Goal: Task Accomplishment & Management: Use online tool/utility

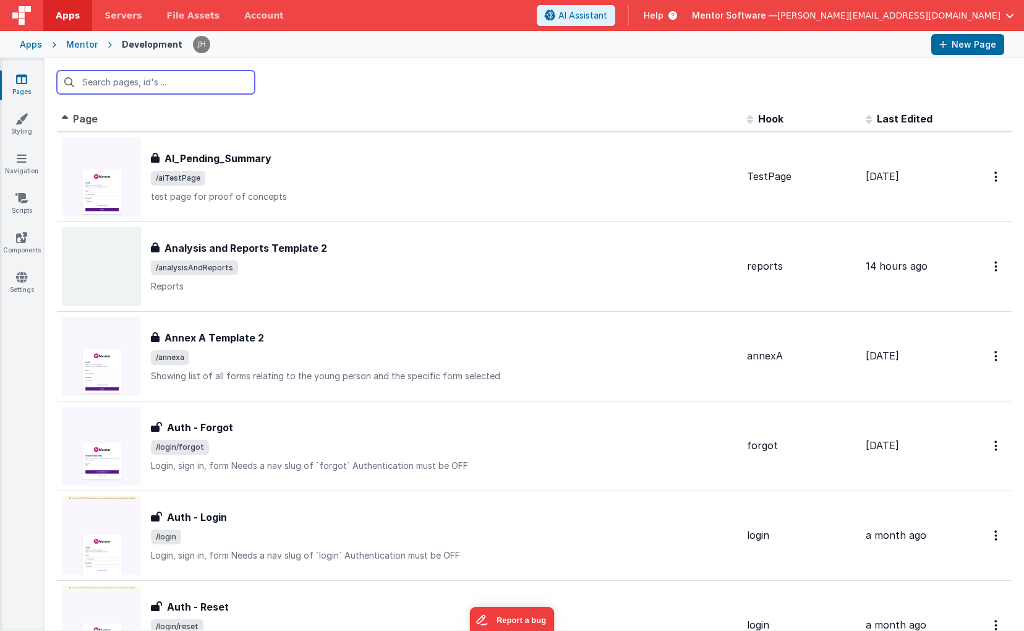
click at [161, 82] on input "text" at bounding box center [156, 81] width 198 height 23
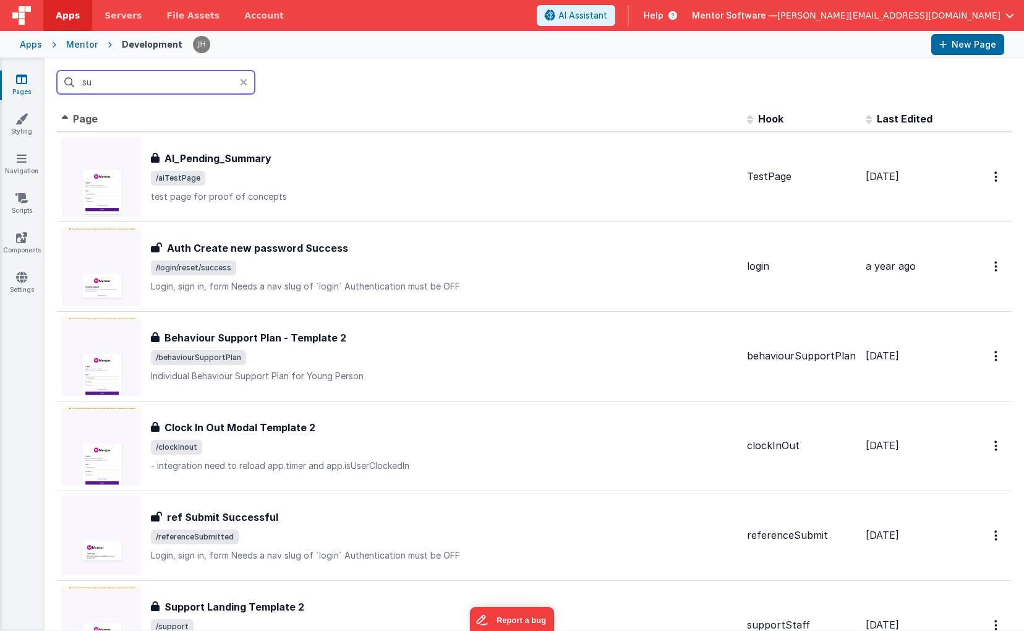
type input "su"
click at [952, 14] on span "[PERSON_NAME][EMAIL_ADDRESS][DOMAIN_NAME]" at bounding box center [888, 15] width 223 height 12
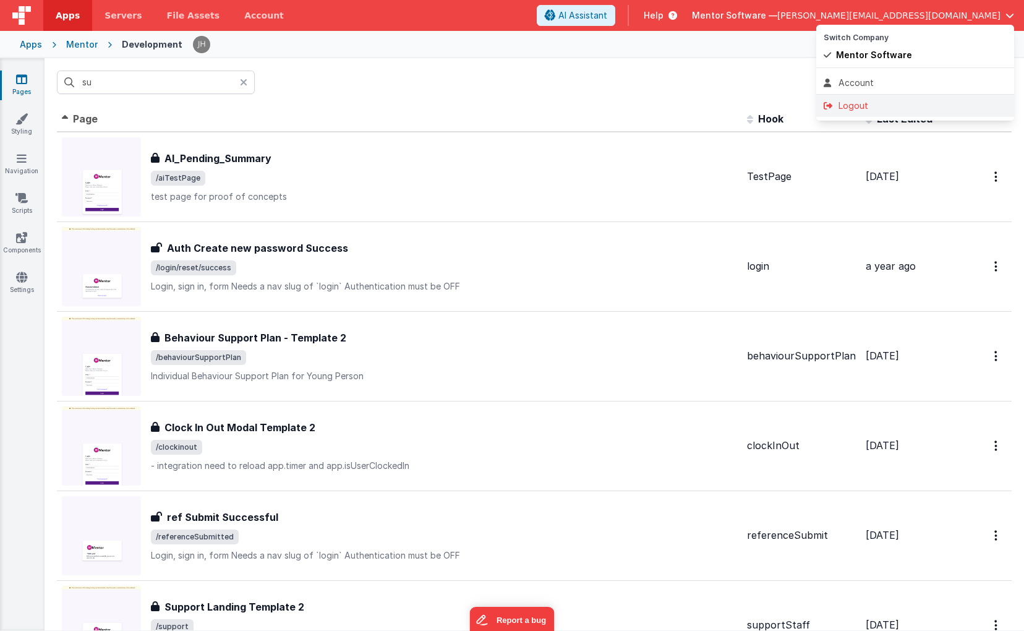
click at [879, 105] on div "Logout" at bounding box center [914, 106] width 183 height 12
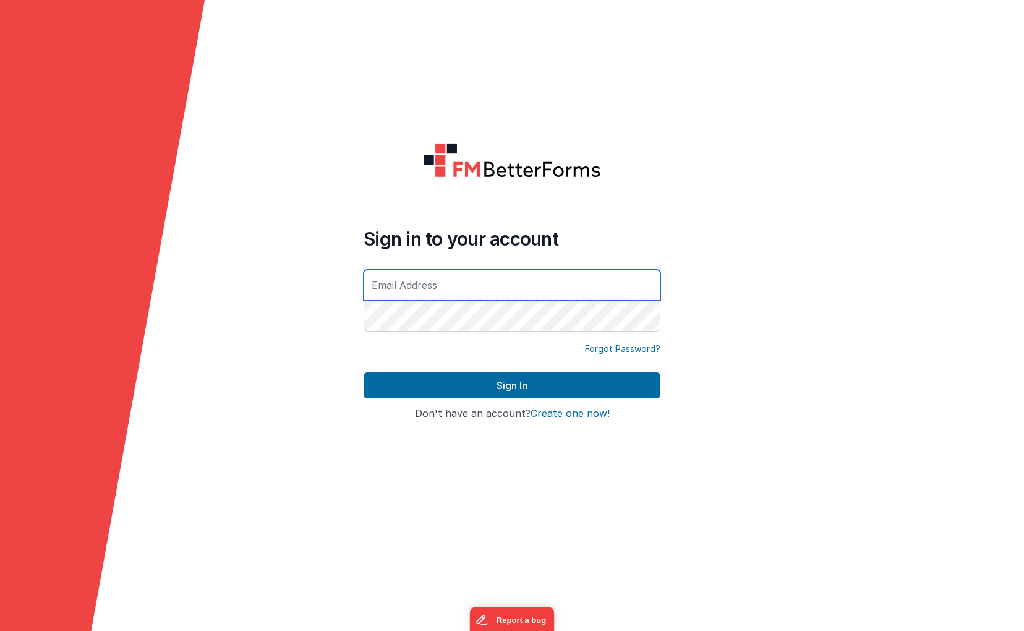
click at [451, 283] on input "text" at bounding box center [511, 285] width 297 height 31
type input "[PERSON_NAME][EMAIL_ADDRESS][DOMAIN_NAME]"
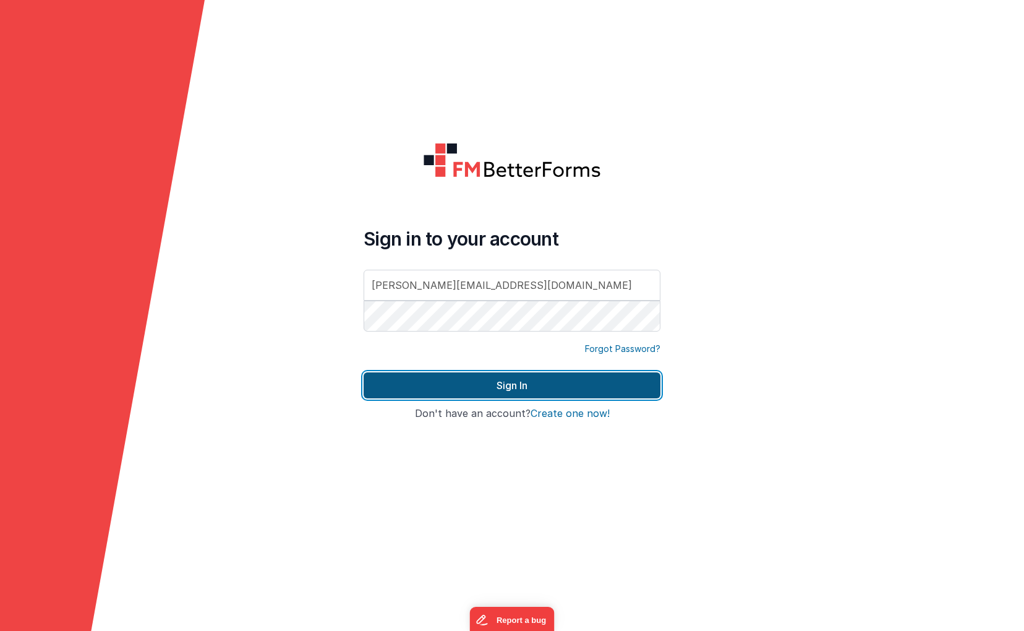
click at [471, 386] on button "Sign In" at bounding box center [511, 385] width 297 height 26
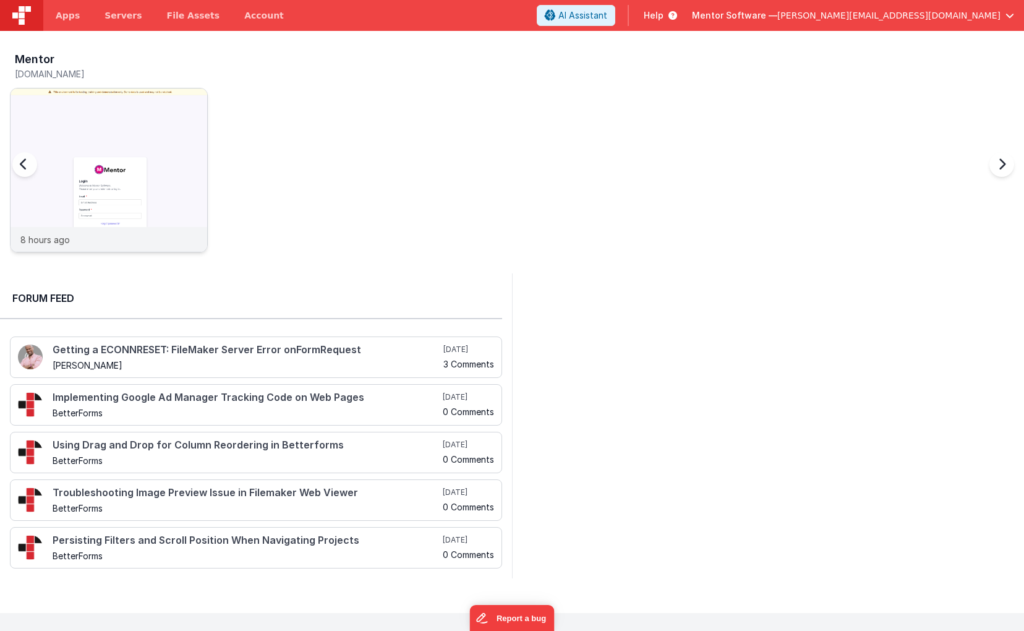
click at [137, 106] on img at bounding box center [109, 186] width 197 height 197
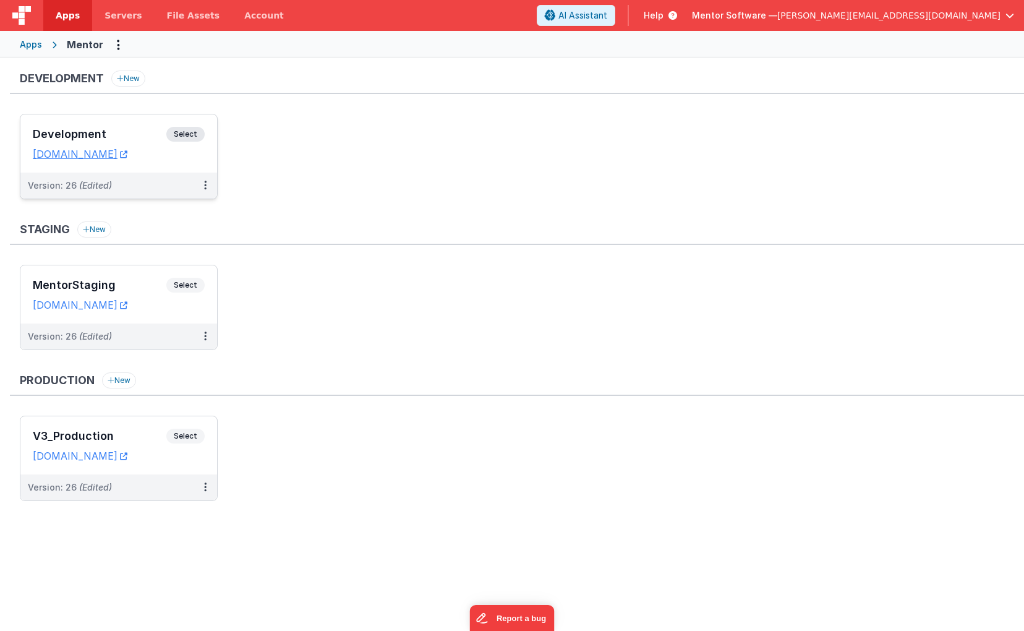
click at [122, 127] on div "Development Select" at bounding box center [119, 137] width 172 height 21
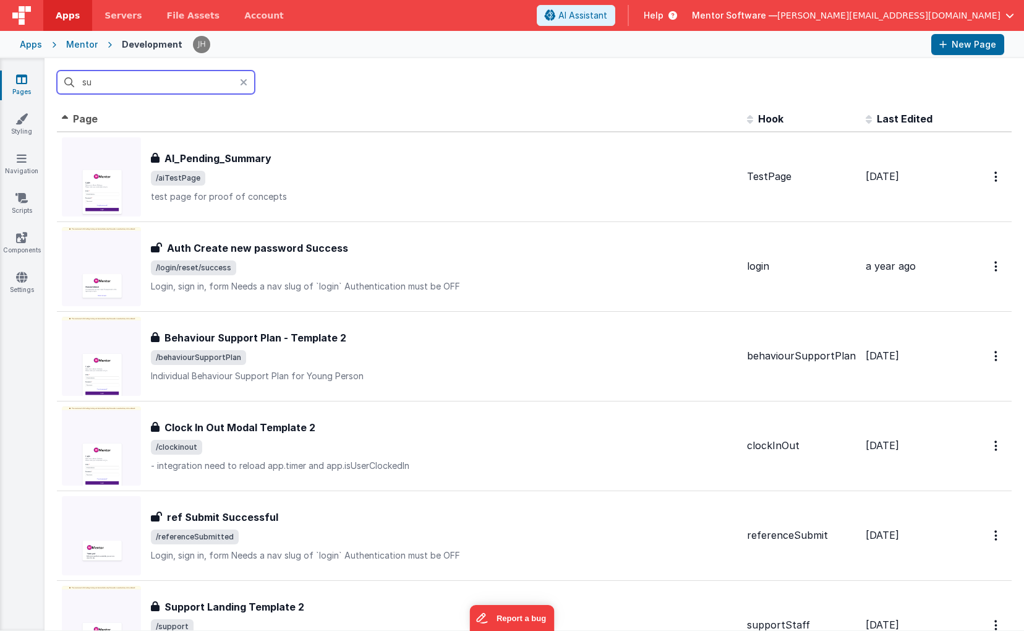
click at [169, 88] on input "su" at bounding box center [156, 81] width 198 height 23
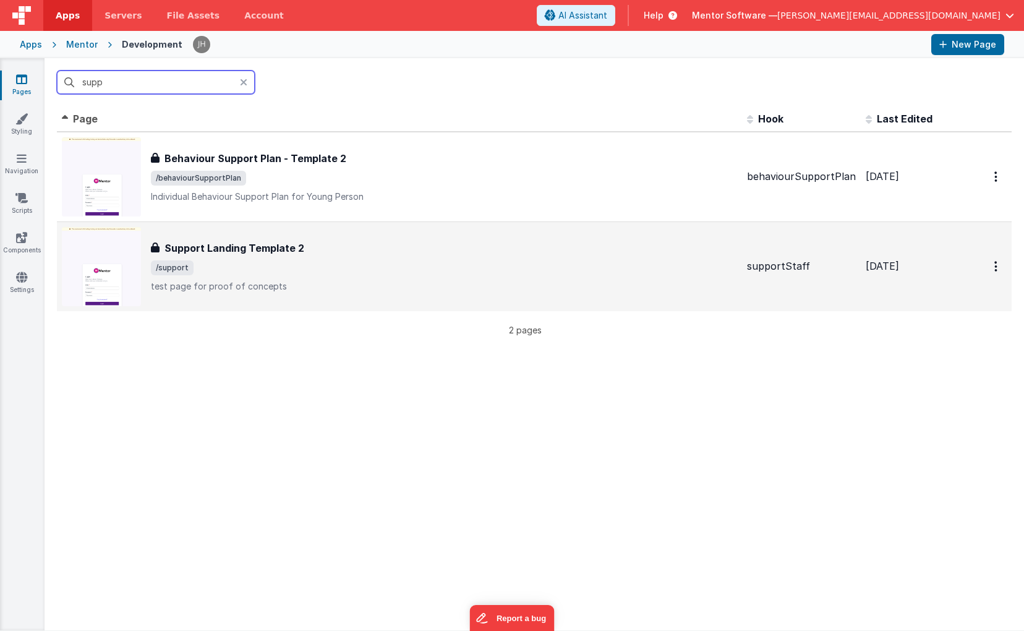
type input "supp"
click at [297, 271] on span "/support" at bounding box center [444, 267] width 586 height 15
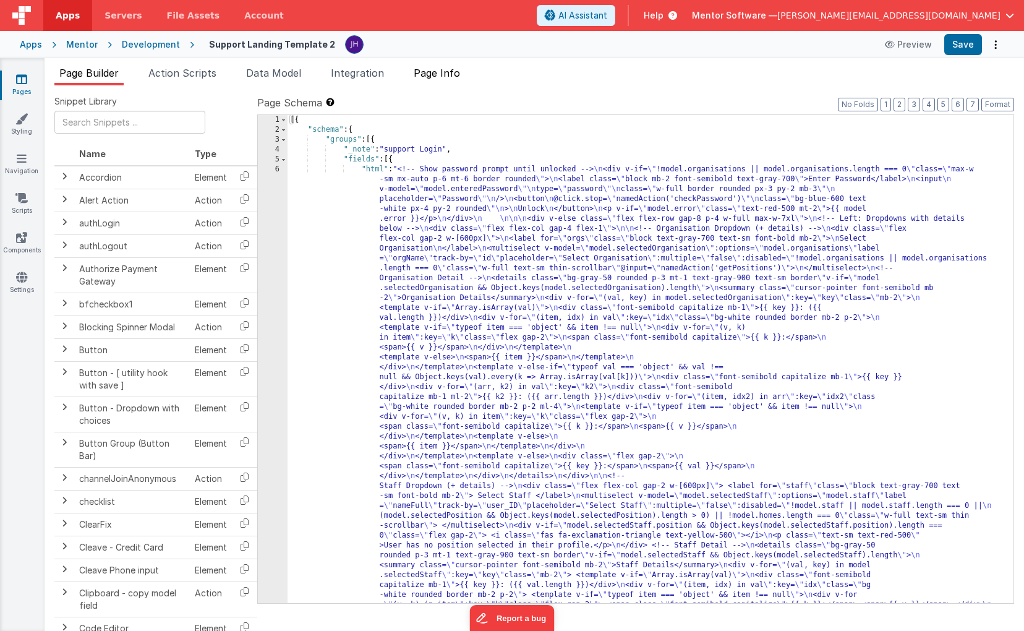
click at [456, 74] on span "Page Info" at bounding box center [437, 73] width 46 height 12
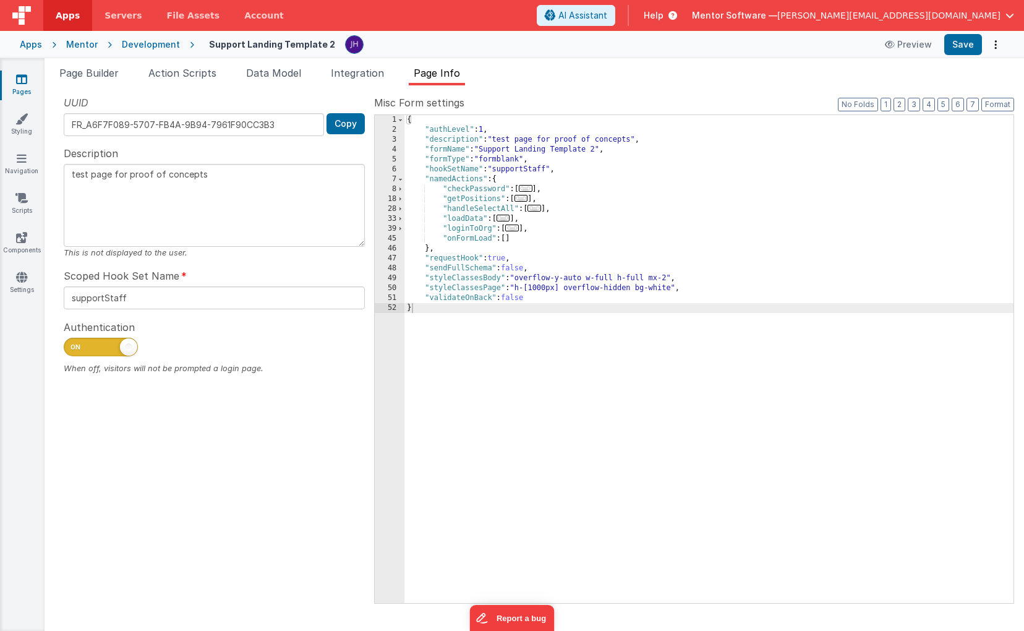
click at [517, 227] on span "..." at bounding box center [512, 227] width 14 height 7
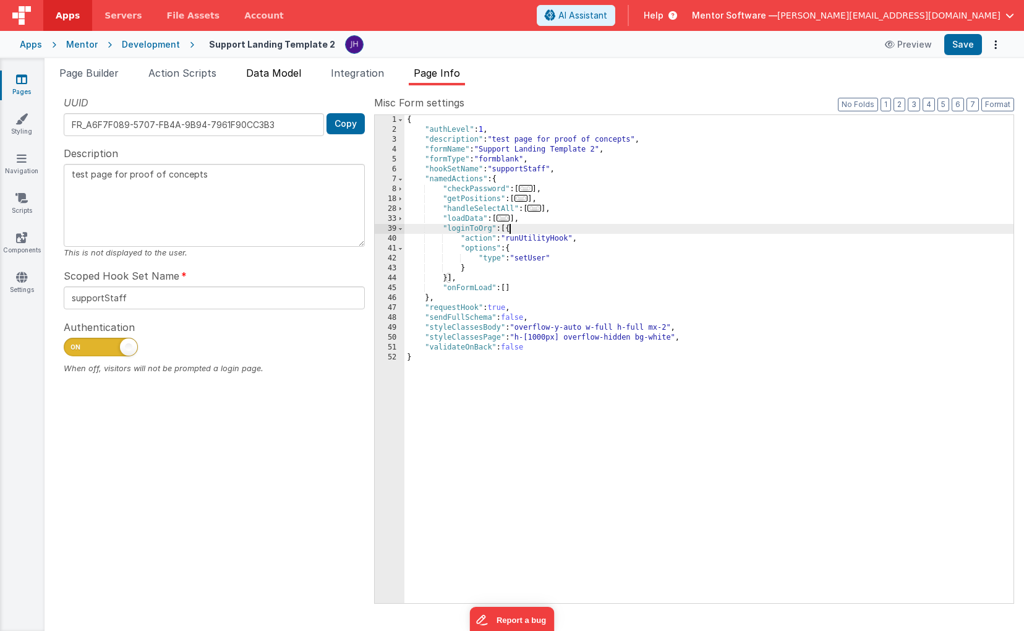
click at [259, 75] on span "Data Model" at bounding box center [273, 73] width 55 height 12
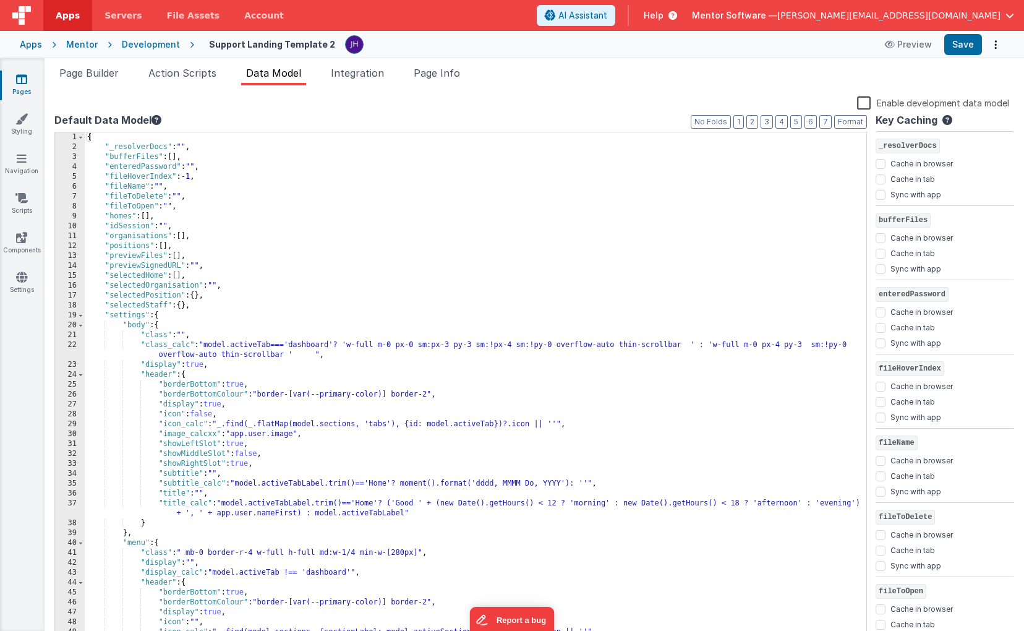
click at [189, 308] on div "{ "_resolverDocs" : "" , "bufferFiles" : [ ] , "enteredPassword" : "" , "fileHo…" at bounding box center [475, 396] width 781 height 529
click at [202, 296] on div "{ "_resolverDocs" : "" , "bufferFiles" : [ ] , "enteredPassword" : "" , "fileHo…" at bounding box center [475, 396] width 781 height 529
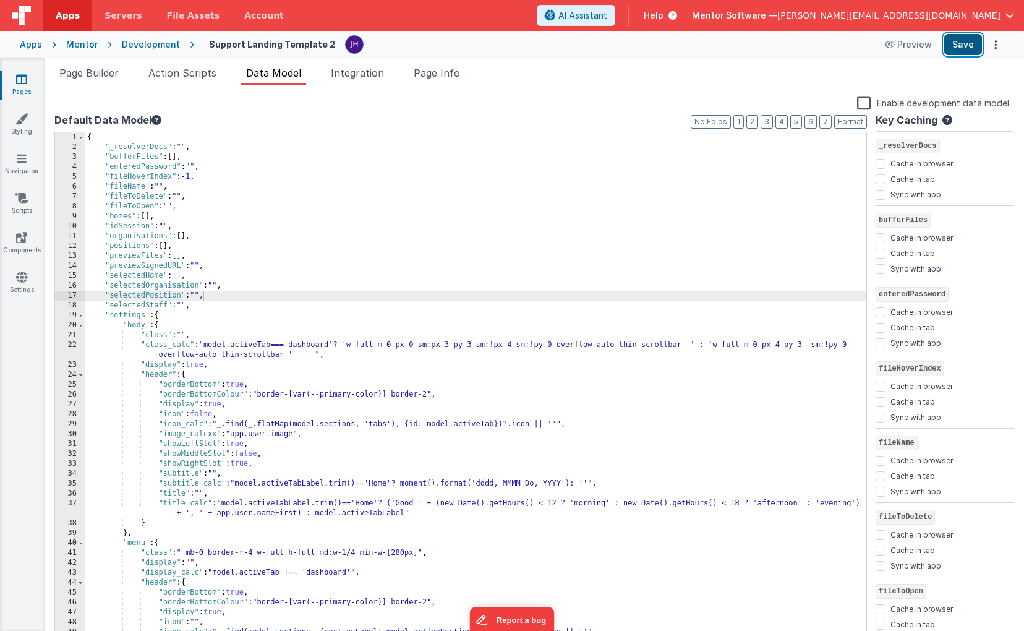
click at [966, 46] on button "Save" at bounding box center [963, 44] width 38 height 21
click at [98, 74] on span "Page Builder" at bounding box center [88, 73] width 59 height 12
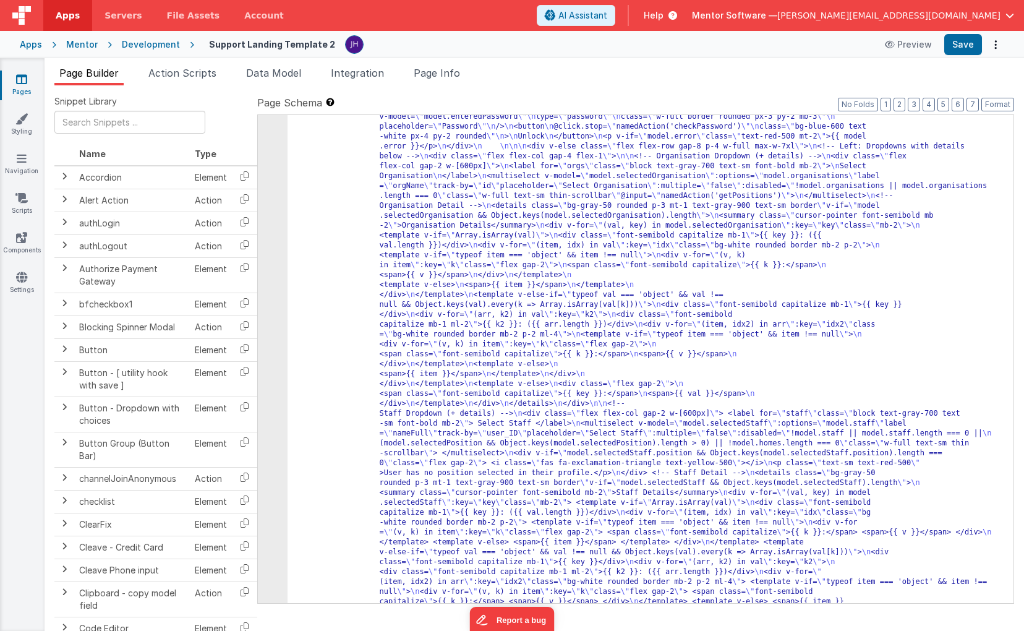
scroll to position [72, 0]
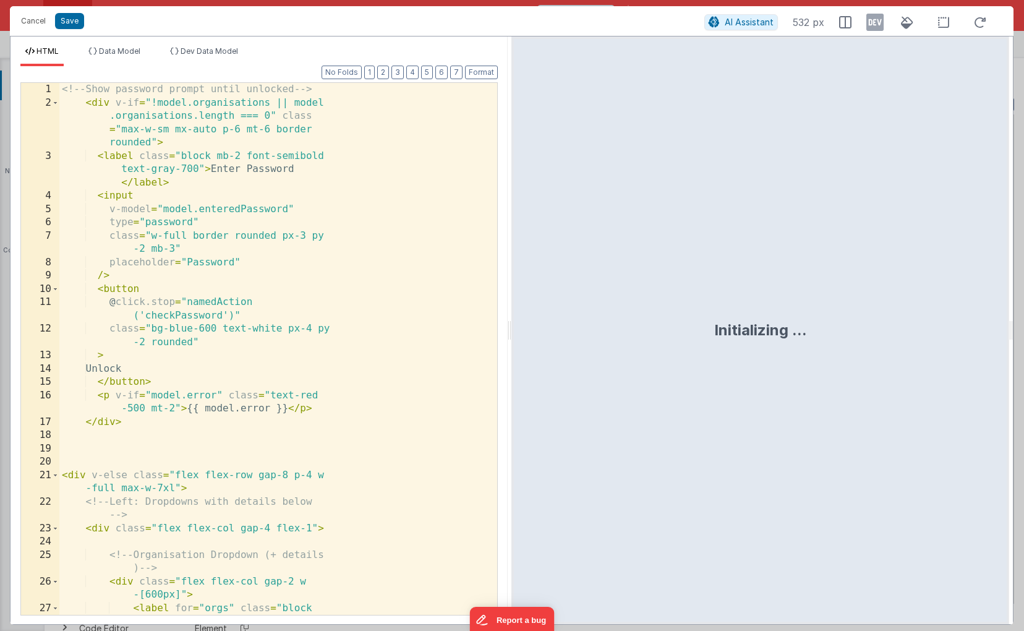
scroll to position [709, 0]
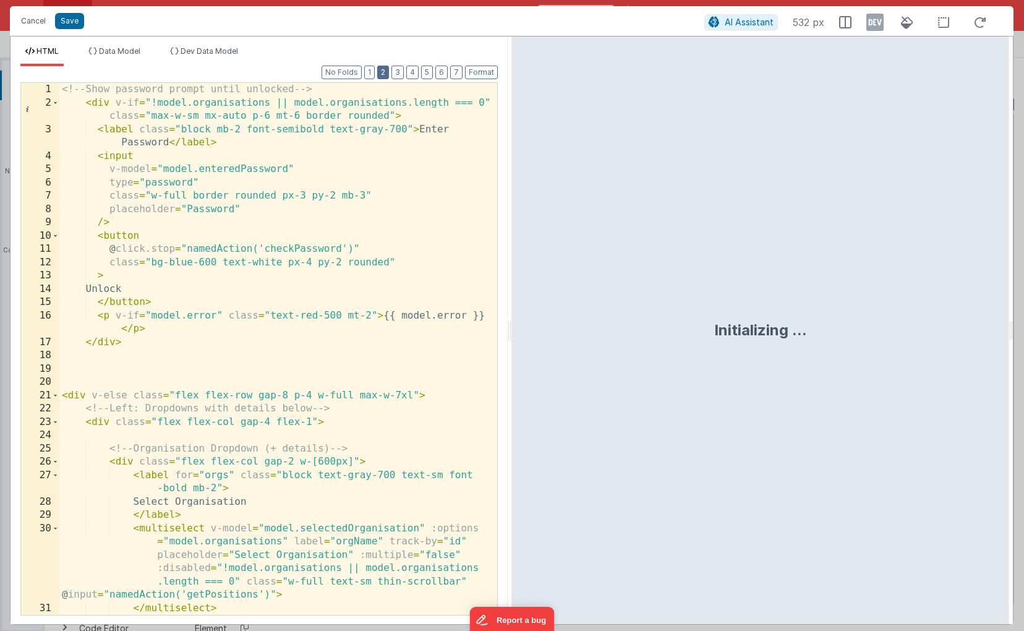
click at [389, 74] on button "2" at bounding box center [383, 73] width 12 height 14
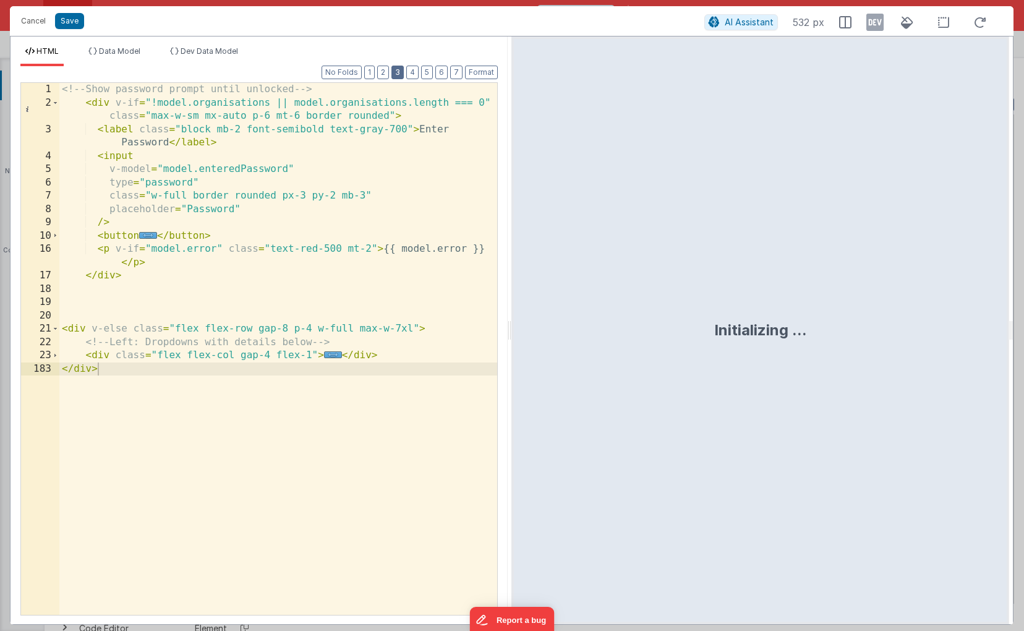
click at [397, 73] on button "3" at bounding box center [397, 73] width 12 height 14
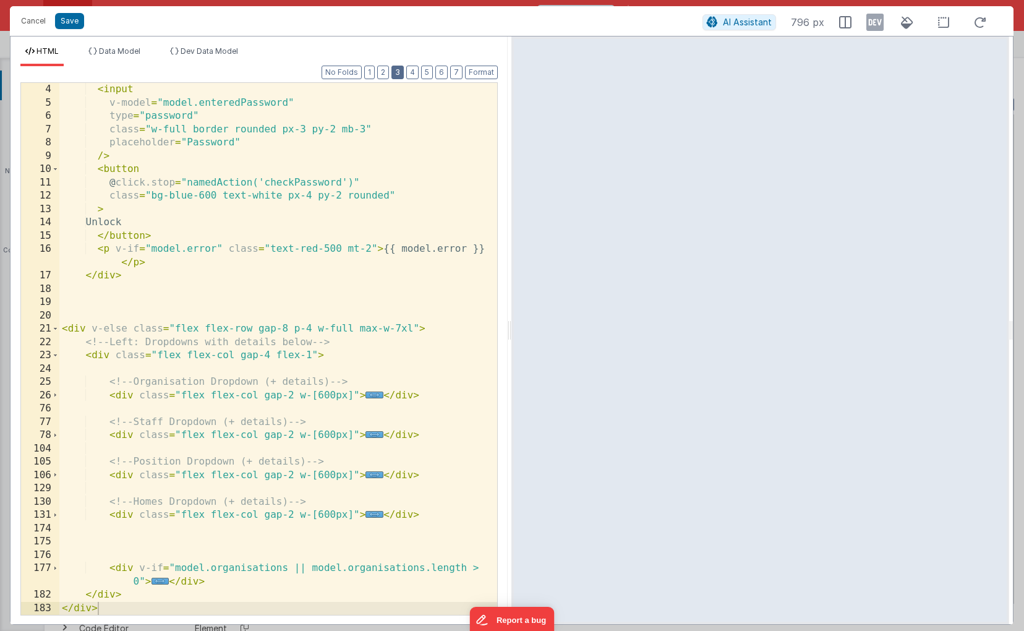
scroll to position [66, 0]
click at [374, 475] on span "..." at bounding box center [374, 474] width 18 height 7
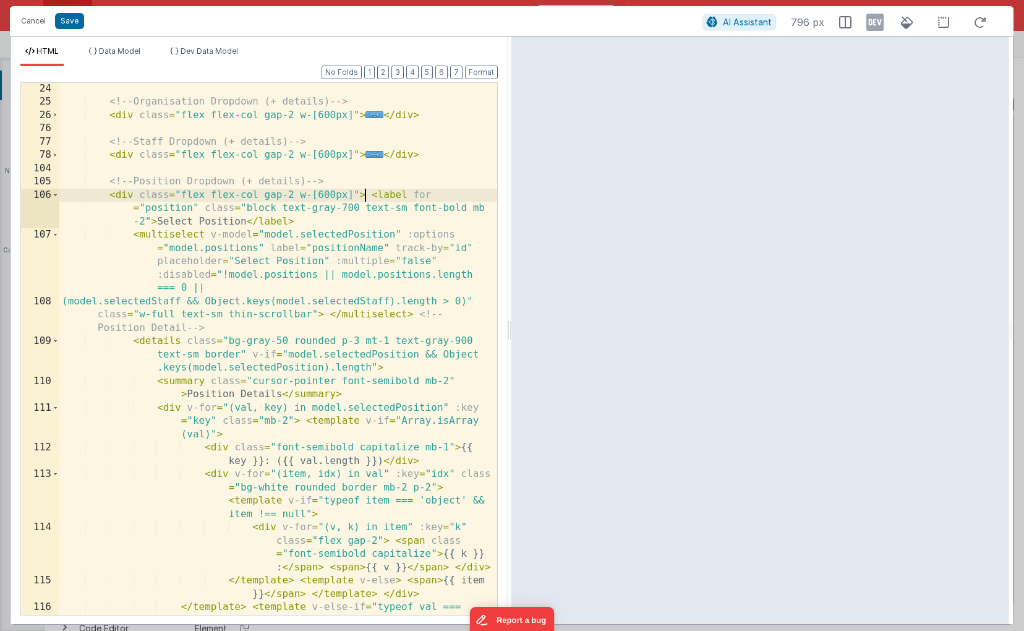
scroll to position [352, 0]
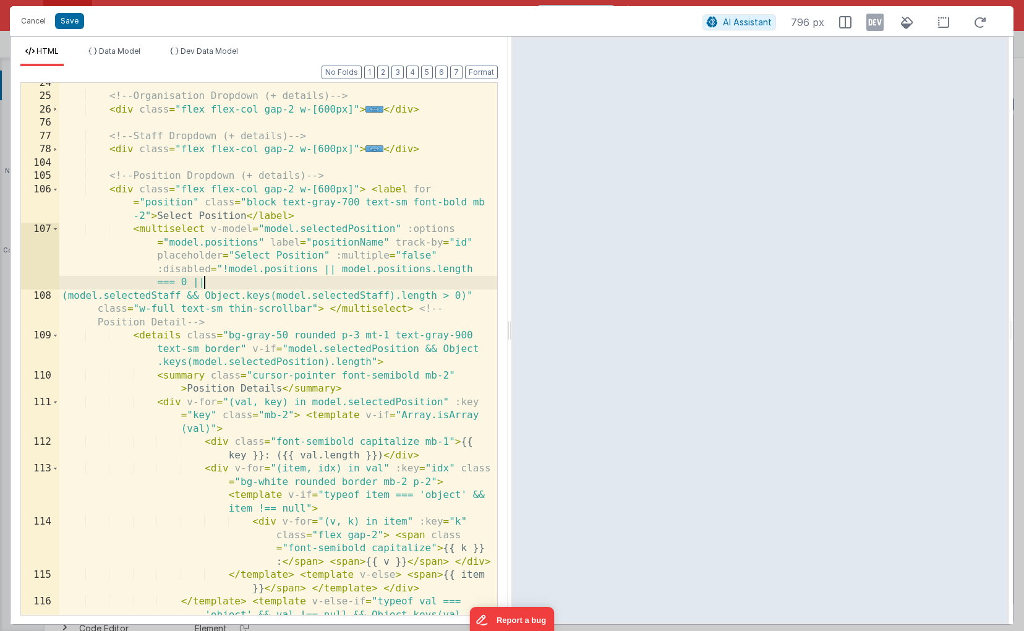
click at [205, 282] on div "<!-- Organisation Dropdown (+ details) --> < div class = "flex flex-col gap-2 w…" at bounding box center [278, 369] width 438 height 585
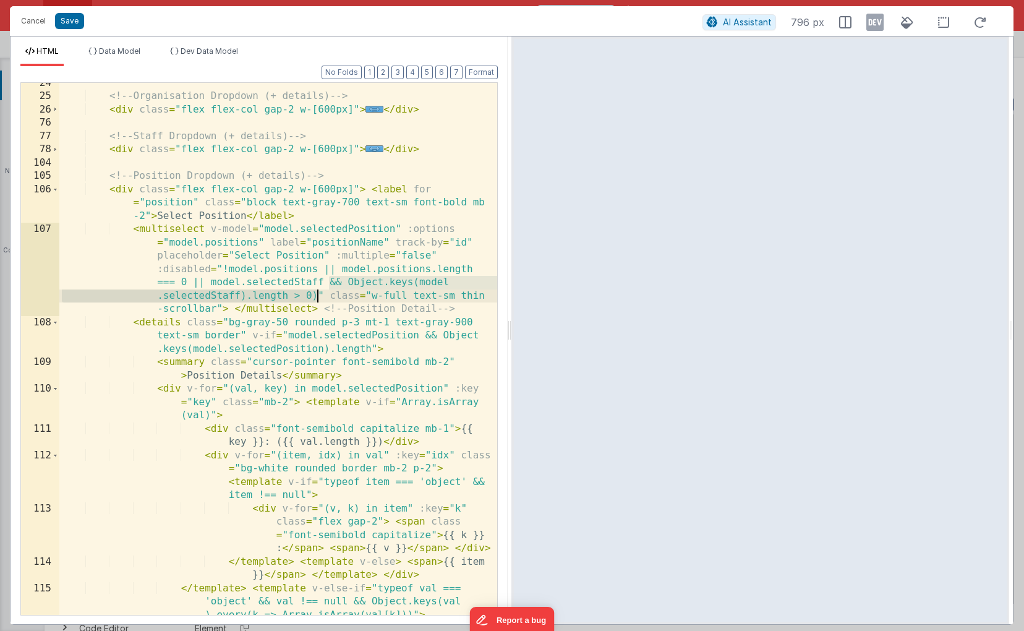
drag, startPoint x: 329, startPoint y: 282, endPoint x: 317, endPoint y: 293, distance: 16.6
click at [317, 293] on div "<!-- Organisation Dropdown (+ details) --> < div class = "flex flex-col gap-2 w…" at bounding box center [278, 369] width 438 height 585
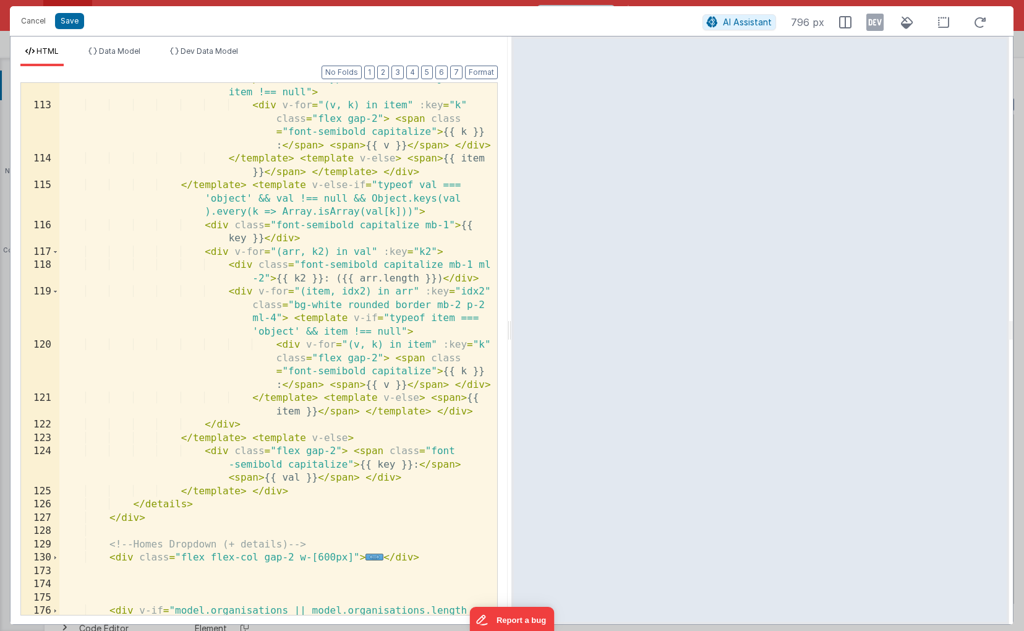
scroll to position [741, 0]
click at [374, 557] on span "..." at bounding box center [374, 556] width 18 height 7
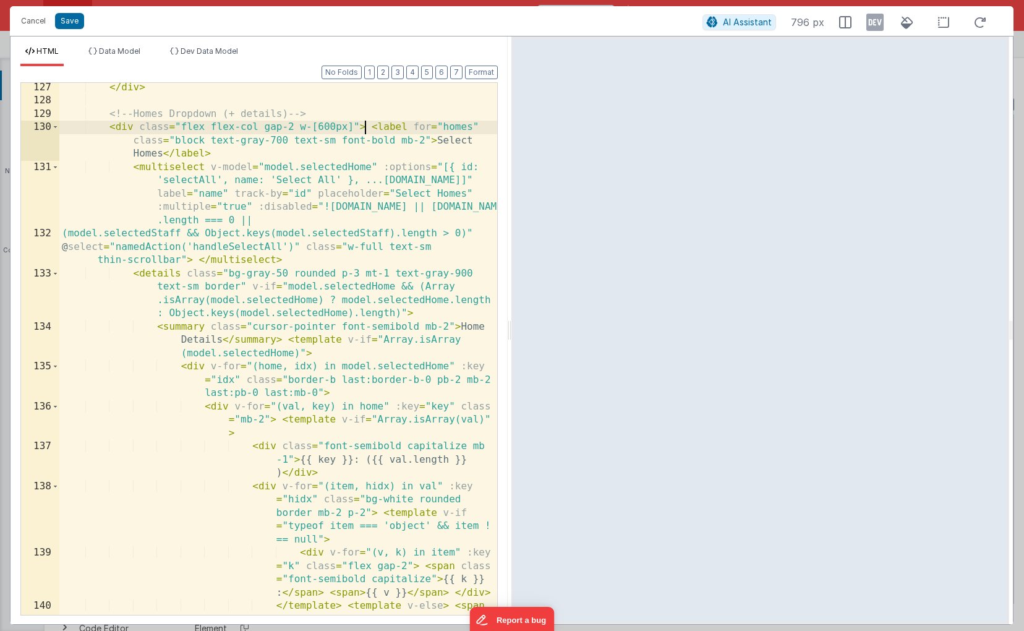
scroll to position [1196, 0]
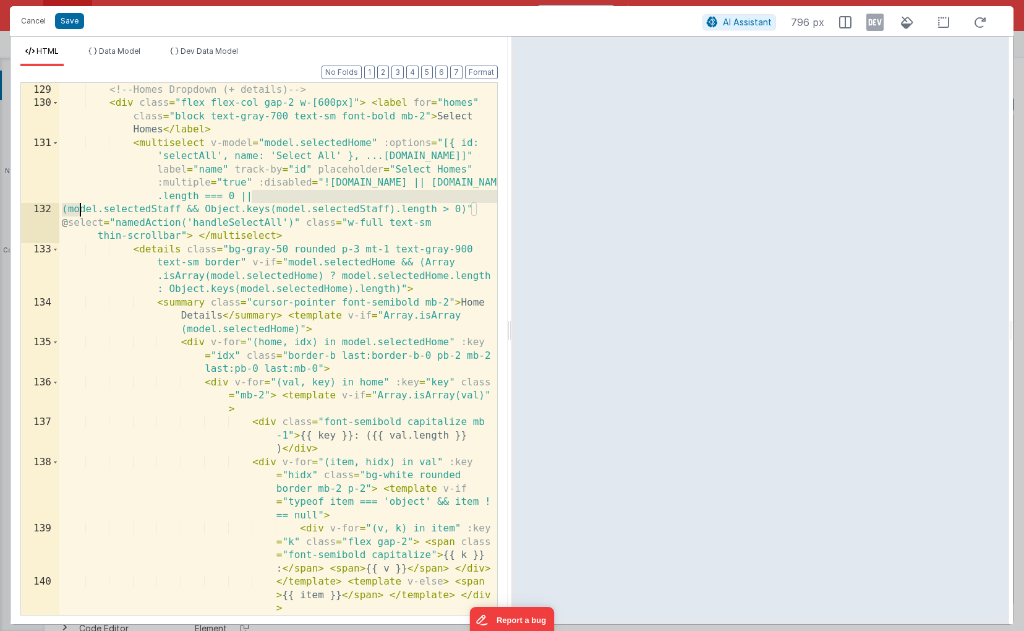
drag, startPoint x: 254, startPoint y: 196, endPoint x: 79, endPoint y: 211, distance: 175.6
click at [79, 211] on div "<!-- Homes Dropdown (+ details) --> < div class = "flex flex-col gap-2 w-[600px…" at bounding box center [278, 362] width 438 height 585
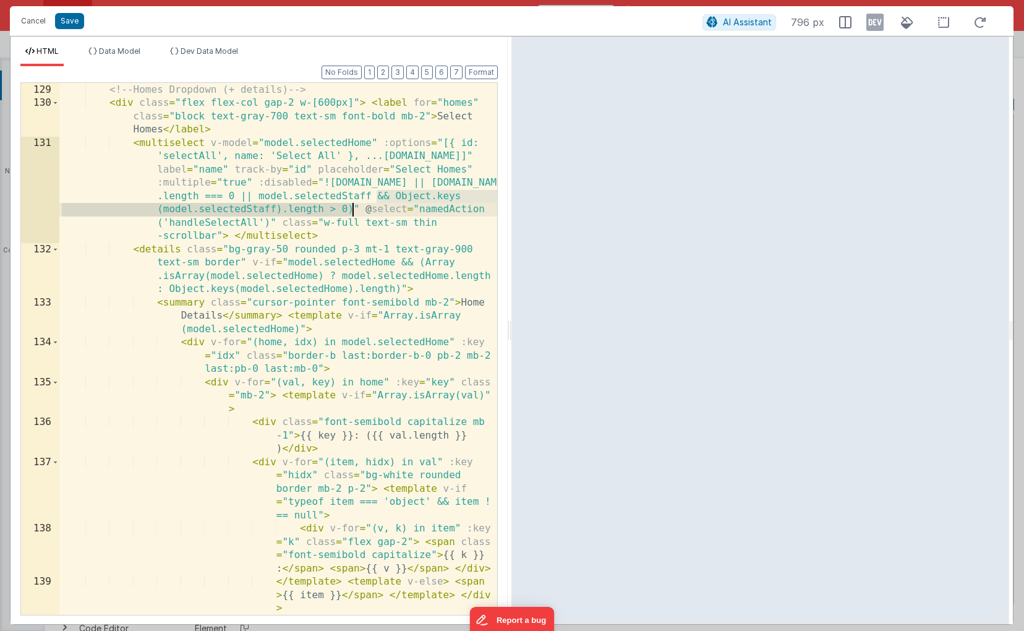
drag, startPoint x: 376, startPoint y: 194, endPoint x: 352, endPoint y: 206, distance: 27.1
click at [352, 206] on div "<!-- Homes Dropdown (+ details) --> < div class = "flex flex-col gap-2 w-[600px…" at bounding box center [278, 362] width 438 height 585
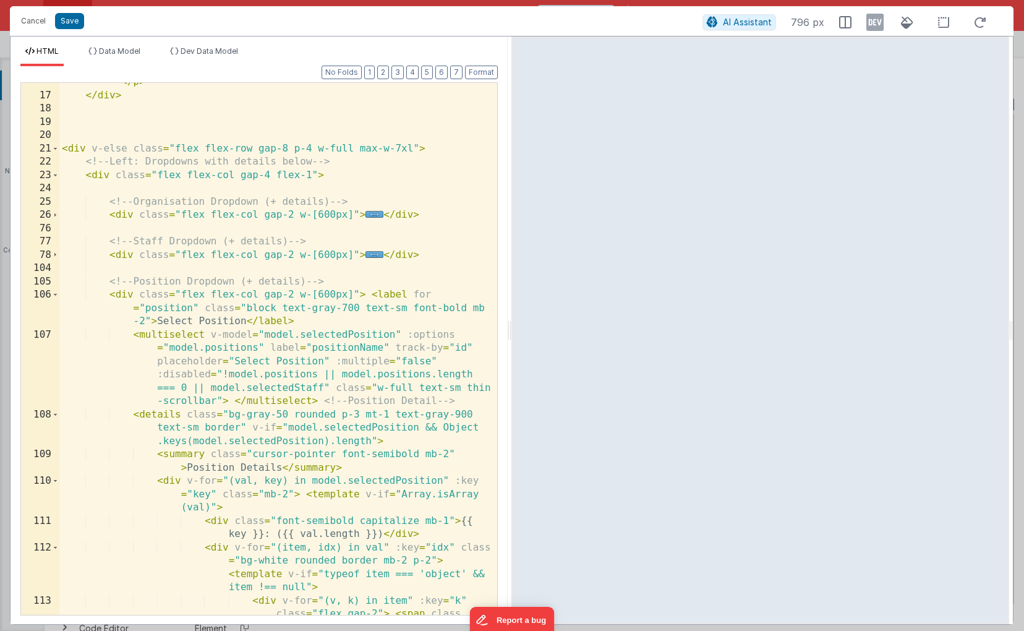
scroll to position [234, 0]
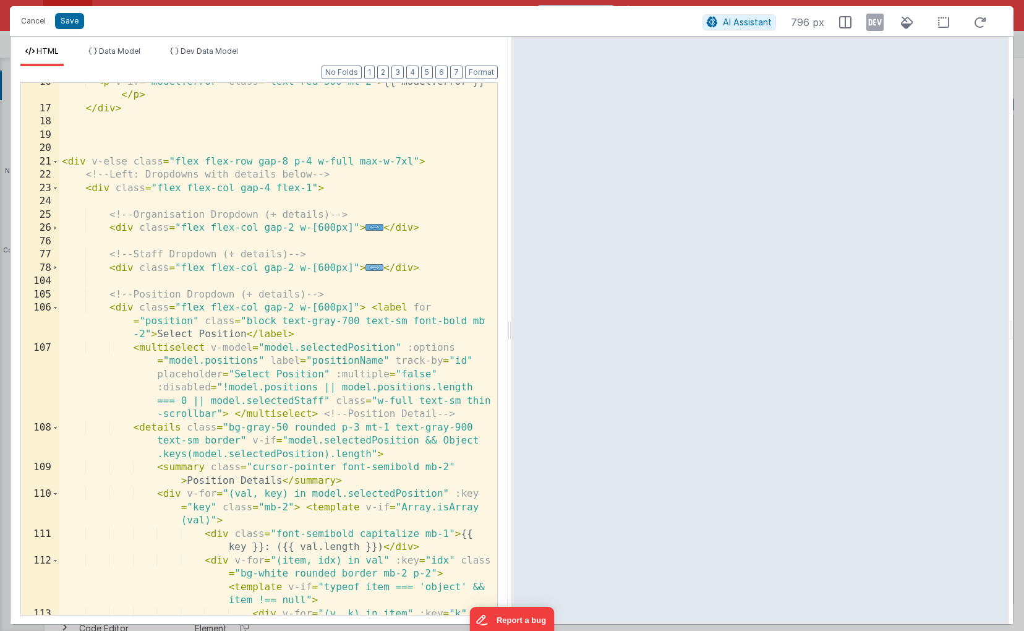
click at [372, 268] on span "..." at bounding box center [374, 267] width 18 height 7
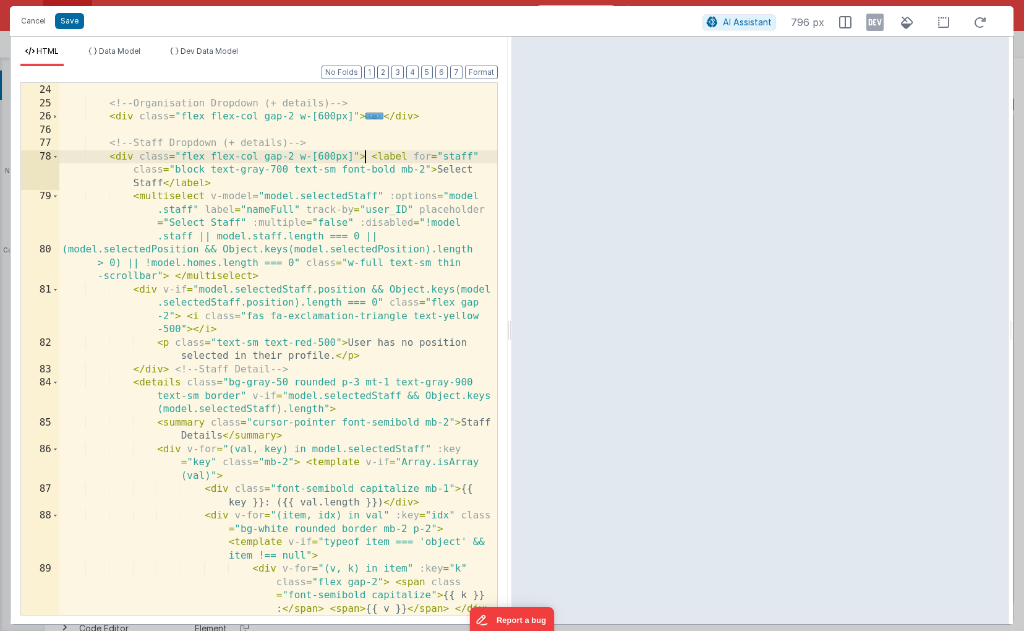
scroll to position [360, 0]
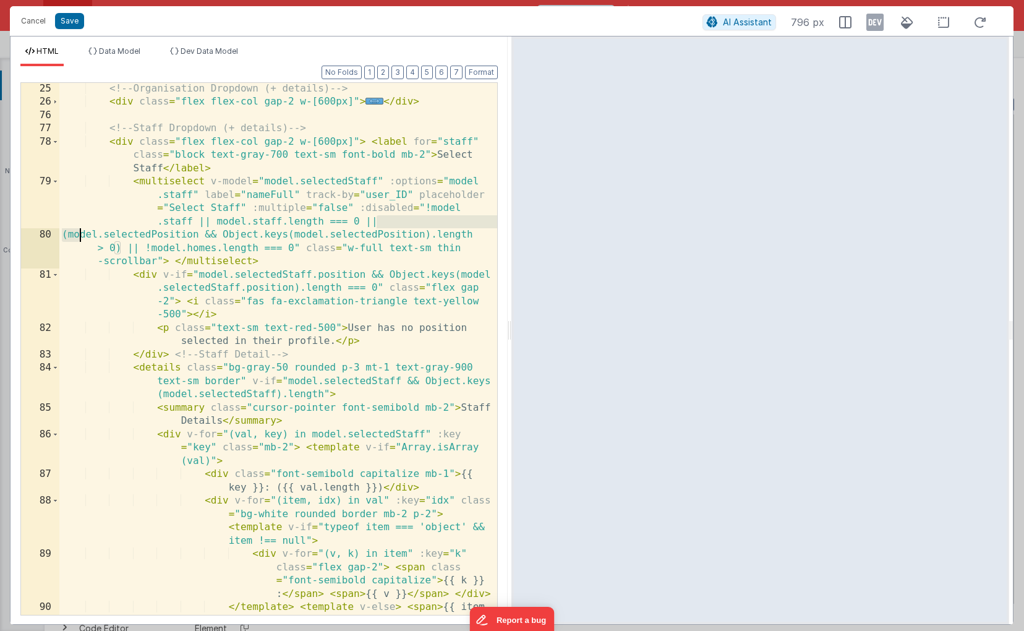
drag, startPoint x: 378, startPoint y: 221, endPoint x: 78, endPoint y: 234, distance: 300.7
click at [78, 234] on div "<!-- Organisation Dropdown (+ details) --> < div class = "flex flex-col gap-2 w…" at bounding box center [278, 368] width 438 height 572
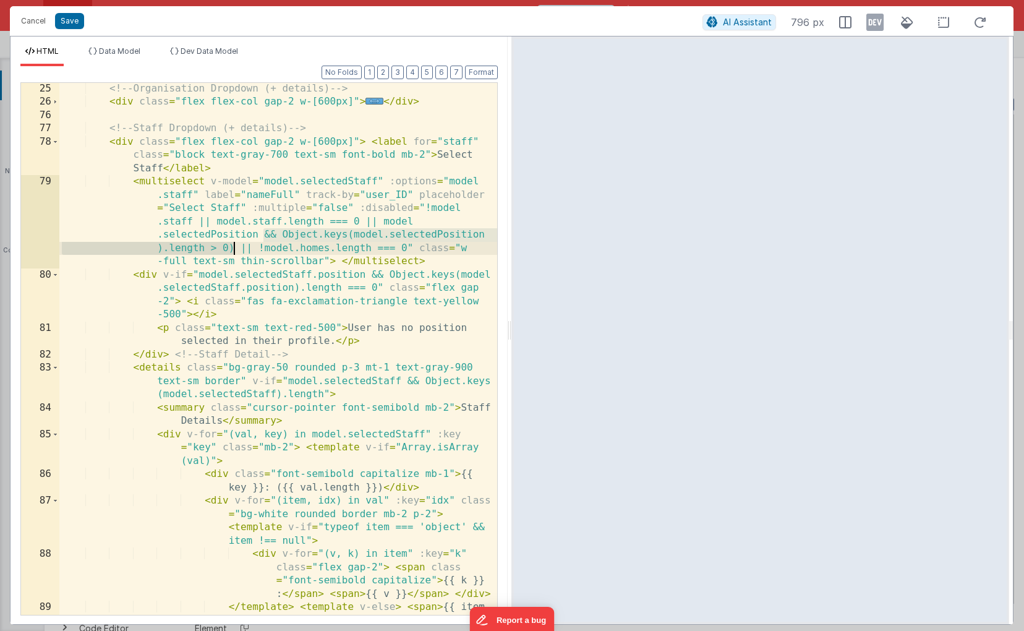
drag, startPoint x: 261, startPoint y: 235, endPoint x: 231, endPoint y: 254, distance: 35.8
click at [231, 254] on div "<!-- Organisation Dropdown (+ details) --> < div class = "flex flex-col gap-2 w…" at bounding box center [278, 368] width 438 height 572
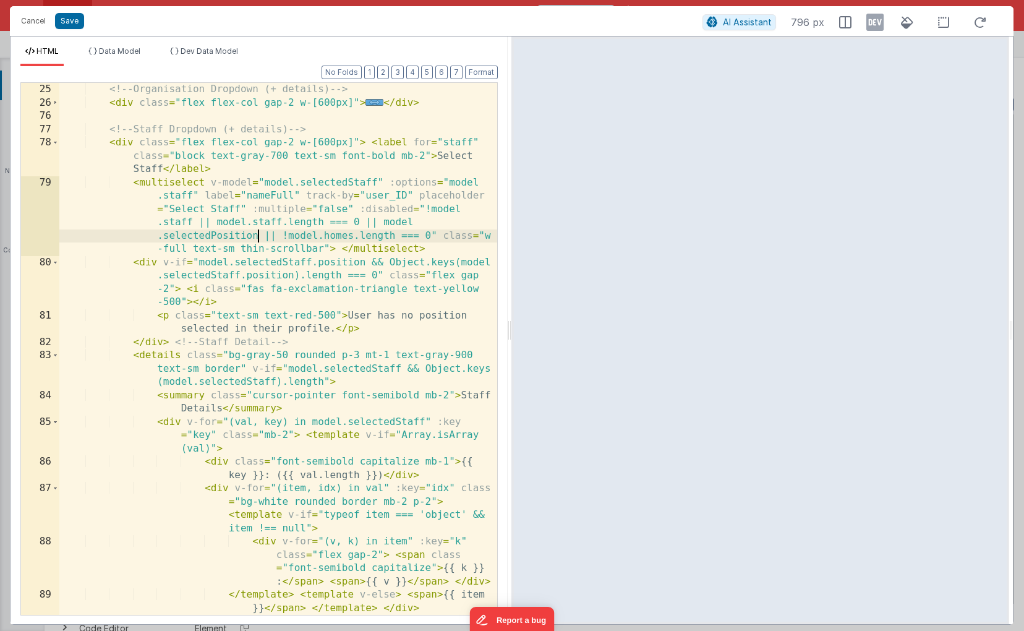
scroll to position [365, 0]
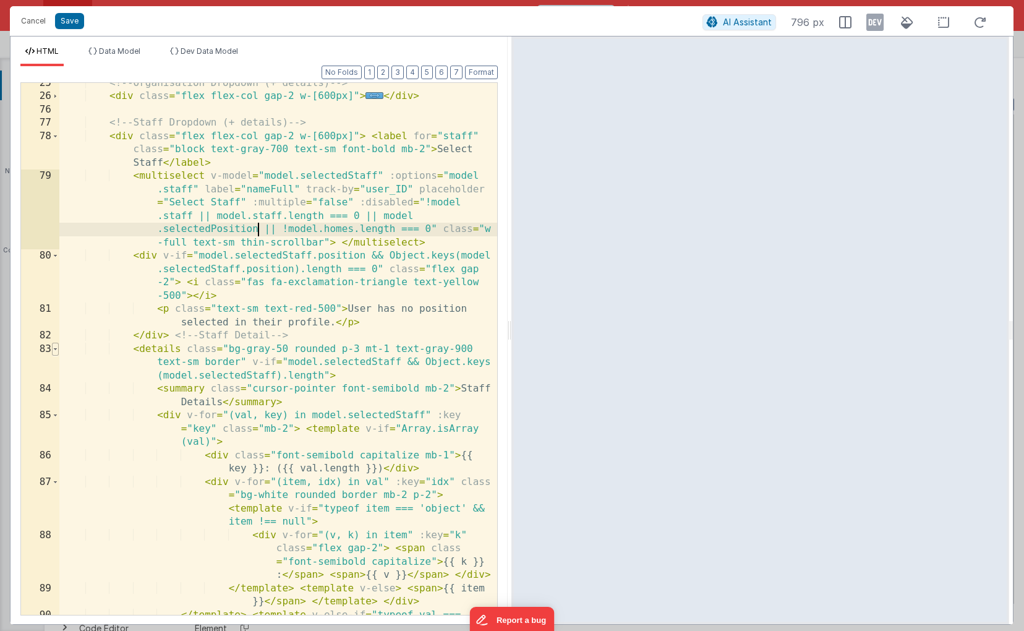
click at [58, 350] on span at bounding box center [55, 349] width 7 height 14
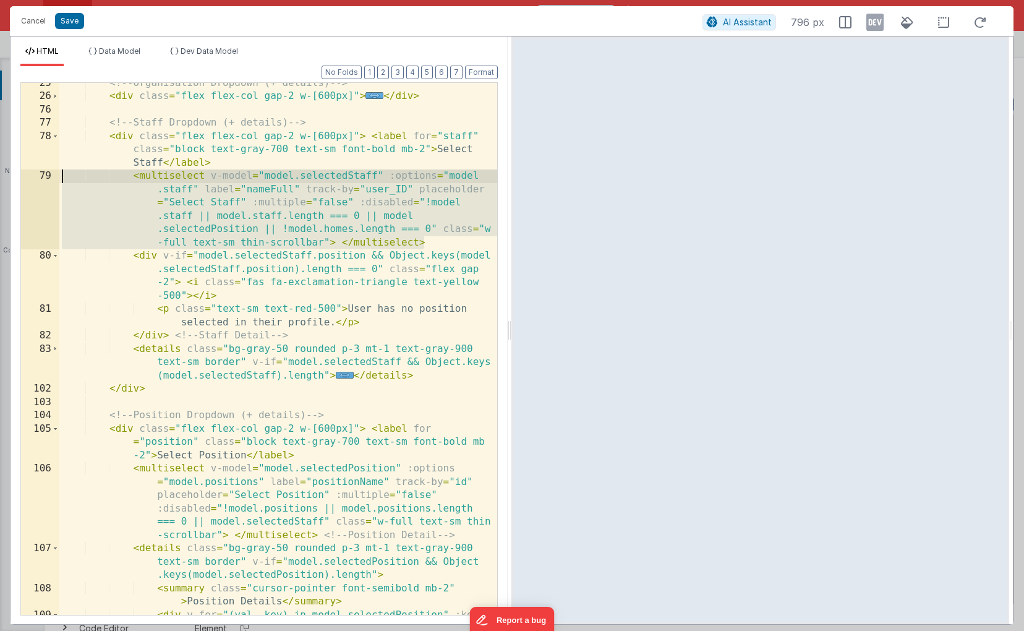
drag, startPoint x: 434, startPoint y: 244, endPoint x: 36, endPoint y: 180, distance: 402.6
click at [36, 180] on div "25 26 76 77 78 79 80 81 82 83 102 103 104 105 106 107 108 109 110 <!-- Organisa…" at bounding box center [258, 348] width 477 height 533
click at [321, 201] on div "<!-- Organisation Dropdown (+ details) --> < div class = "flex flex-col gap-2 w…" at bounding box center [278, 369] width 438 height 585
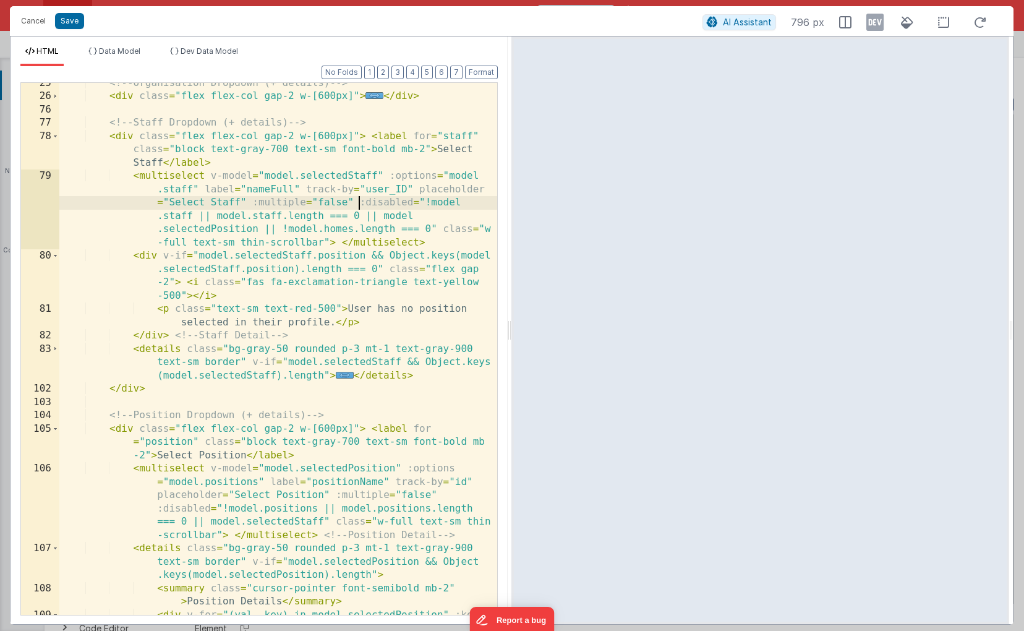
click at [359, 203] on div "<!-- Organisation Dropdown (+ details) --> < div class = "flex flex-col gap-2 w…" at bounding box center [278, 369] width 438 height 585
paste textarea
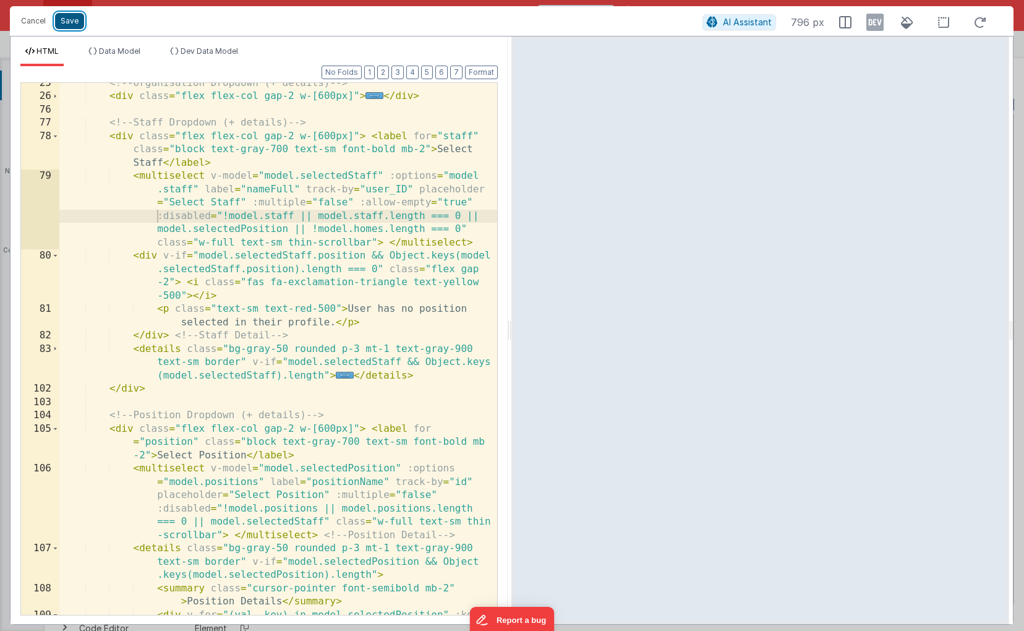
click at [68, 22] on button "Save" at bounding box center [69, 21] width 29 height 16
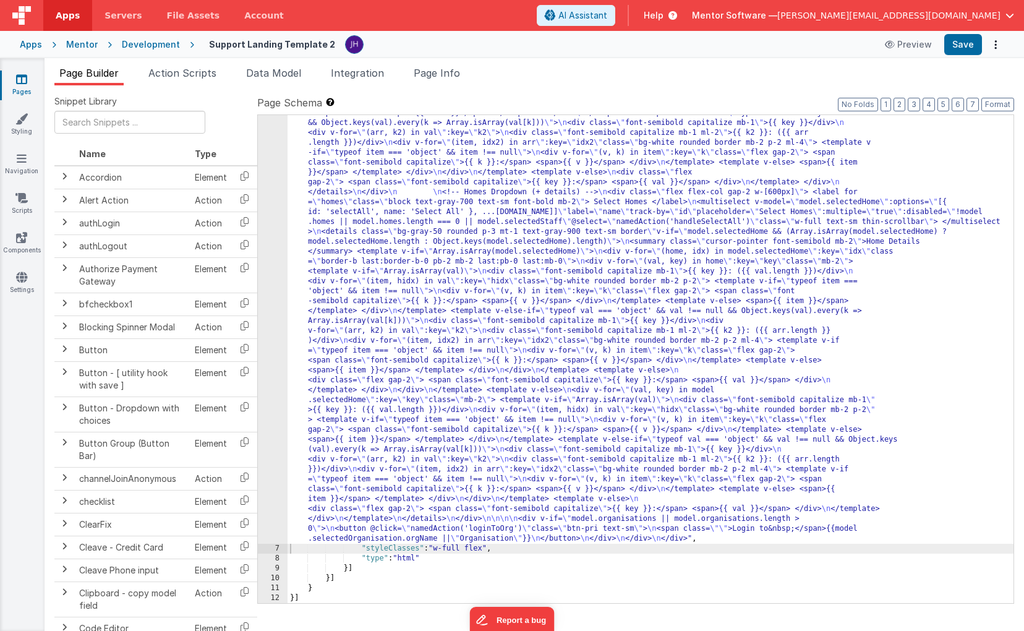
scroll to position [630, 0]
click at [966, 43] on button "Save" at bounding box center [963, 44] width 38 height 21
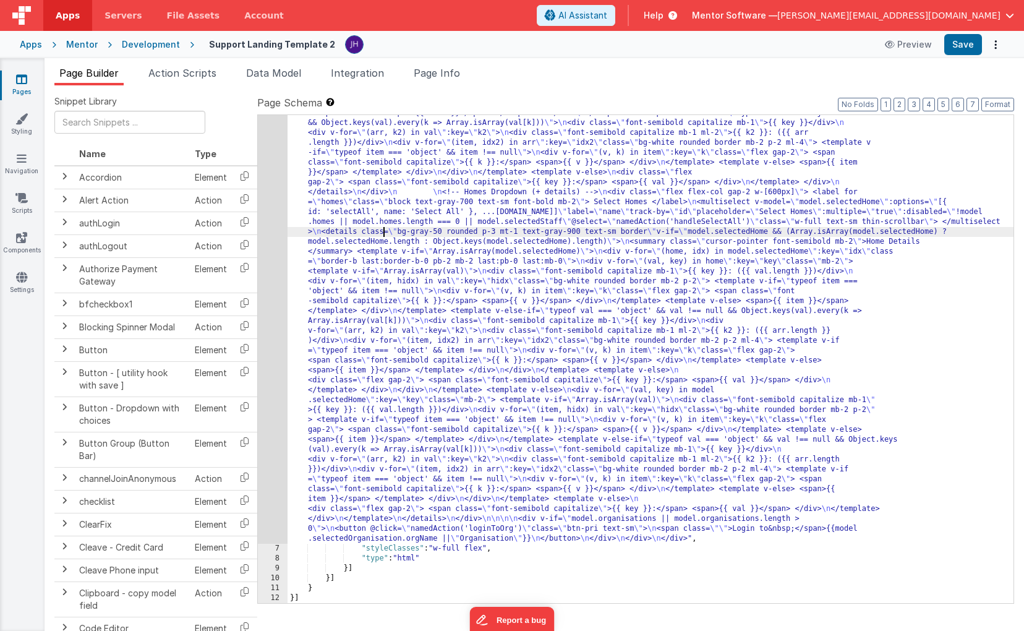
click at [383, 227] on div ""html" : "<!-- Show password prompt until unlocked --> \n <div v-if= \" !model.…" at bounding box center [650, 288] width 726 height 1506
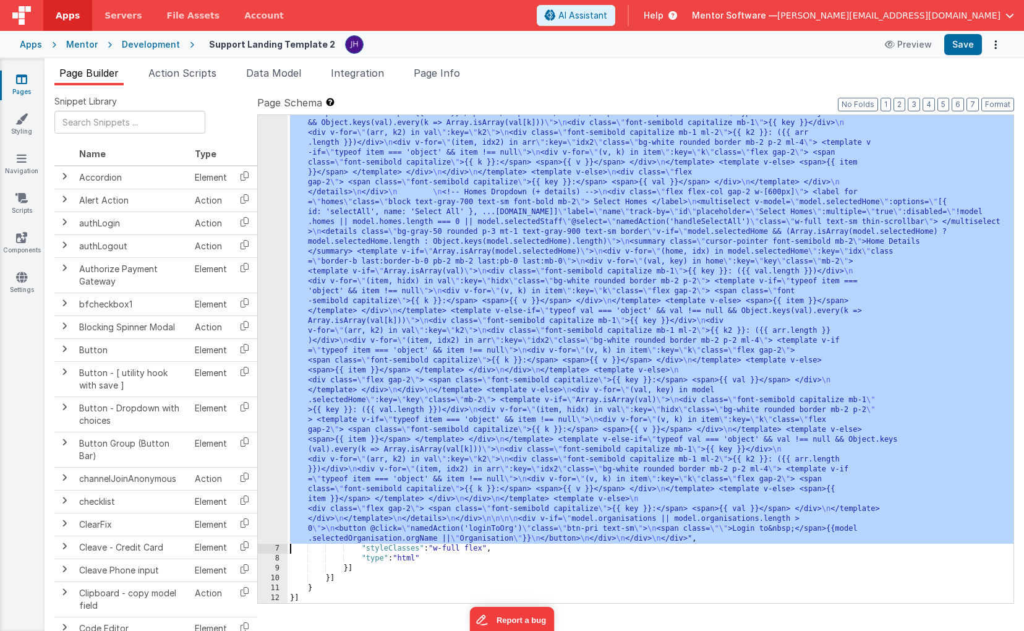
click at [274, 190] on div "6" at bounding box center [273, 39] width 30 height 1009
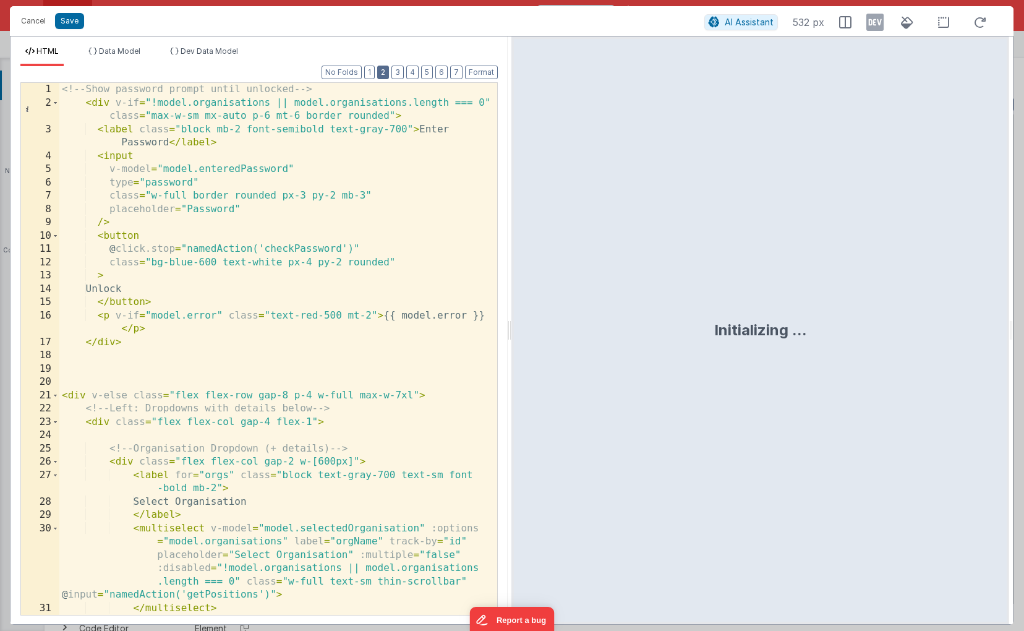
click at [388, 75] on button "2" at bounding box center [383, 73] width 12 height 14
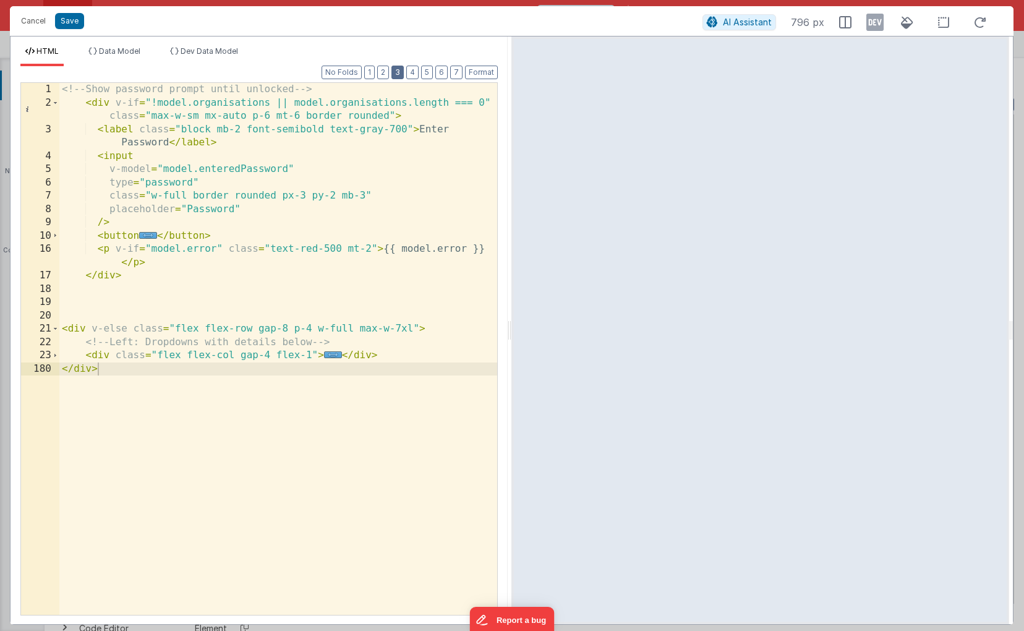
click at [402, 73] on button "3" at bounding box center [397, 73] width 12 height 14
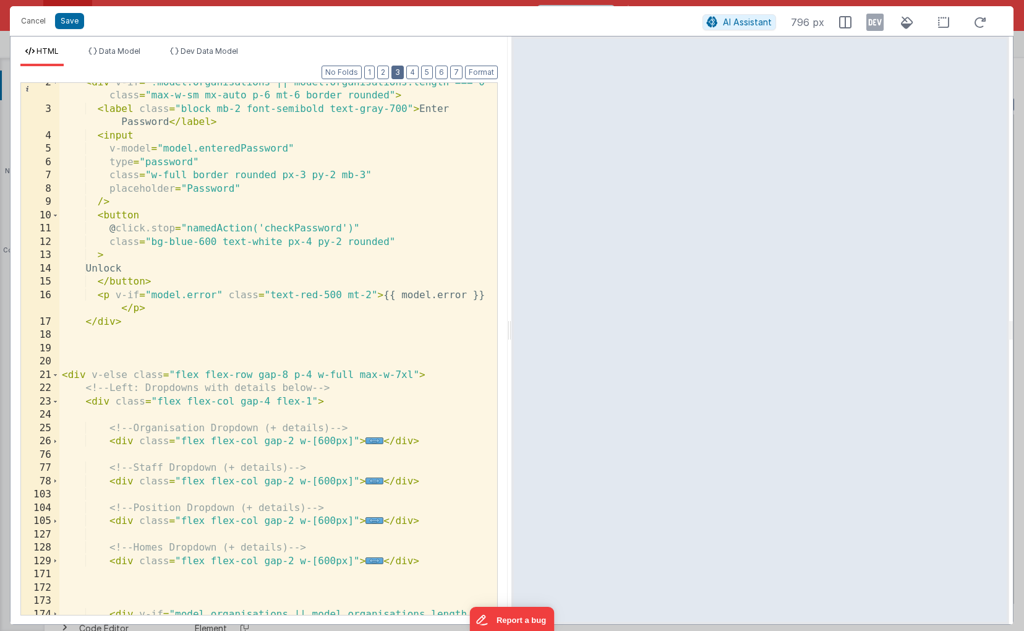
scroll to position [66, 0]
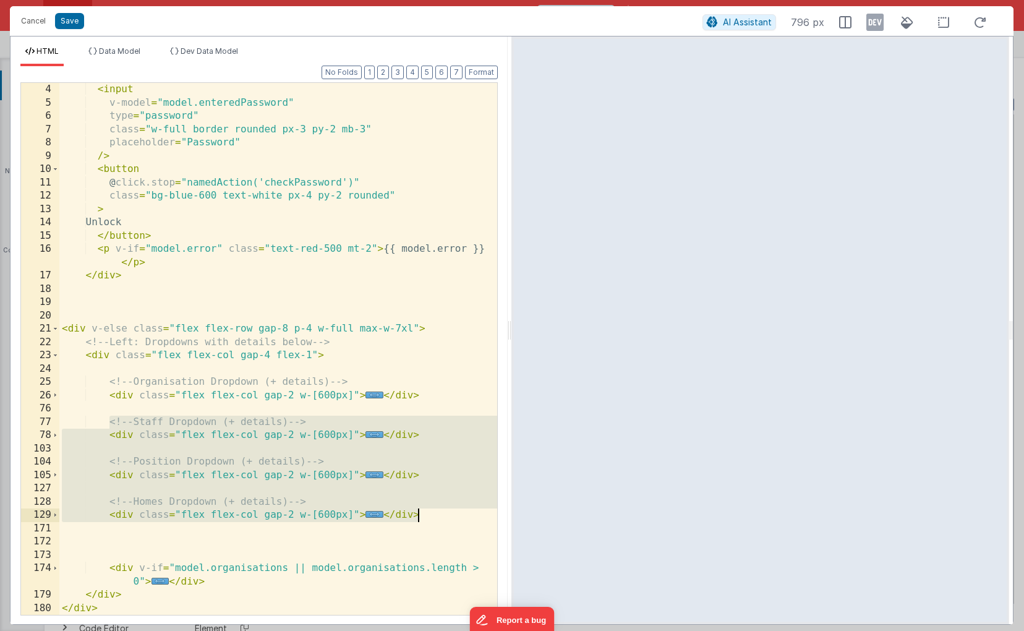
drag, startPoint x: 108, startPoint y: 424, endPoint x: 428, endPoint y: 512, distance: 331.4
click at [428, 512] on div "< input v-model = "model.enteredPassword" type = "password" class = "w-full bor…" at bounding box center [278, 362] width 438 height 558
click at [221, 412] on div "< input v-model = "model.enteredPassword" type = "password" class = "w-full bor…" at bounding box center [278, 362] width 438 height 558
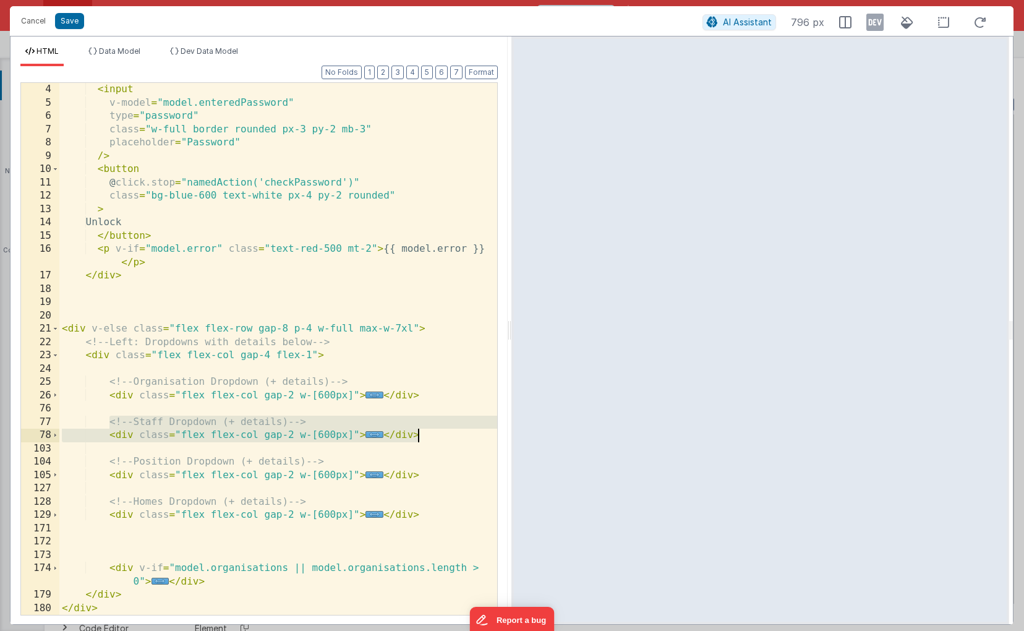
drag, startPoint x: 110, startPoint y: 422, endPoint x: 417, endPoint y: 432, distance: 307.4
click at [417, 432] on div "< input v-model = "model.enteredPassword" type = "password" class = "w-full bor…" at bounding box center [278, 362] width 438 height 558
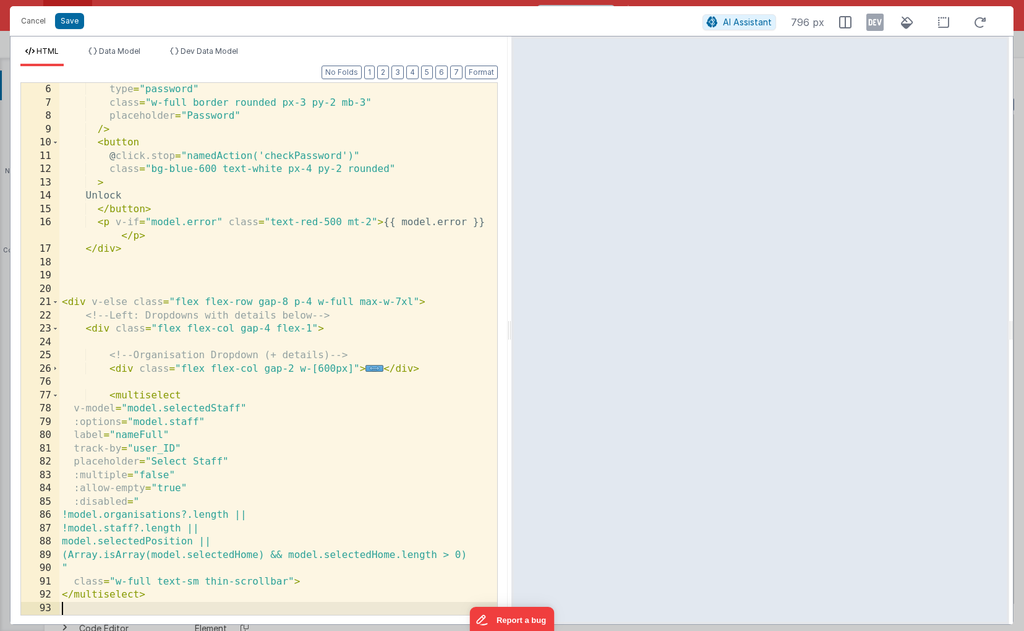
scroll to position [93, 0]
click at [57, 368] on span at bounding box center [55, 369] width 7 height 14
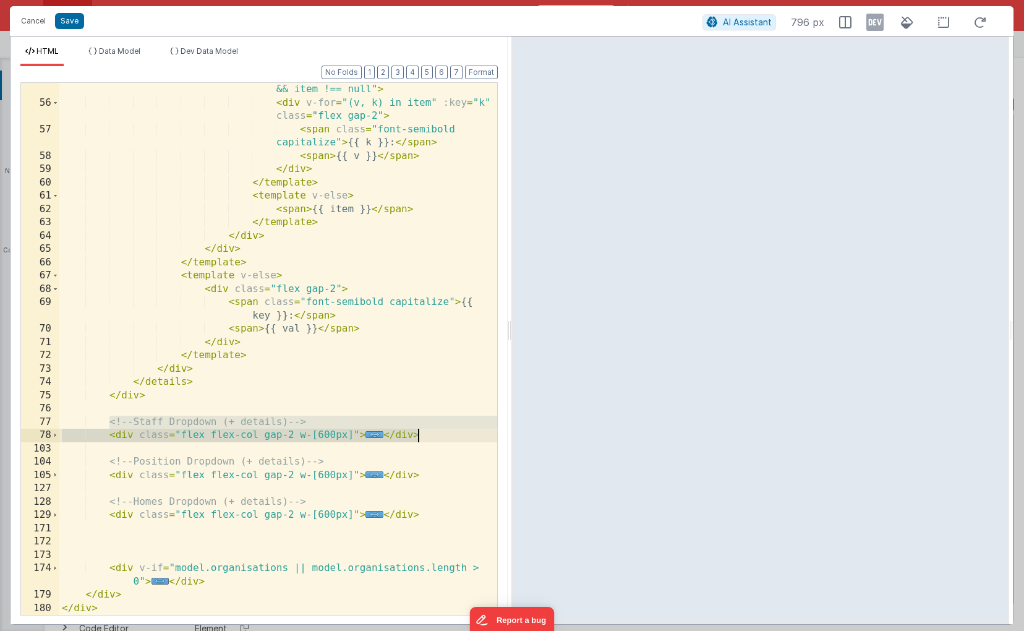
scroll to position [1050, 0]
click at [320, 389] on div "< template v-if = "typeof item === 'object' && item !== null" > < div v-for = "…" at bounding box center [278, 356] width 438 height 572
drag, startPoint x: 111, startPoint y: 434, endPoint x: 416, endPoint y: 434, distance: 304.8
click at [416, 434] on div "< template v-if = "typeof item === 'object' && item !== null" > < div v-for = "…" at bounding box center [278, 356] width 438 height 572
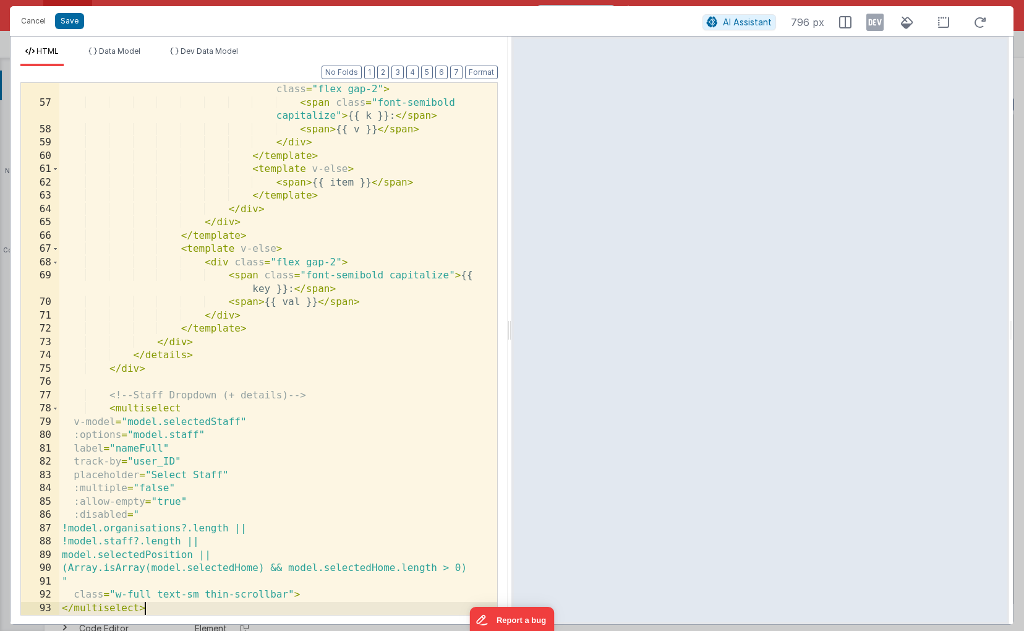
scroll to position [1076, 0]
click at [57, 407] on span at bounding box center [55, 409] width 7 height 14
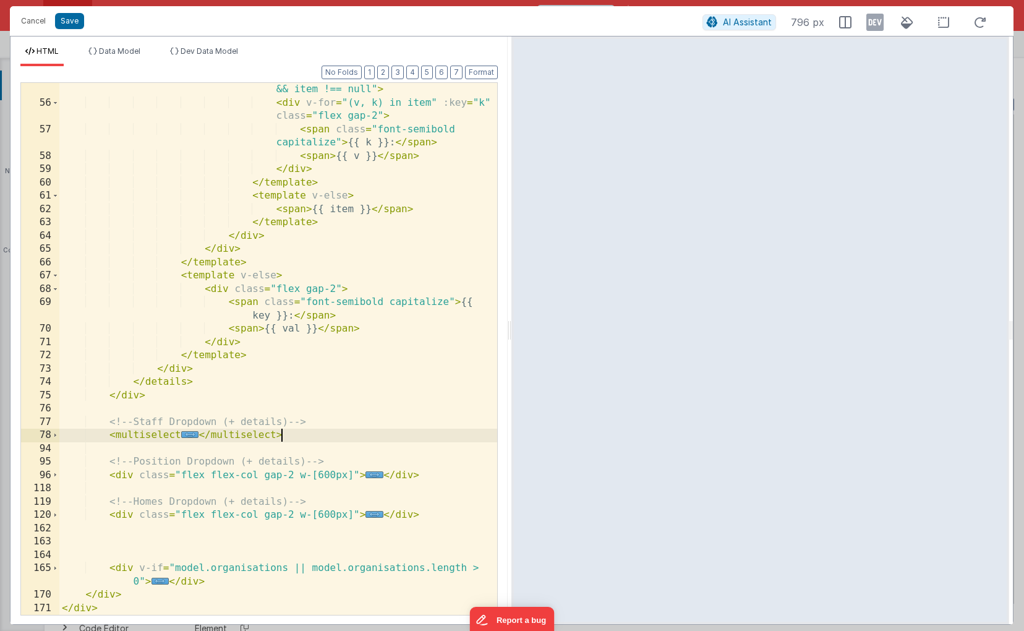
scroll to position [1050, 0]
click at [369, 435] on span "..." at bounding box center [374, 434] width 18 height 7
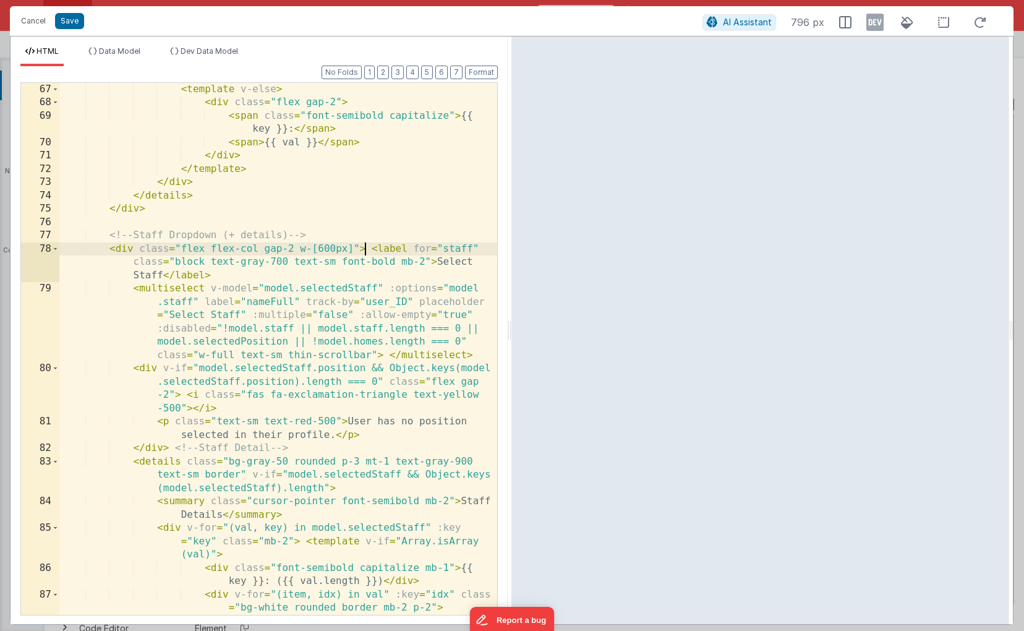
scroll to position [1240, 0]
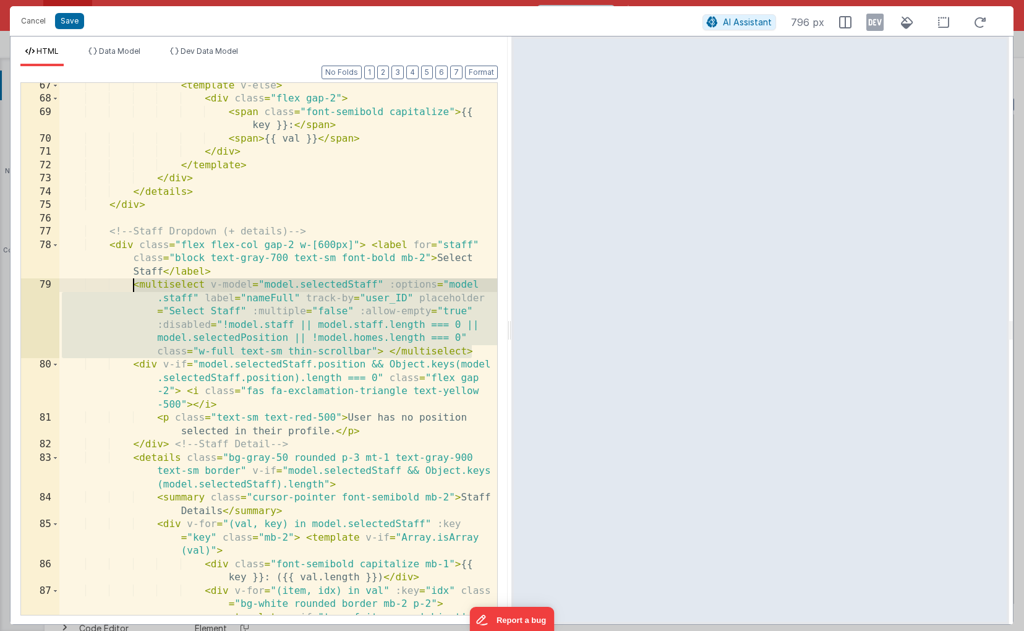
drag, startPoint x: 474, startPoint y: 349, endPoint x: 135, endPoint y: 287, distance: 344.5
click at [135, 287] on div "< template v-else > < div class = "flex gap-2" > < span class = "font-semibold …" at bounding box center [278, 378] width 438 height 598
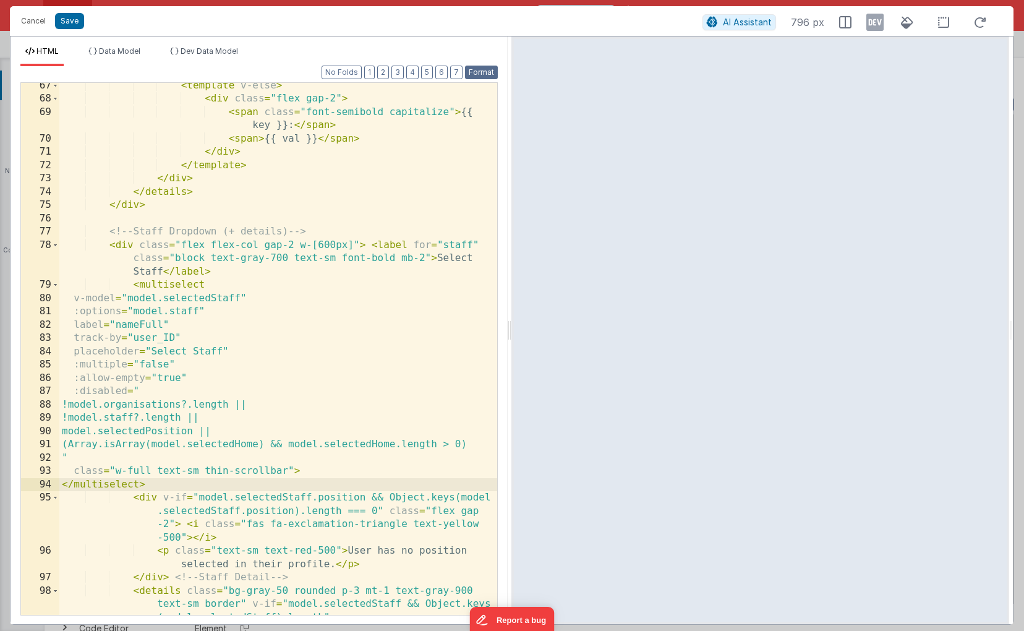
click at [486, 79] on button "Format" at bounding box center [481, 73] width 33 height 14
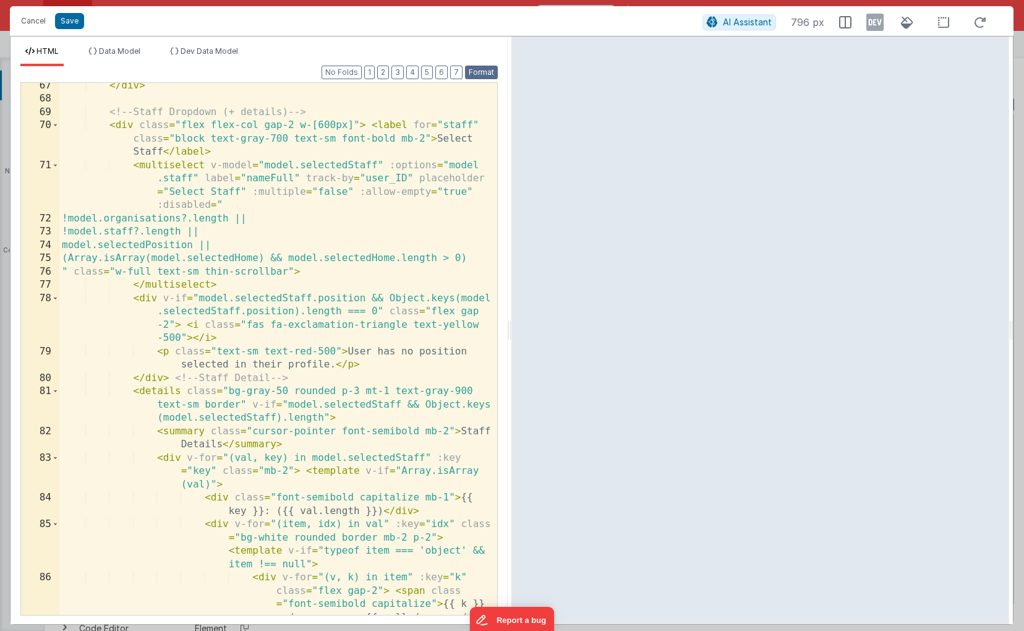
scroll to position [1280, 0]
click at [400, 73] on button "3" at bounding box center [397, 73] width 12 height 14
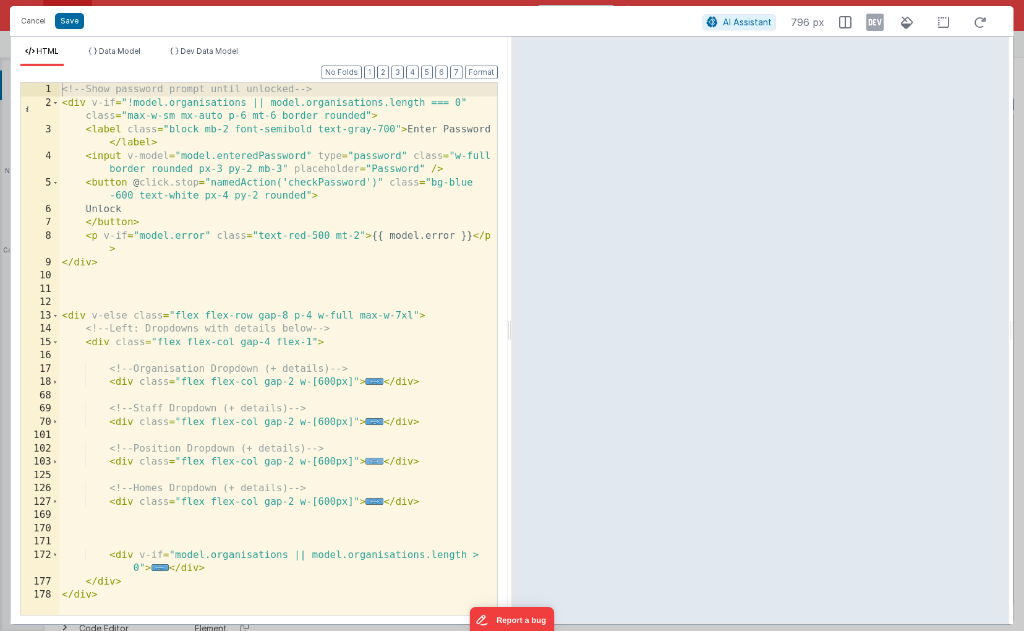
click at [371, 461] on span "..." at bounding box center [374, 460] width 18 height 7
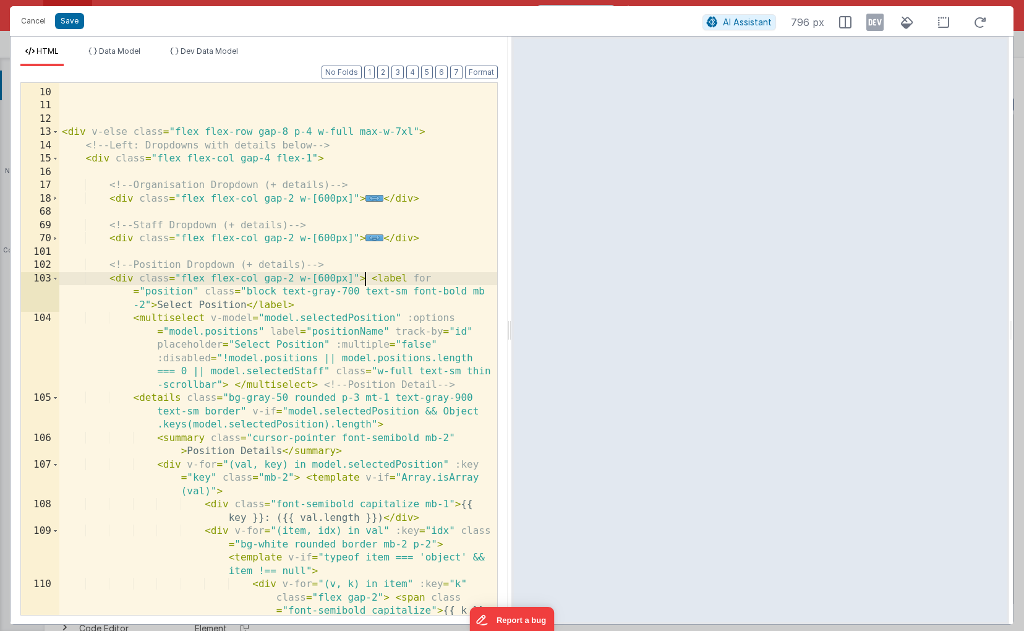
scroll to position [193, 0]
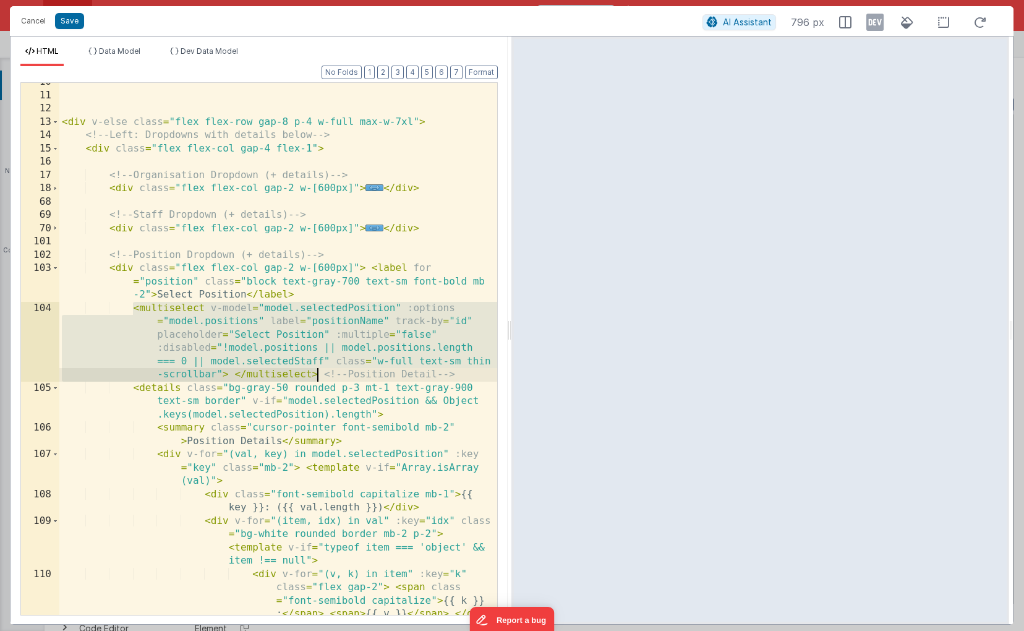
drag, startPoint x: 134, startPoint y: 310, endPoint x: 315, endPoint y: 372, distance: 191.2
click at [315, 372] on div "< div v-else class = "flex flex-row gap-8 p-4 w-full max-w-7xl" > <!-- Left: Dr…" at bounding box center [278, 374] width 438 height 598
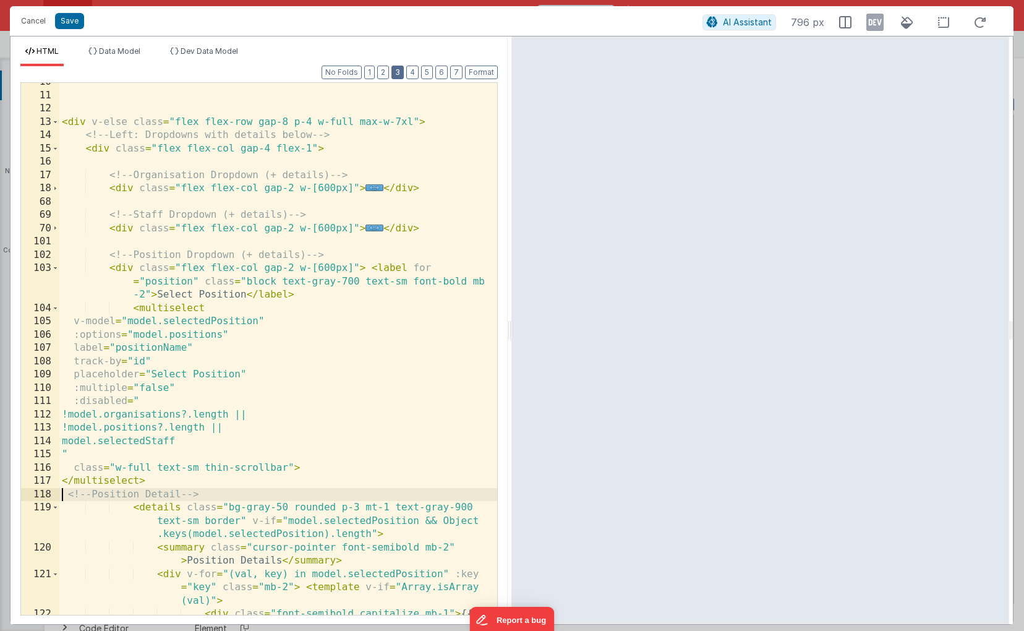
click at [399, 73] on button "3" at bounding box center [397, 73] width 12 height 14
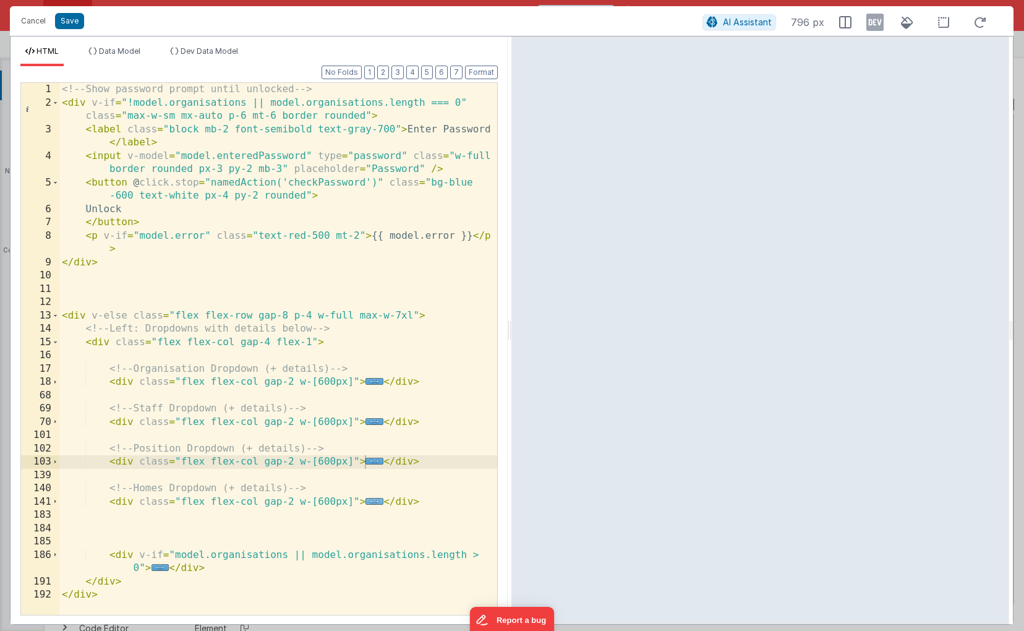
click at [373, 504] on span "..." at bounding box center [374, 501] width 18 height 7
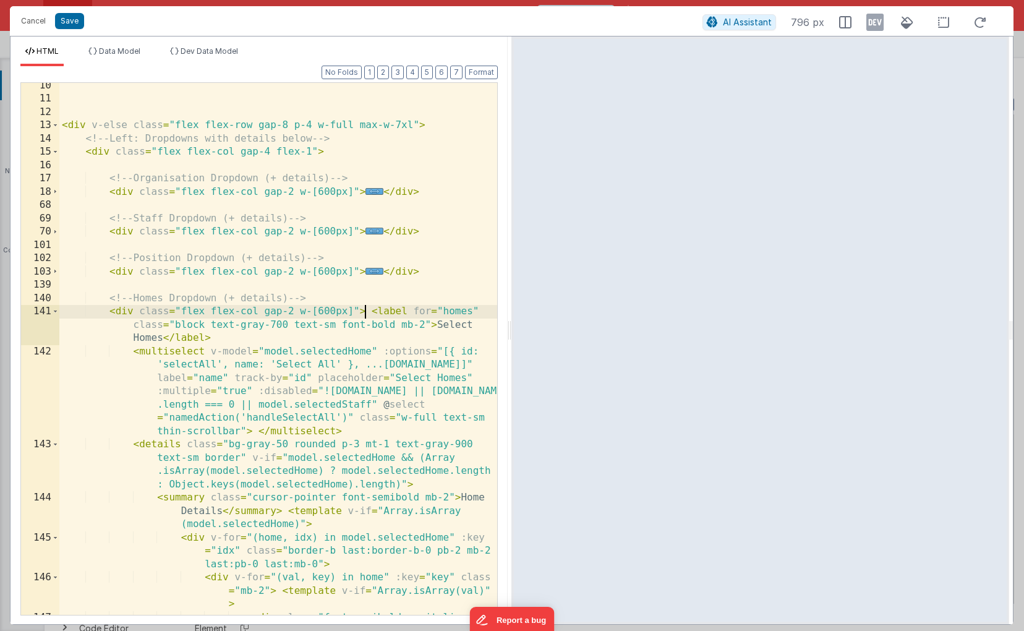
scroll to position [197, 0]
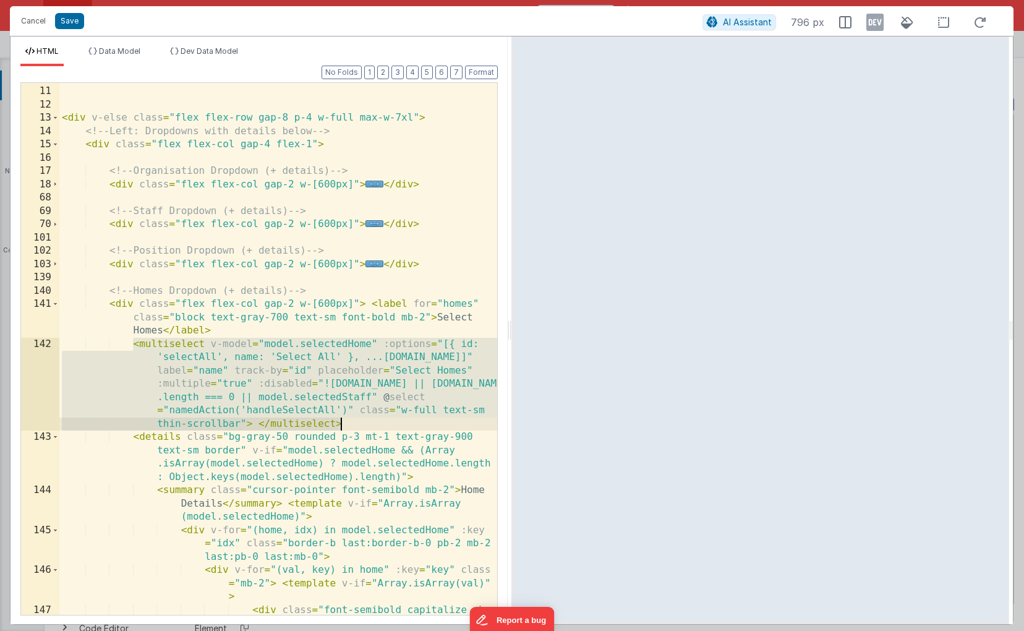
drag, startPoint x: 133, startPoint y: 344, endPoint x: 339, endPoint y: 422, distance: 220.7
click at [339, 422] on div "< div v-else class = "flex flex-row gap-8 p-4 w-full max-w-7xl" > <!-- Left: Dr…" at bounding box center [278, 364] width 438 height 585
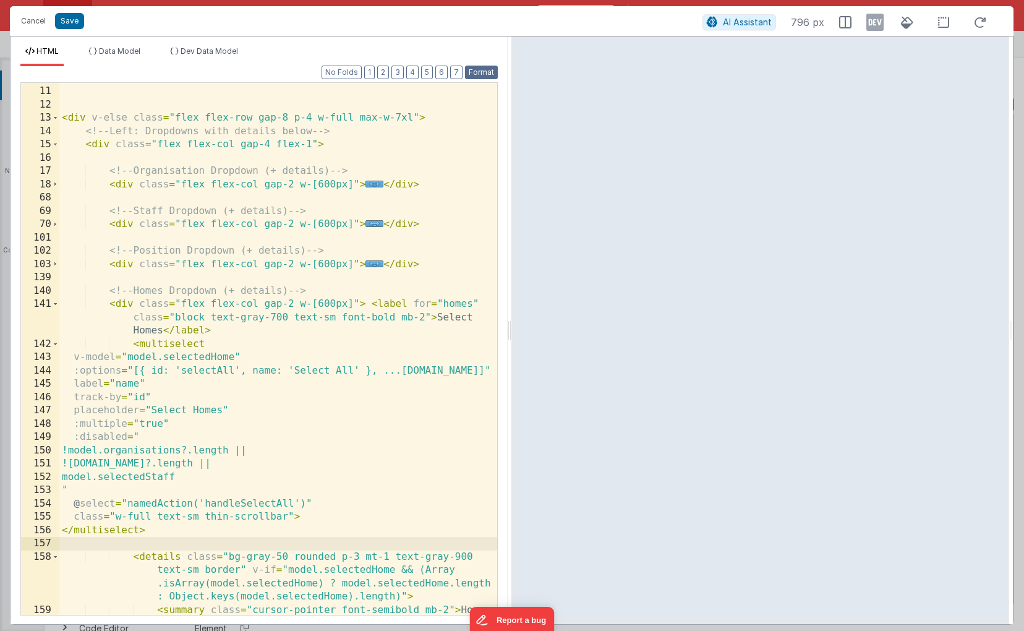
click at [483, 75] on button "Format" at bounding box center [481, 73] width 33 height 14
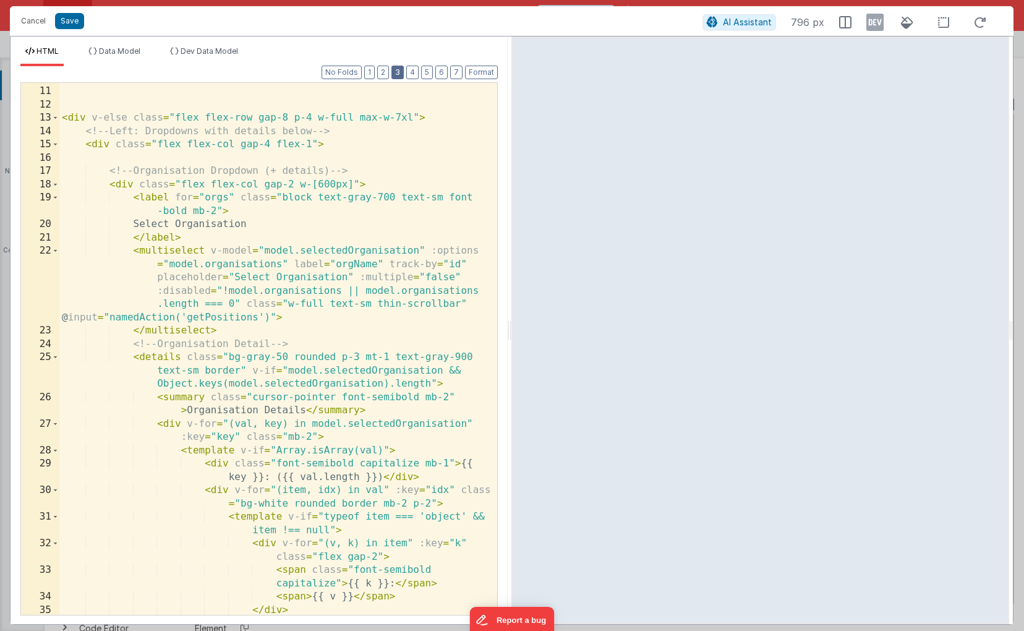
click at [402, 70] on button "3" at bounding box center [397, 73] width 12 height 14
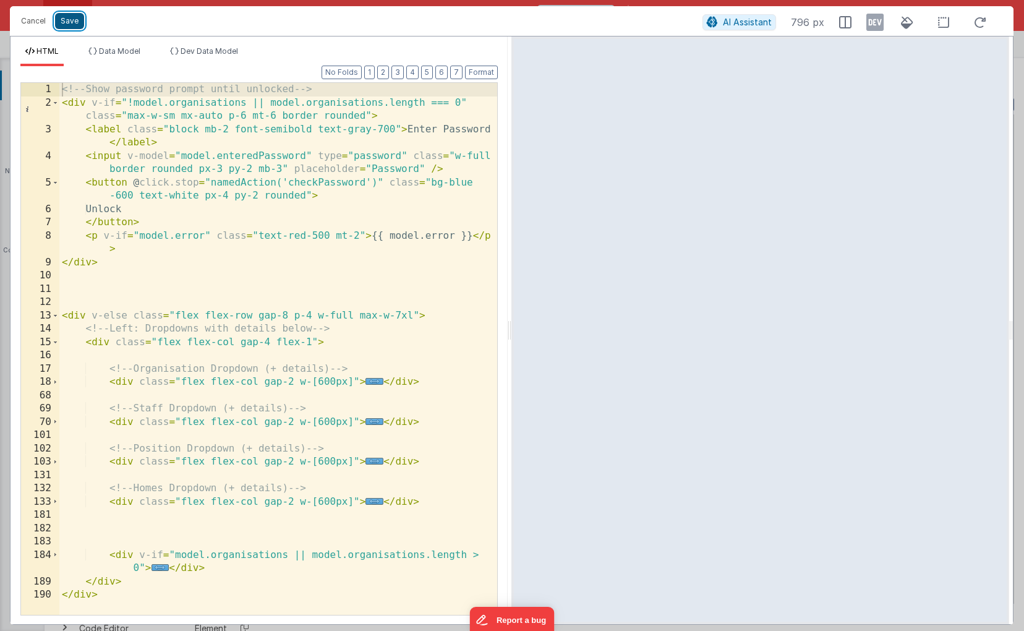
click at [72, 24] on button "Save" at bounding box center [69, 21] width 29 height 16
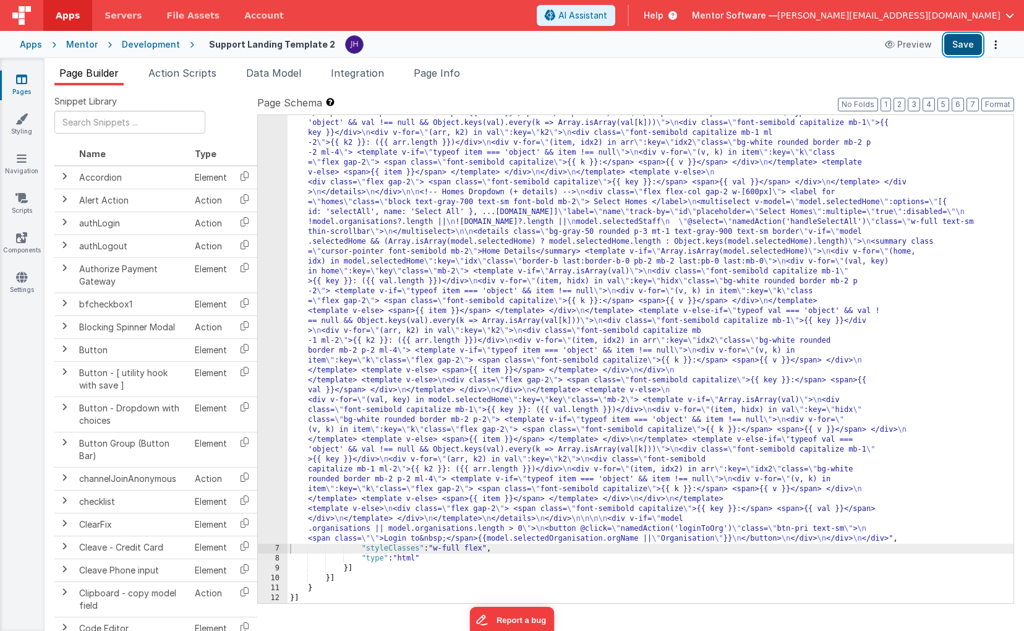
click at [954, 53] on button "Save" at bounding box center [963, 44] width 38 height 21
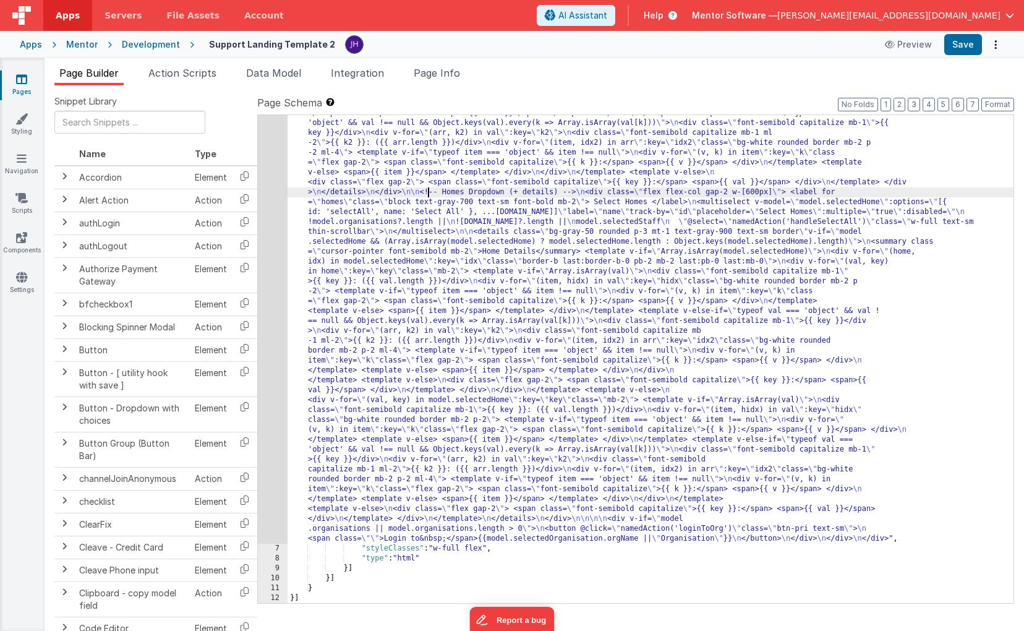
click at [428, 194] on div ""html" : "<!-- Show password prompt until unlocked --> \n <div v-if= \" !model.…" at bounding box center [650, 288] width 726 height 1506
click at [270, 187] on div "6" at bounding box center [273, 39] width 30 height 1009
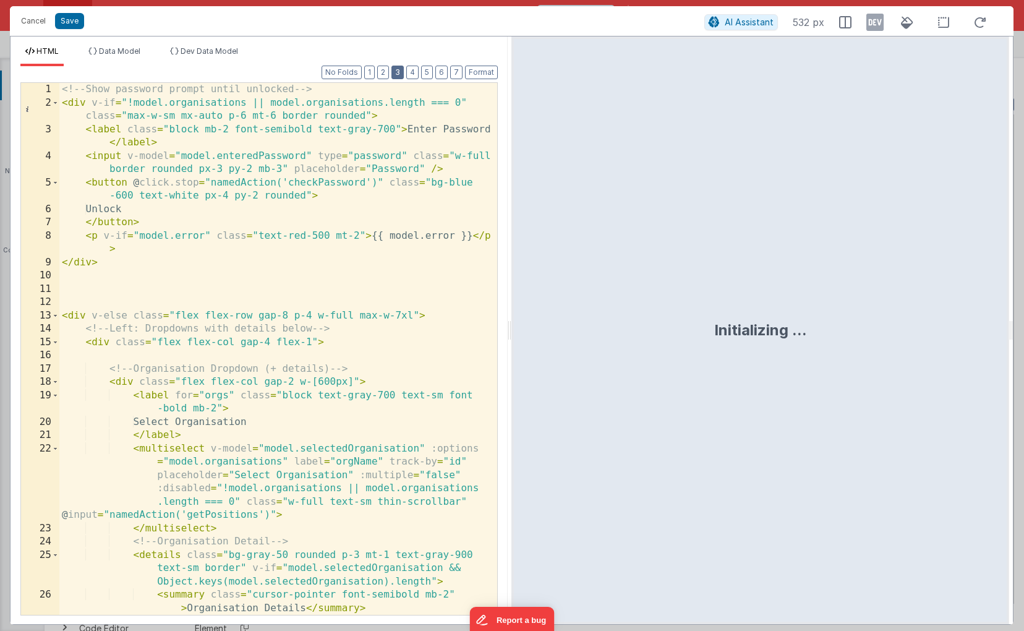
click at [396, 71] on button "3" at bounding box center [397, 73] width 12 height 14
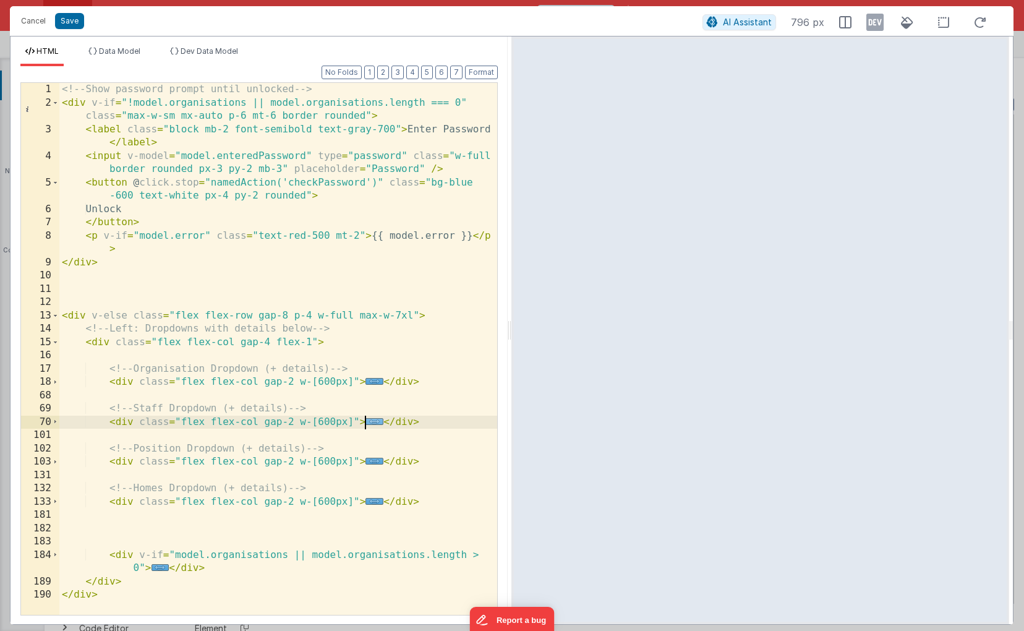
click at [376, 421] on span "..." at bounding box center [374, 421] width 18 height 7
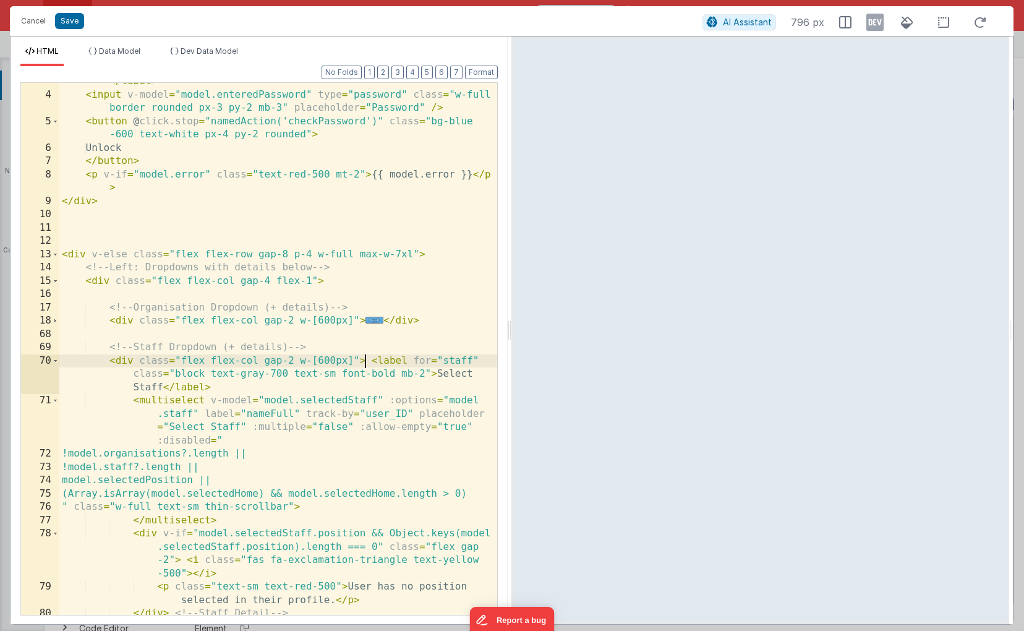
scroll to position [134, 0]
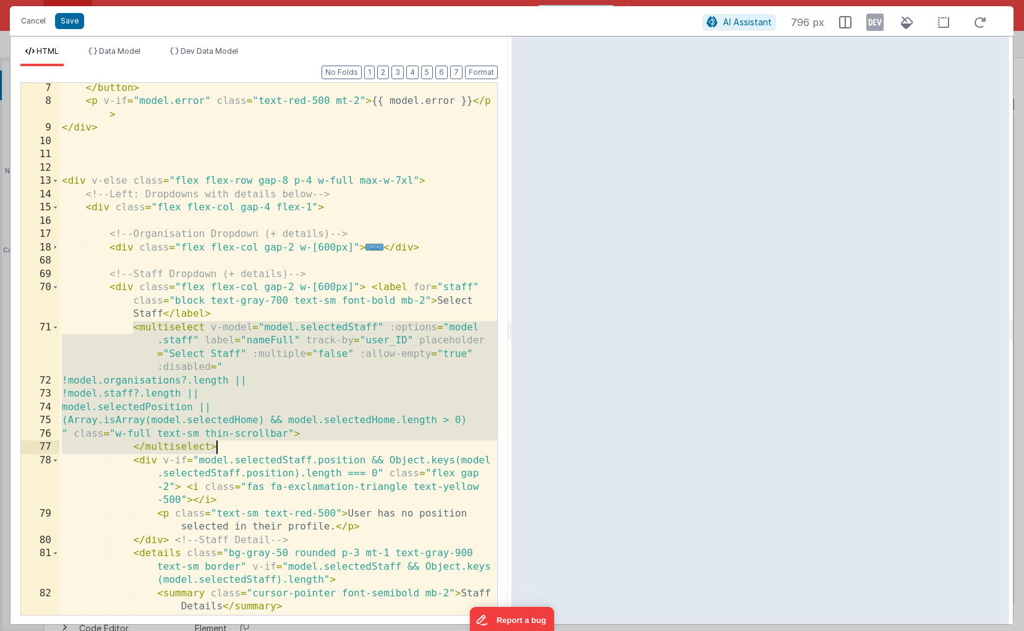
drag, startPoint x: 134, startPoint y: 327, endPoint x: 217, endPoint y: 449, distance: 147.8
click at [217, 449] on div "</ button > < p v-if = "model.error" class = "text-red-500 mt-2" > {{ model.err…" at bounding box center [278, 374] width 438 height 585
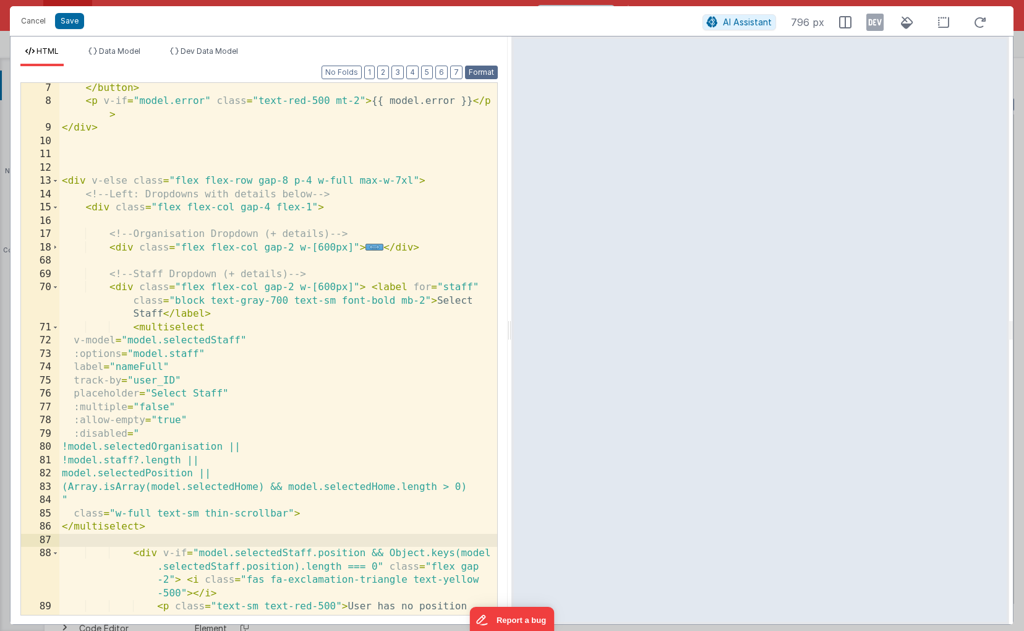
click at [482, 74] on button "Format" at bounding box center [481, 73] width 33 height 14
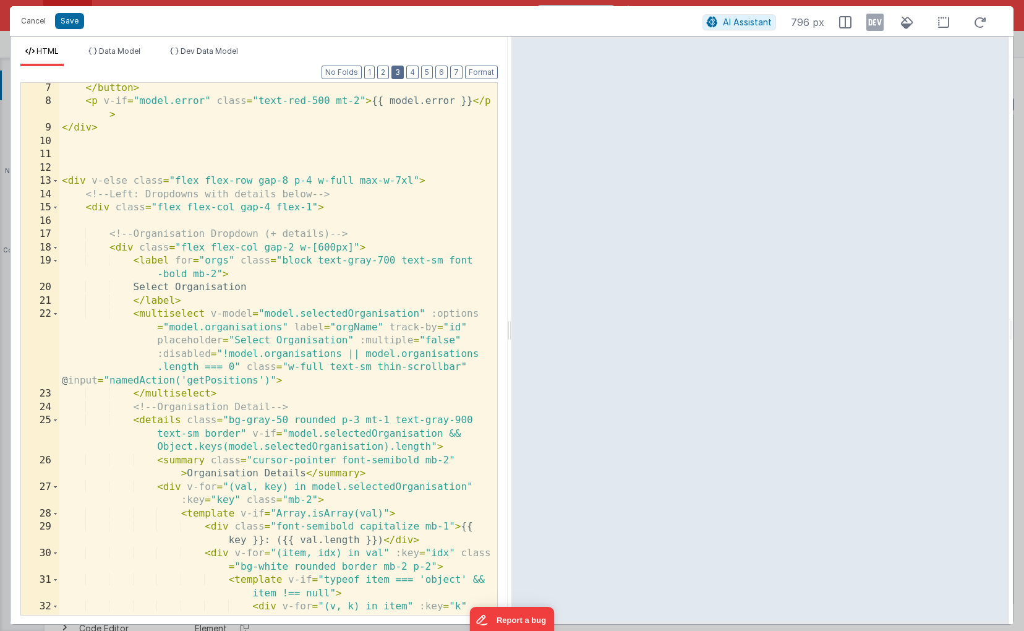
click at [398, 68] on button "3" at bounding box center [397, 73] width 12 height 14
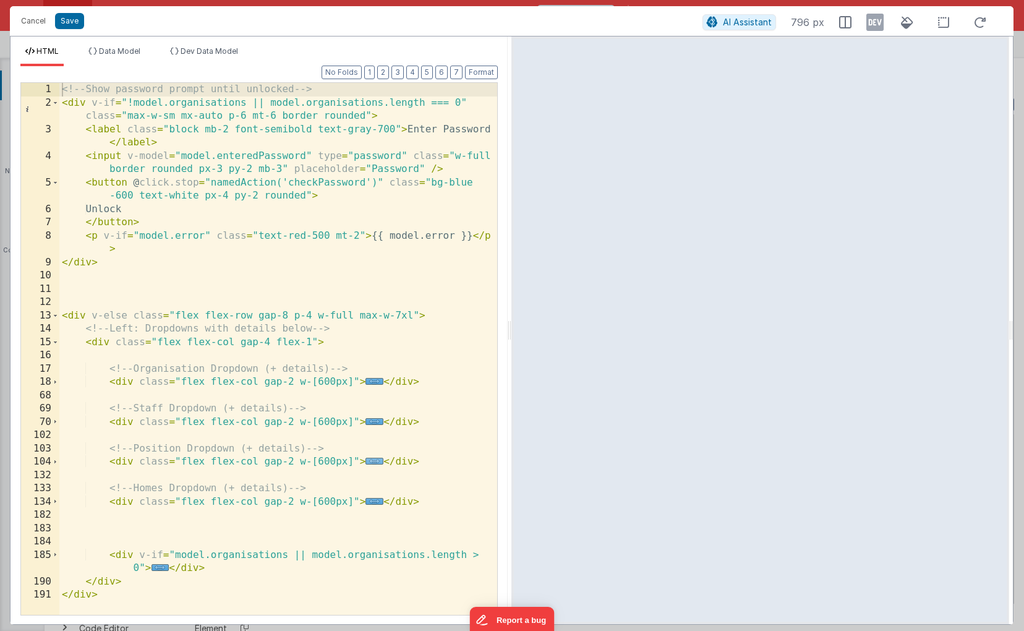
click at [373, 463] on span "..." at bounding box center [374, 460] width 18 height 7
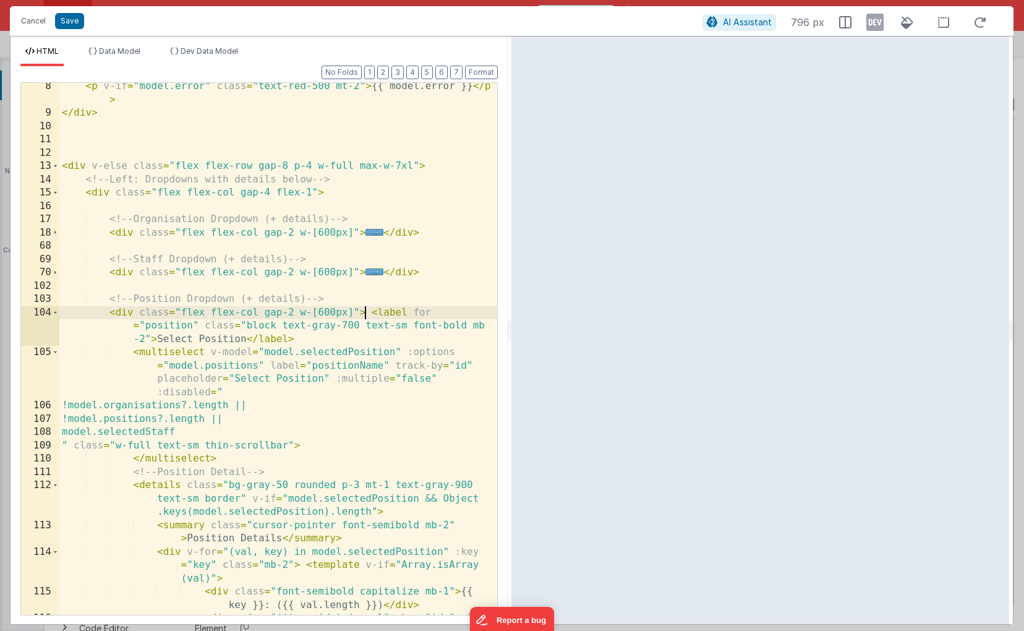
scroll to position [149, 0]
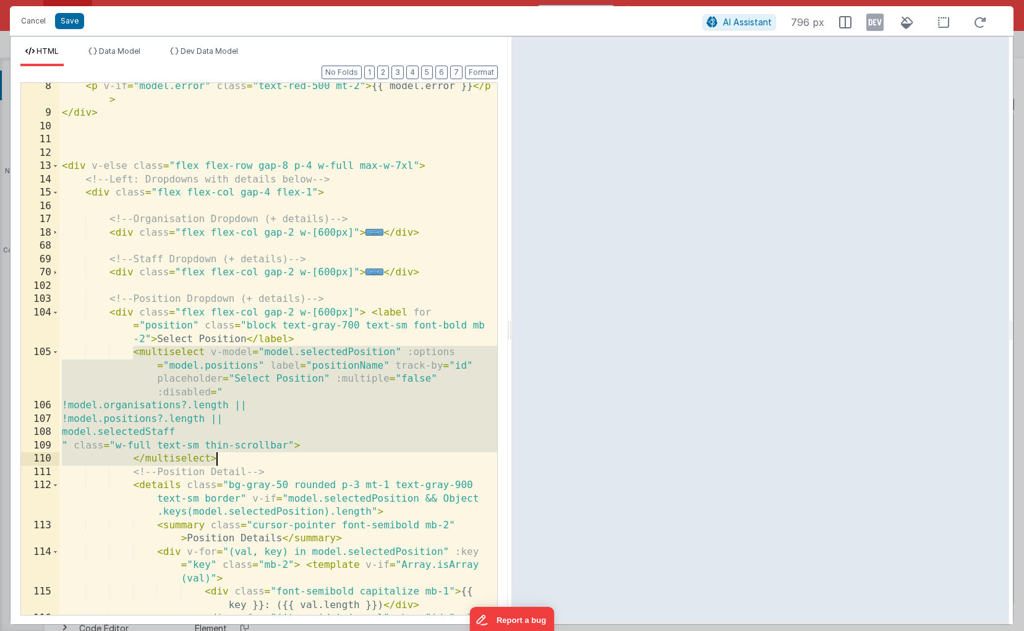
drag, startPoint x: 134, startPoint y: 350, endPoint x: 235, endPoint y: 461, distance: 149.7
click at [235, 461] on div "< p v-if = "model.error" class = "text-red-500 mt-2" > {{ model.error }} </ p >…" at bounding box center [278, 385] width 438 height 611
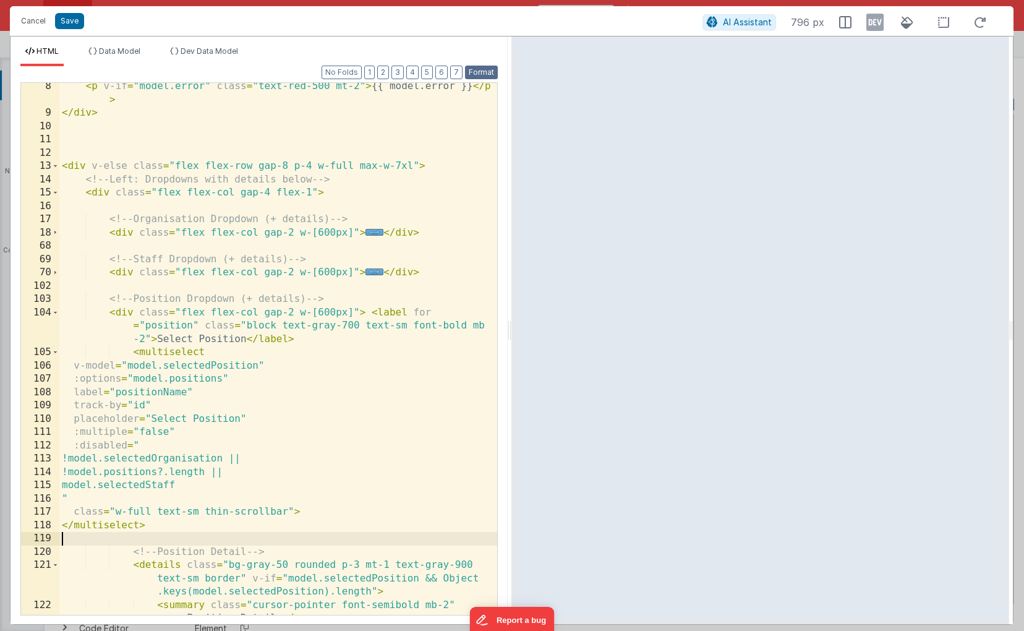
click at [483, 72] on button "Format" at bounding box center [481, 73] width 33 height 14
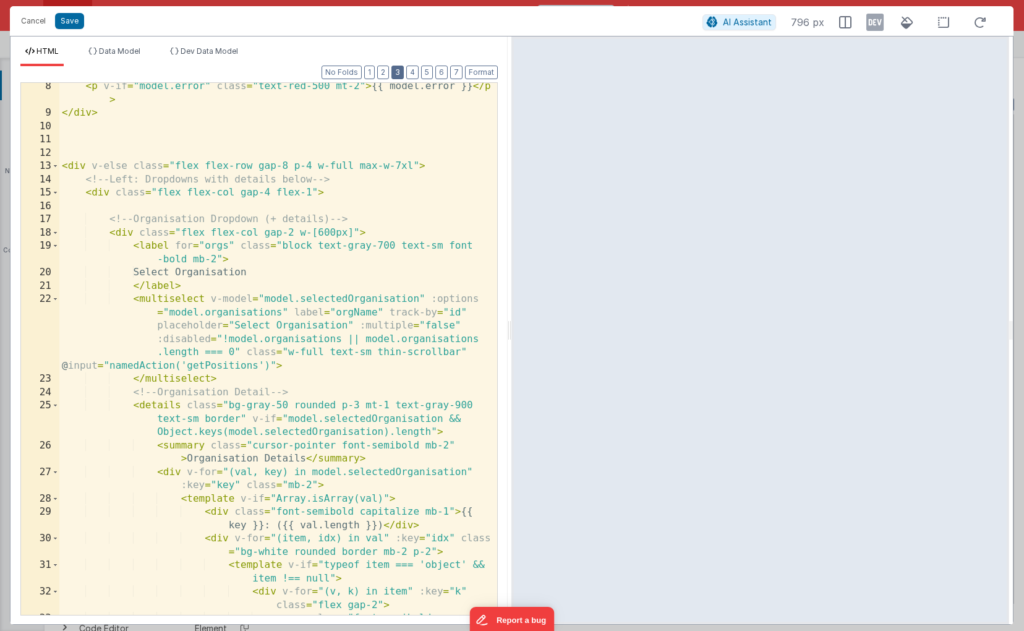
click at [399, 75] on button "3" at bounding box center [397, 73] width 12 height 14
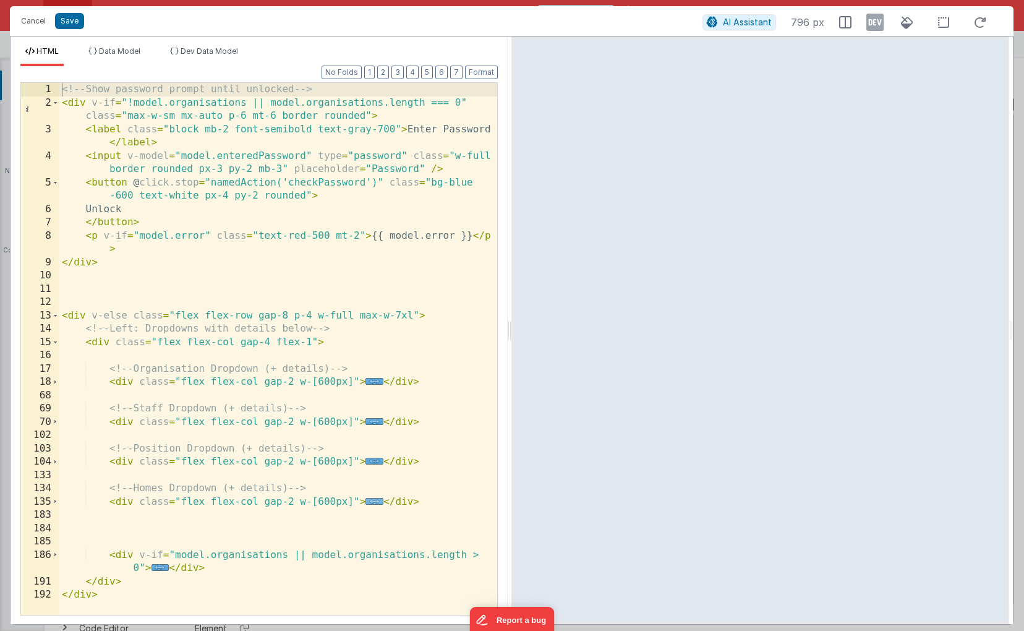
click at [373, 503] on span "..." at bounding box center [374, 501] width 18 height 7
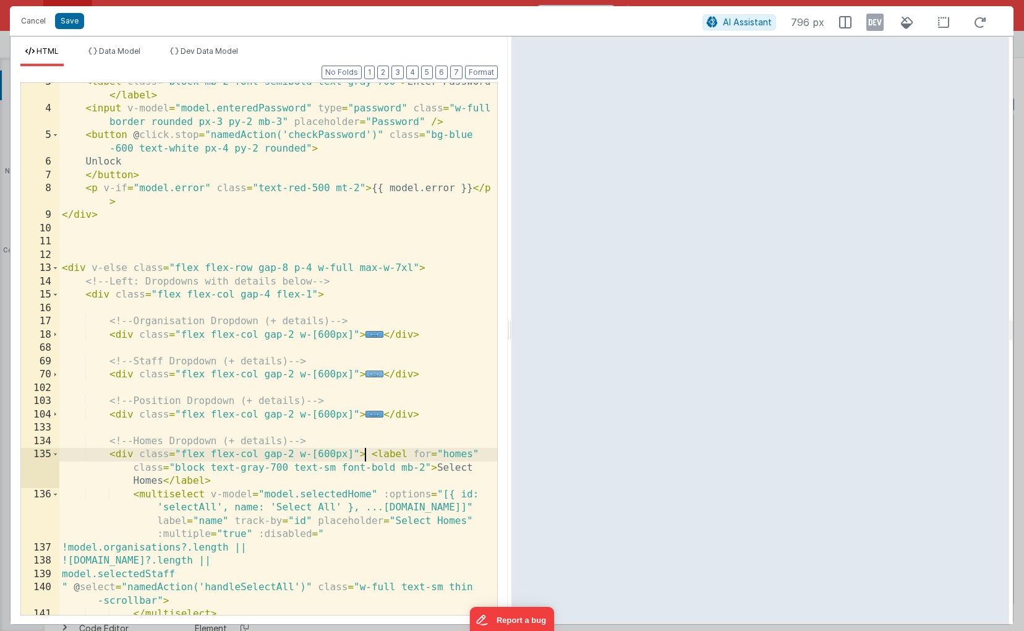
scroll to position [193, 0]
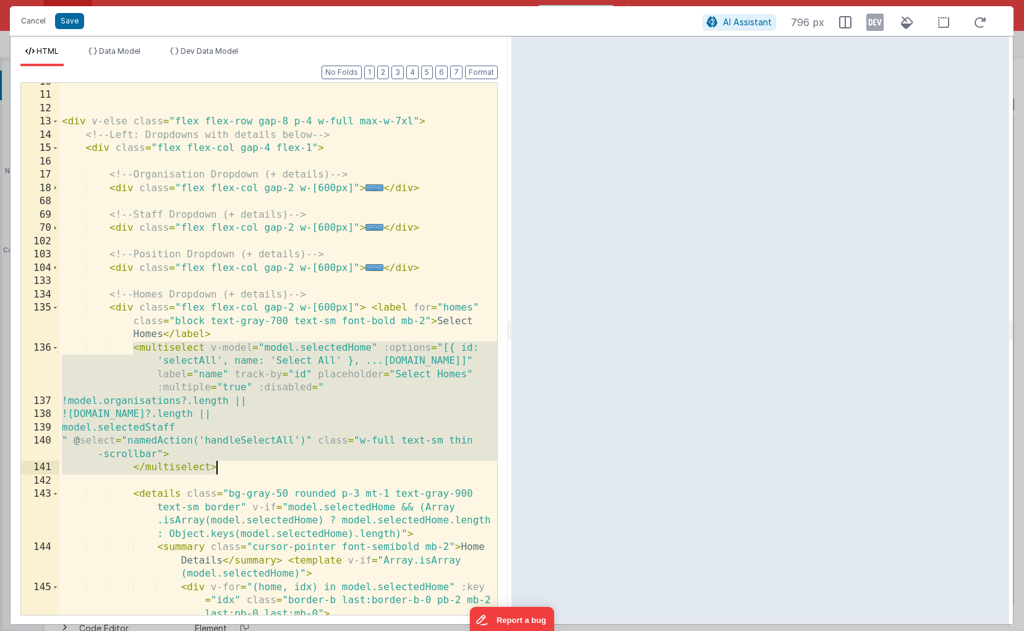
drag, startPoint x: 134, startPoint y: 347, endPoint x: 223, endPoint y: 467, distance: 149.7
click at [223, 467] on div "< div v-else class = "flex flex-row gap-8 p-4 w-full max-w-7xl" > <!-- Left: Dr…" at bounding box center [278, 367] width 438 height 585
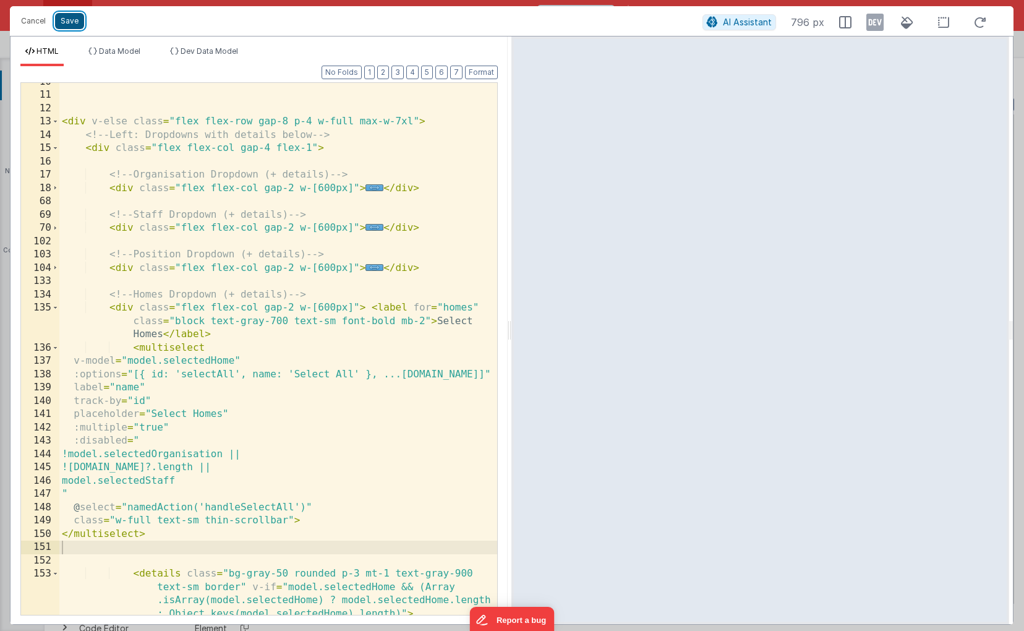
click at [69, 23] on button "Save" at bounding box center [69, 21] width 29 height 16
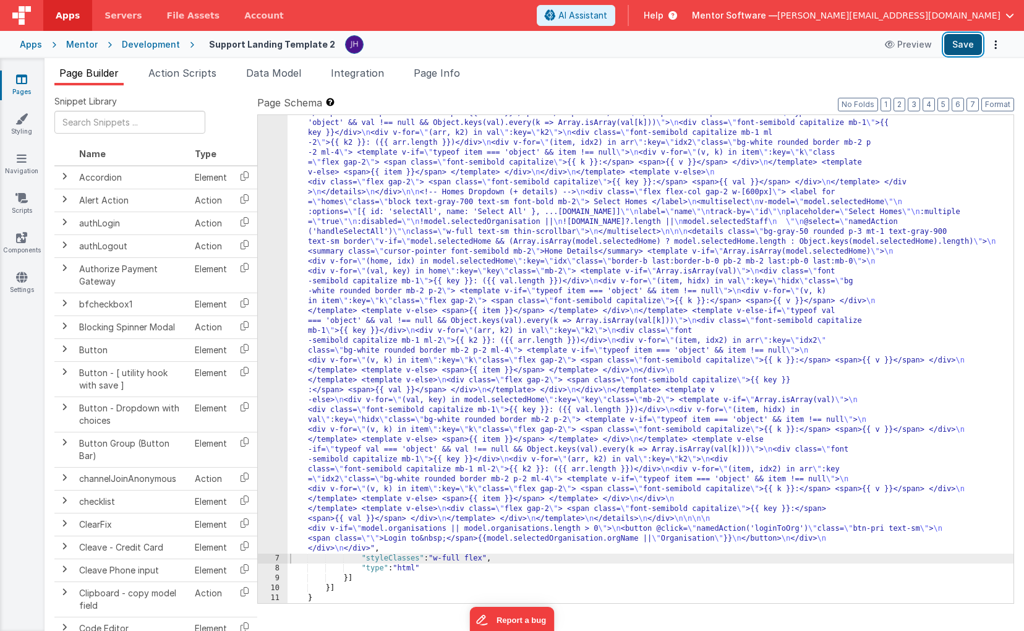
click at [969, 46] on button "Save" at bounding box center [963, 44] width 38 height 21
click at [392, 252] on div ""html" : "<!-- Show password prompt until unlocked --> \n <div v-if= \" !model.…" at bounding box center [650, 293] width 726 height 1516
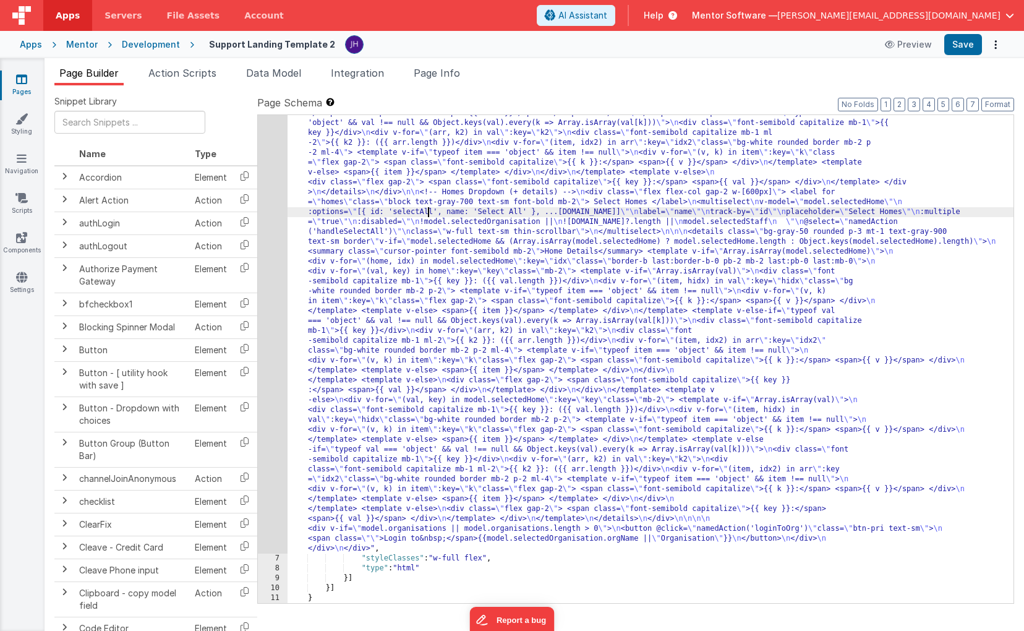
click at [428, 212] on div ""html" : "<!-- Show password prompt until unlocked --> \n <div v-if= \" !model.…" at bounding box center [650, 293] width 726 height 1516
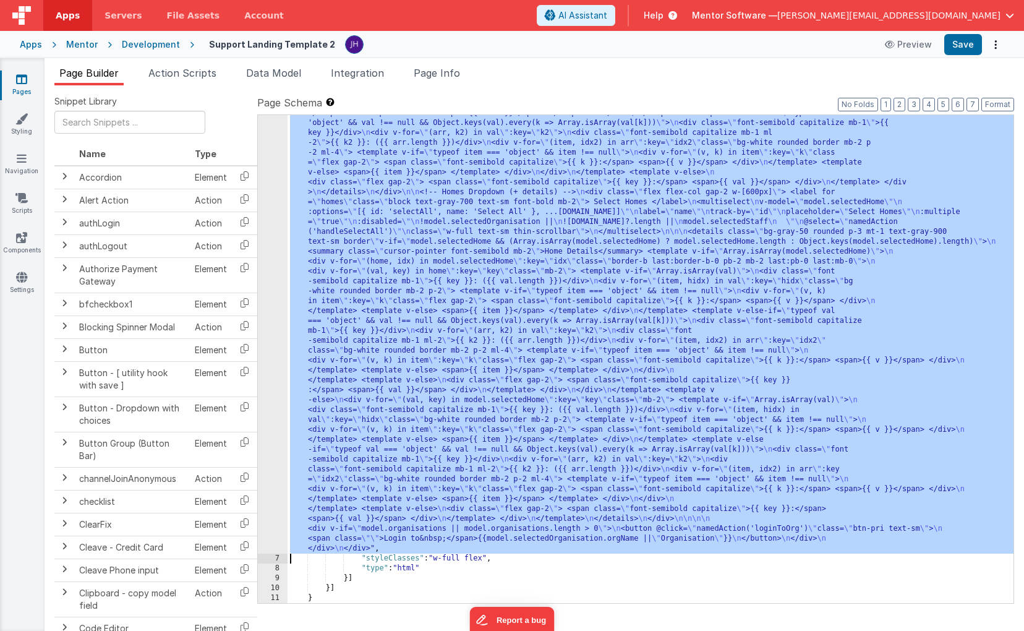
click at [276, 184] on div "6" at bounding box center [273, 44] width 30 height 1019
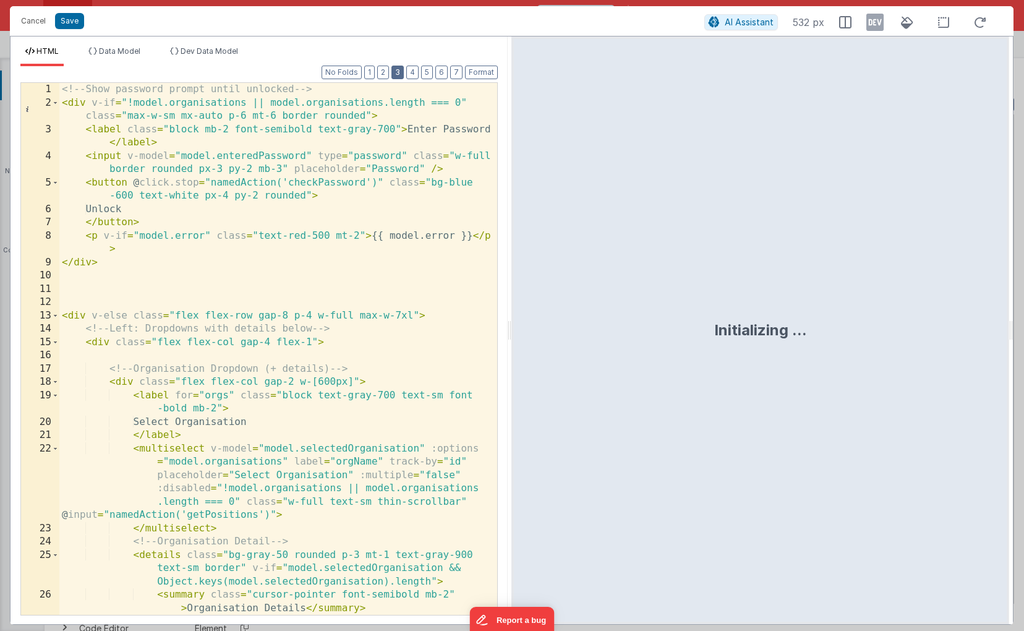
click at [400, 73] on button "3" at bounding box center [397, 73] width 12 height 14
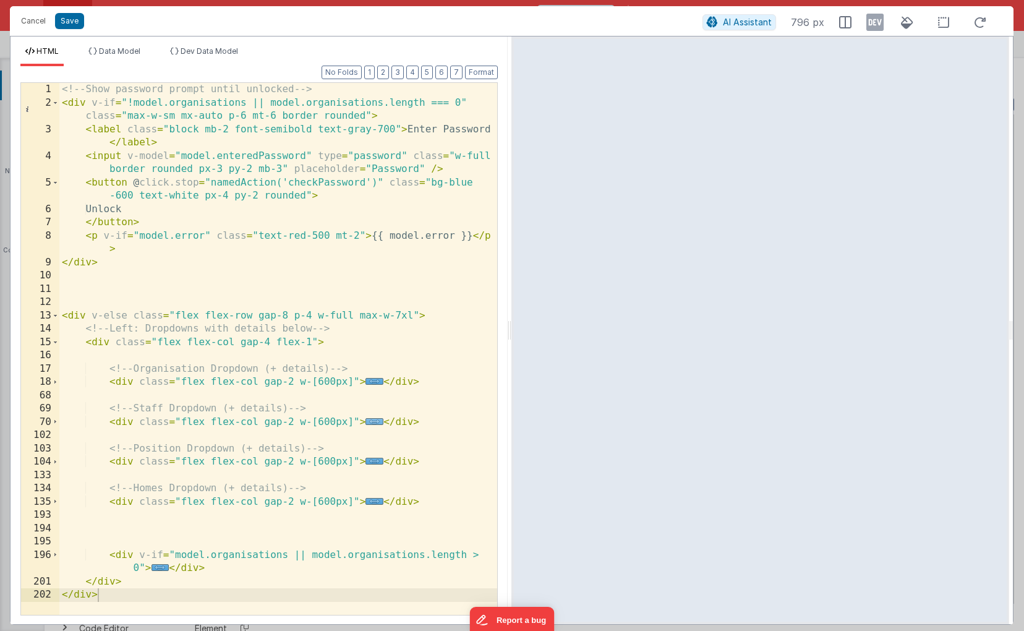
click at [372, 420] on span "..." at bounding box center [374, 421] width 18 height 7
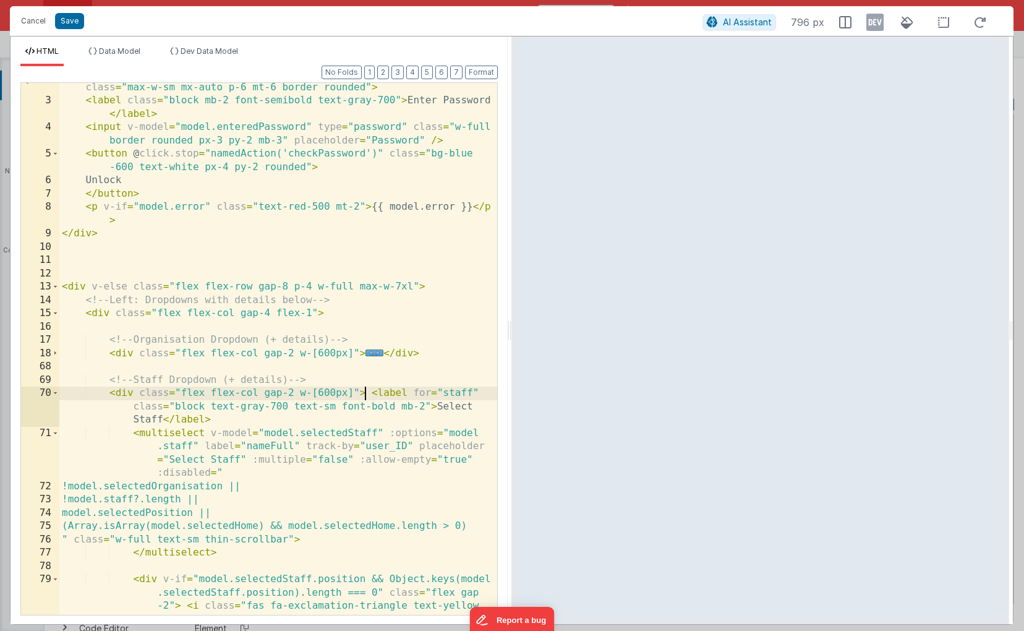
scroll to position [83, 0]
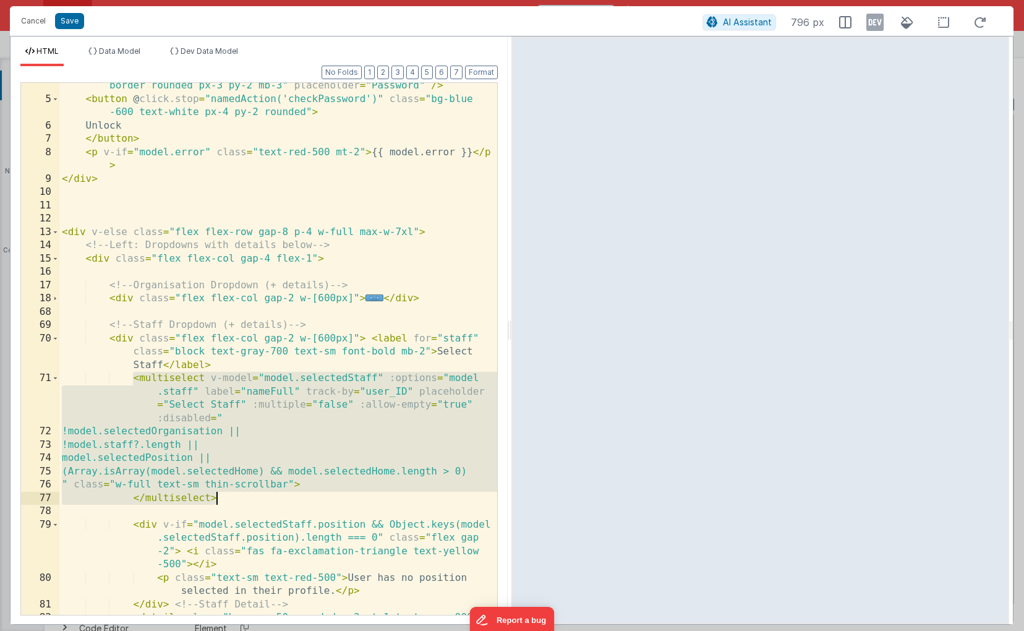
drag, startPoint x: 134, startPoint y: 379, endPoint x: 233, endPoint y: 498, distance: 155.0
click at [233, 498] on div "< input v-model = "model.enteredPassword" type = "password" class = "w-full bor…" at bounding box center [278, 365] width 438 height 598
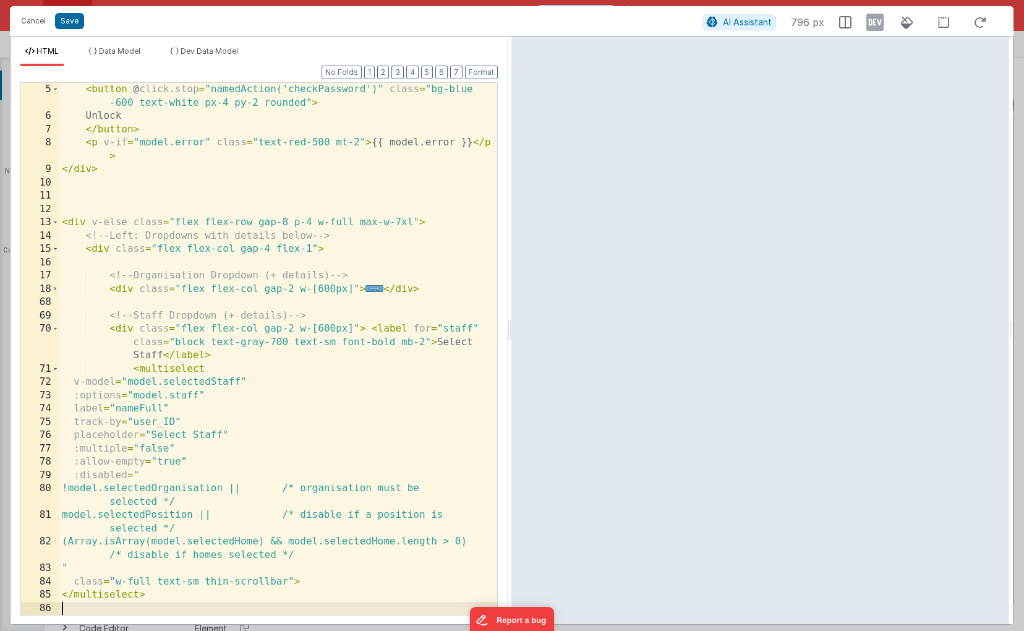
scroll to position [93, 0]
click at [473, 71] on button "Format" at bounding box center [481, 73] width 33 height 14
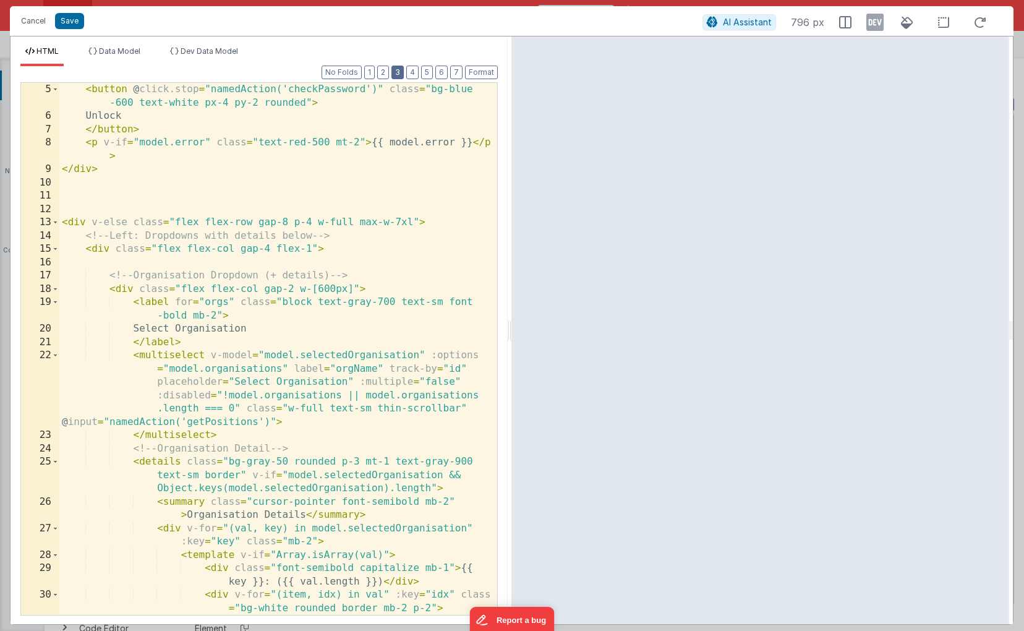
click at [400, 72] on button "3" at bounding box center [397, 73] width 12 height 14
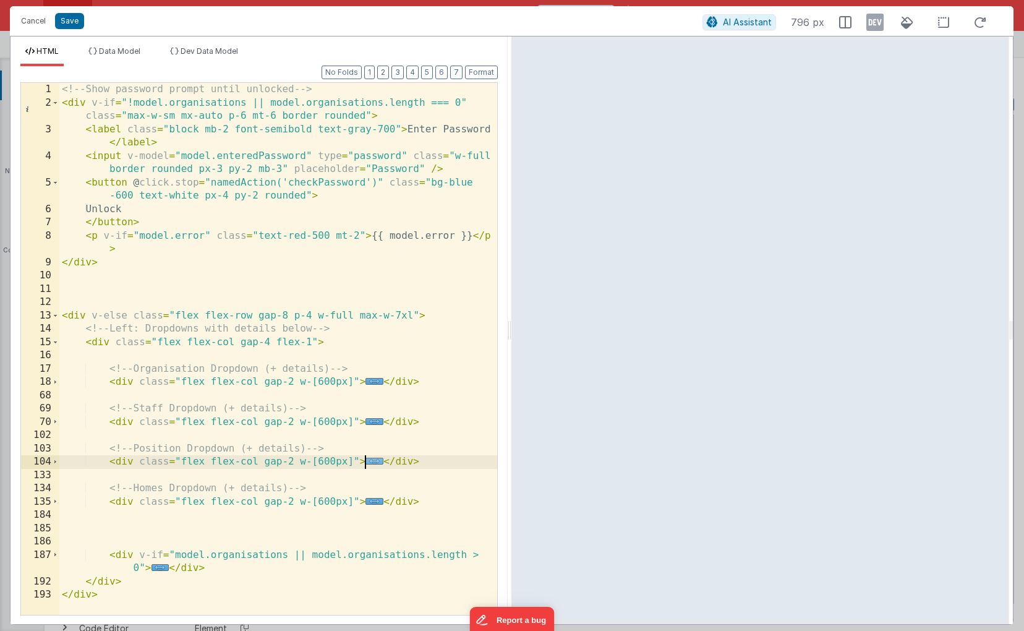
click at [373, 461] on span "..." at bounding box center [374, 460] width 18 height 7
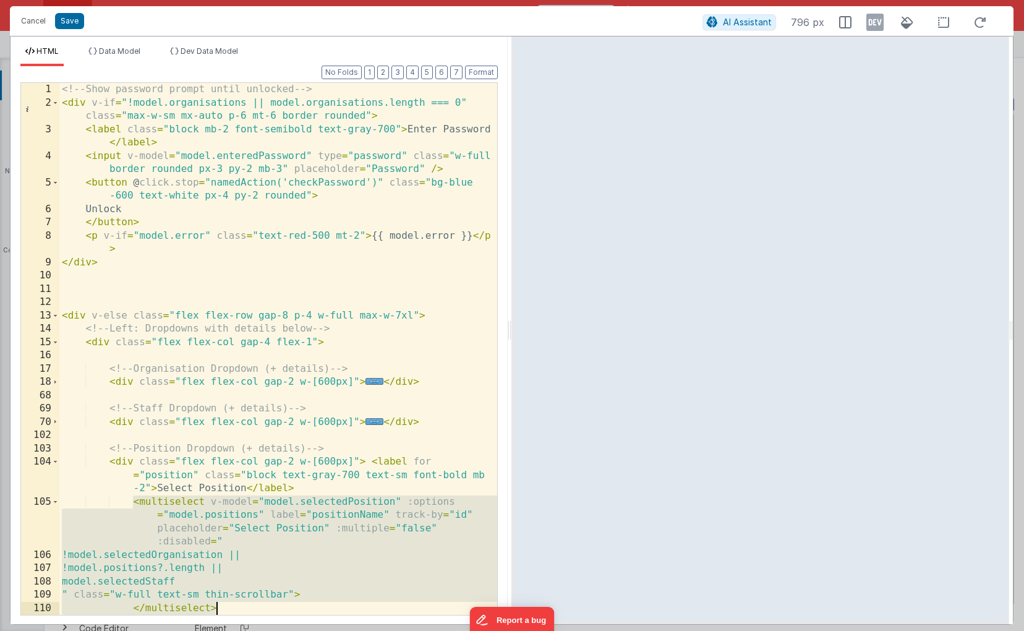
drag, startPoint x: 131, startPoint y: 504, endPoint x: 221, endPoint y: 603, distance: 134.4
click at [221, 603] on div "<!-- Show password prompt until unlocked --> < div v-if = "!model.organisations…" at bounding box center [278, 362] width 438 height 558
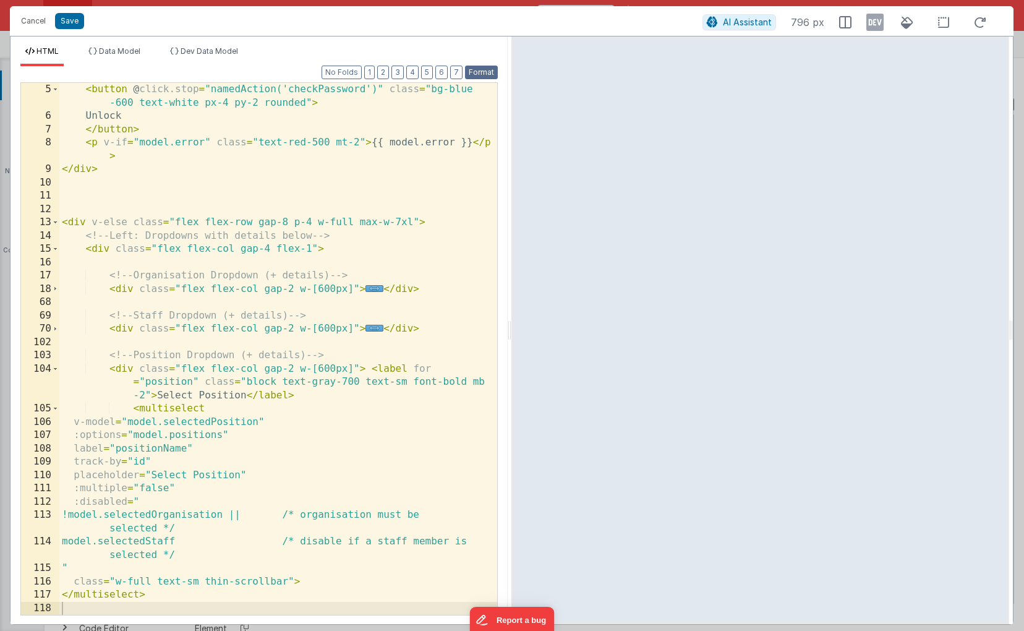
click at [481, 69] on button "Format" at bounding box center [481, 73] width 33 height 14
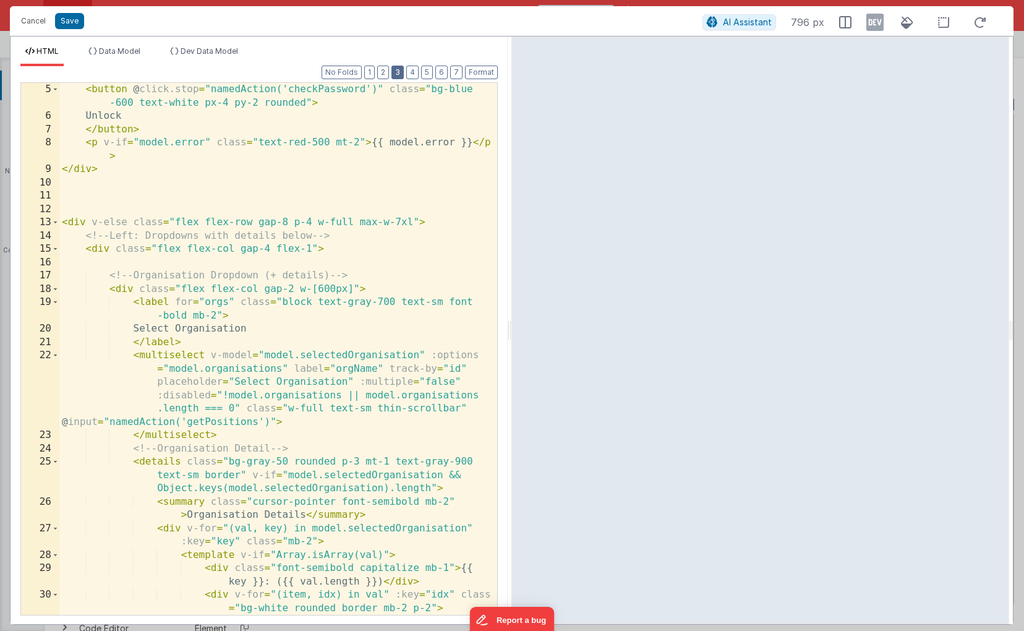
click at [402, 72] on button "3" at bounding box center [397, 73] width 12 height 14
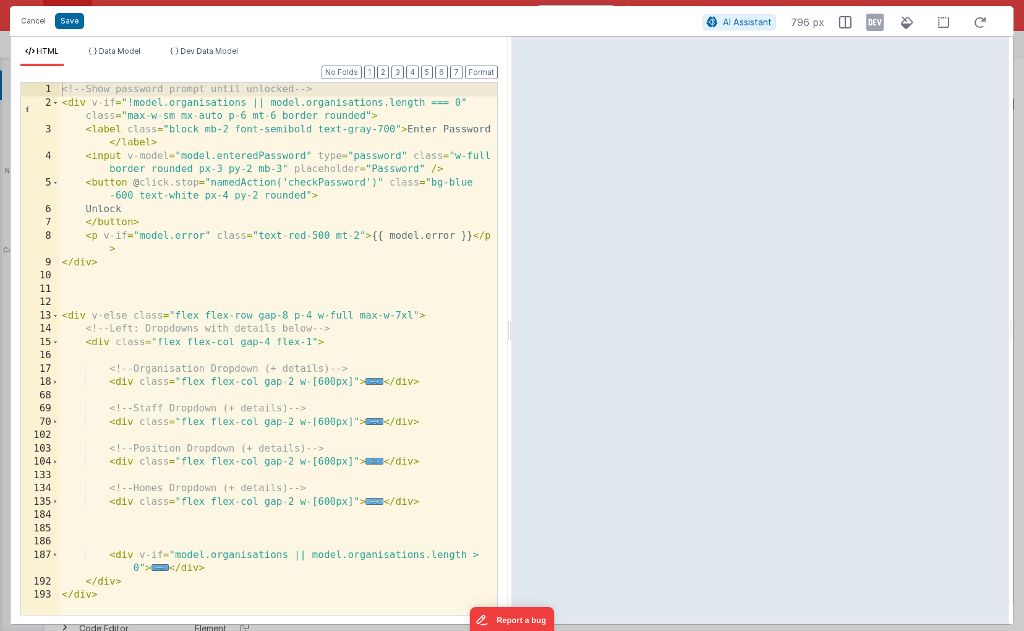
click at [373, 503] on span "..." at bounding box center [374, 501] width 18 height 7
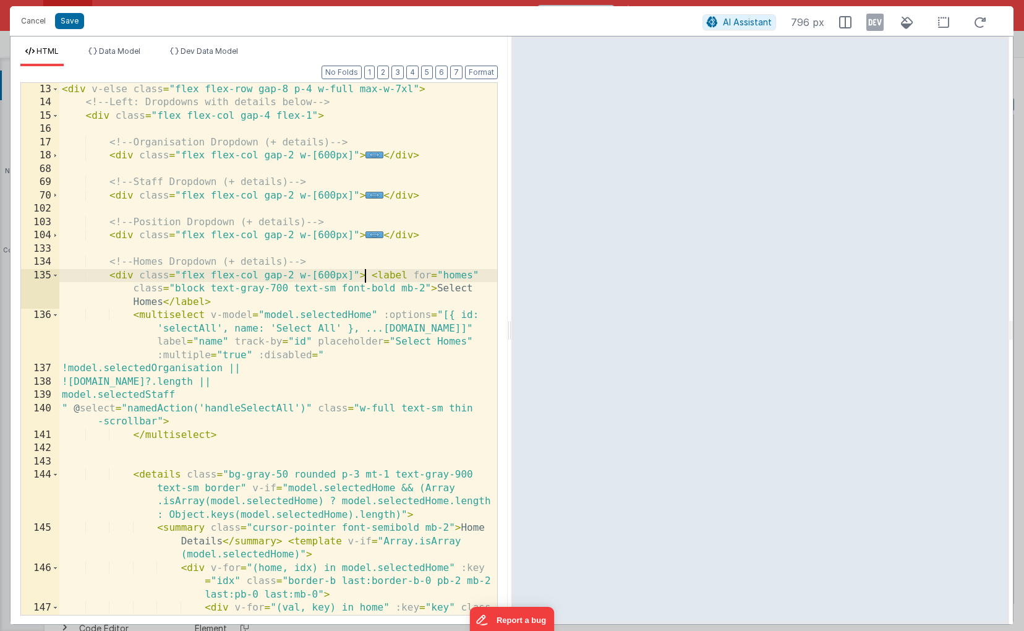
scroll to position [236, 0]
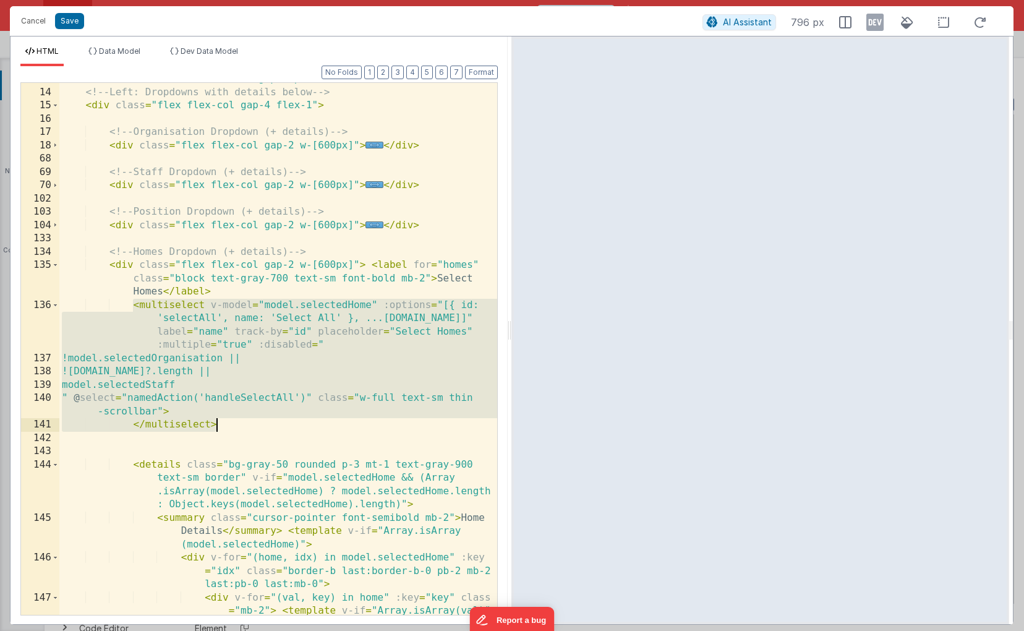
drag, startPoint x: 134, startPoint y: 307, endPoint x: 225, endPoint y: 421, distance: 146.5
click at [225, 421] on div "< div v-else class = "flex flex-row gap-8 p-4 w-full max-w-7xl" > <!-- Left: Dr…" at bounding box center [278, 364] width 438 height 585
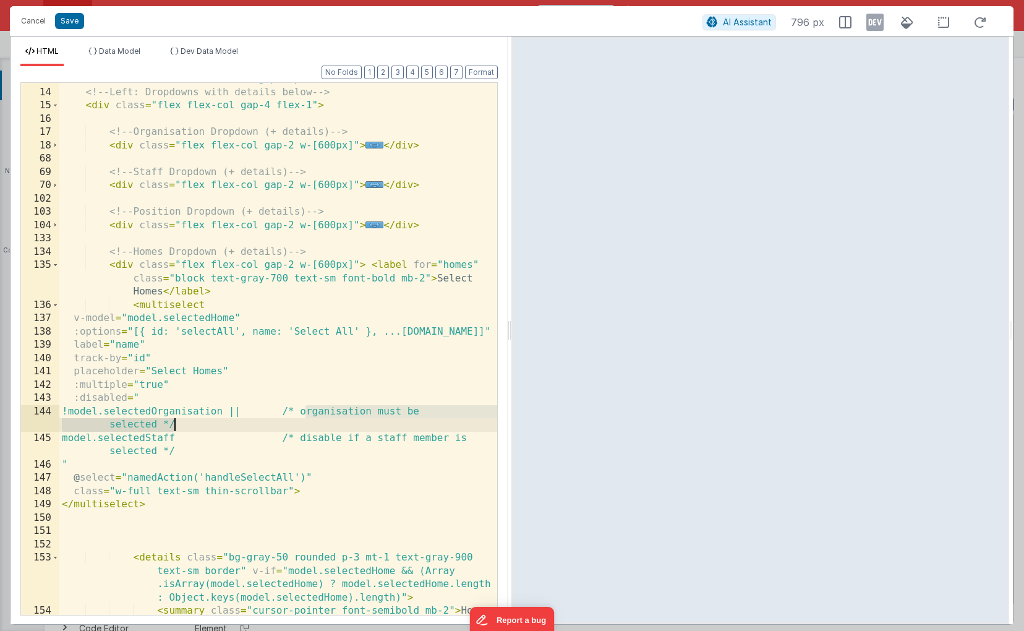
drag, startPoint x: 305, startPoint y: 410, endPoint x: 219, endPoint y: 422, distance: 86.7
click at [219, 422] on div "< div v-else class = "flex flex-row gap-8 p-4 w-full max-w-7xl" > <!-- Left: Dr…" at bounding box center [278, 364] width 438 height 585
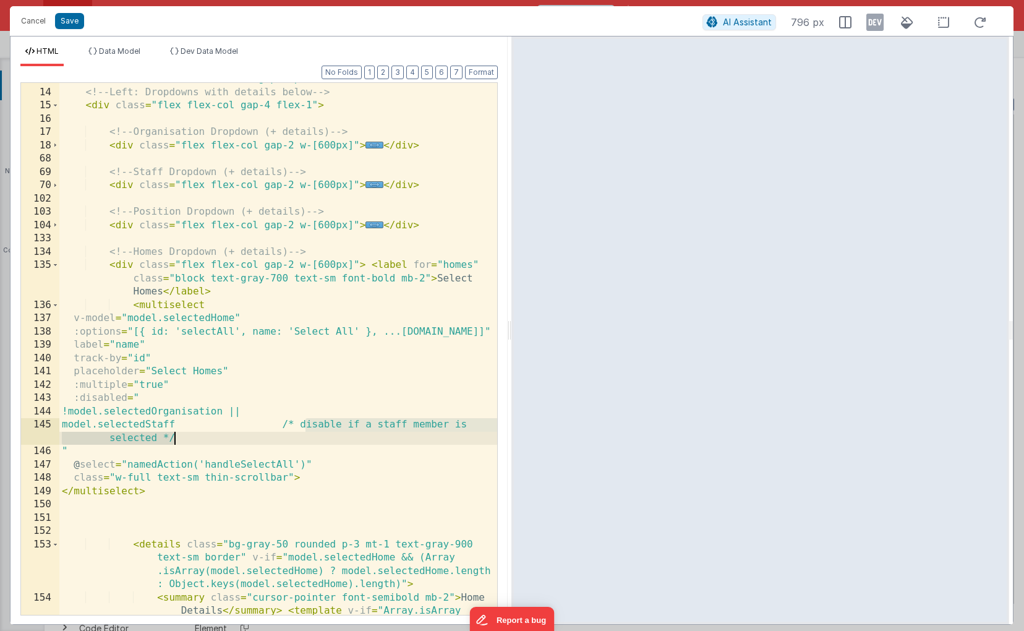
drag, startPoint x: 304, startPoint y: 424, endPoint x: 304, endPoint y: 434, distance: 9.9
click at [304, 434] on div "< div v-else class = "flex flex-row gap-8 p-4 w-full max-w-7xl" > <!-- Left: Dr…" at bounding box center [278, 364] width 438 height 585
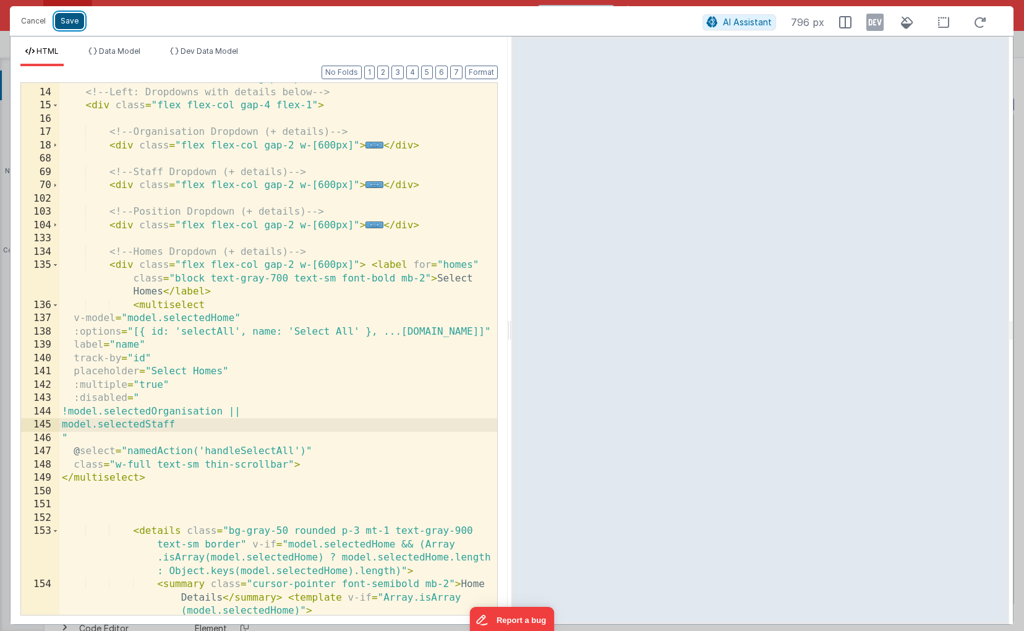
click at [66, 20] on button "Save" at bounding box center [69, 21] width 29 height 16
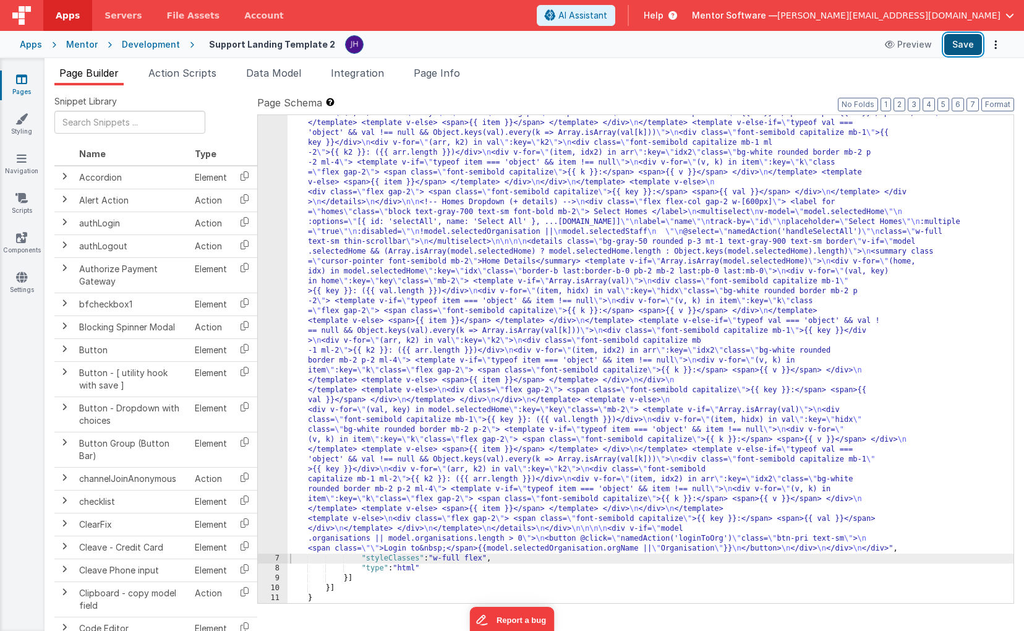
click at [959, 47] on button "Save" at bounding box center [963, 44] width 38 height 21
click at [378, 247] on div ""html" : "<!-- Show password prompt until unlocked --> \n <div v-if= \" !model.…" at bounding box center [650, 293] width 726 height 1516
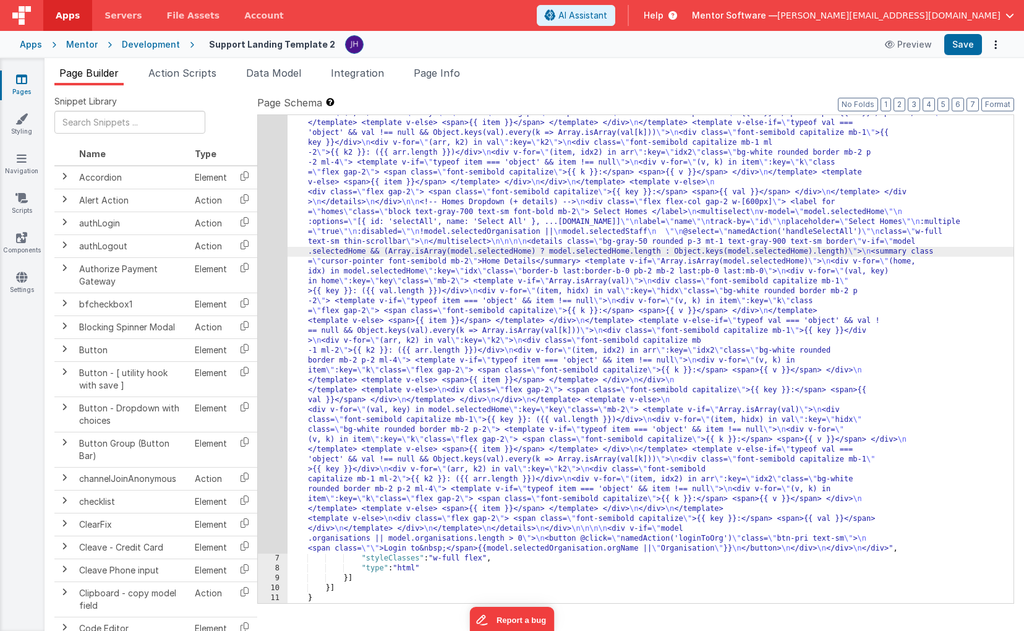
click at [273, 216] on div "6" at bounding box center [273, 44] width 30 height 1019
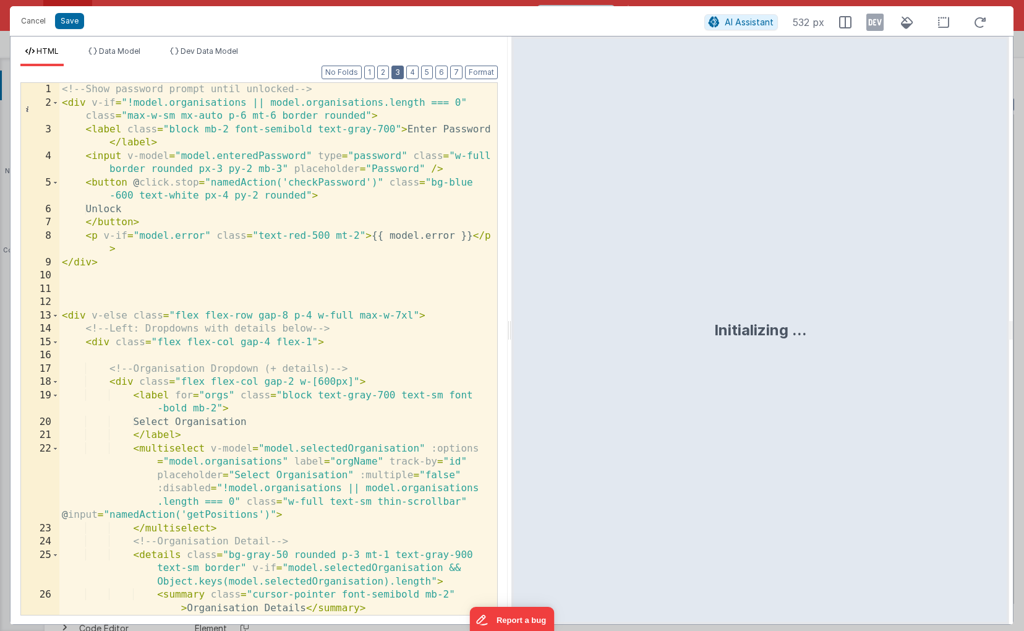
click at [401, 78] on button "3" at bounding box center [397, 73] width 12 height 14
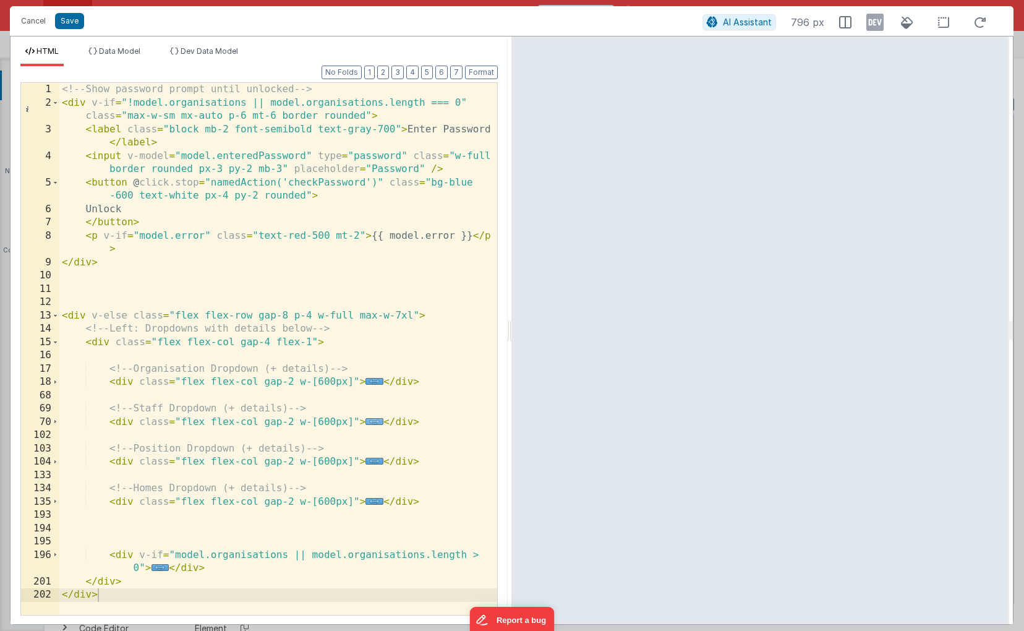
click at [370, 423] on span "..." at bounding box center [374, 421] width 18 height 7
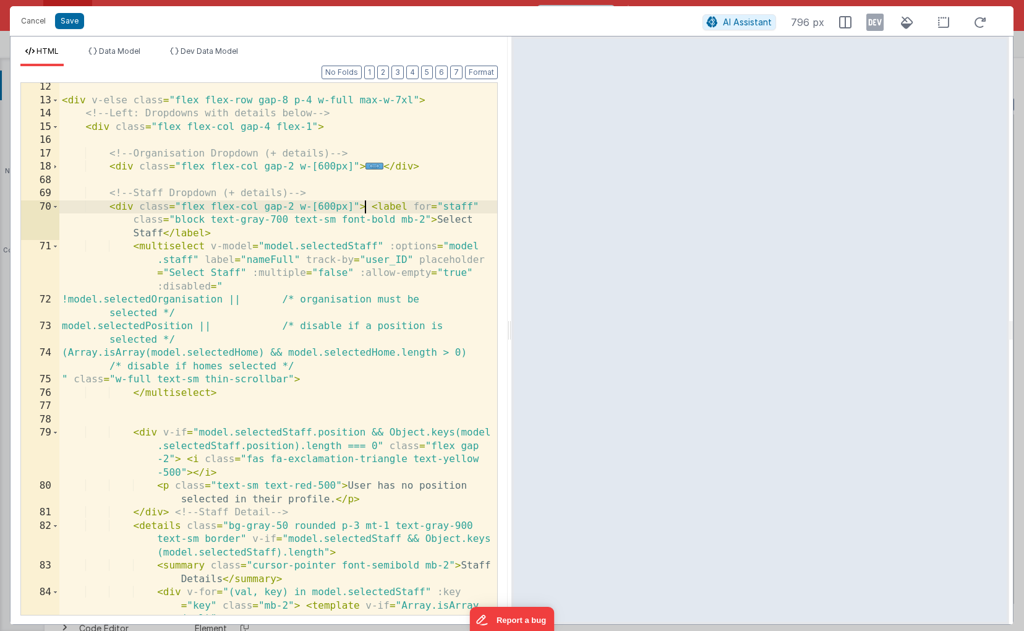
scroll to position [219, 0]
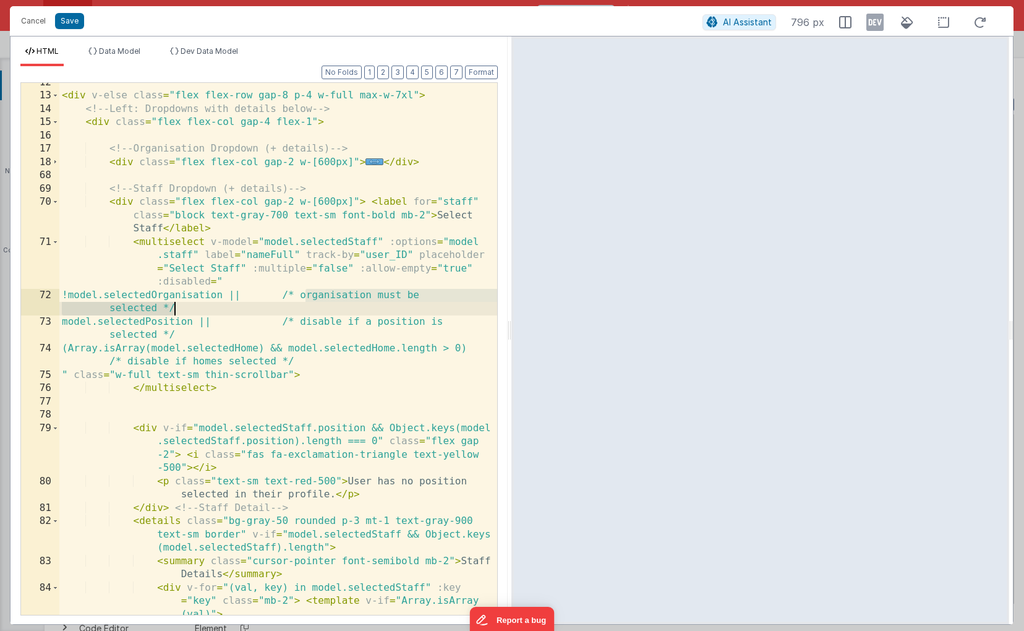
drag, startPoint x: 305, startPoint y: 294, endPoint x: 304, endPoint y: 307, distance: 13.6
click at [304, 307] on div "< div v-else class = "flex flex-row gap-8 p-4 w-full max-w-7xl" > <!-- Left: Dr…" at bounding box center [278, 368] width 438 height 585
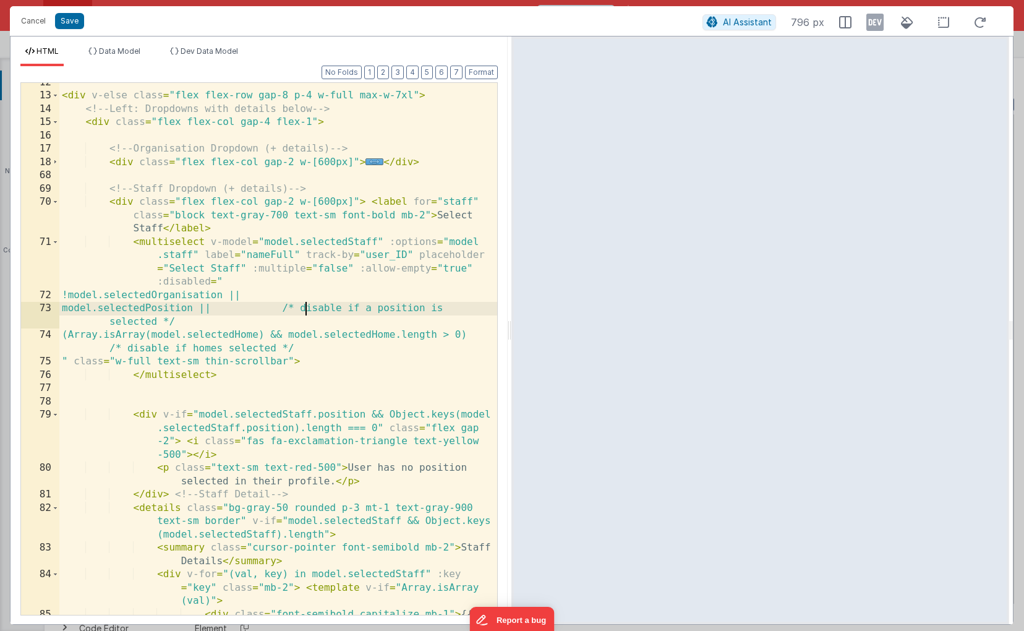
click at [303, 308] on div "< div v-else class = "flex flex-row gap-8 p-4 w-full max-w-7xl" > <!-- Left: Dr…" at bounding box center [278, 362] width 438 height 572
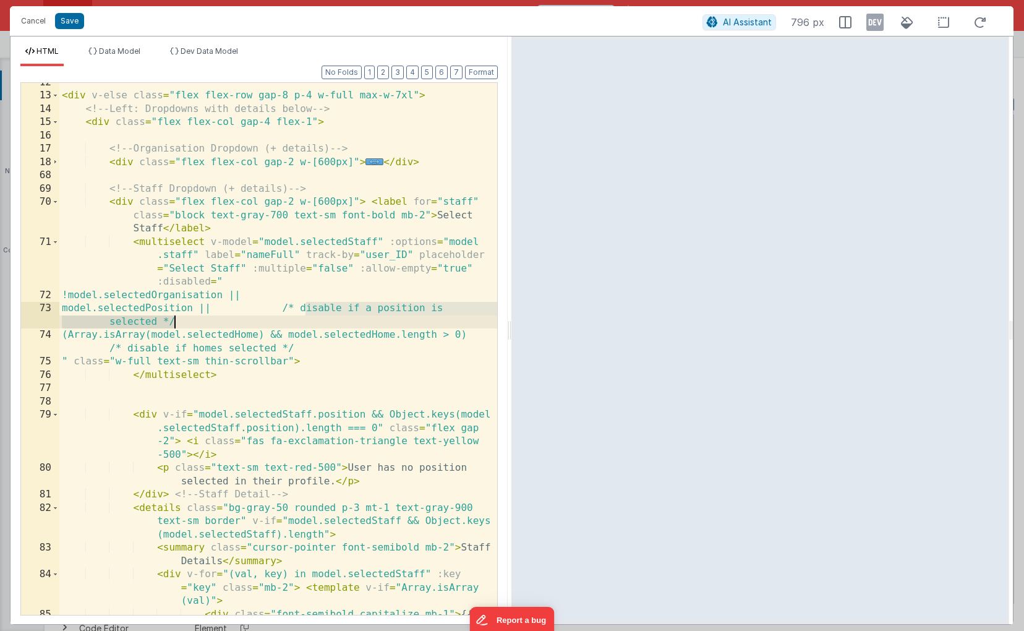
drag, startPoint x: 304, startPoint y: 308, endPoint x: 304, endPoint y: 318, distance: 9.9
click at [304, 318] on div "< div v-else class = "flex flex-row gap-8 p-4 w-full max-w-7xl" > <!-- Left: Dr…" at bounding box center [278, 362] width 438 height 572
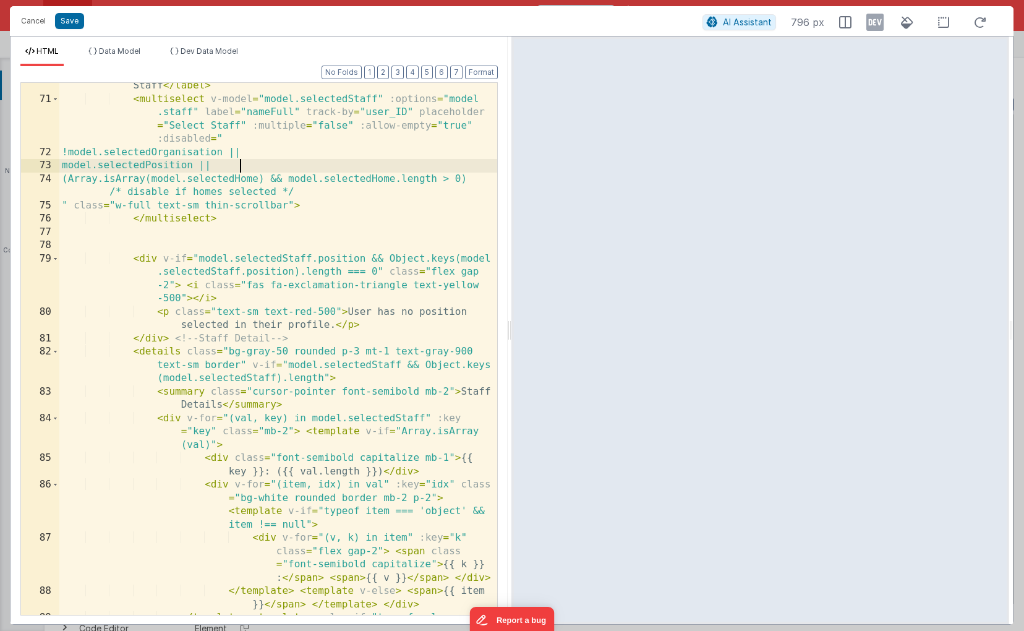
scroll to position [376, 0]
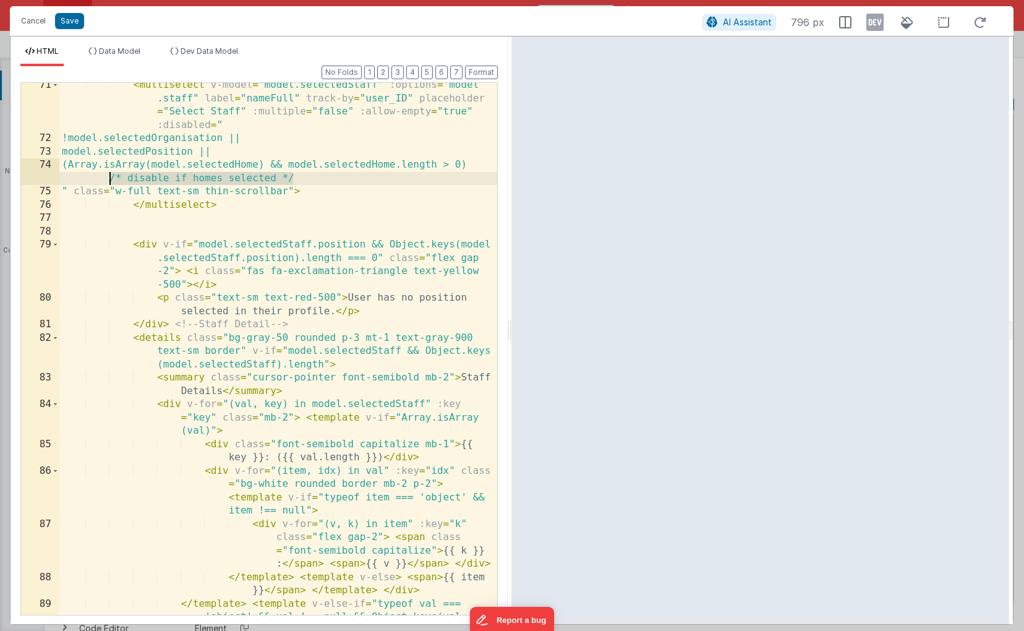
drag, startPoint x: 294, startPoint y: 176, endPoint x: 111, endPoint y: 175, distance: 183.0
click at [111, 175] on div "< multiselect v-model = "model.selectedStaff" :options = "model .staff" label =…" at bounding box center [278, 391] width 438 height 625
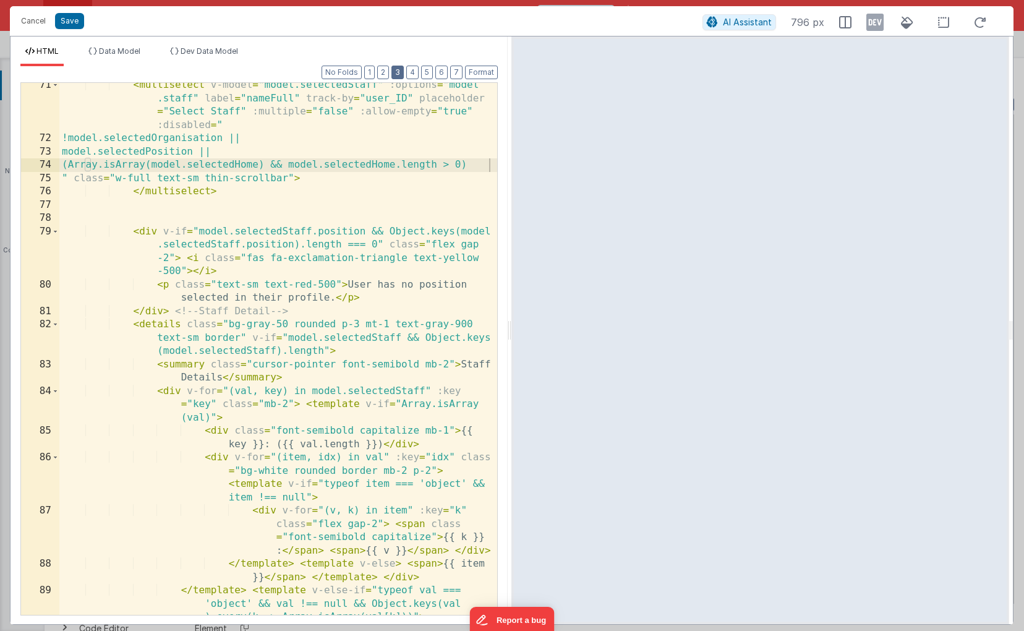
click at [397, 74] on button "3" at bounding box center [397, 73] width 12 height 14
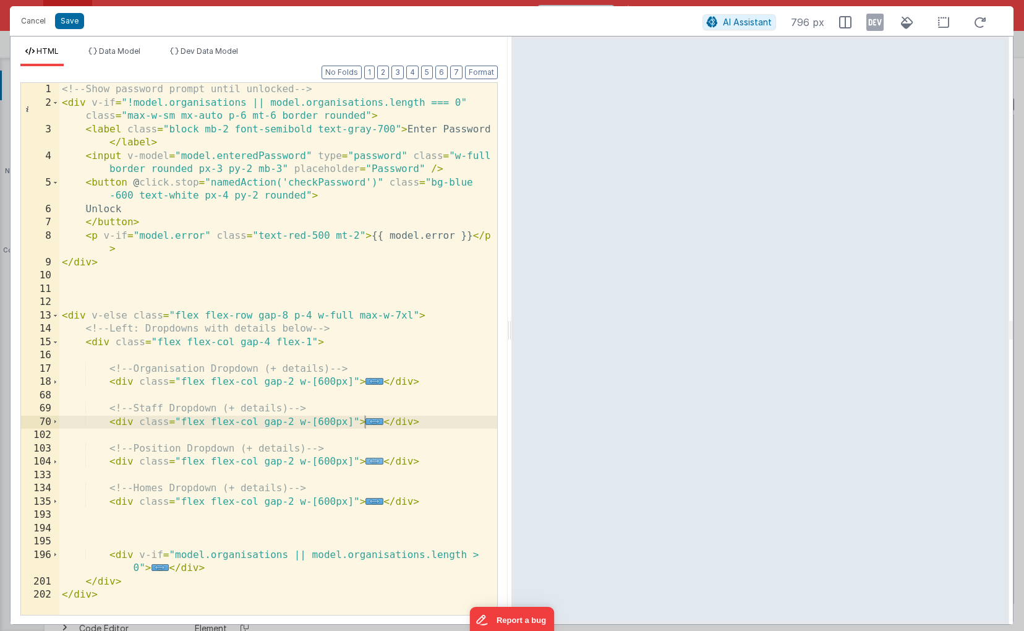
click at [373, 464] on span "..." at bounding box center [374, 460] width 18 height 7
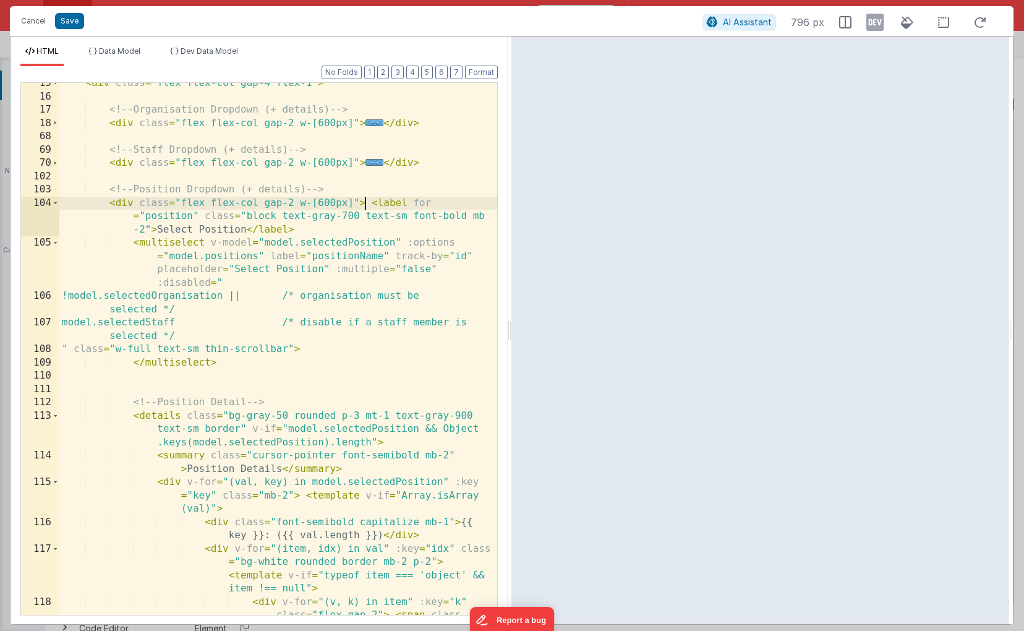
scroll to position [270, 0]
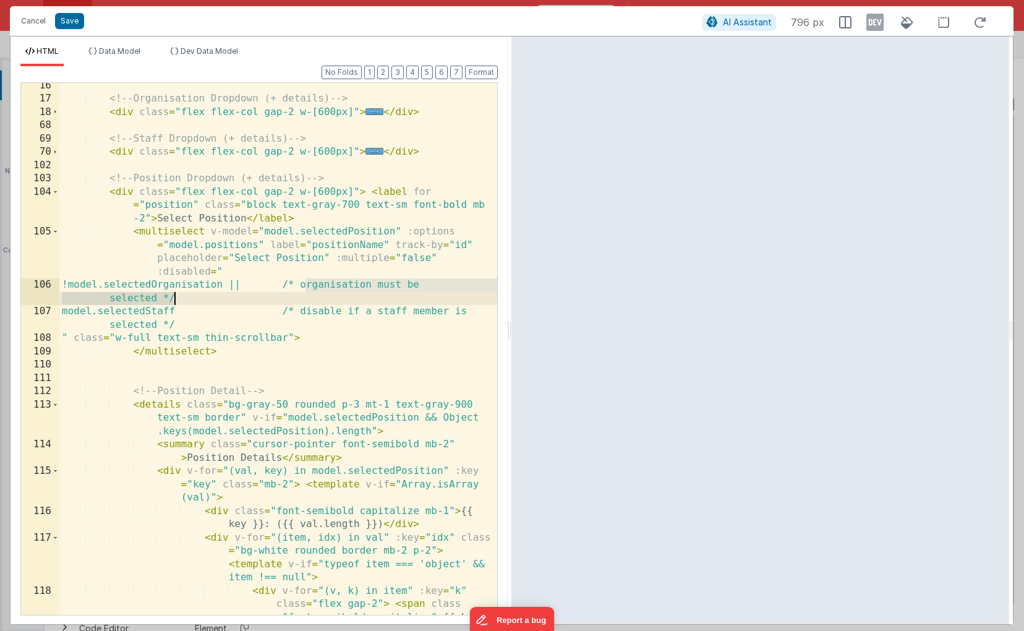
drag, startPoint x: 305, startPoint y: 285, endPoint x: 190, endPoint y: 301, distance: 116.7
click at [190, 301] on div "<!-- Organisation Dropdown (+ details) --> < div class = "flex flex-col gap-2 w…" at bounding box center [278, 378] width 438 height 598
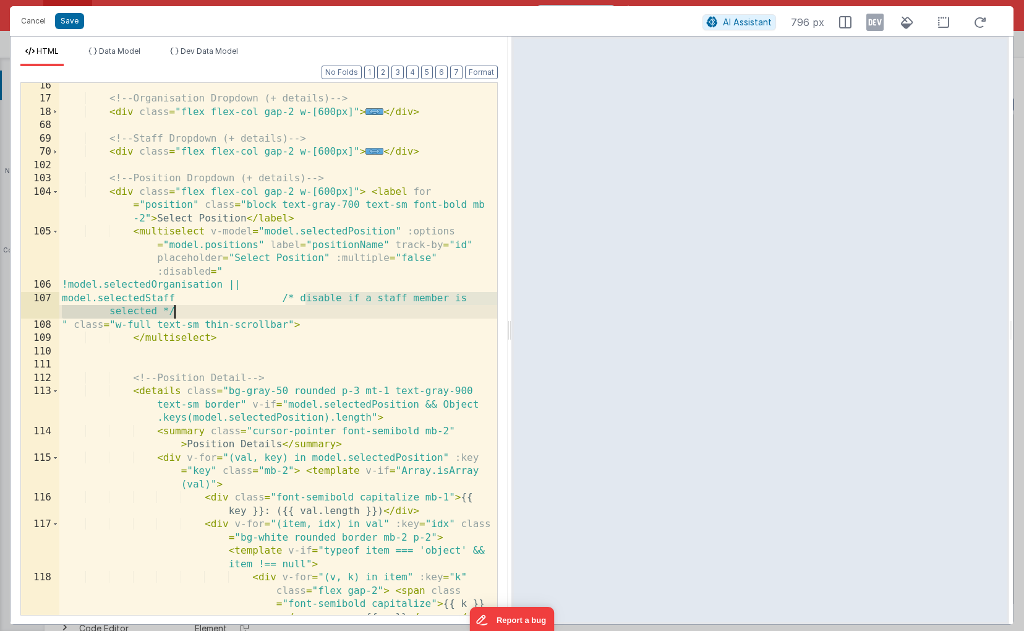
drag, startPoint x: 304, startPoint y: 297, endPoint x: 203, endPoint y: 308, distance: 102.0
click at [203, 308] on div "<!-- Organisation Dropdown (+ details) --> < div class = "flex flex-col gap-2 w…" at bounding box center [278, 378] width 438 height 598
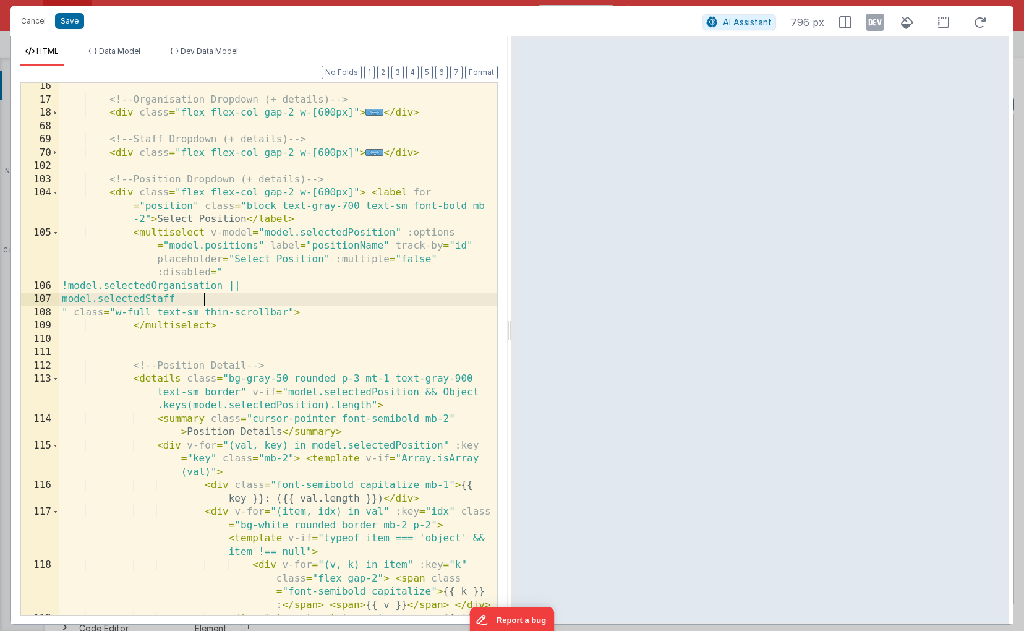
scroll to position [269, 0]
click at [373, 151] on span "..." at bounding box center [374, 152] width 18 height 7
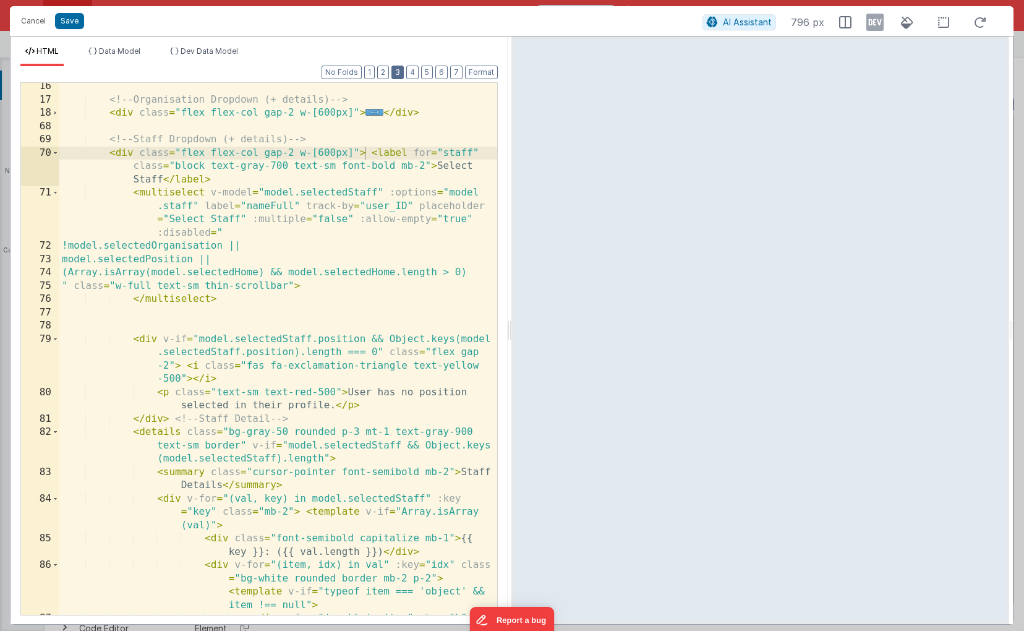
click at [396, 75] on button "3" at bounding box center [397, 73] width 12 height 14
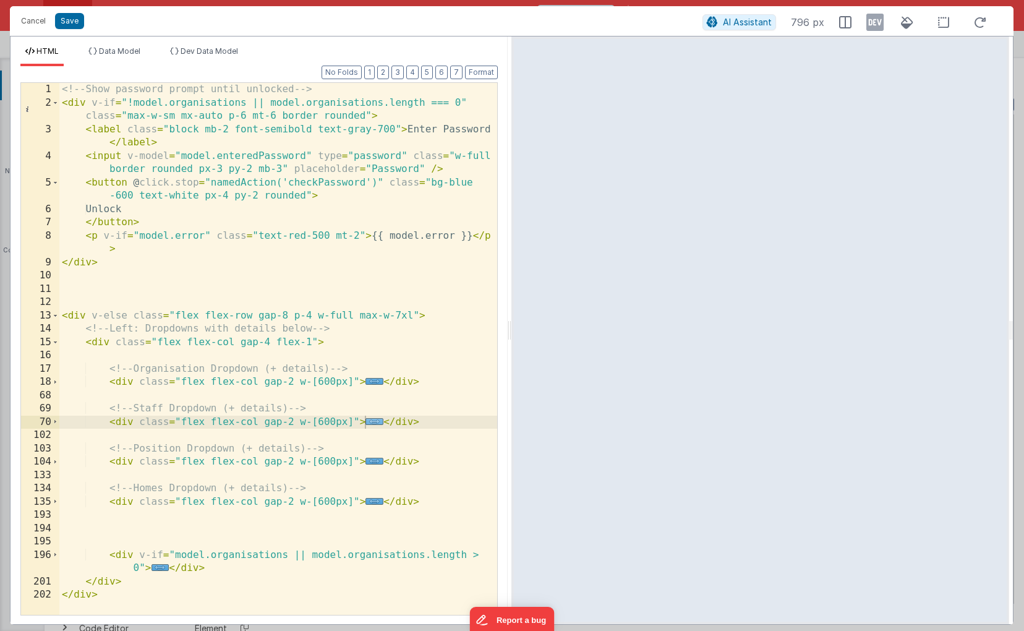
click at [376, 424] on span "..." at bounding box center [374, 421] width 18 height 7
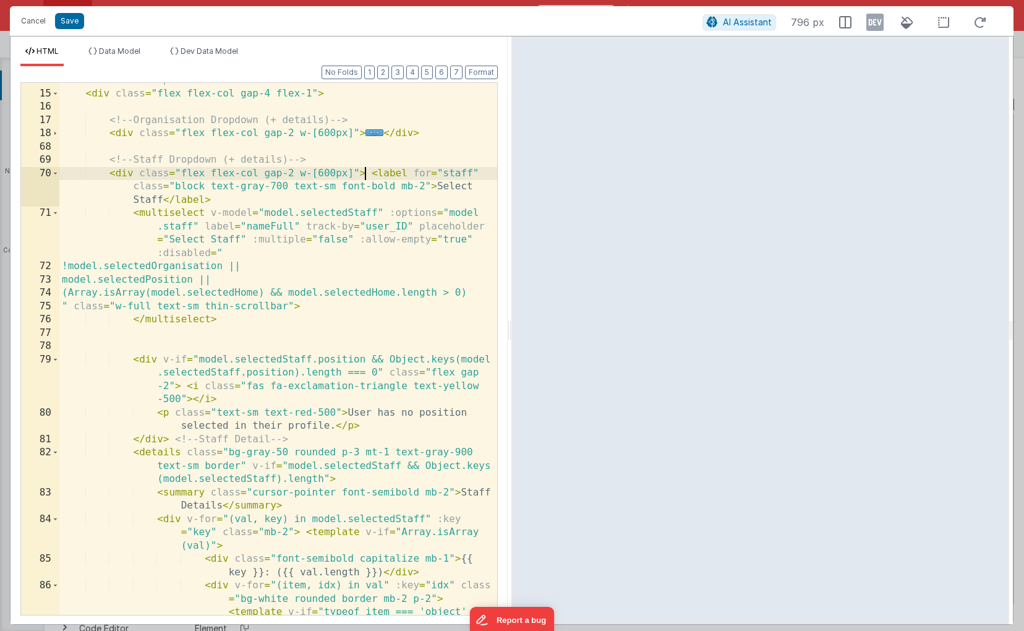
scroll to position [248, 0]
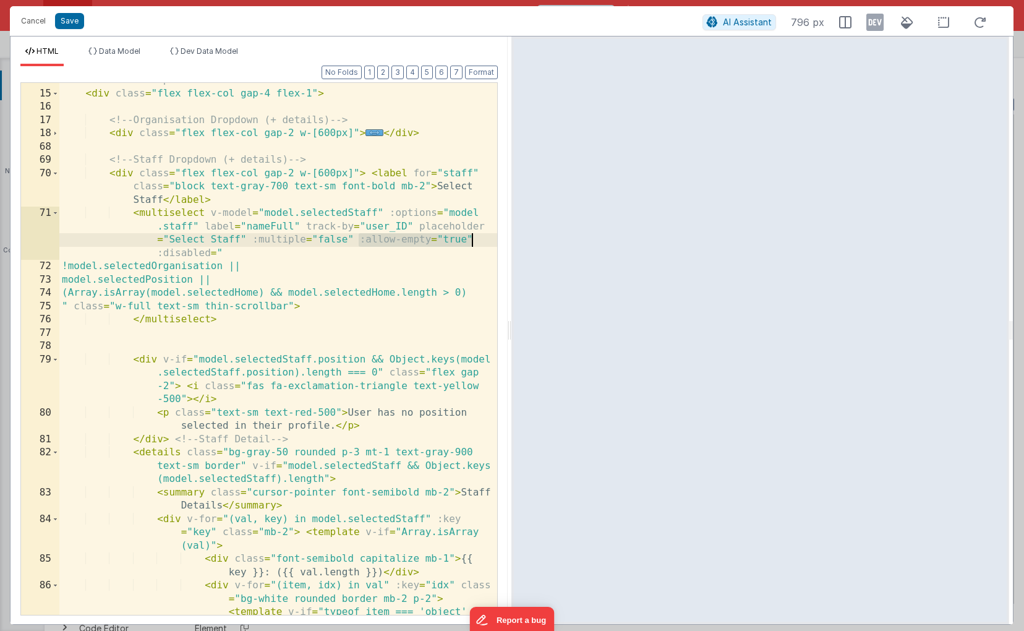
drag, startPoint x: 361, startPoint y: 240, endPoint x: 472, endPoint y: 240, distance: 110.7
click at [472, 240] on div "<!-- Left: Dropdowns with details below --> < div class = "flex flex-col gap-4 …" at bounding box center [278, 373] width 438 height 598
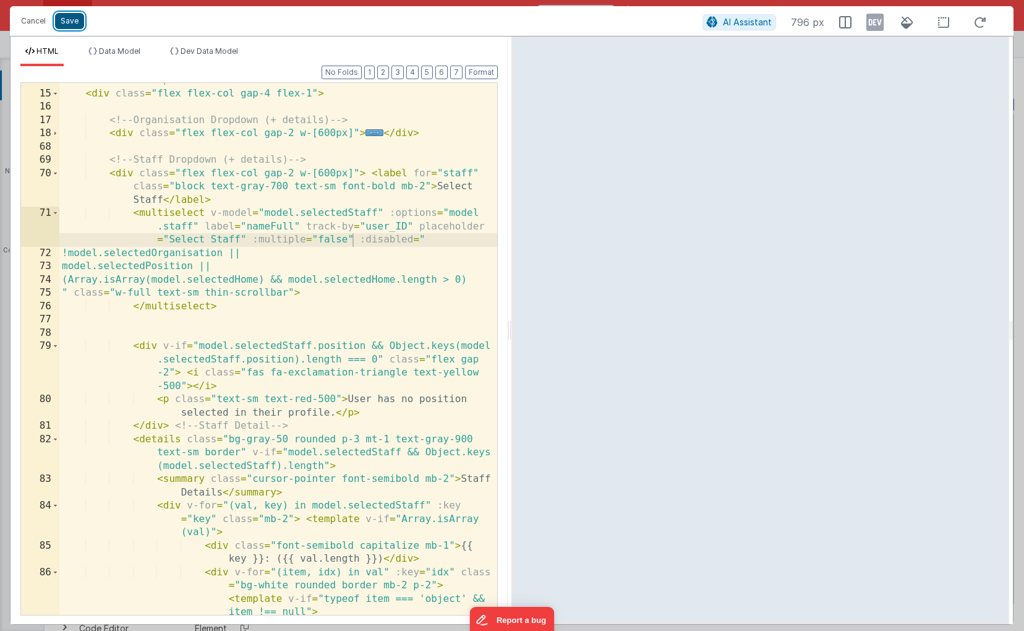
click at [71, 24] on button "Save" at bounding box center [69, 21] width 29 height 16
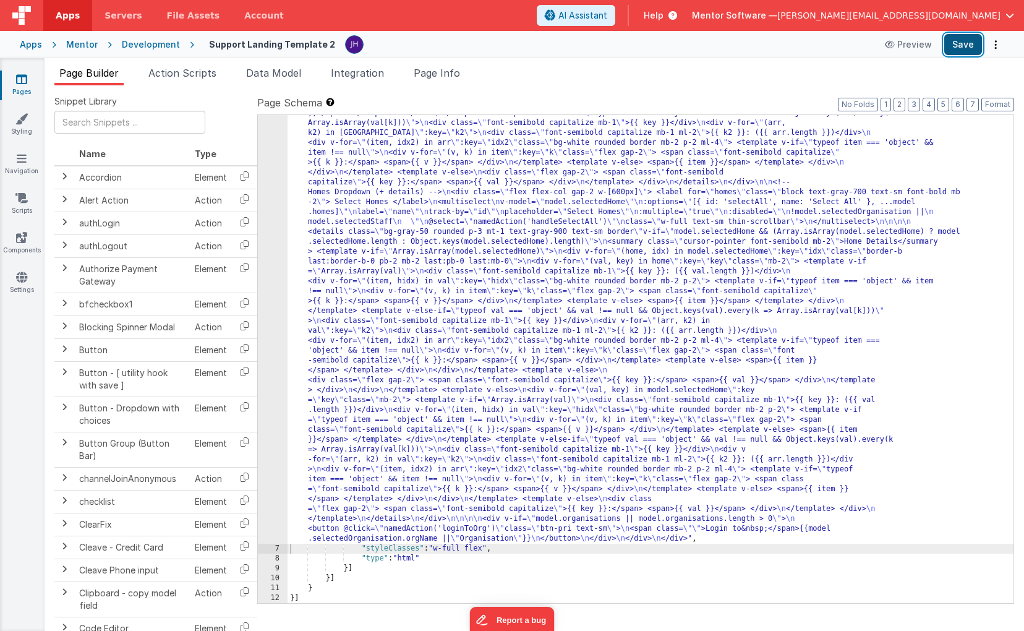
click at [959, 52] on button "Save" at bounding box center [963, 44] width 38 height 21
click at [431, 250] on div ""html" : "<!-- Show password prompt until unlocked --> \n <div v-if= \" !model.…" at bounding box center [650, 288] width 726 height 1506
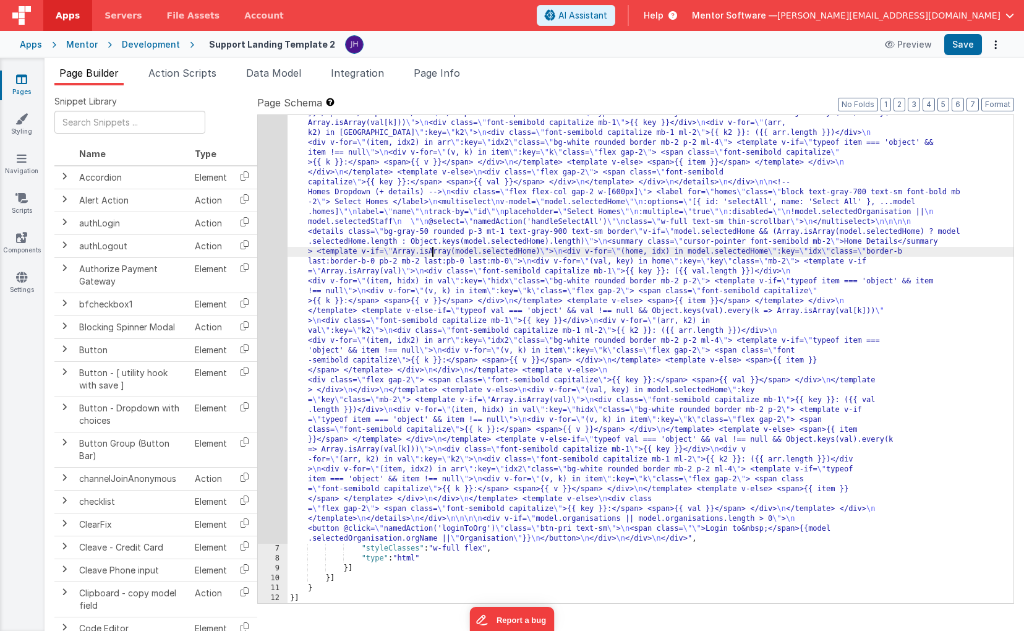
click at [271, 227] on div "6" at bounding box center [273, 39] width 30 height 1009
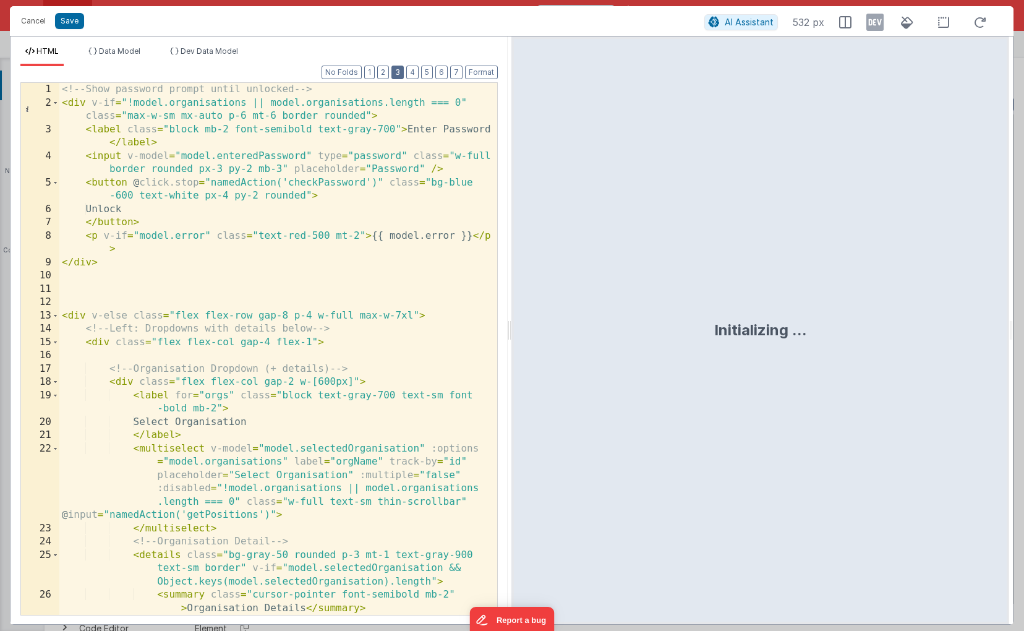
click at [401, 72] on button "3" at bounding box center [397, 73] width 12 height 14
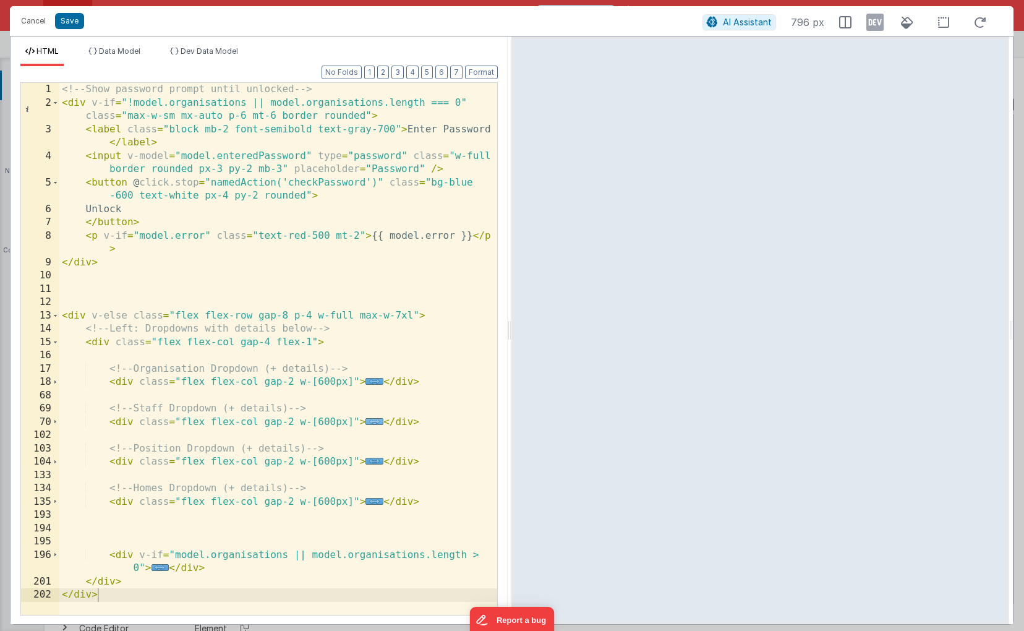
click at [373, 420] on span "..." at bounding box center [374, 421] width 18 height 7
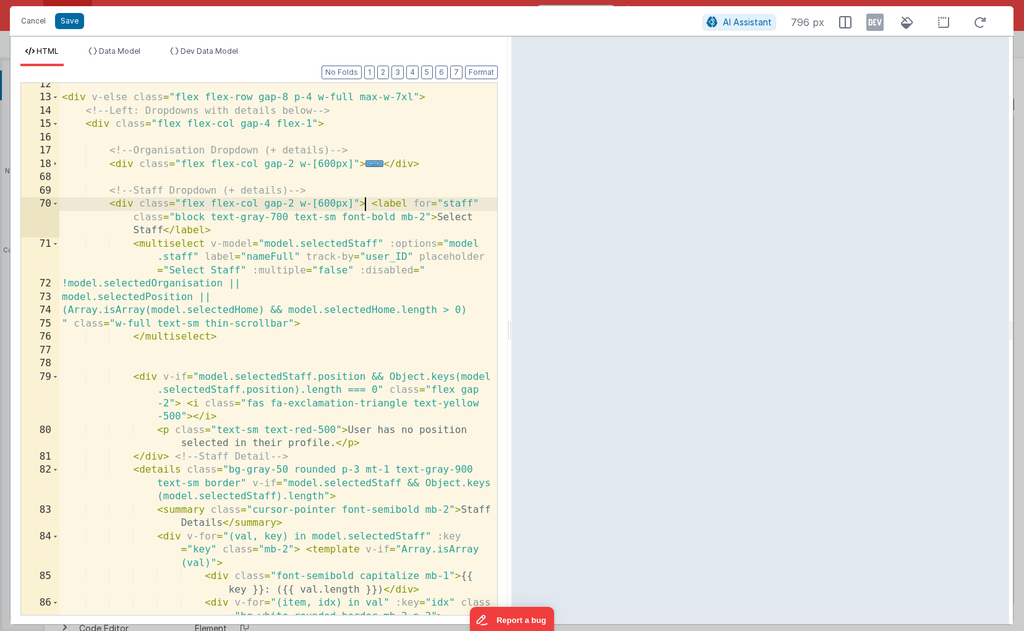
scroll to position [218, 0]
click at [74, 25] on button "Save" at bounding box center [69, 21] width 29 height 16
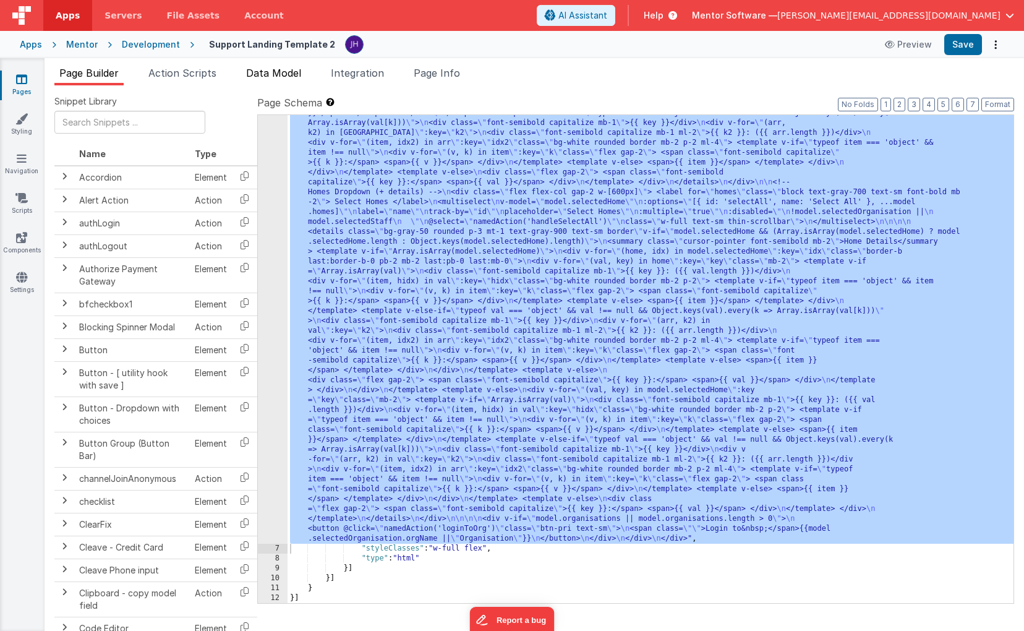
click at [257, 74] on span "Data Model" at bounding box center [273, 73] width 55 height 12
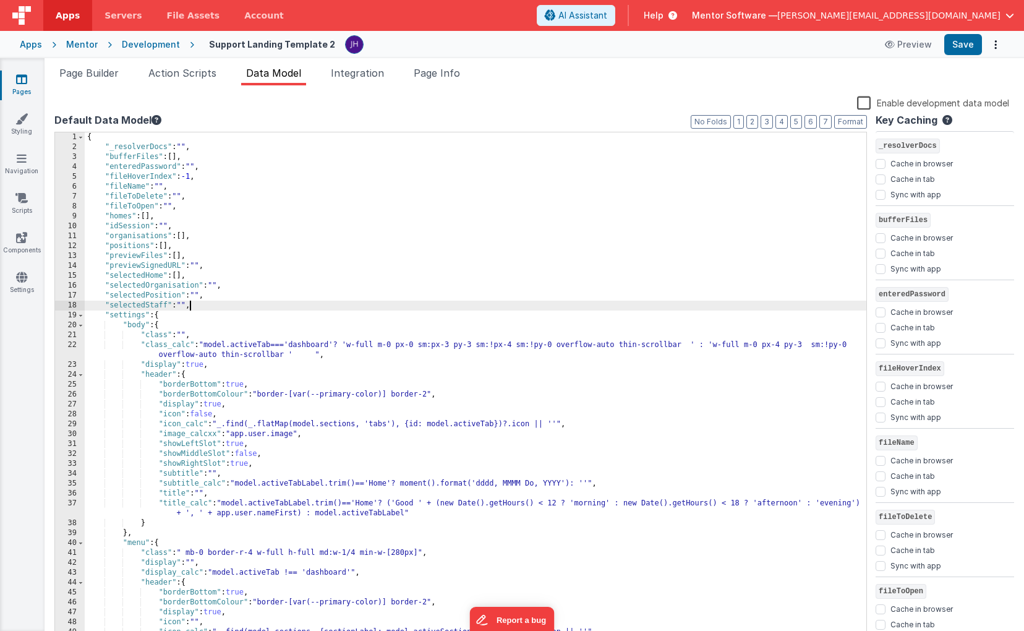
click at [189, 305] on div "{ "_resolverDocs" : "" , "bufferFiles" : [ ] , "enteredPassword" : "" , "fileHo…" at bounding box center [475, 396] width 781 height 529
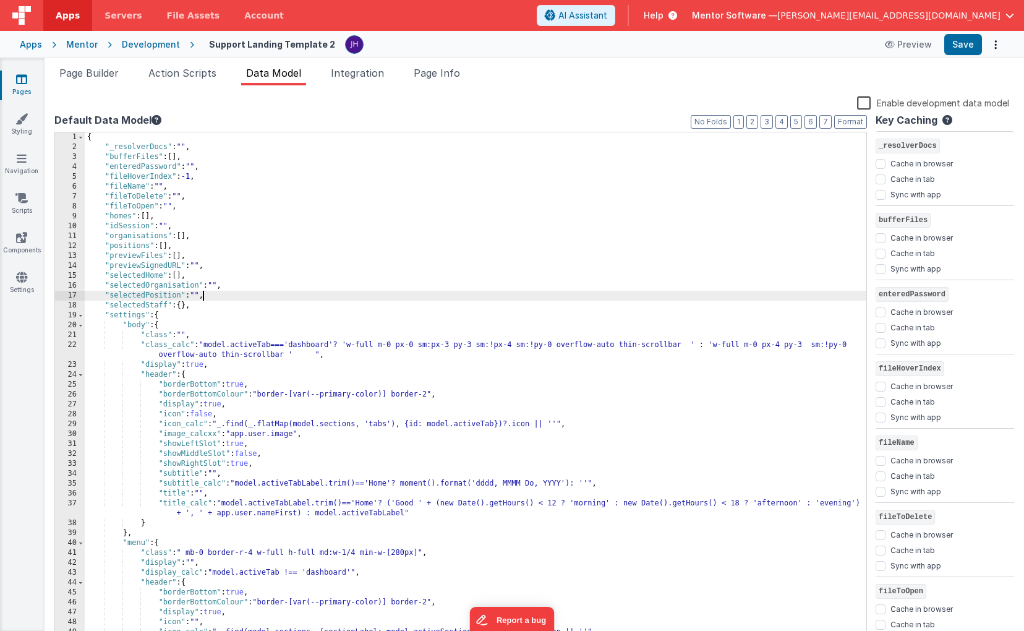
click at [201, 294] on div "{ "_resolverDocs" : "" , "bufferFiles" : [ ] , "enteredPassword" : "" , "fileHo…" at bounding box center [475, 396] width 781 height 529
click at [218, 286] on div "{ "_resolverDocs" : "" , "bufferFiles" : [ ] , "enteredPassword" : "" , "fileHo…" at bounding box center [475, 396] width 781 height 529
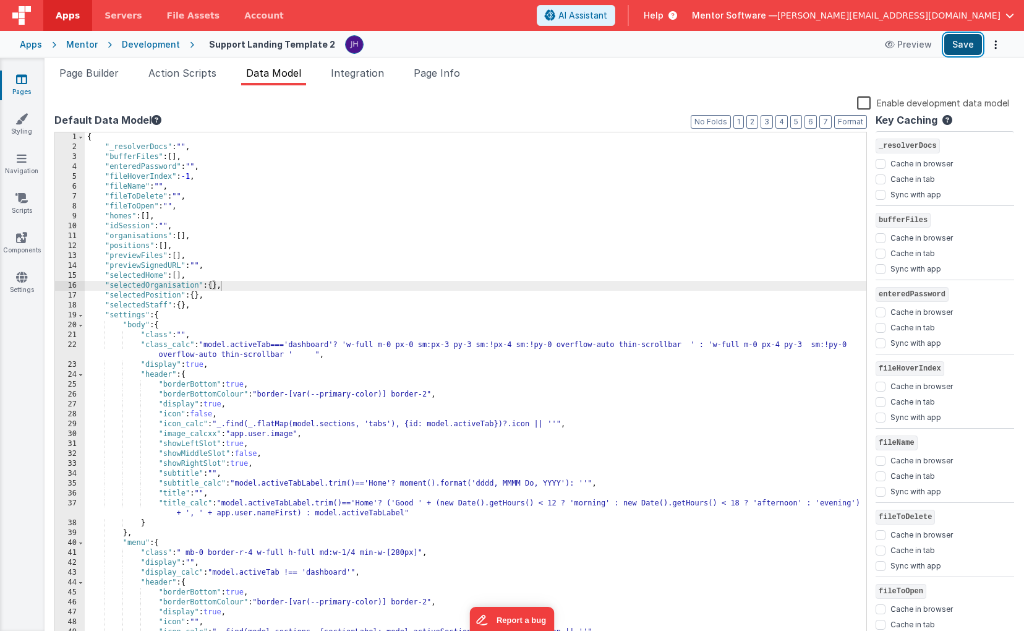
click at [956, 49] on button "Save" at bounding box center [963, 44] width 38 height 21
click at [89, 72] on span "Page Builder" at bounding box center [88, 73] width 59 height 12
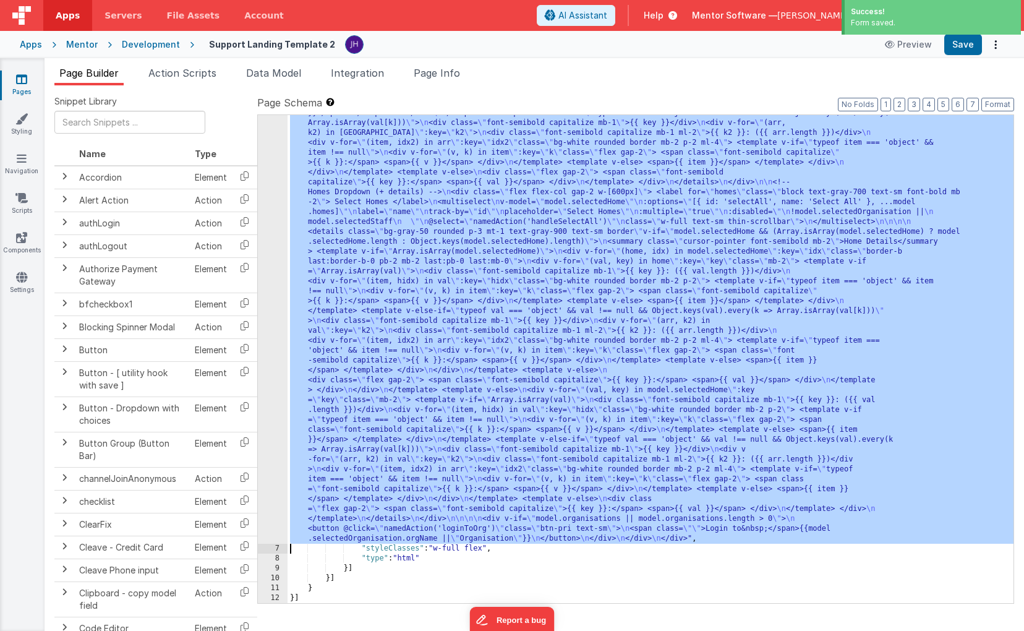
click at [367, 219] on div ""html" : "<!-- Show password prompt until unlocked --> \n <div v-if= \" !model.…" at bounding box center [650, 288] width 726 height 1506
click at [275, 204] on div "6" at bounding box center [273, 39] width 30 height 1009
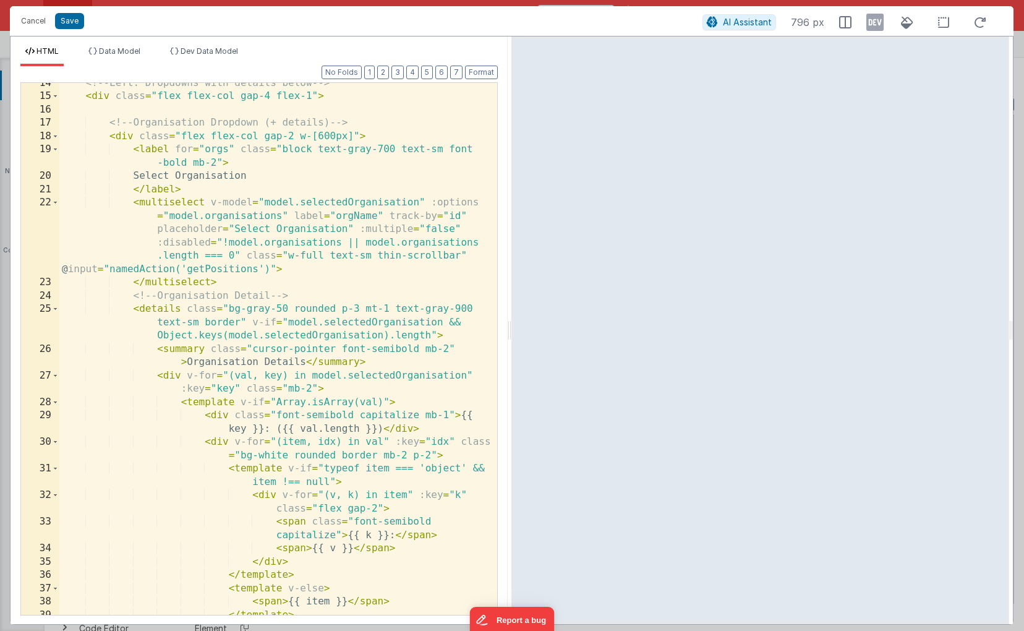
scroll to position [245, 0]
click at [399, 77] on button "3" at bounding box center [397, 73] width 12 height 14
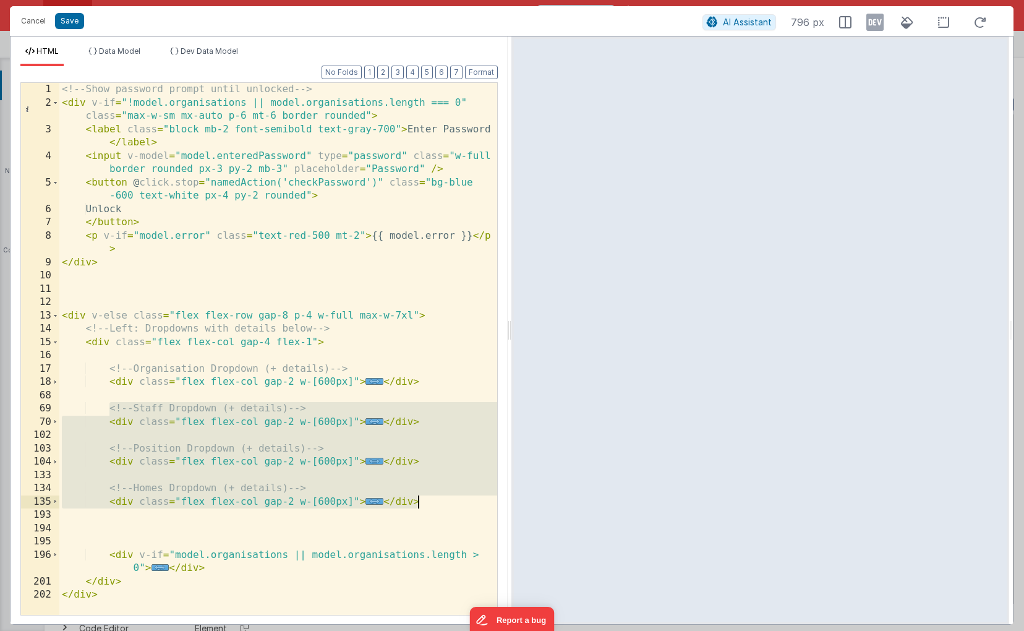
drag, startPoint x: 108, startPoint y: 408, endPoint x: 422, endPoint y: 505, distance: 328.1
click at [422, 505] on div "<!-- Show password prompt until unlocked --> < div v-if = "!model.organisations…" at bounding box center [278, 362] width 438 height 558
click at [368, 422] on span "..." at bounding box center [374, 421] width 18 height 7
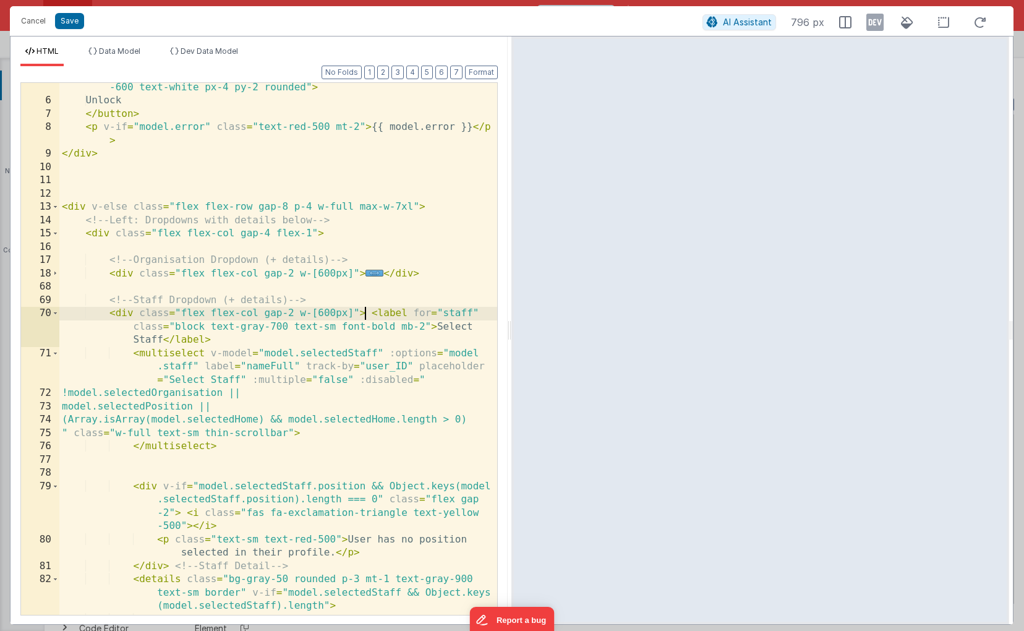
scroll to position [129, 0]
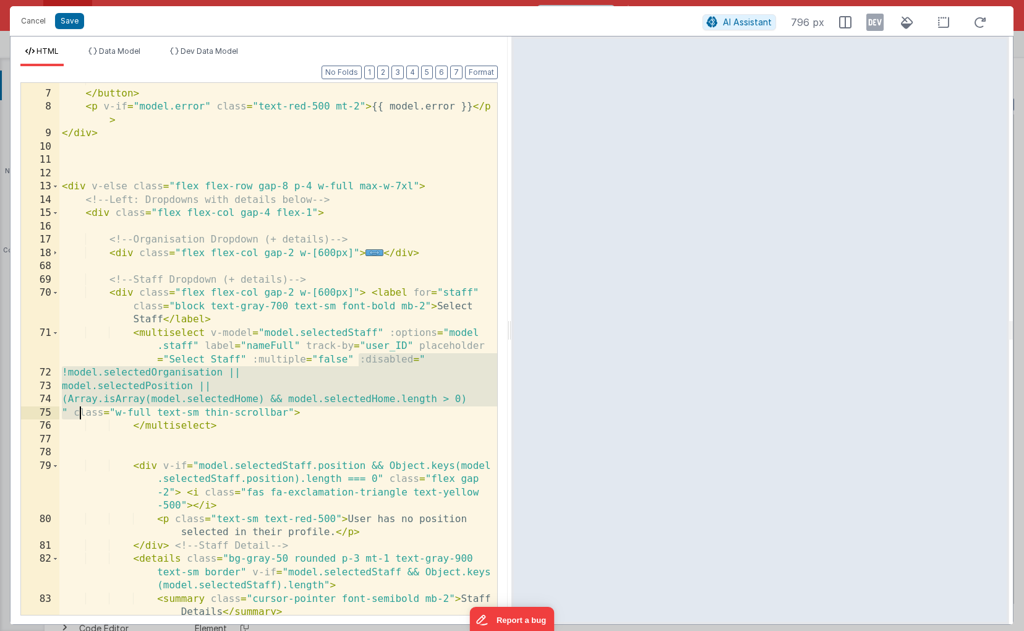
drag, startPoint x: 359, startPoint y: 360, endPoint x: 80, endPoint y: 408, distance: 283.4
click at [79, 409] on div "Unlock </ button > < p v-if = "model.error" class = "text-red-500 mt-2" > {{ mo…" at bounding box center [278, 360] width 438 height 572
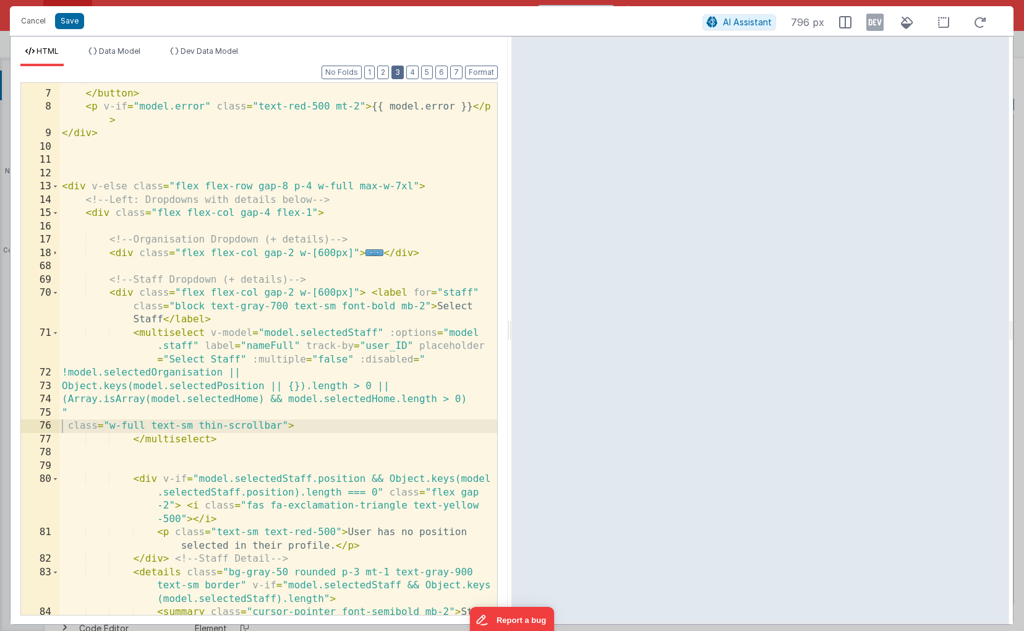
click at [399, 78] on button "3" at bounding box center [397, 73] width 12 height 14
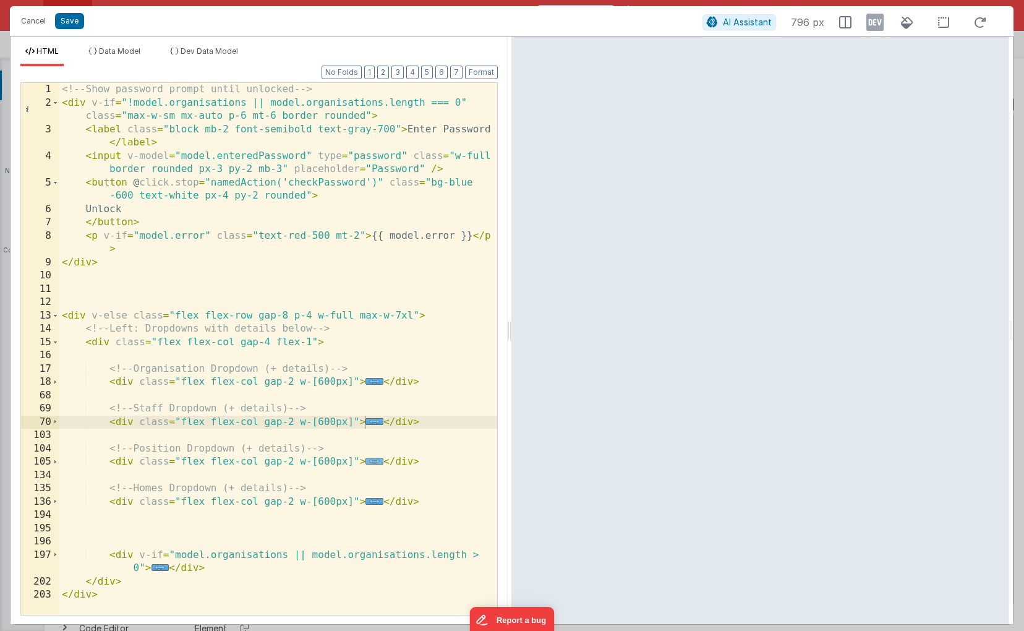
click at [371, 464] on span "..." at bounding box center [374, 460] width 18 height 7
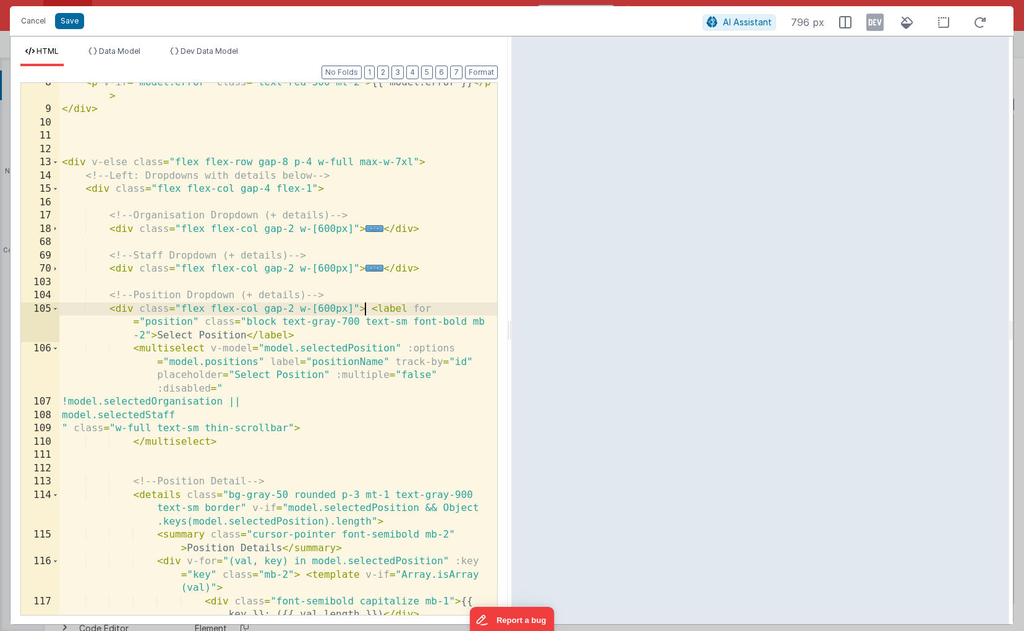
scroll to position [177, 0]
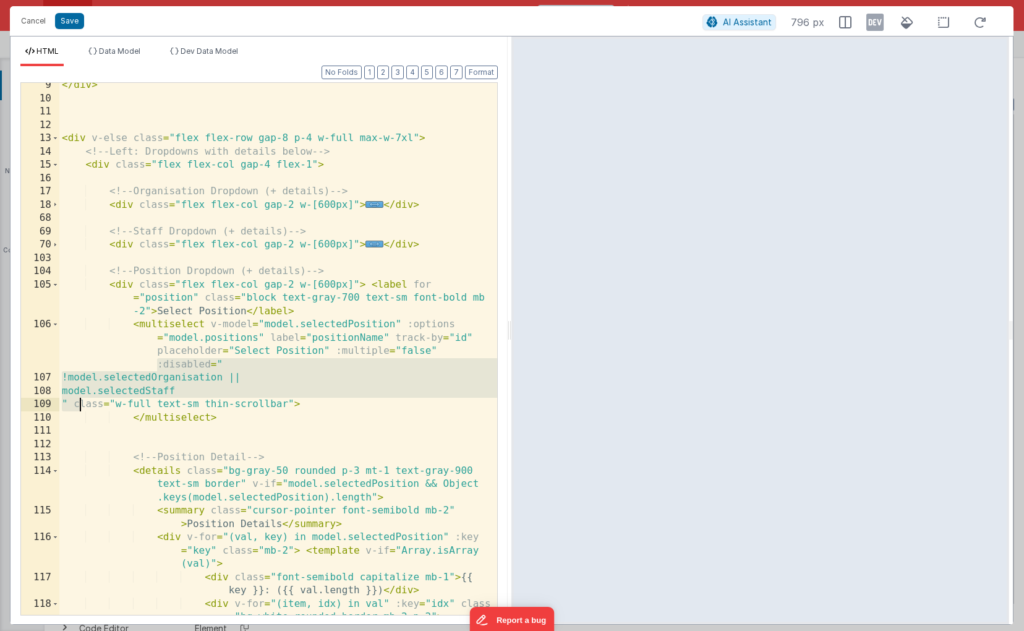
drag, startPoint x: 157, startPoint y: 365, endPoint x: 79, endPoint y: 401, distance: 85.5
click at [79, 401] on div "</ div > < div v-else class = "flex flex-row gap-8 p-4 w-full max-w-7xl" > <!--…" at bounding box center [278, 378] width 438 height 598
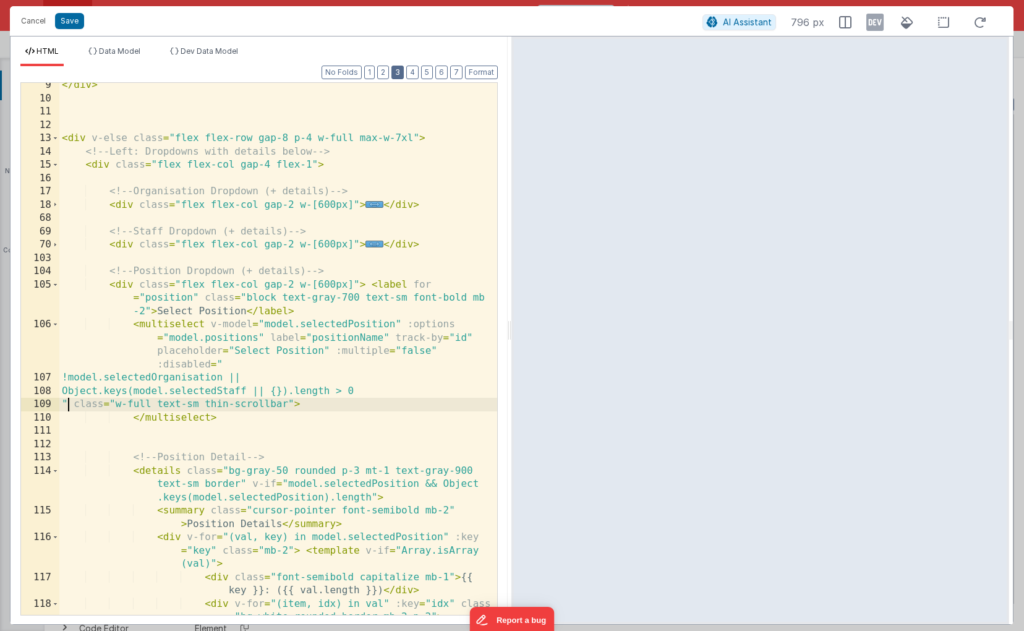
click at [399, 69] on button "3" at bounding box center [397, 73] width 12 height 14
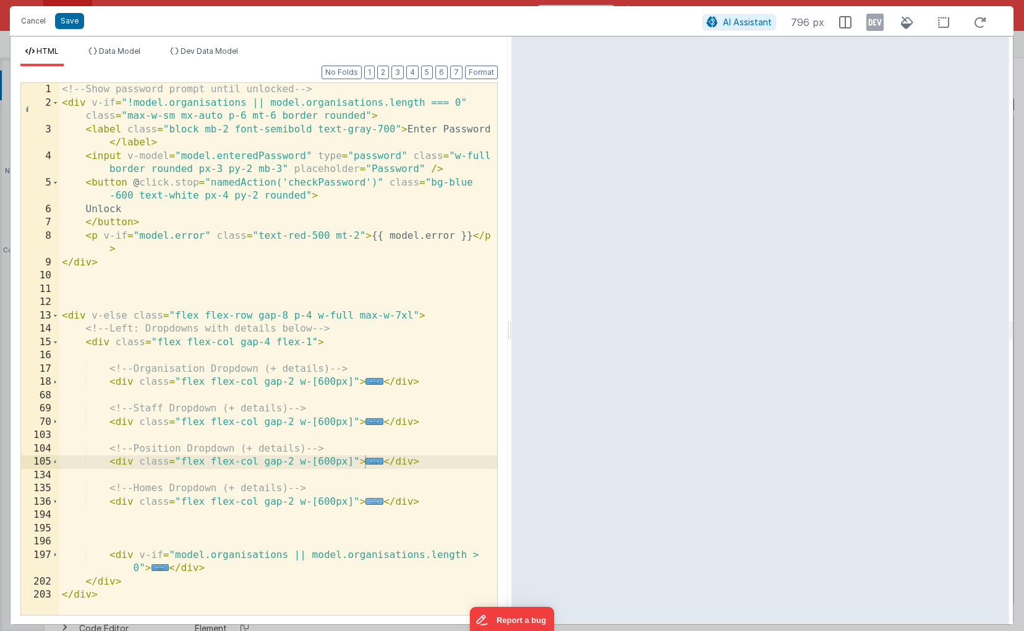
click at [372, 502] on span "..." at bounding box center [374, 501] width 18 height 7
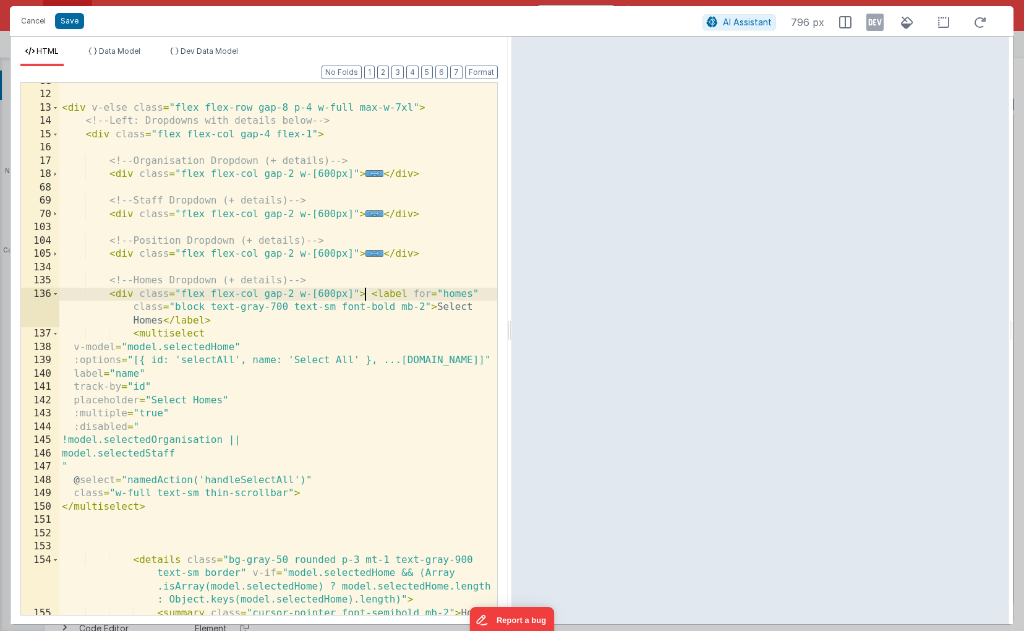
scroll to position [221, 0]
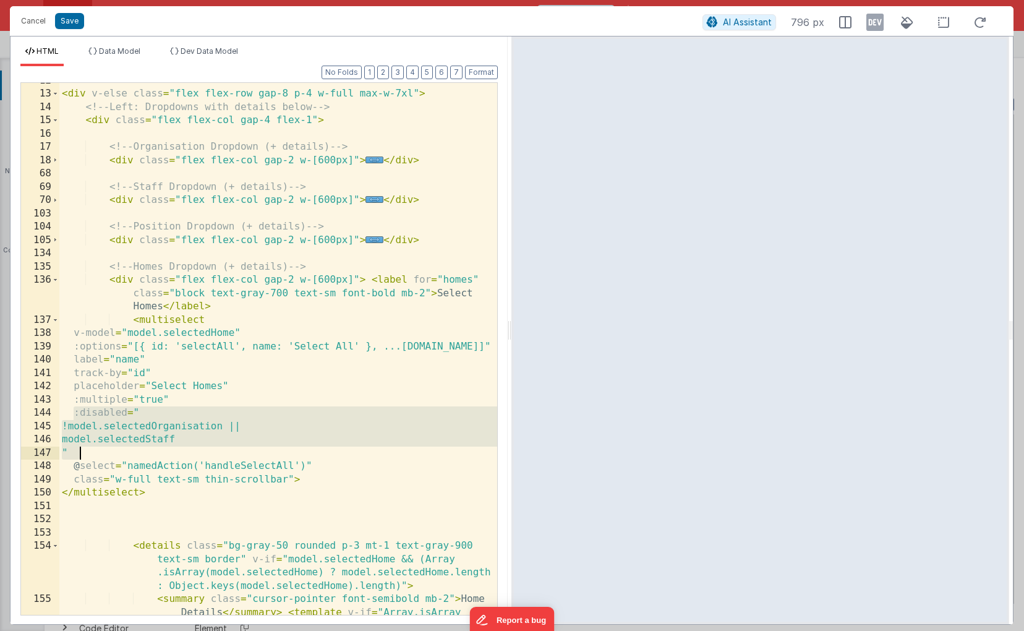
drag, startPoint x: 74, startPoint y: 413, endPoint x: 82, endPoint y: 446, distance: 34.5
click at [82, 446] on div "< div v-else class = "flex flex-row gap-8 p-4 w-full max-w-7xl" > <!-- Left: Dr…" at bounding box center [278, 366] width 438 height 585
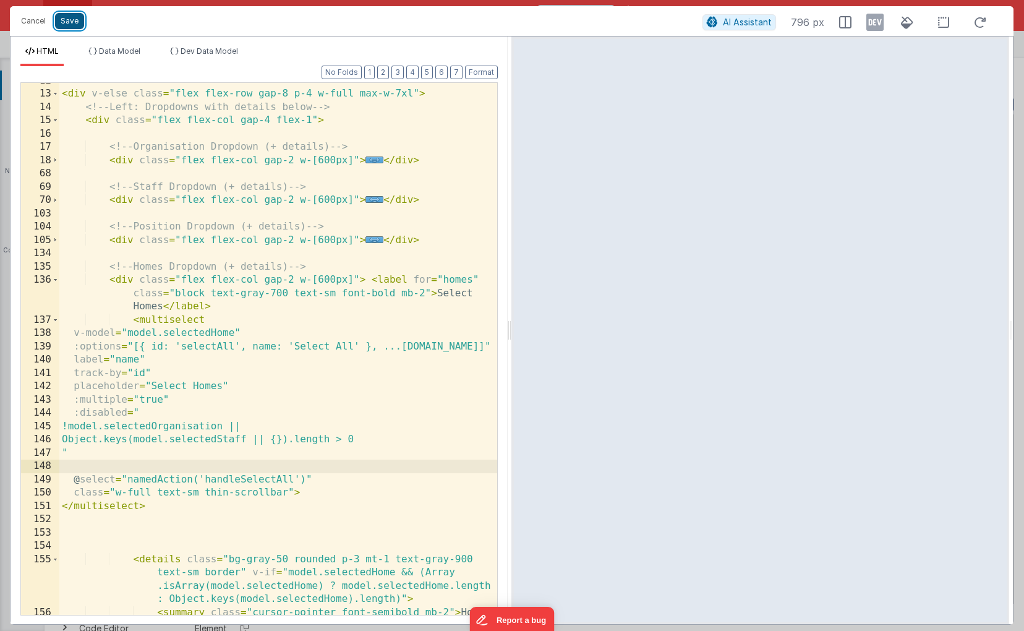
click at [68, 24] on button "Save" at bounding box center [69, 21] width 29 height 16
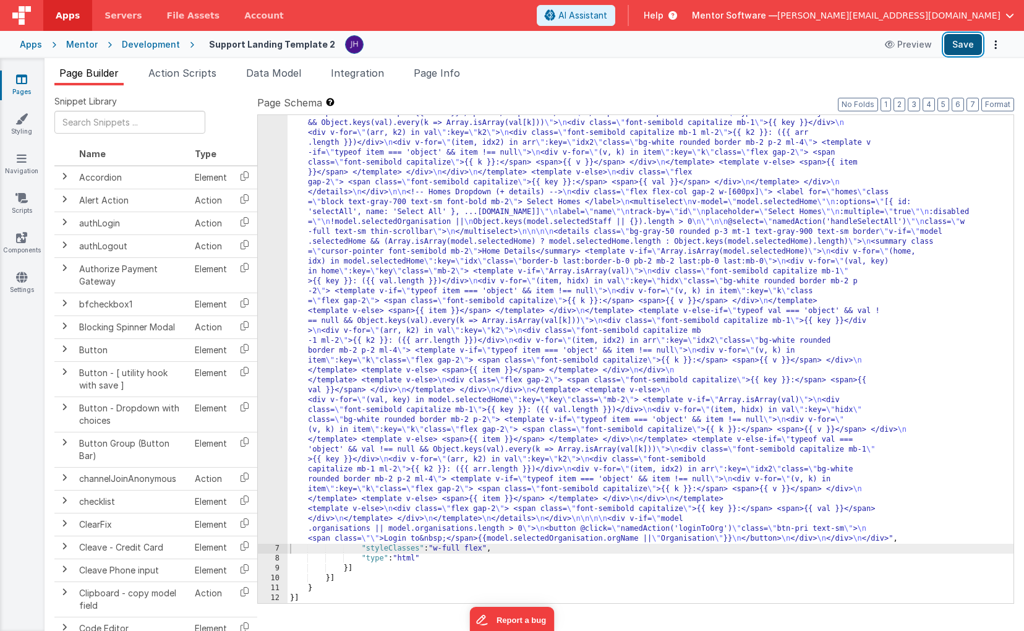
click at [962, 47] on button "Save" at bounding box center [963, 44] width 38 height 21
click at [377, 253] on div ""html" : "<!-- Show password prompt until unlocked --> \n <div v-if= \" !model.…" at bounding box center [650, 288] width 726 height 1506
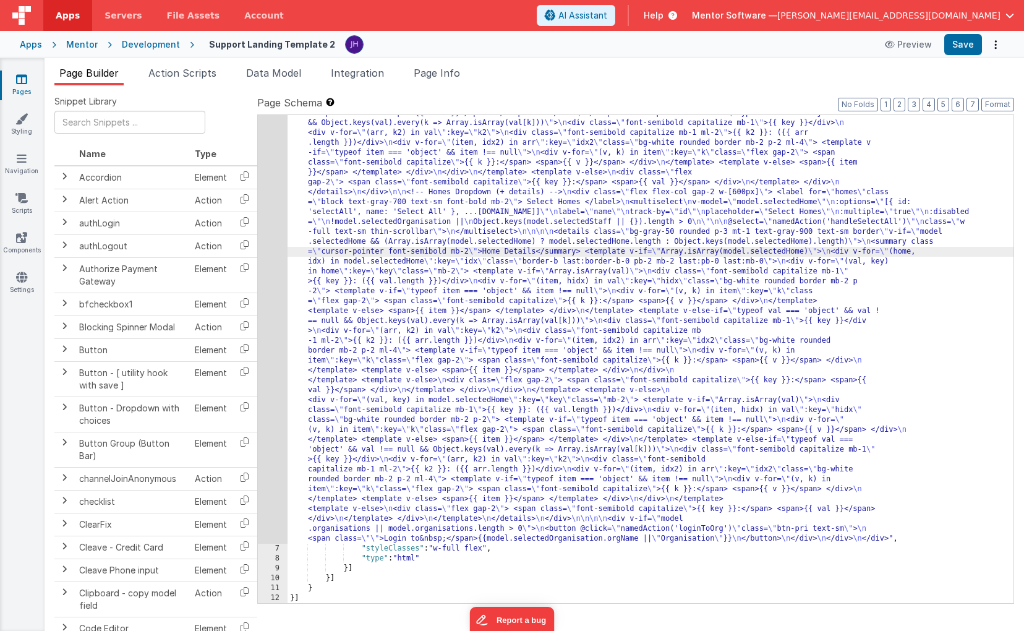
click at [272, 242] on div "6" at bounding box center [273, 39] width 30 height 1009
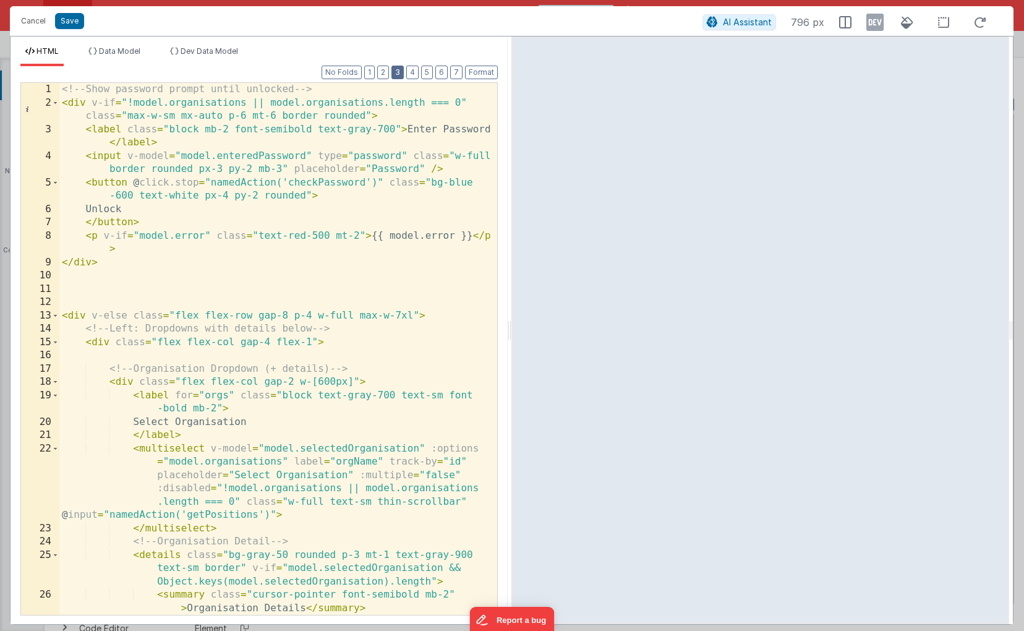
click at [397, 76] on button "3" at bounding box center [397, 73] width 12 height 14
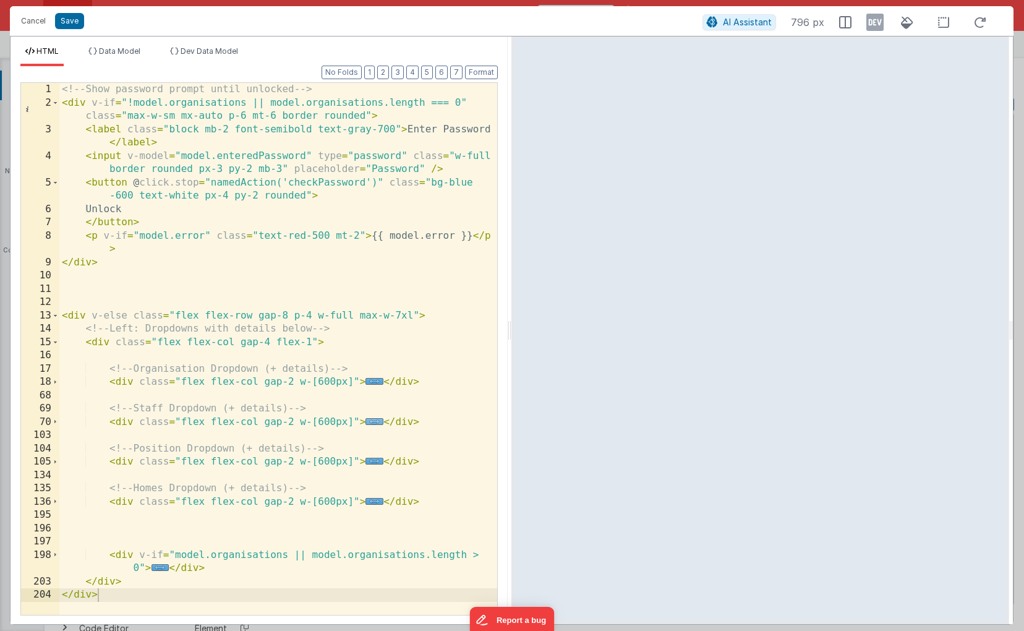
click at [370, 421] on span "..." at bounding box center [374, 421] width 18 height 7
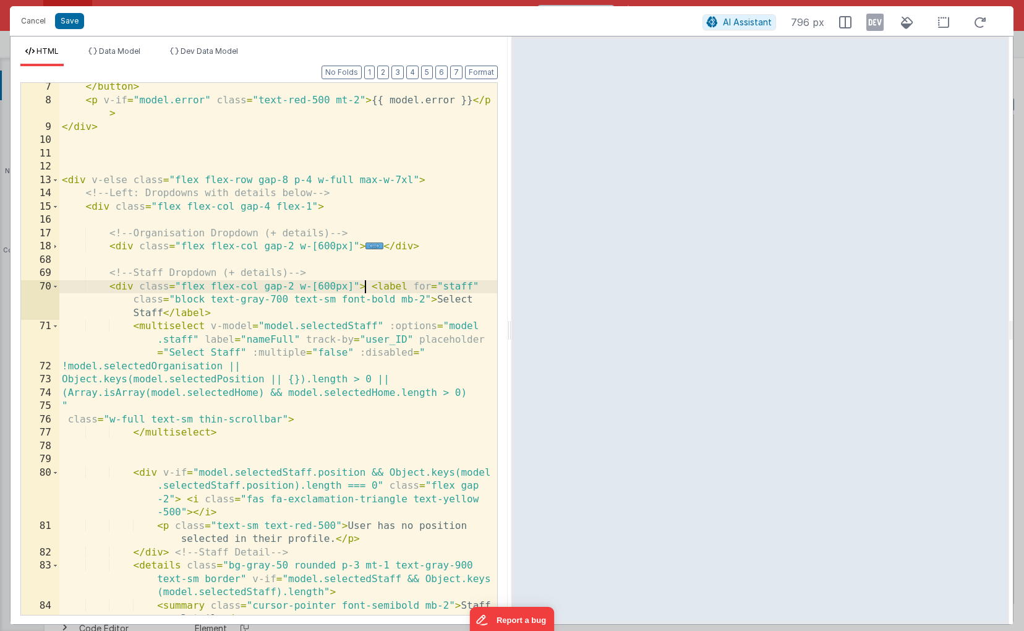
scroll to position [135, 0]
click at [359, 355] on div "</ button > < p v-if = "model.error" class = "text-red-500 mt-2" > {{ model.err…" at bounding box center [278, 366] width 438 height 572
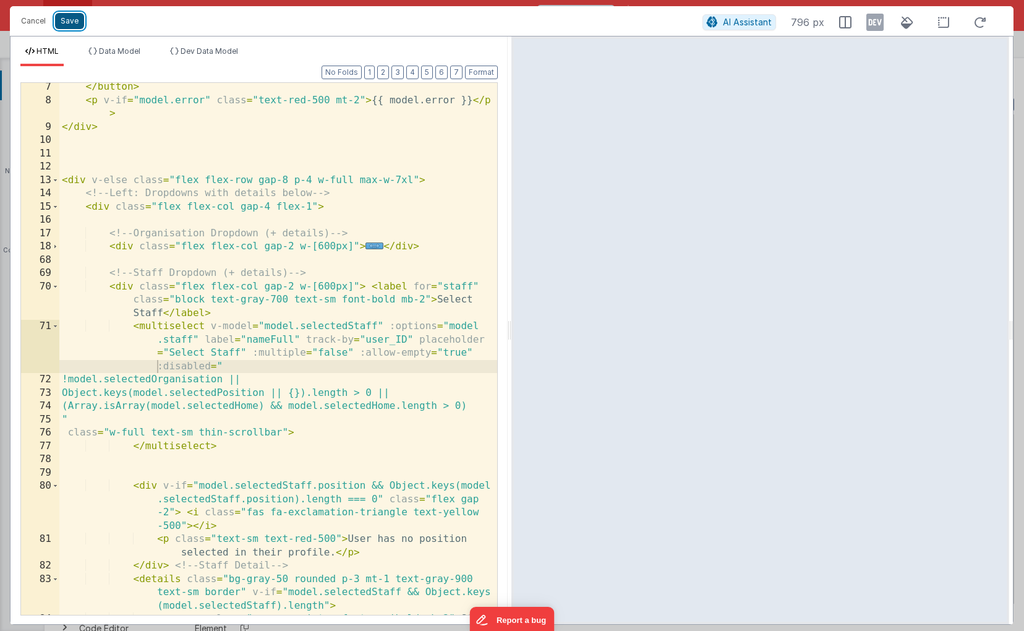
click at [69, 20] on button "Save" at bounding box center [69, 21] width 29 height 16
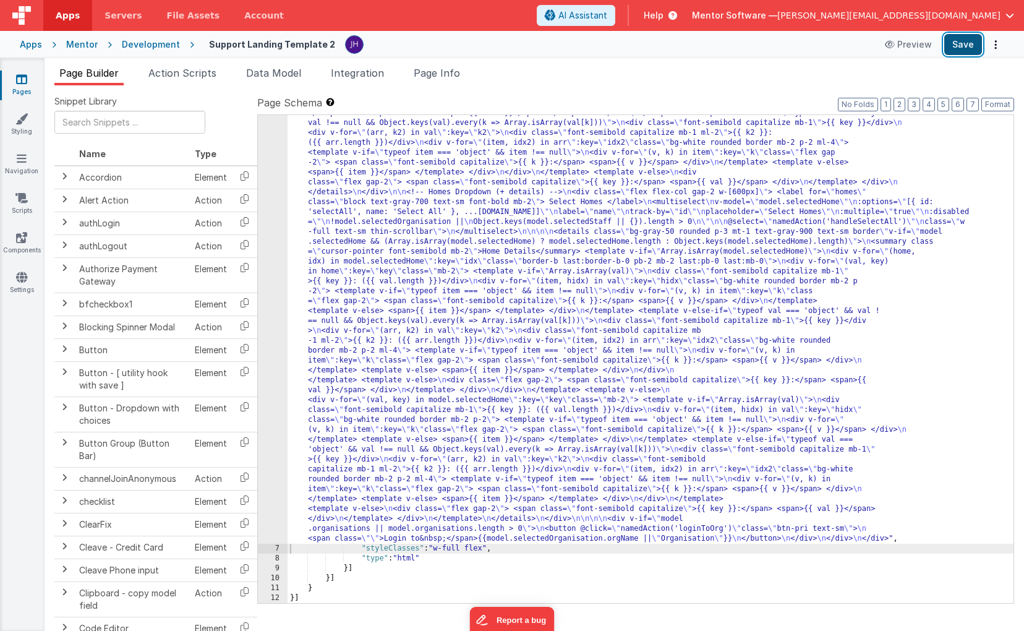
click at [963, 43] on button "Save" at bounding box center [963, 44] width 38 height 21
click at [268, 75] on span "Data Model" at bounding box center [273, 73] width 55 height 12
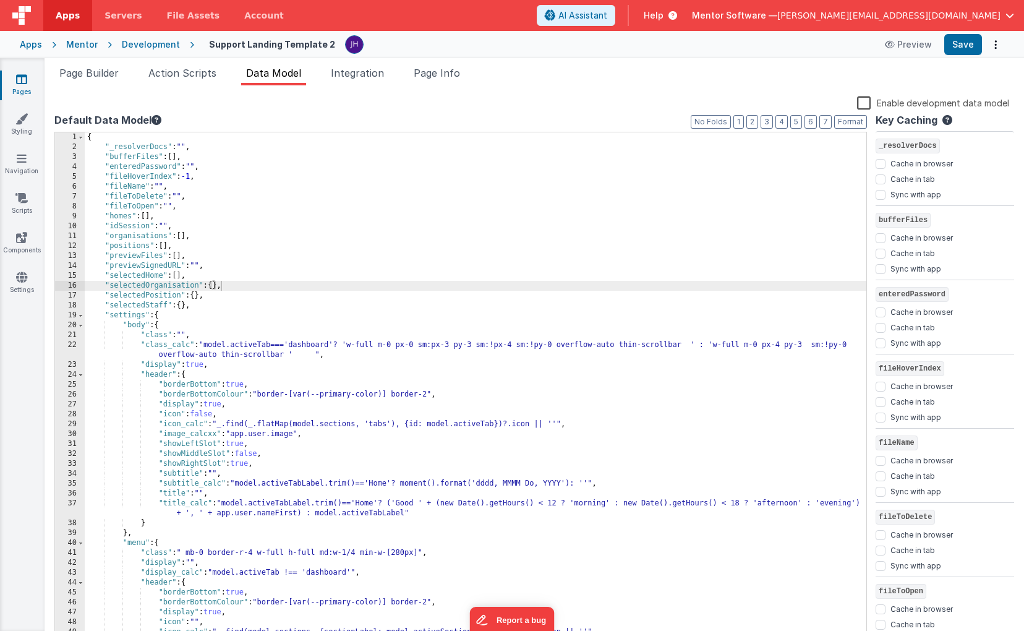
click at [202, 294] on div "{ "_resolverDocs" : "" , "bufferFiles" : [ ] , "enteredPassword" : "" , "fileHo…" at bounding box center [475, 396] width 781 height 529
click at [188, 305] on div "{ "_resolverDocs" : "" , "bufferFiles" : [ ] , "enteredPassword" : "" , "fileHo…" at bounding box center [475, 396] width 781 height 529
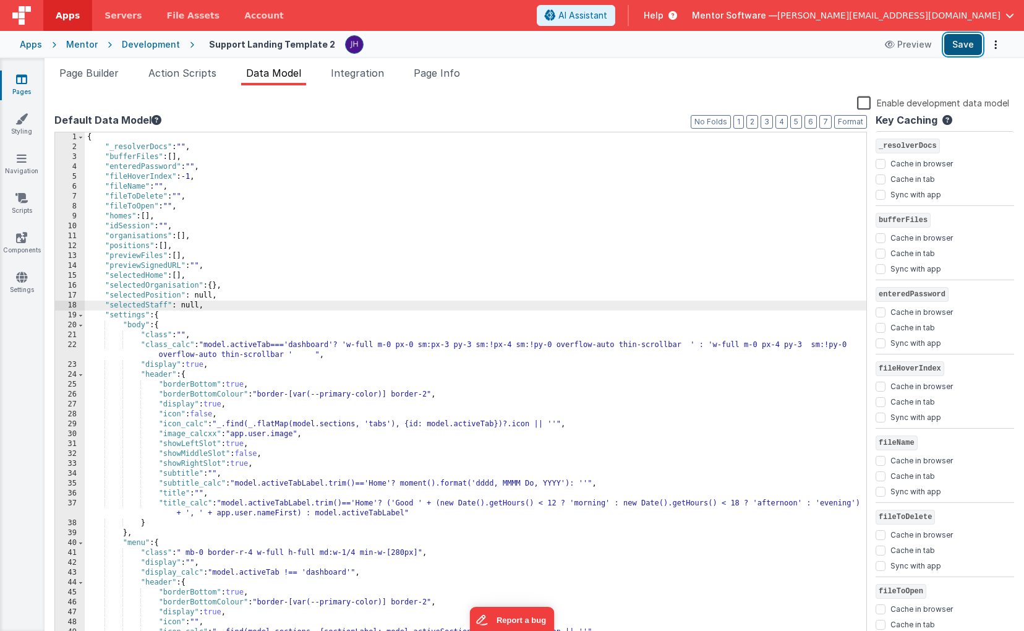
click at [960, 46] on button "Save" at bounding box center [963, 44] width 38 height 21
click at [96, 73] on span "Page Builder" at bounding box center [88, 73] width 59 height 12
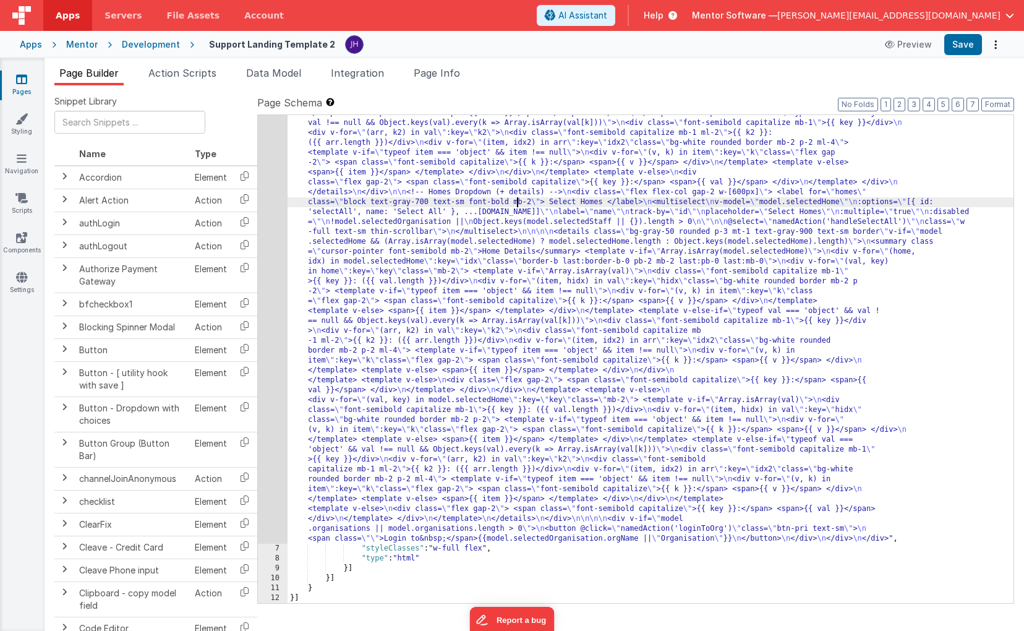
click at [519, 205] on div ""html" : "<!-- Show password prompt until unlocked --> \n <div v-if= \" !model.…" at bounding box center [650, 288] width 726 height 1506
click at [271, 155] on div "6" at bounding box center [273, 39] width 30 height 1009
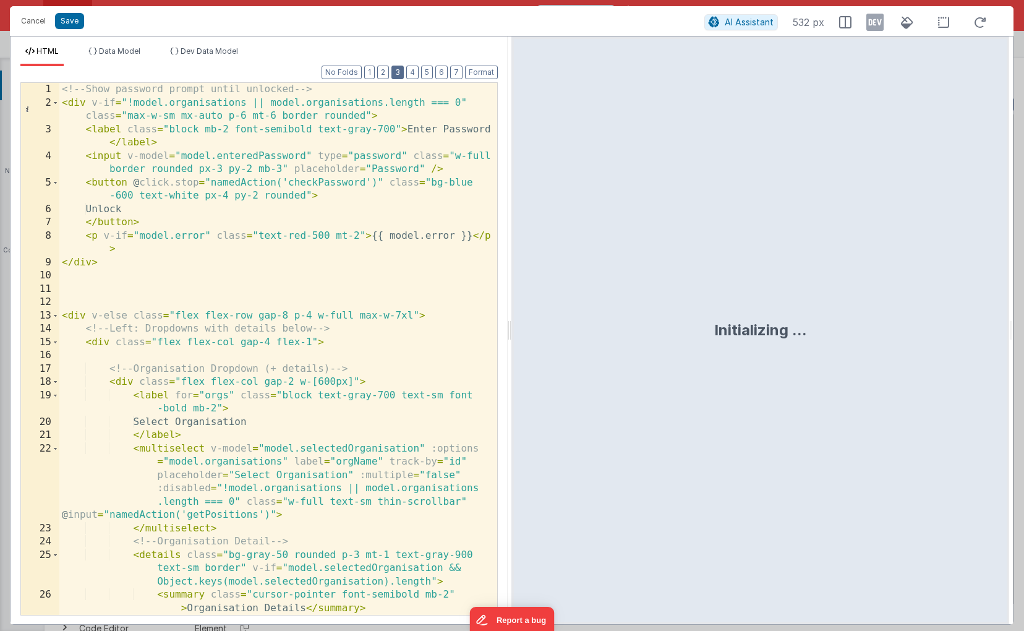
click at [396, 73] on button "3" at bounding box center [397, 73] width 12 height 14
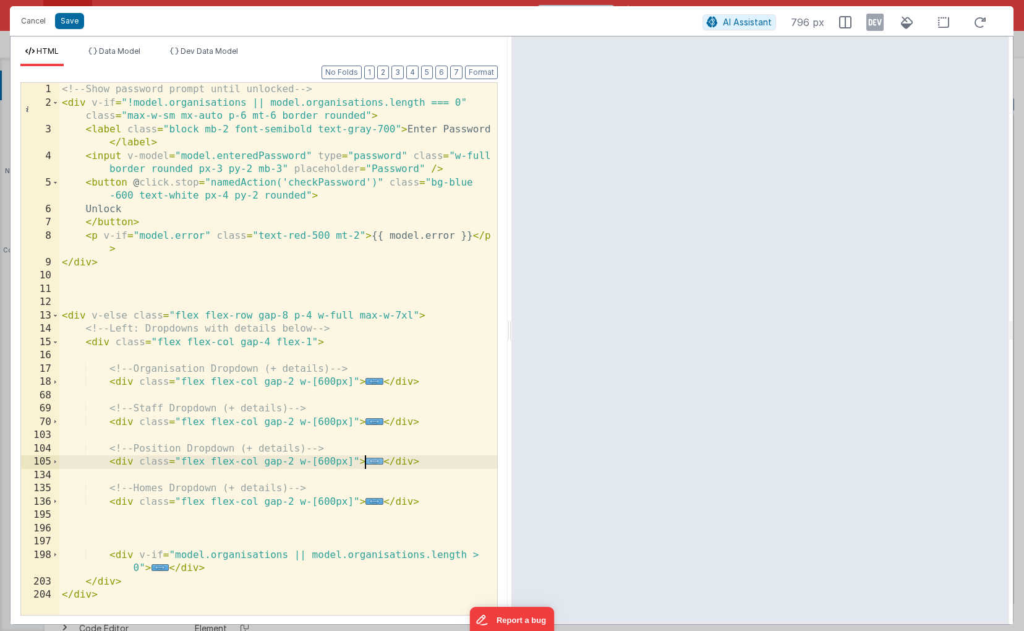
click at [372, 460] on span "..." at bounding box center [374, 460] width 18 height 7
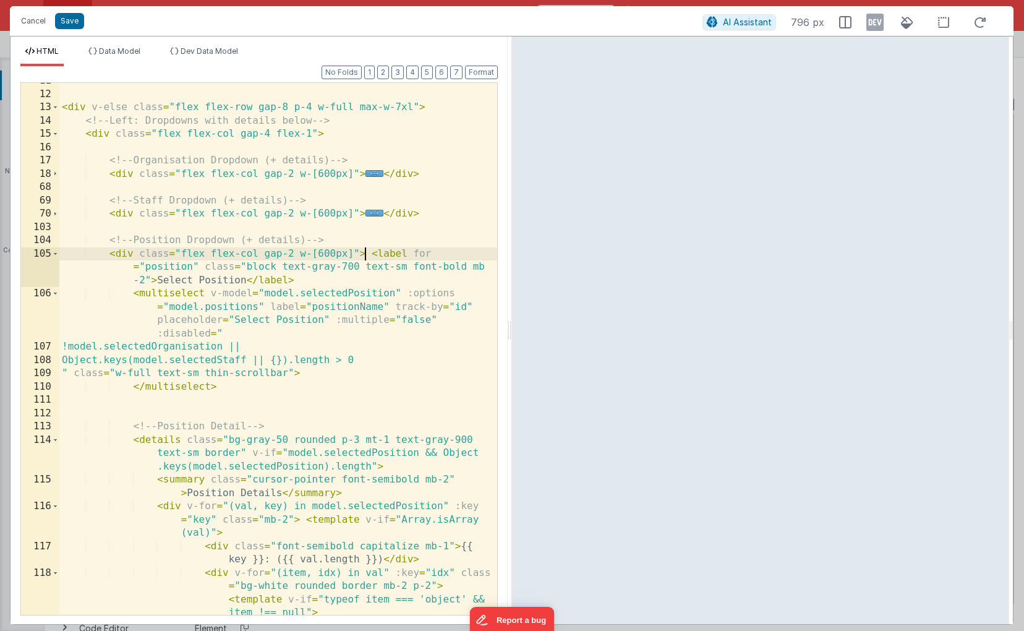
scroll to position [181, 0]
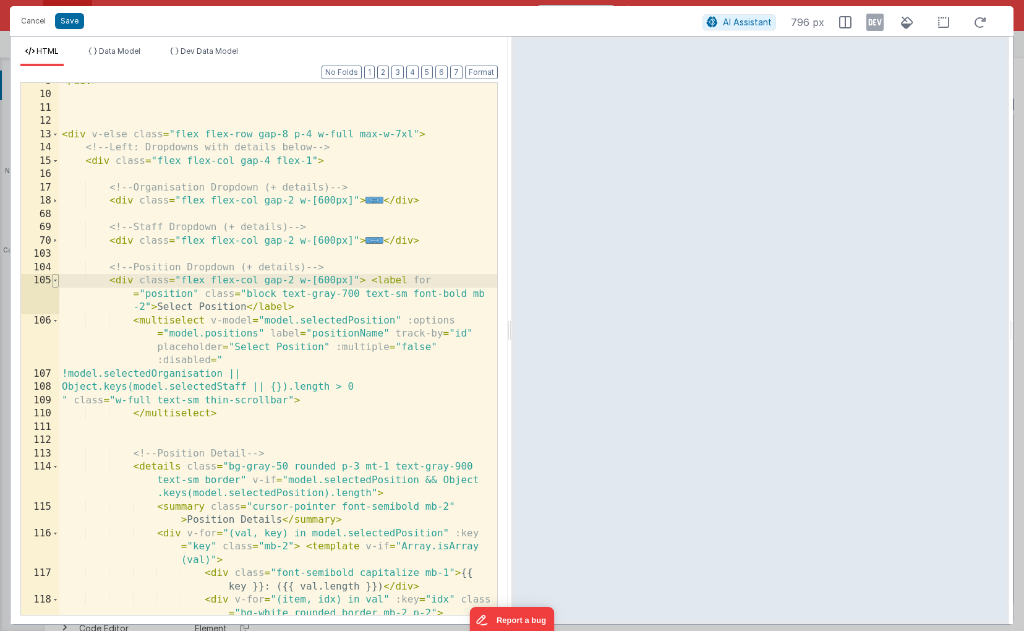
click at [54, 280] on span at bounding box center [55, 281] width 7 height 14
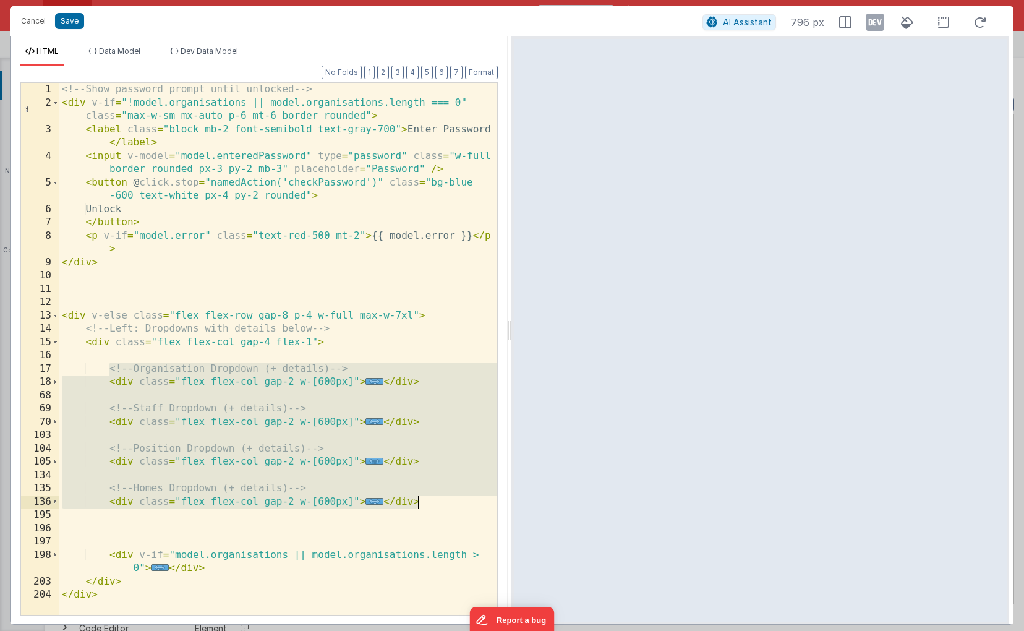
drag, startPoint x: 109, startPoint y: 370, endPoint x: 418, endPoint y: 506, distance: 338.2
click at [418, 506] on div "<!-- Show password prompt until unlocked --> < div v-if = "!model.organisations…" at bounding box center [278, 362] width 438 height 558
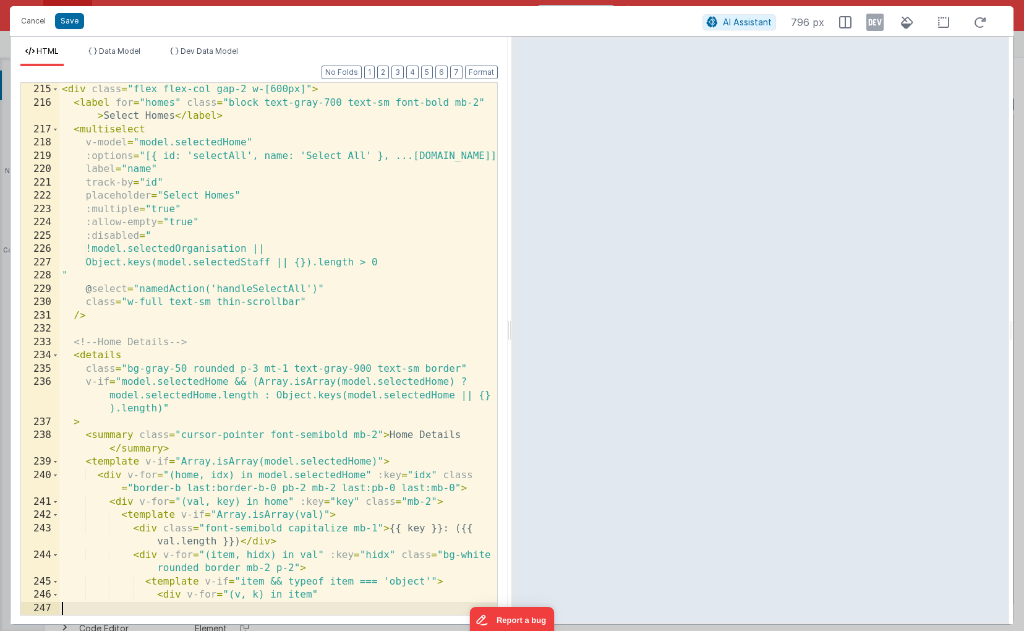
scroll to position [3402, 0]
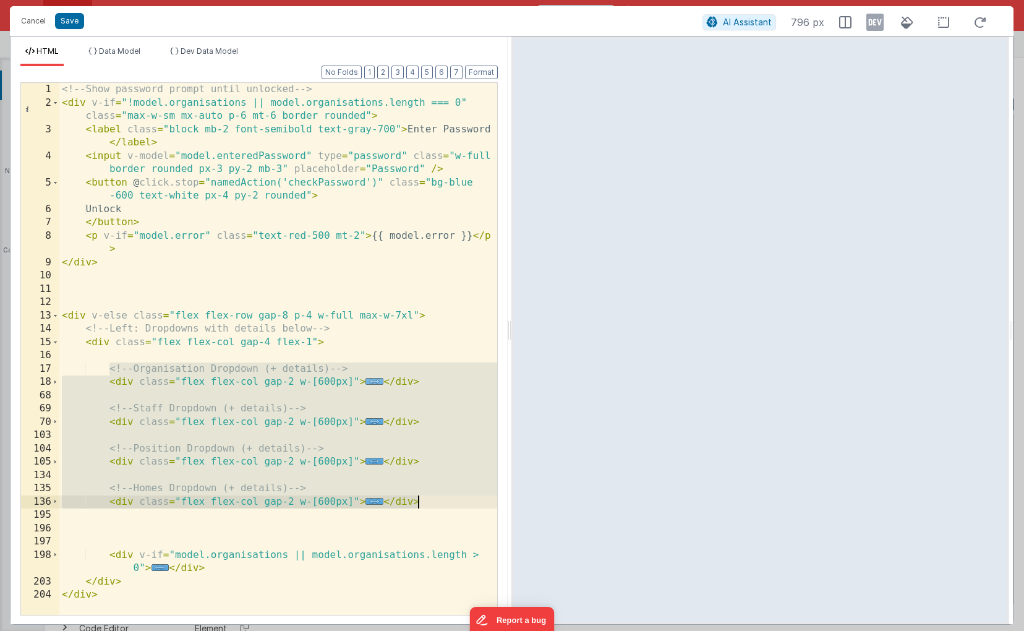
click at [372, 380] on span "..." at bounding box center [374, 381] width 18 height 7
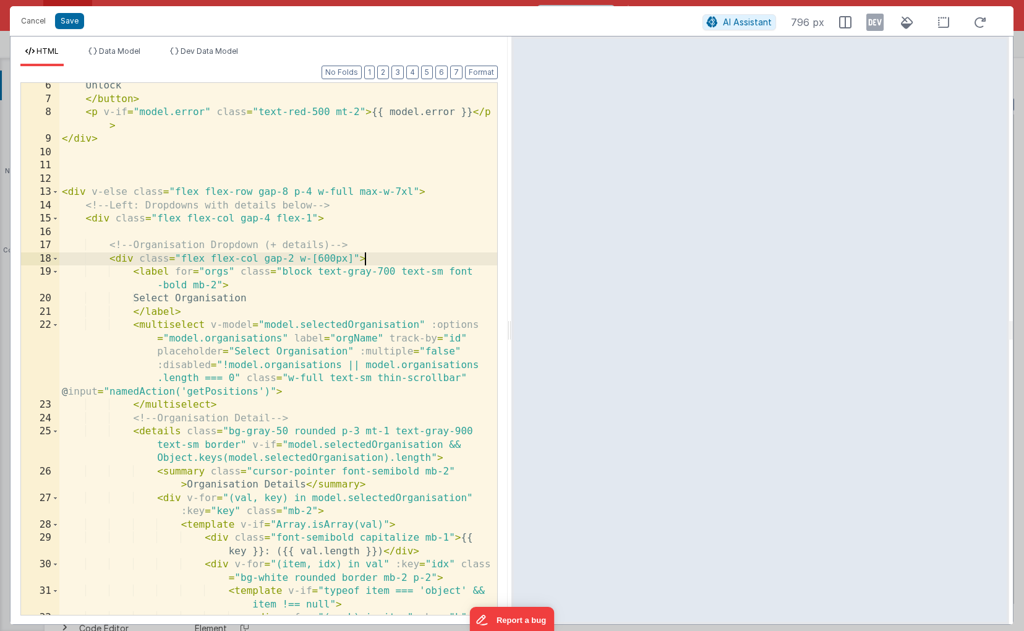
scroll to position [122, 0]
click at [400, 75] on button "3" at bounding box center [397, 73] width 12 height 14
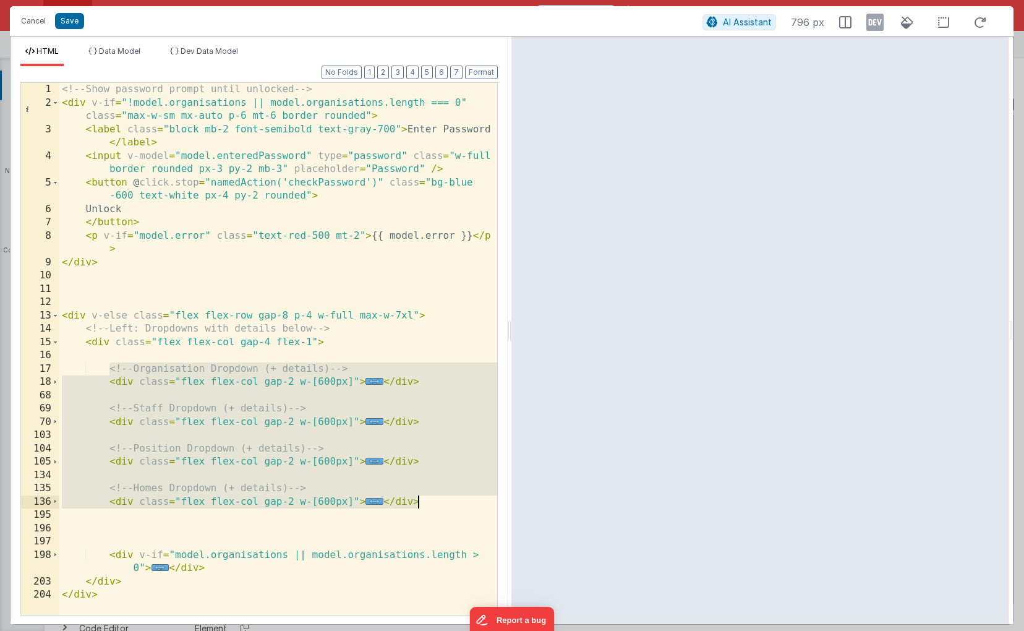
drag, startPoint x: 111, startPoint y: 370, endPoint x: 416, endPoint y: 498, distance: 331.1
click at [416, 498] on div "<!-- Show password prompt until unlocked --> < div v-if = "!model.organisations…" at bounding box center [278, 362] width 438 height 558
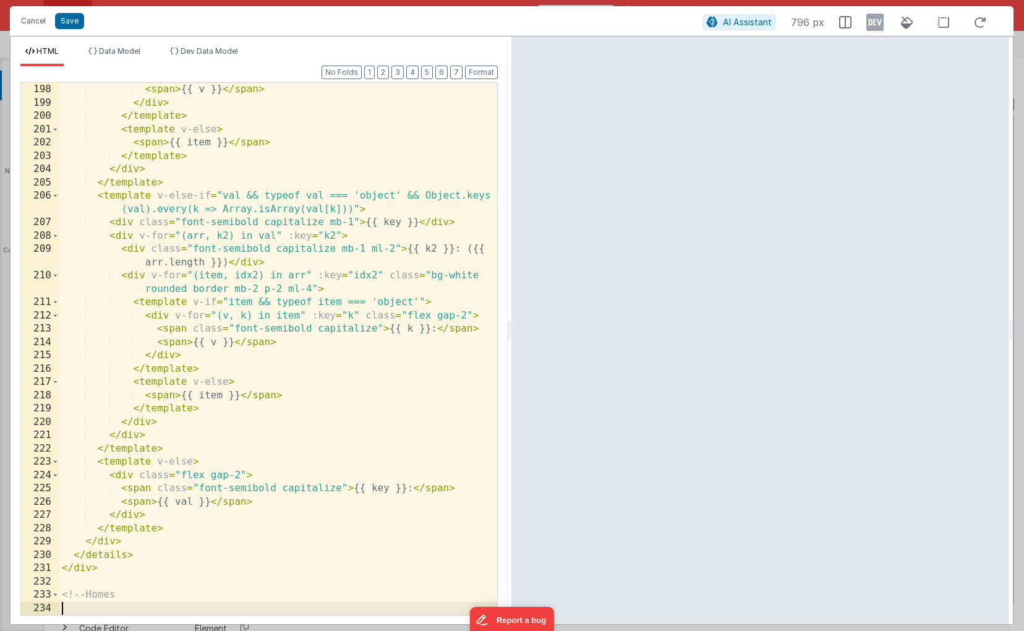
scroll to position [3004, 0]
click at [484, 70] on button "Format" at bounding box center [481, 73] width 33 height 14
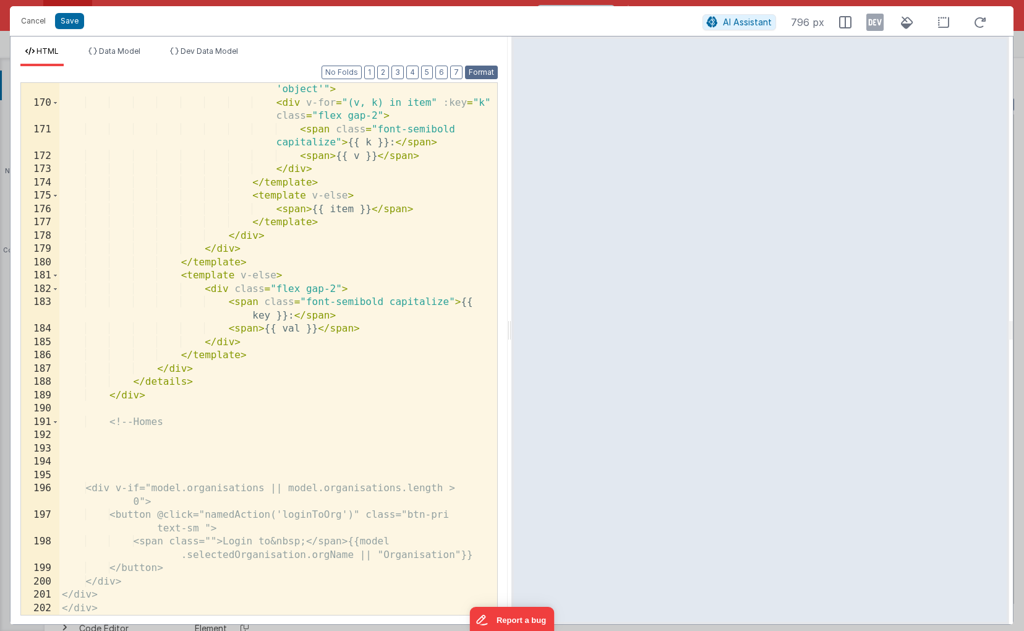
scroll to position [3256, 0]
click at [400, 77] on button "3" at bounding box center [397, 73] width 12 height 14
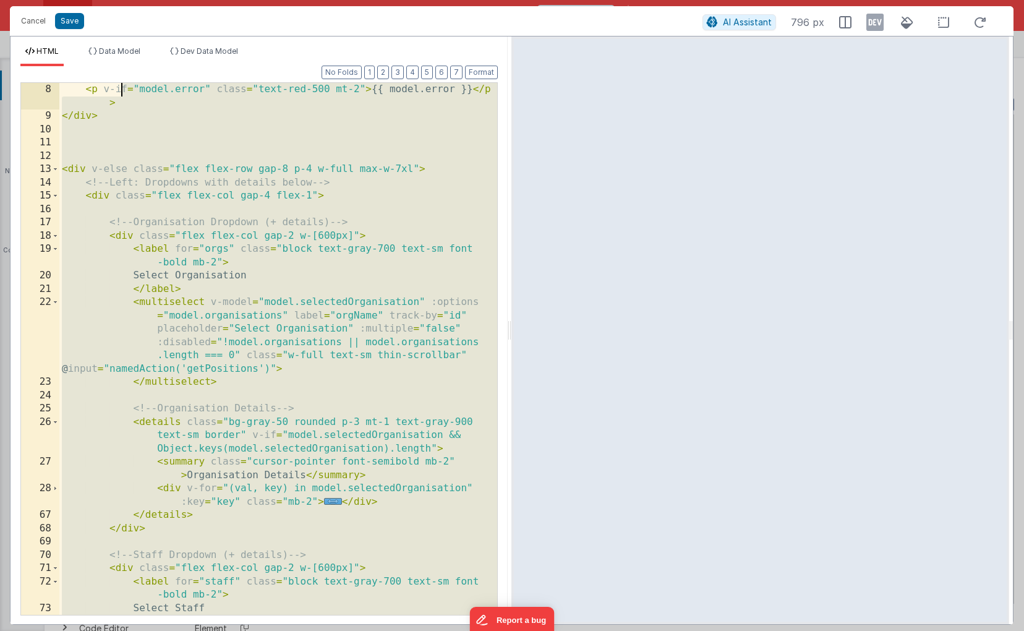
scroll to position [0, 0]
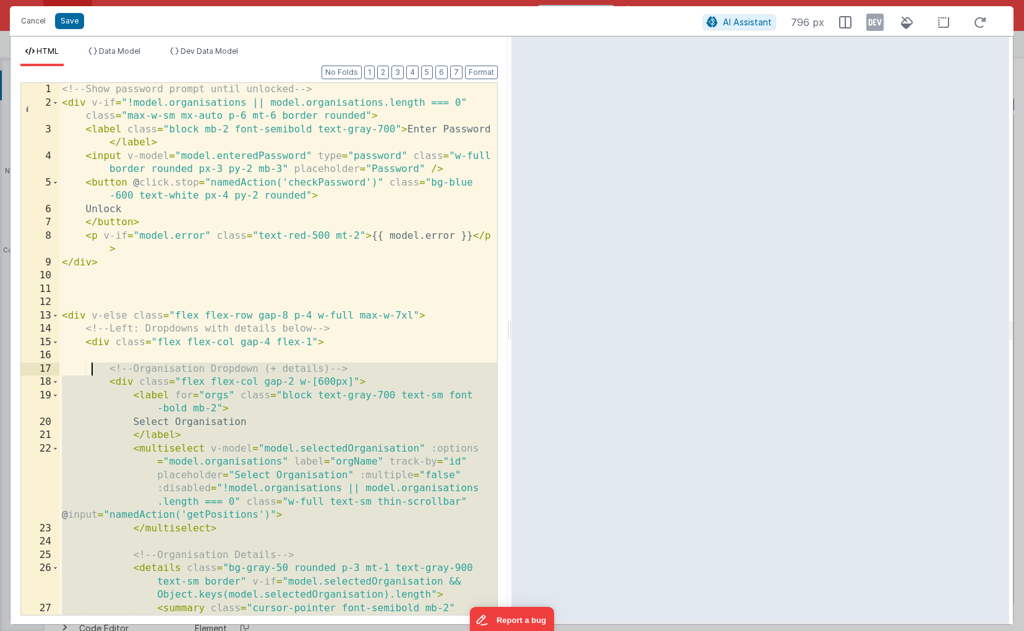
drag, startPoint x: 186, startPoint y: 425, endPoint x: 94, endPoint y: 367, distance: 108.9
click at [94, 367] on div "<!-- Show password prompt until unlocked --> < div v-if = "!model.organisations…" at bounding box center [278, 369] width 438 height 572
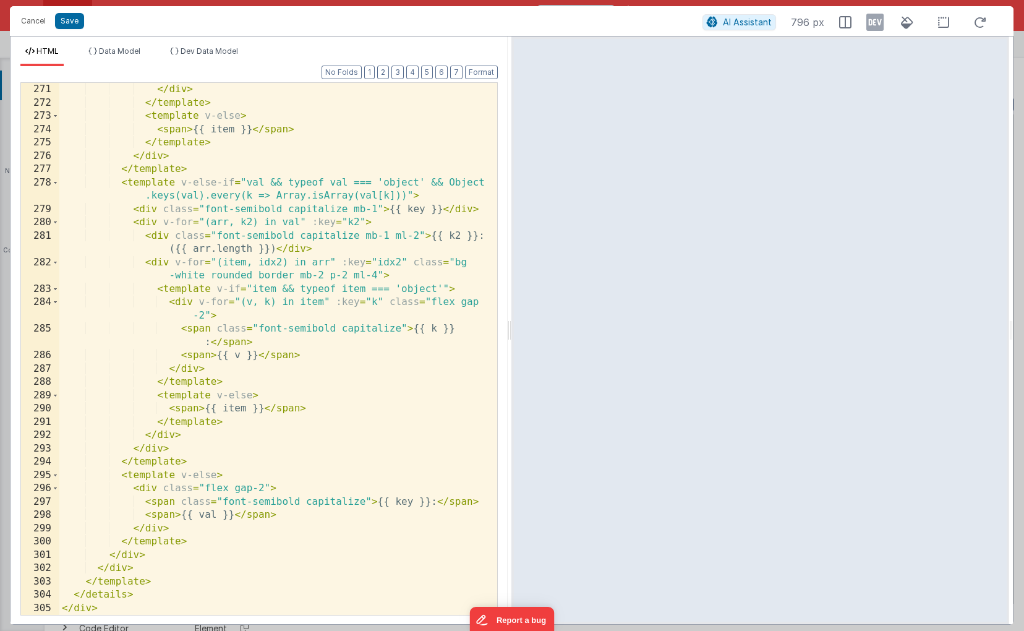
scroll to position [4093, 0]
click at [402, 72] on button "3" at bounding box center [397, 73] width 12 height 14
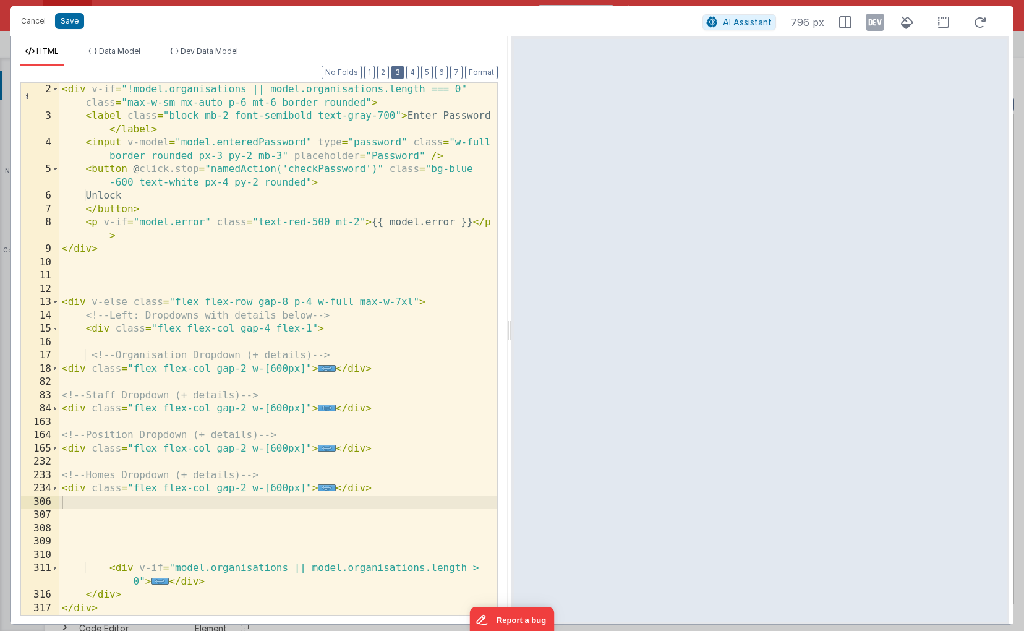
scroll to position [13, 0]
click at [484, 70] on button "Format" at bounding box center [481, 73] width 33 height 14
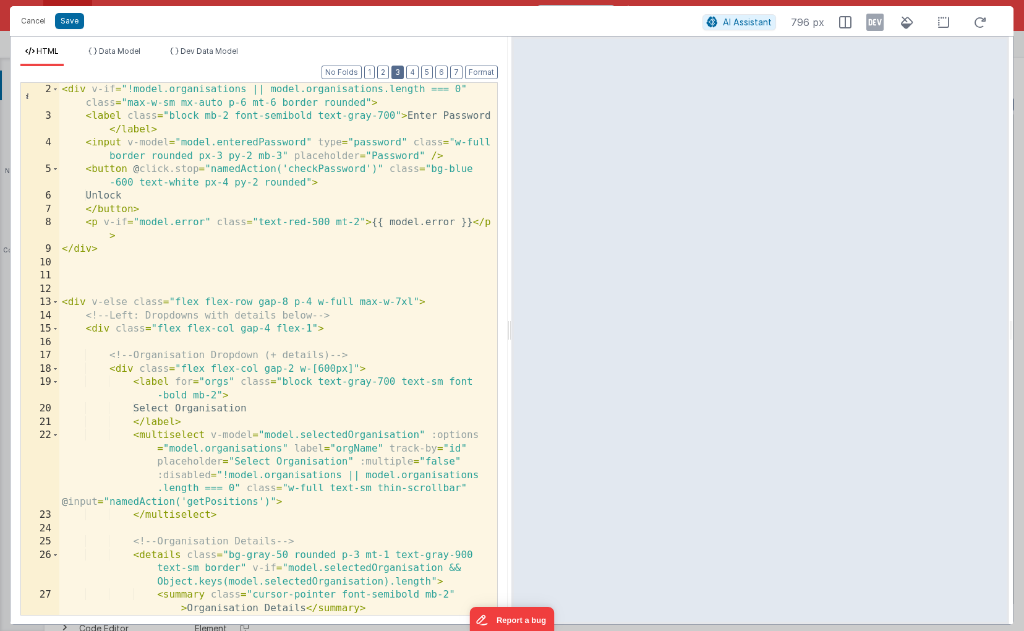
click at [403, 72] on button "3" at bounding box center [397, 73] width 12 height 14
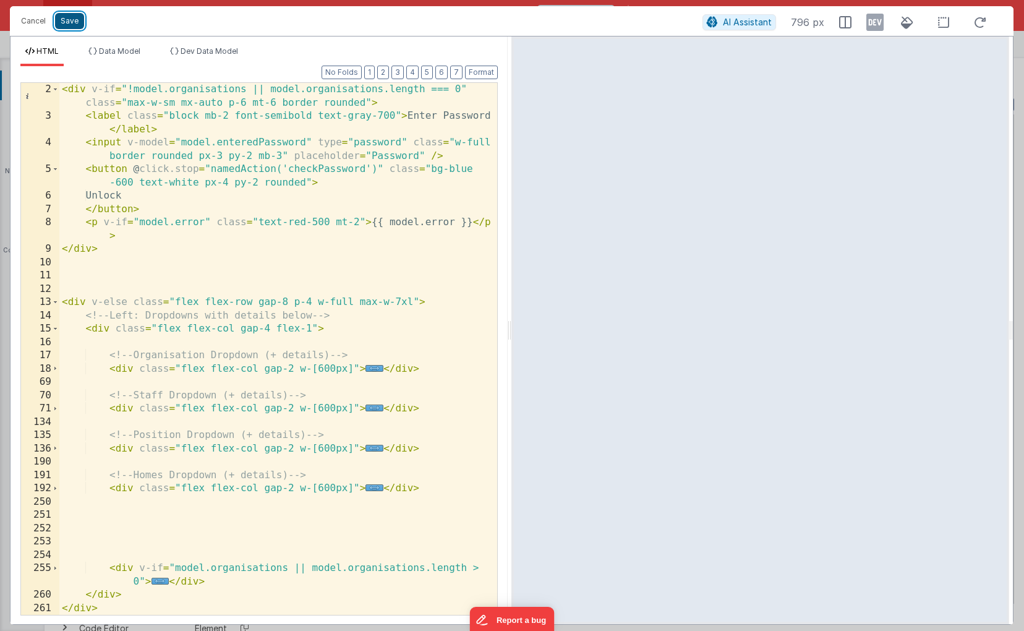
click at [69, 27] on button "Save" at bounding box center [69, 21] width 29 height 16
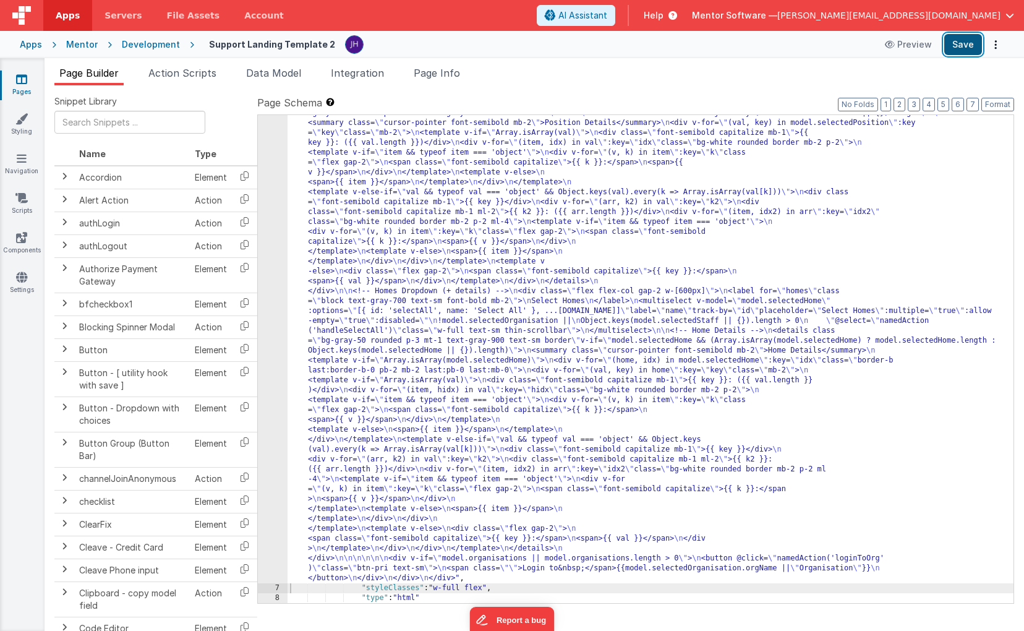
click at [964, 41] on button "Save" at bounding box center [963, 44] width 38 height 21
click at [271, 228] on div "6" at bounding box center [273, 59] width 30 height 1048
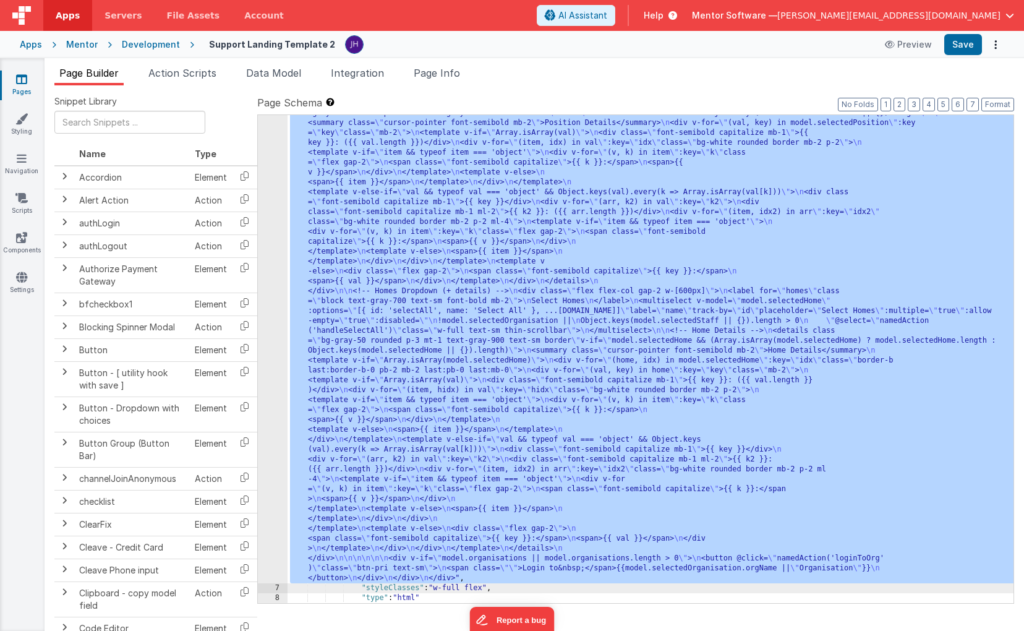
click at [271, 228] on div "6" at bounding box center [273, 59] width 30 height 1048
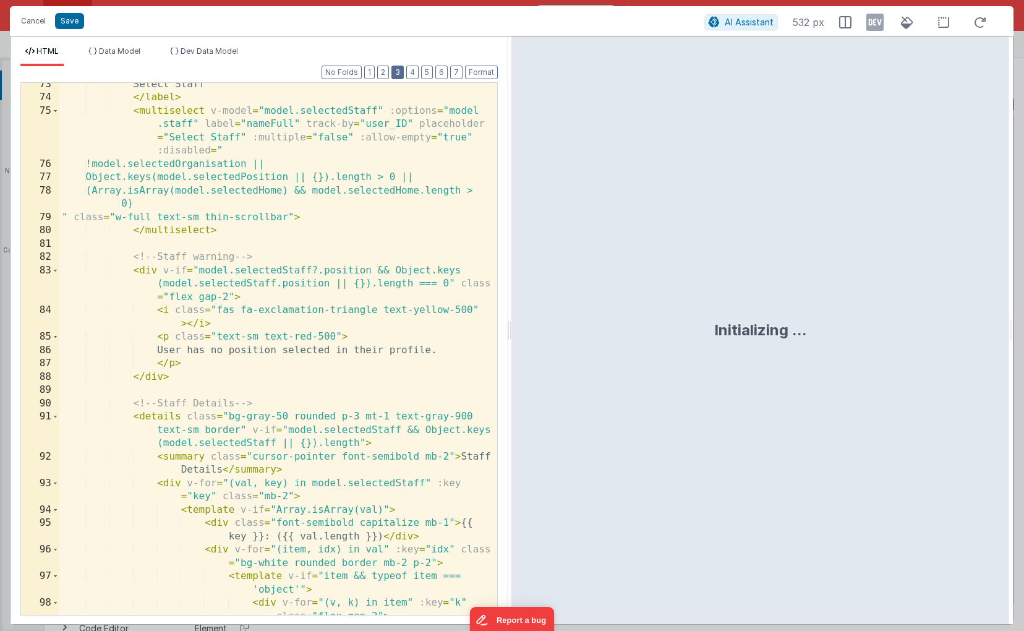
click at [401, 75] on button "3" at bounding box center [397, 73] width 12 height 14
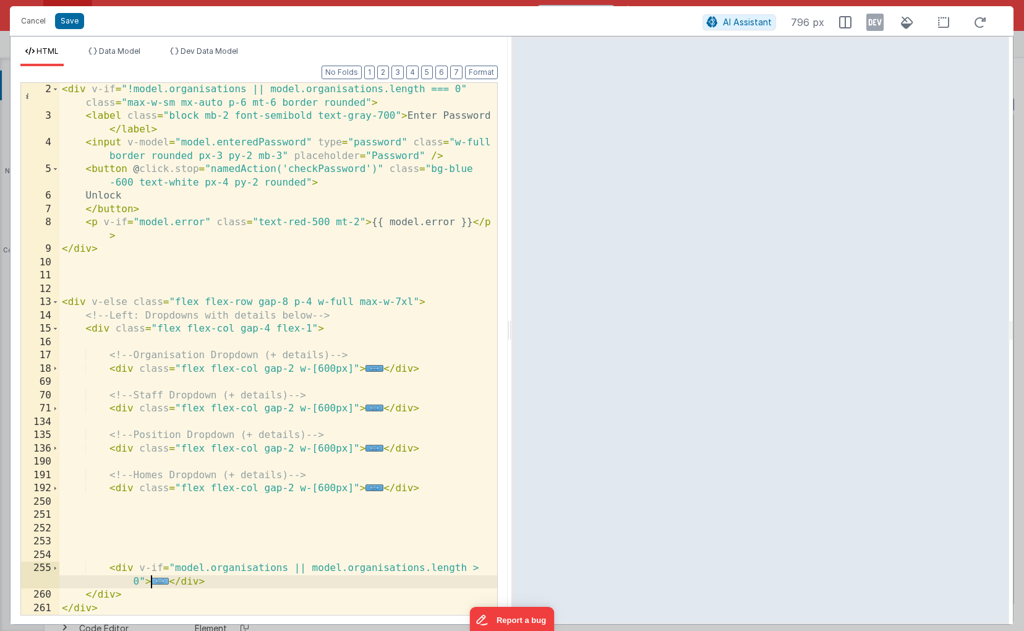
click at [161, 582] on span "..." at bounding box center [160, 580] width 18 height 7
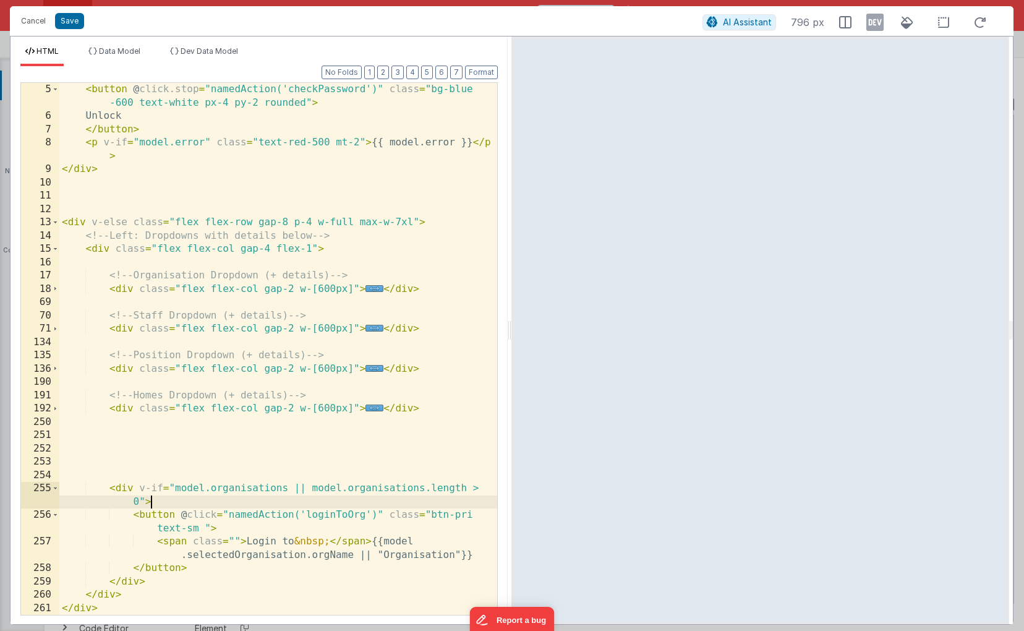
scroll to position [93, 0]
click at [114, 489] on div "< button @ click.stop = "namedAction('checkPassword')" class = "bg-blue -600 te…" at bounding box center [278, 369] width 438 height 572
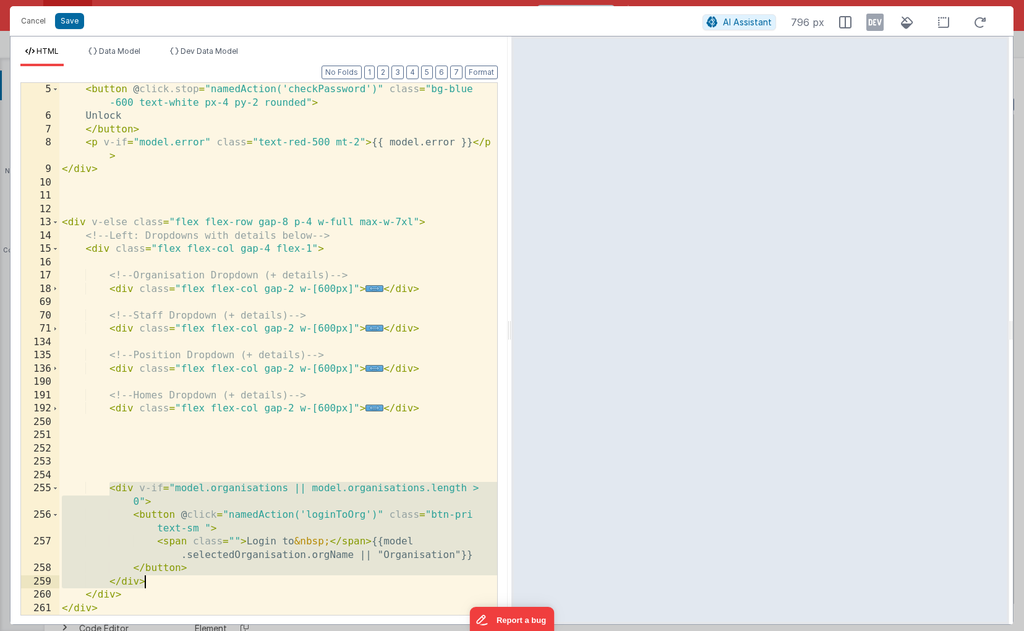
drag, startPoint x: 110, startPoint y: 491, endPoint x: 195, endPoint y: 583, distance: 125.1
click at [195, 583] on div "< button @ click.stop = "namedAction('checkPassword')" class = "bg-blue -600 te…" at bounding box center [278, 369] width 438 height 572
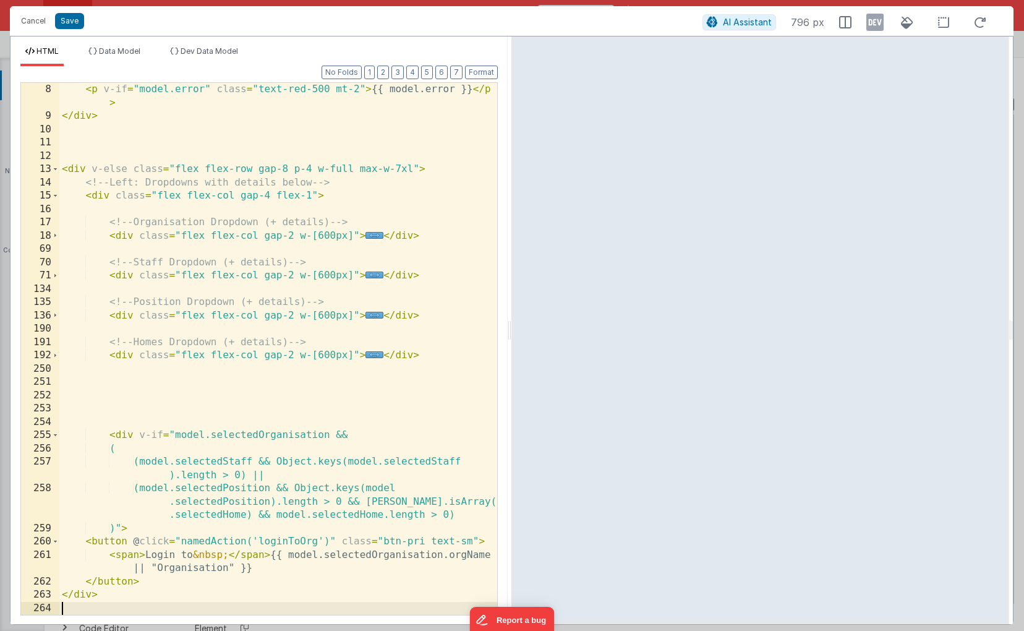
scroll to position [146, 0]
click at [480, 71] on button "Format" at bounding box center [481, 73] width 33 height 14
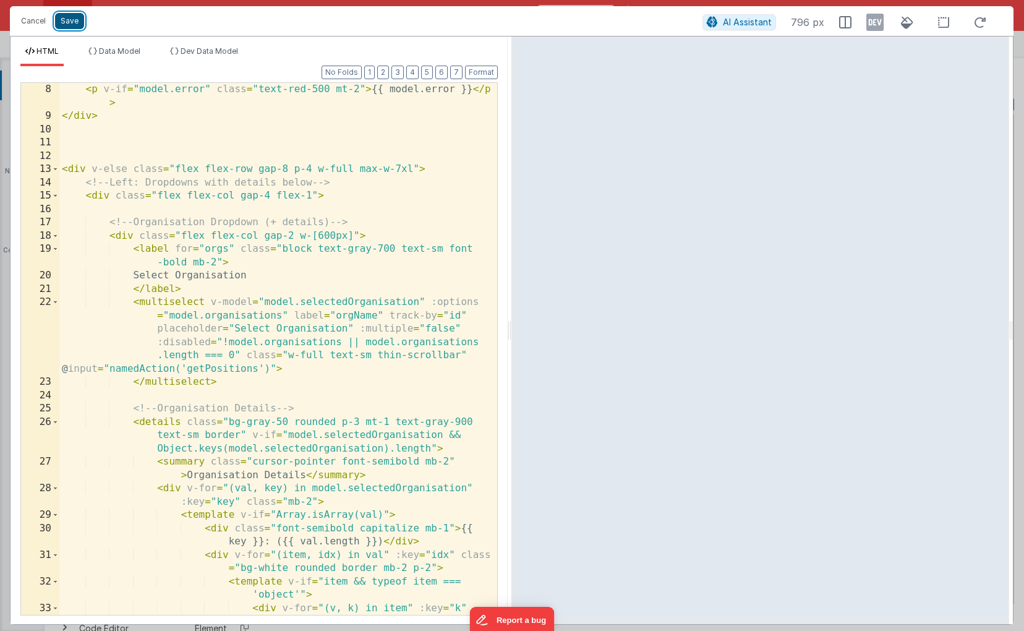
click at [70, 22] on button "Save" at bounding box center [69, 21] width 29 height 16
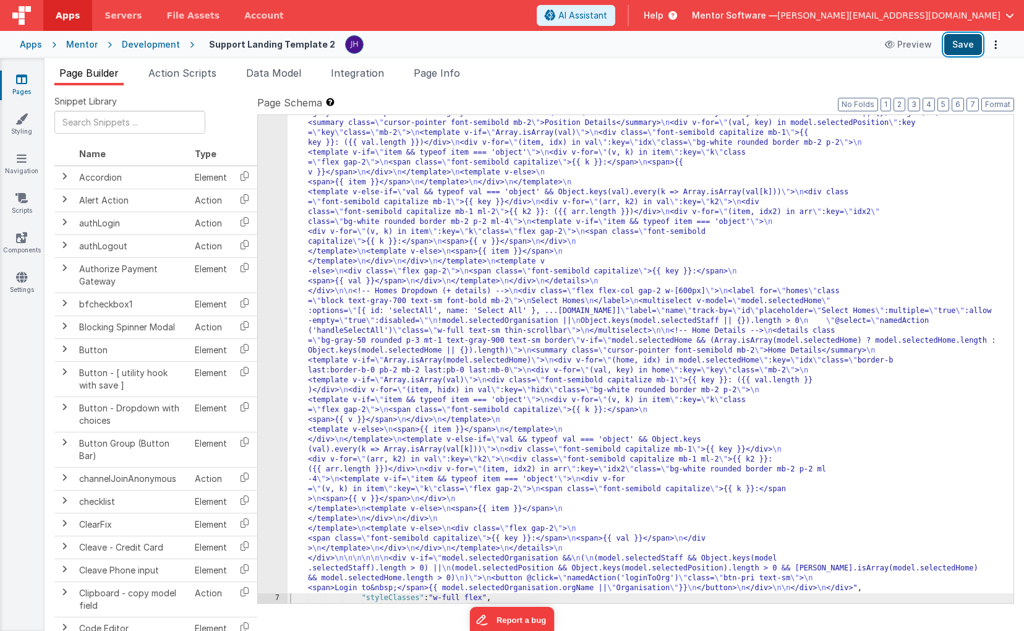
click at [965, 43] on button "Save" at bounding box center [963, 44] width 38 height 21
click at [261, 257] on div "6" at bounding box center [273, 64] width 30 height 1058
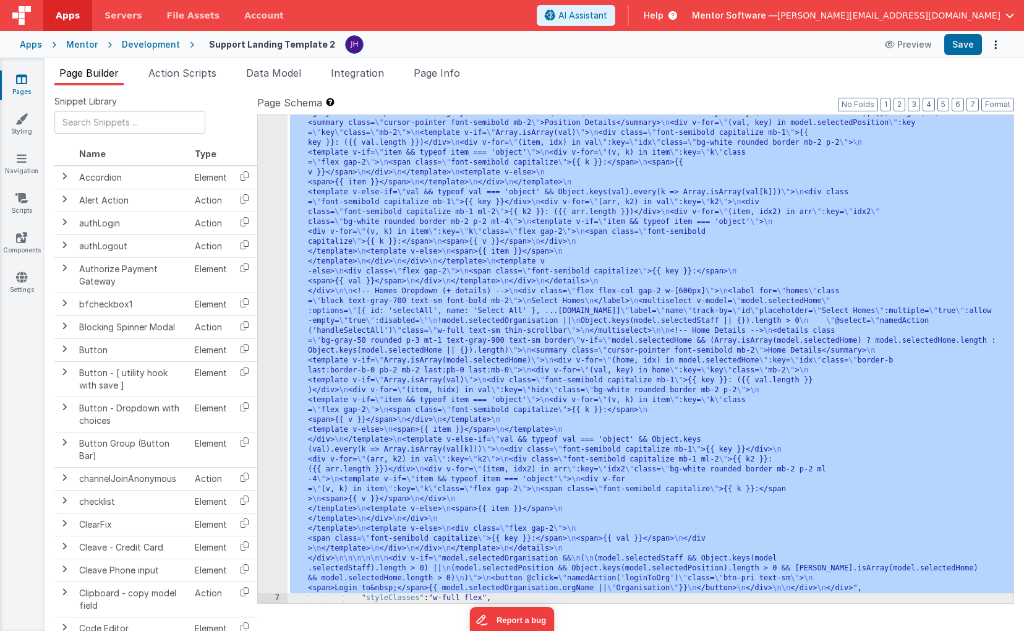
click at [265, 254] on div "6" at bounding box center [273, 64] width 30 height 1058
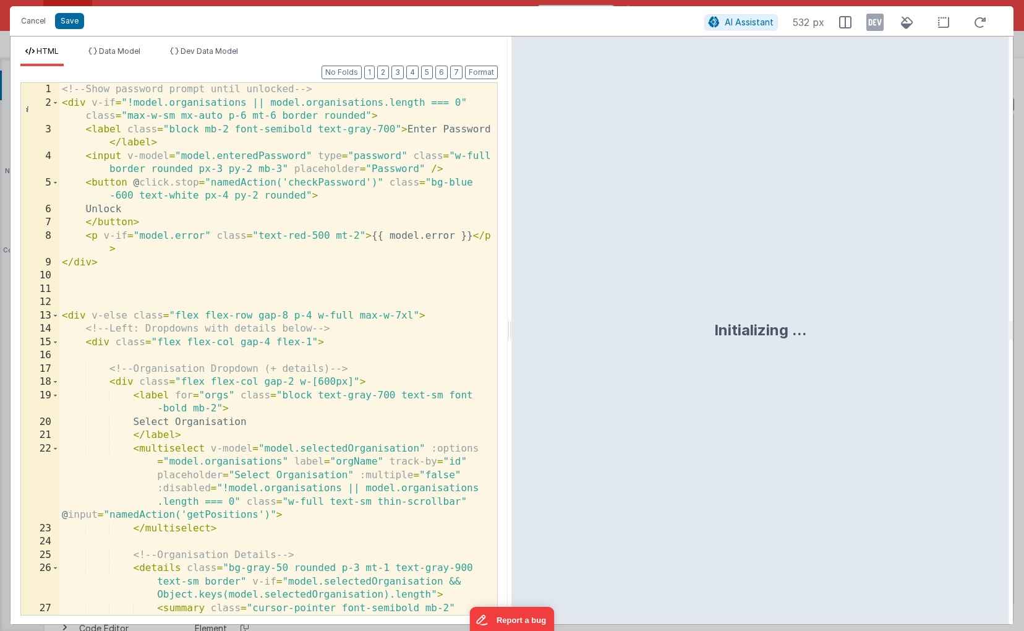
click at [422, 254] on div "<!-- Show password prompt until unlocked --> < div v-if = "!model.organisations…" at bounding box center [278, 369] width 438 height 572
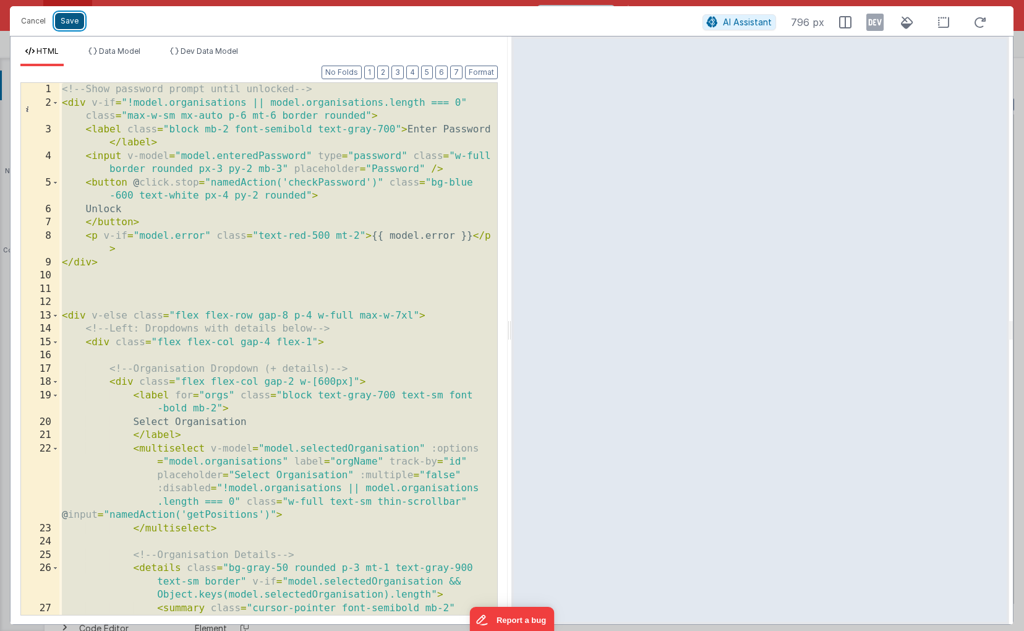
click at [73, 24] on button "Save" at bounding box center [69, 21] width 29 height 16
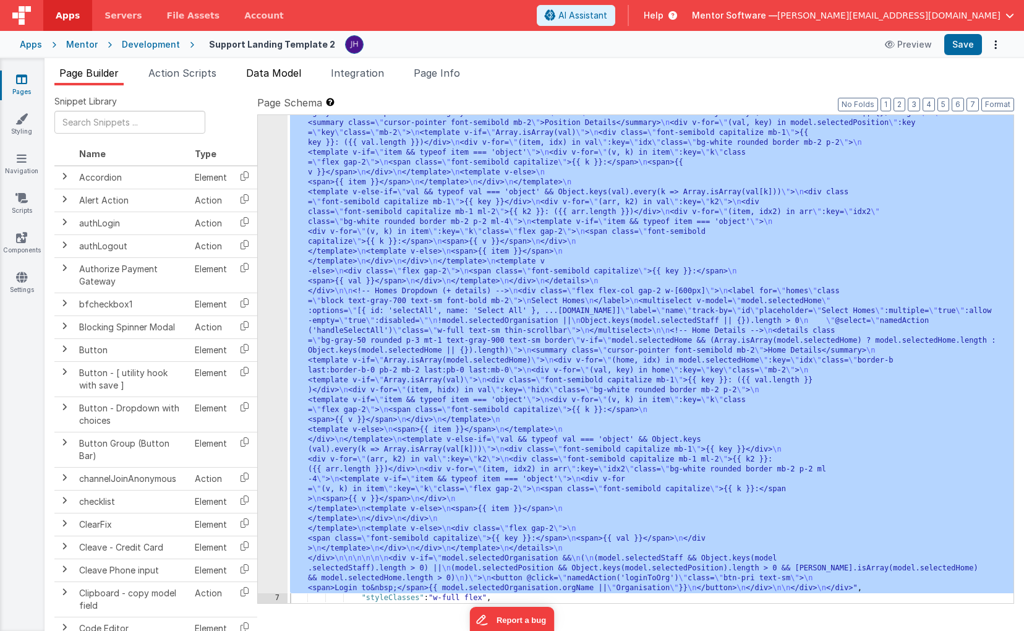
click at [264, 73] on span "Data Model" at bounding box center [273, 73] width 55 height 12
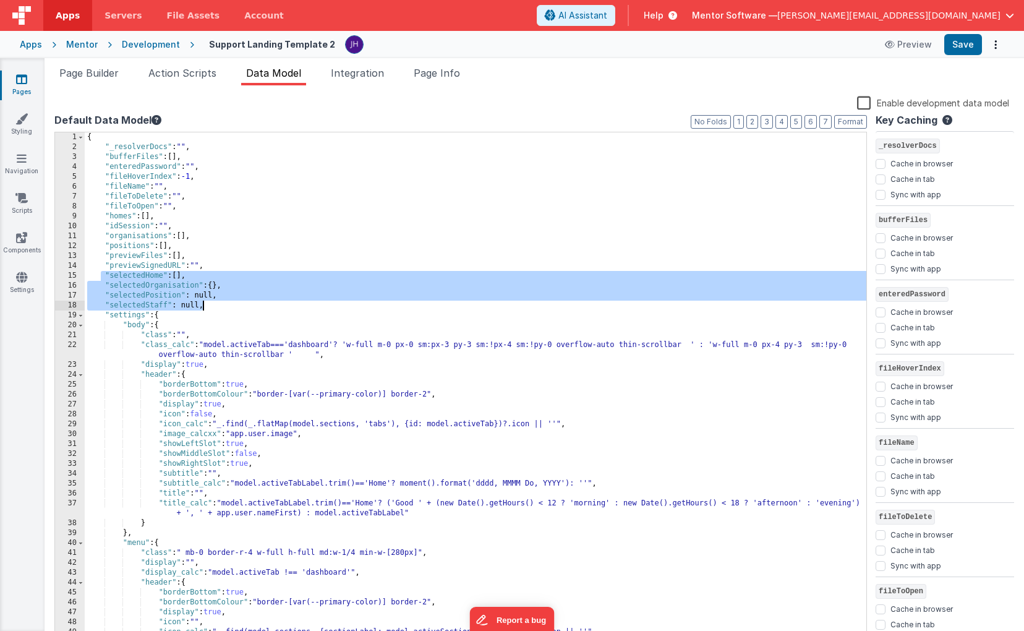
drag, startPoint x: 103, startPoint y: 275, endPoint x: 244, endPoint y: 301, distance: 143.9
click at [244, 301] on div "{ "_resolverDocs" : "" , "bufferFiles" : [ ] , "enteredPassword" : "" , "fileHo…" at bounding box center [475, 396] width 781 height 529
click at [83, 77] on span "Page Builder" at bounding box center [88, 73] width 59 height 12
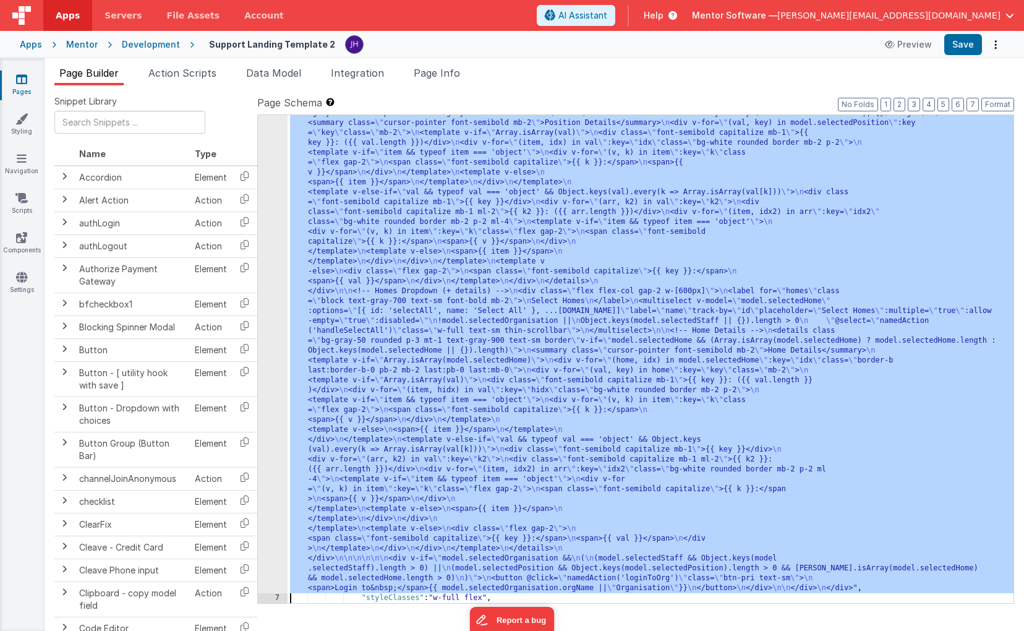
click at [367, 239] on div ""html" : "<!-- Show password prompt until unlocked --> \n <div v-if= \" !model.…" at bounding box center [650, 313] width 726 height 1556
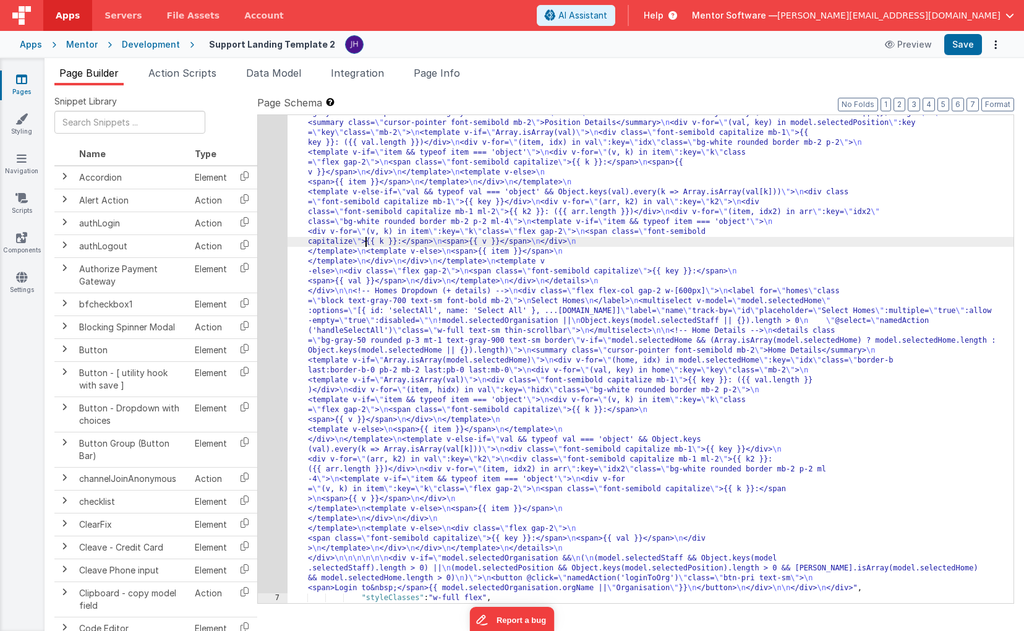
click at [274, 198] on div "6" at bounding box center [273, 64] width 30 height 1058
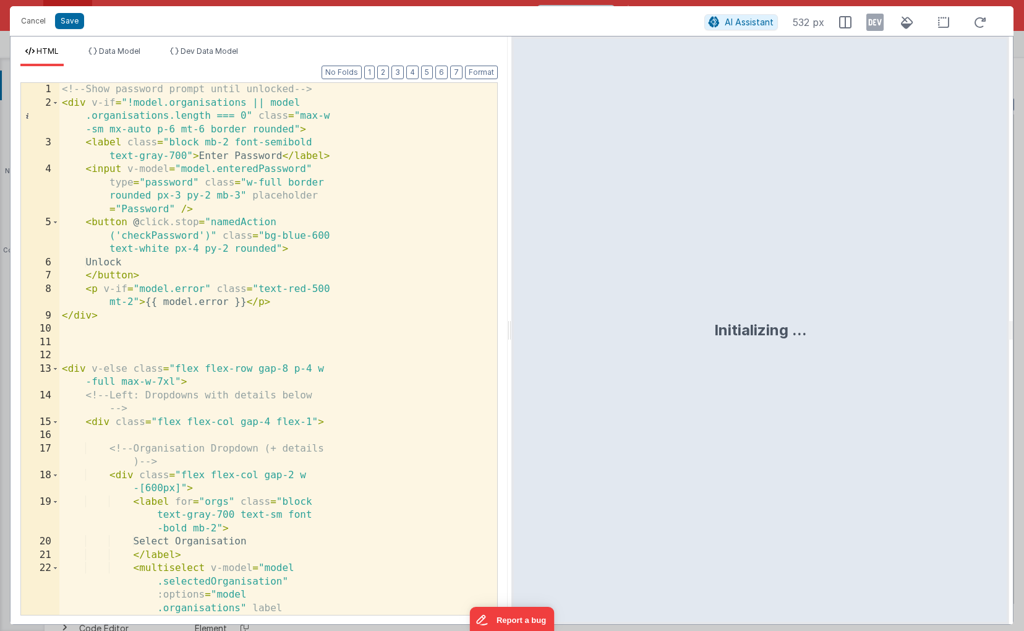
click at [274, 198] on div "<!-- Show password prompt until unlocked --> < div v-if = "!model.organisations…" at bounding box center [278, 448] width 438 height 731
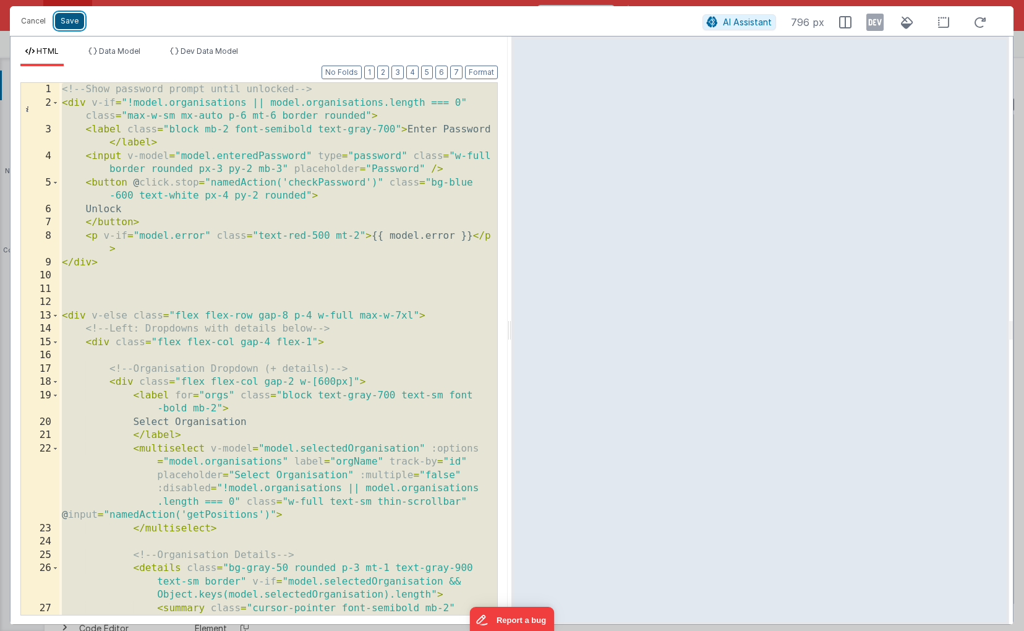
click at [74, 23] on button "Save" at bounding box center [69, 21] width 29 height 16
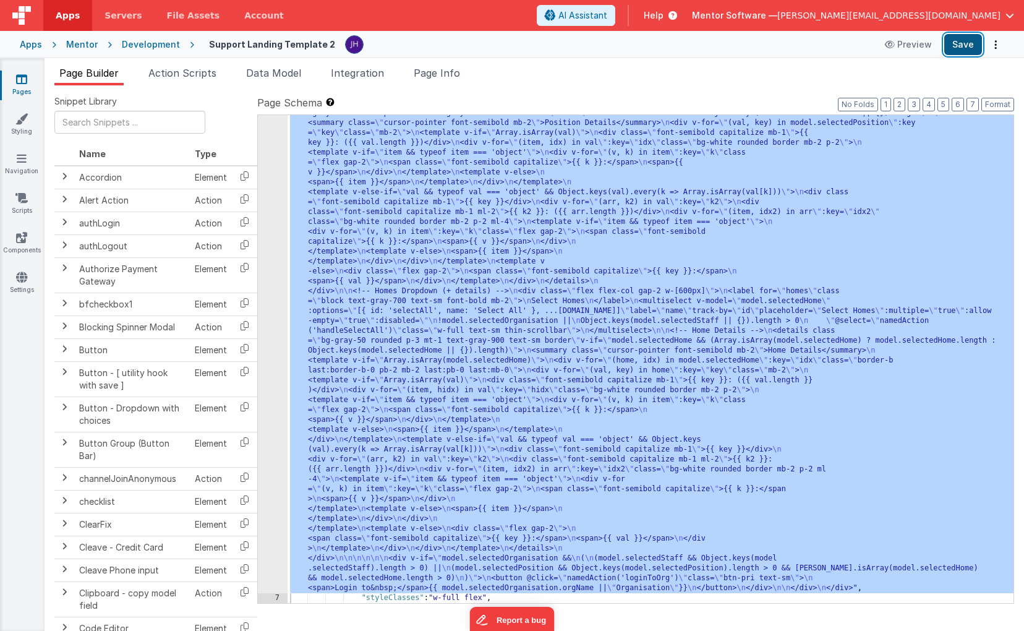
click at [956, 46] on button "Save" at bounding box center [963, 44] width 38 height 21
click at [702, 96] on label "Page Schema Shortcuts: Find: command-f Fold: command-option-L Unfold: command-o…" at bounding box center [635, 102] width 757 height 15
click at [520, 81] on ul "Page Builder Action Scripts Data Model Integration Page Info" at bounding box center [534, 76] width 979 height 20
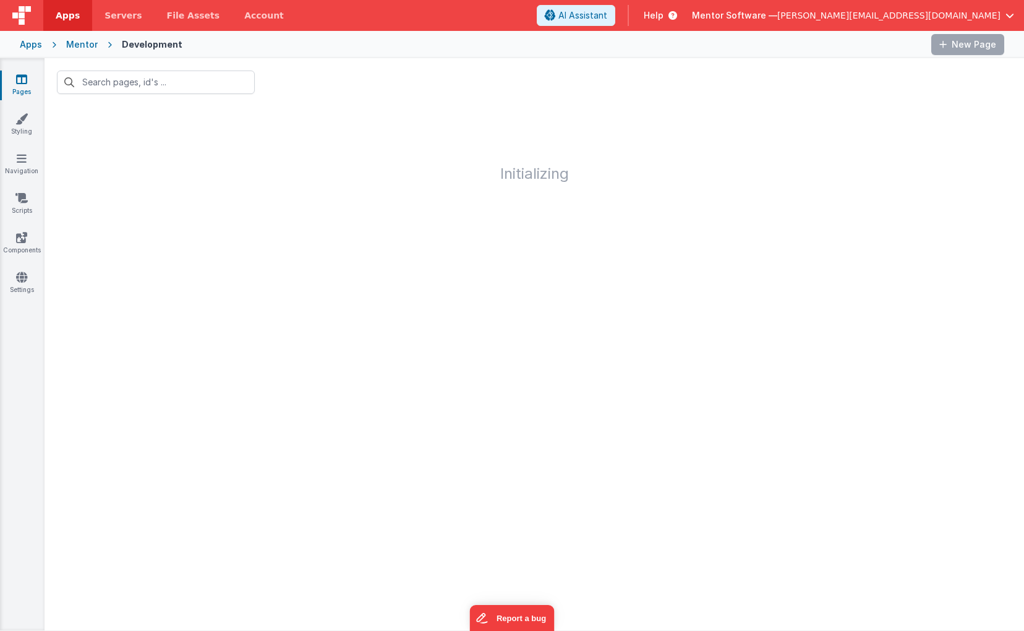
click at [70, 46] on div "Mentor" at bounding box center [82, 44] width 32 height 12
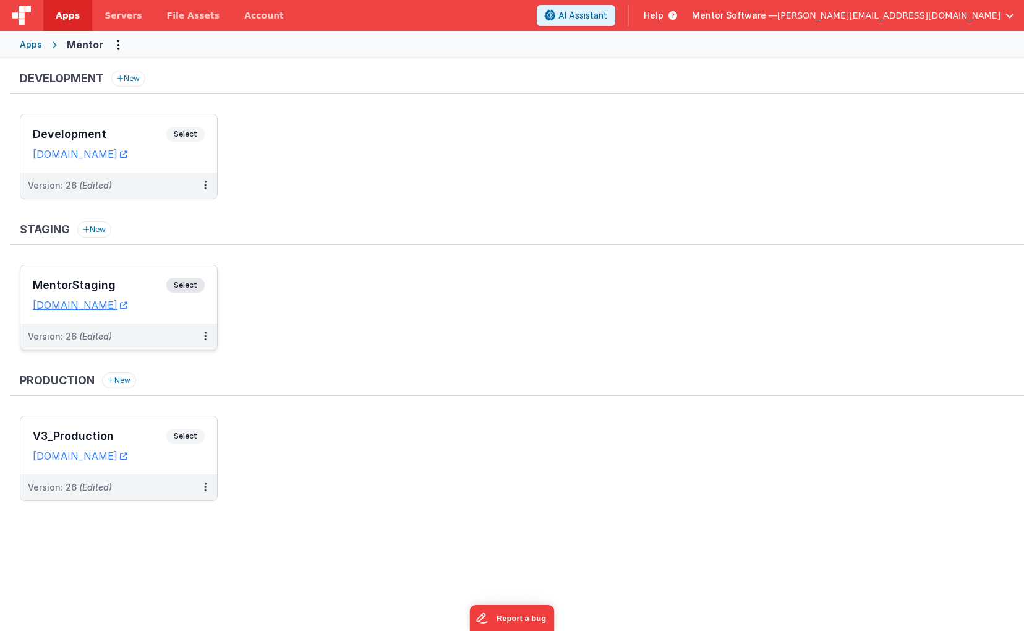
click at [135, 279] on h3 "MentorStaging" at bounding box center [100, 285] width 134 height 12
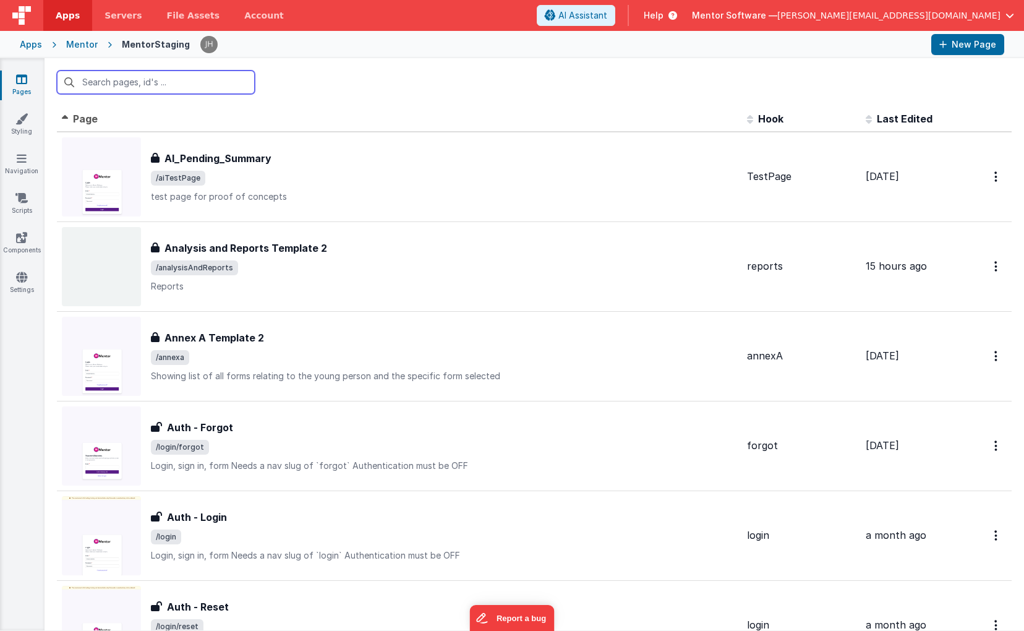
click at [186, 85] on input "text" at bounding box center [156, 81] width 198 height 23
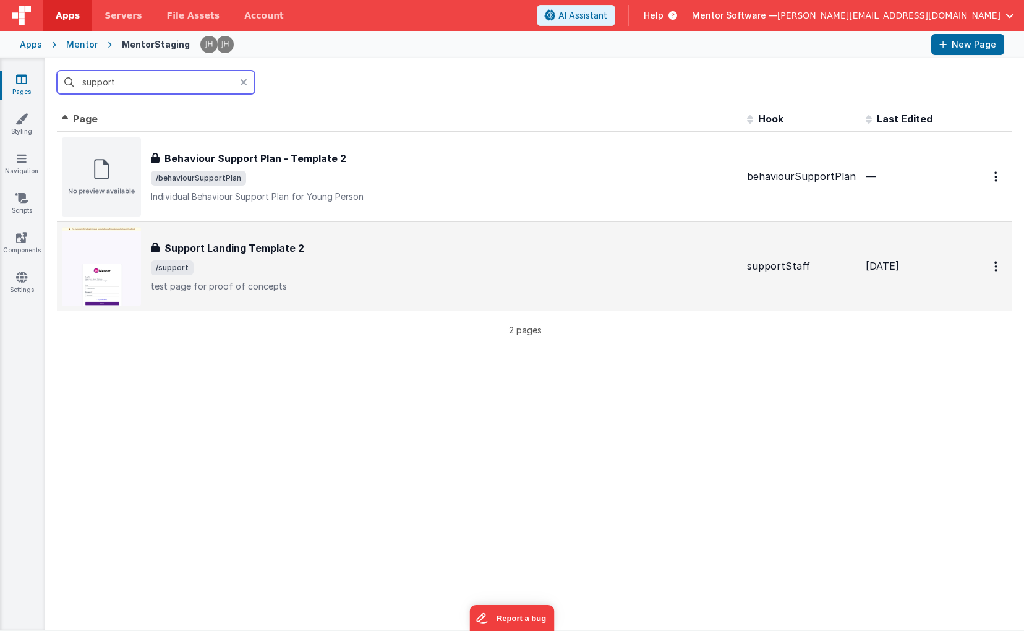
type input "support"
click at [262, 246] on h3 "Support Landing Template 2" at bounding box center [234, 247] width 140 height 15
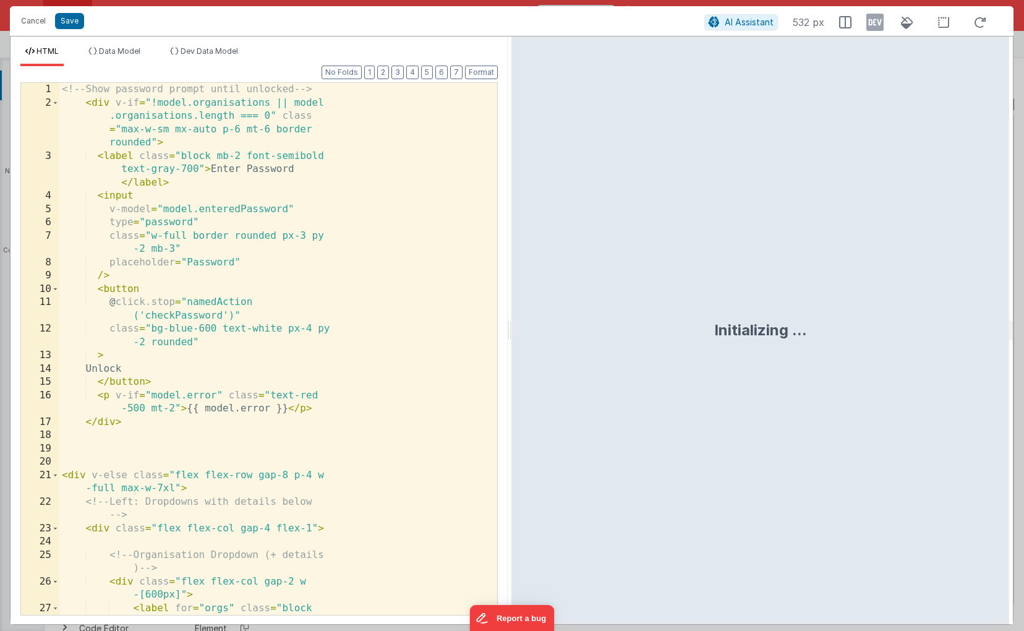
scroll to position [709, 0]
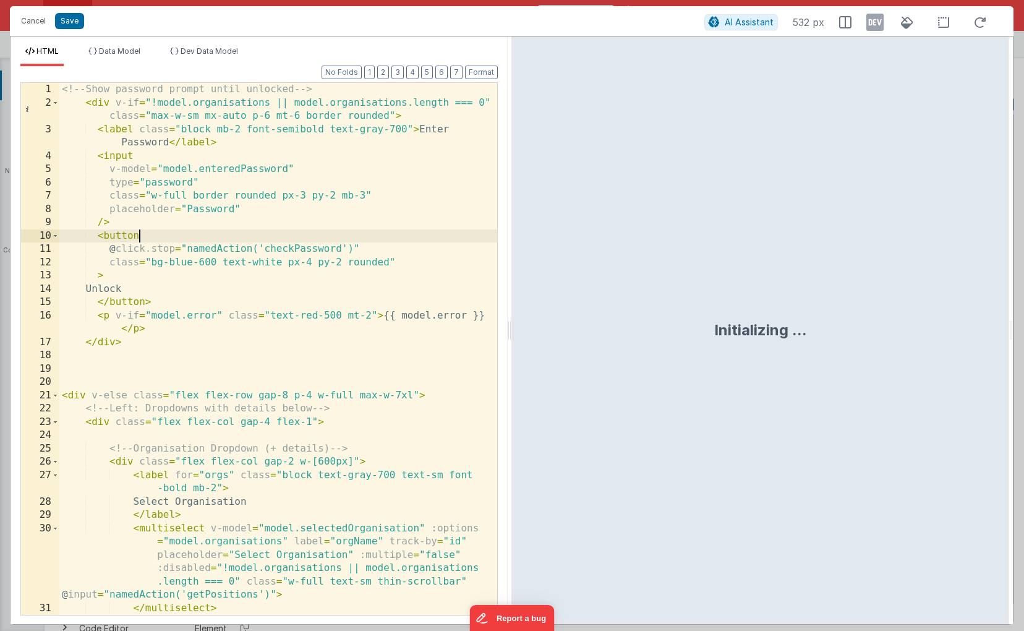
click at [301, 231] on div "<!-- Show password prompt until unlocked --> < div v-if = "!model.organisations…" at bounding box center [278, 362] width 438 height 558
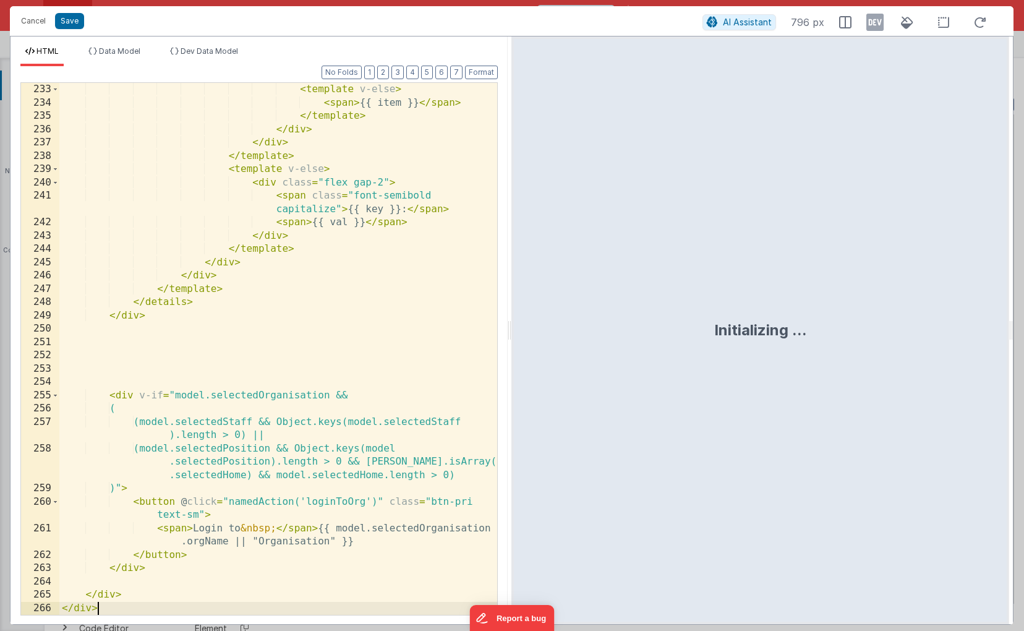
scroll to position [4545, 0]
click at [65, 19] on button "Save" at bounding box center [69, 21] width 29 height 16
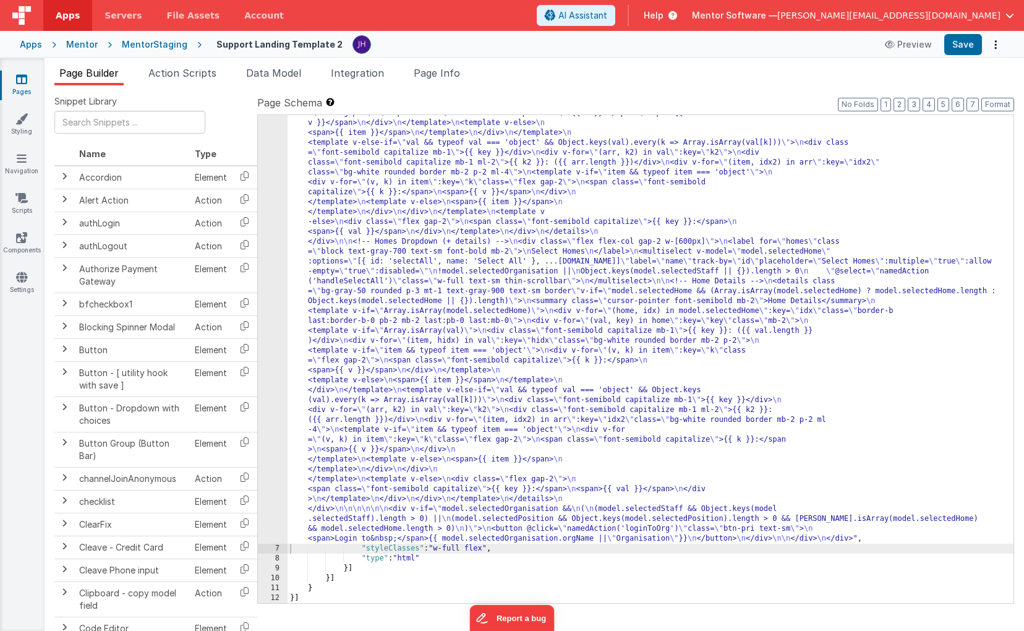
scroll to position [679, 0]
click at [268, 78] on span "Data Model" at bounding box center [273, 73] width 55 height 12
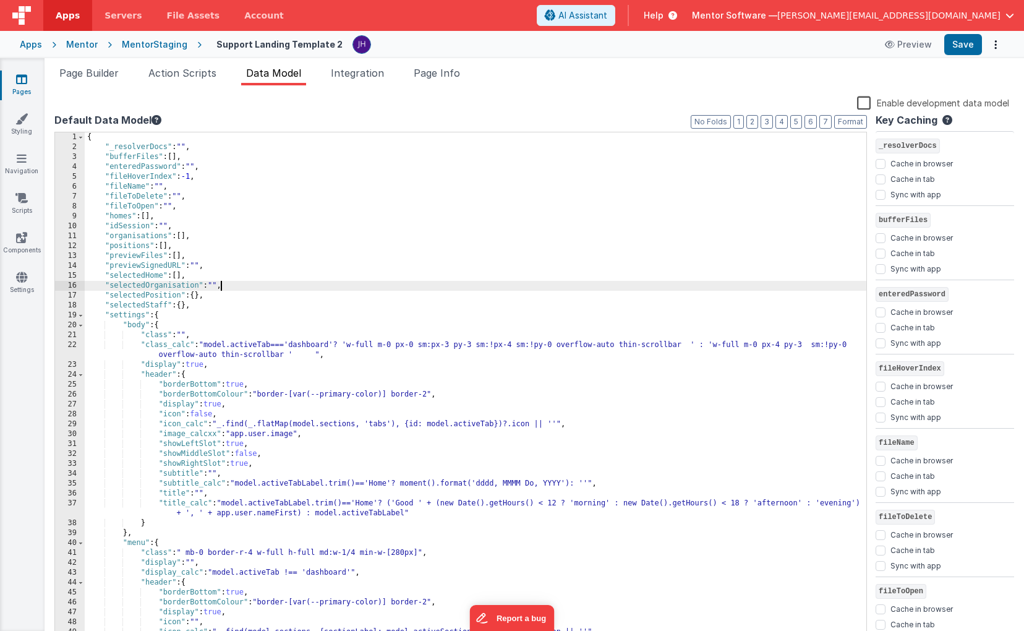
click at [219, 284] on div "{ "_resolverDocs" : "" , "bufferFiles" : [ ] , "enteredPassword" : "" , "fileHo…" at bounding box center [475, 396] width 781 height 529
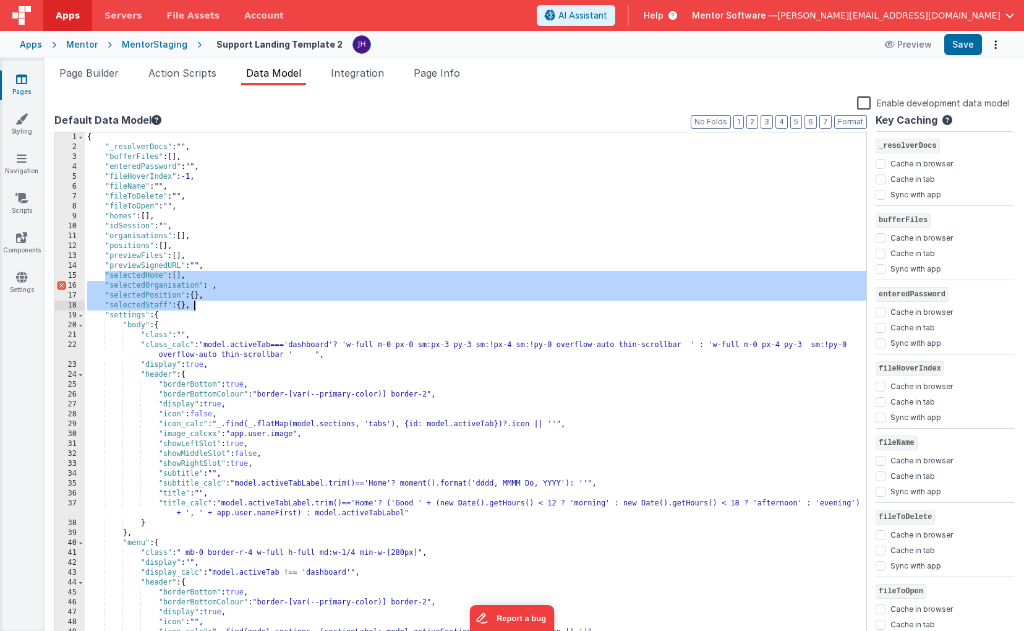
drag, startPoint x: 106, startPoint y: 273, endPoint x: 215, endPoint y: 307, distance: 114.4
click at [215, 307] on div "{ "_resolverDocs" : "" , "bufferFiles" : [ ] , "enteredPassword" : "" , "fileHo…" at bounding box center [475, 396] width 781 height 529
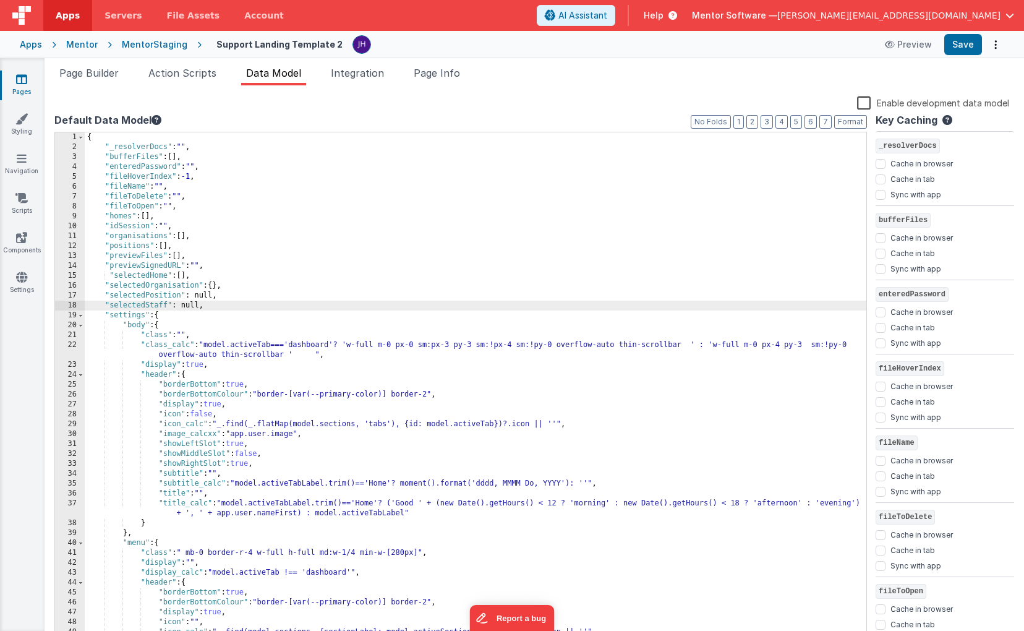
click at [108, 272] on div "{ "_resolverDocs" : "" , "bufferFiles" : [ ] , "enteredPassword" : "" , "fileHo…" at bounding box center [475, 396] width 781 height 529
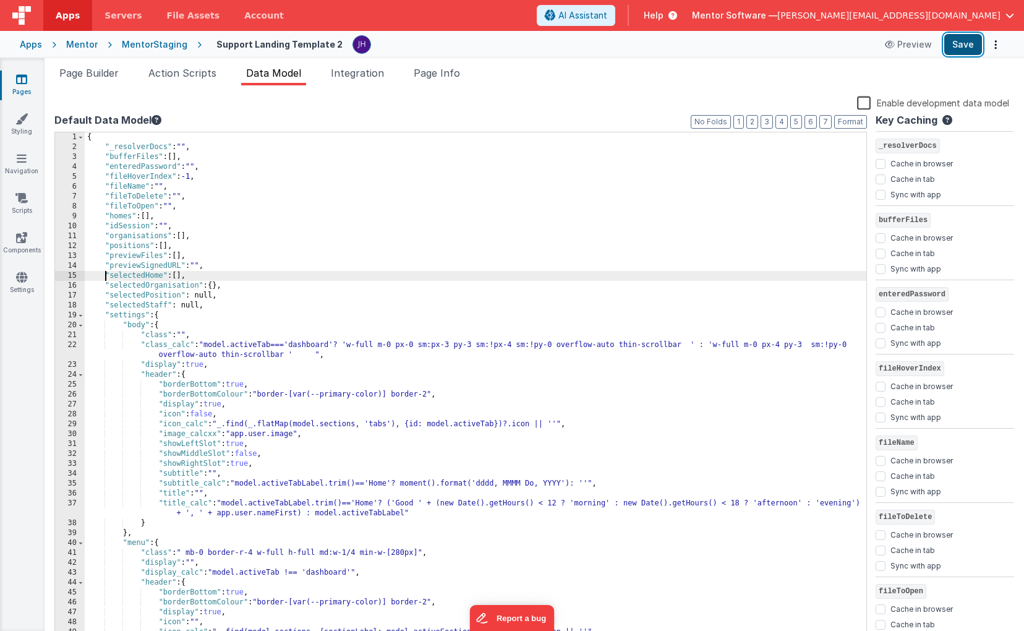
click at [958, 46] on button "Save" at bounding box center [963, 44] width 38 height 21
click at [961, 43] on button "Save" at bounding box center [963, 44] width 38 height 21
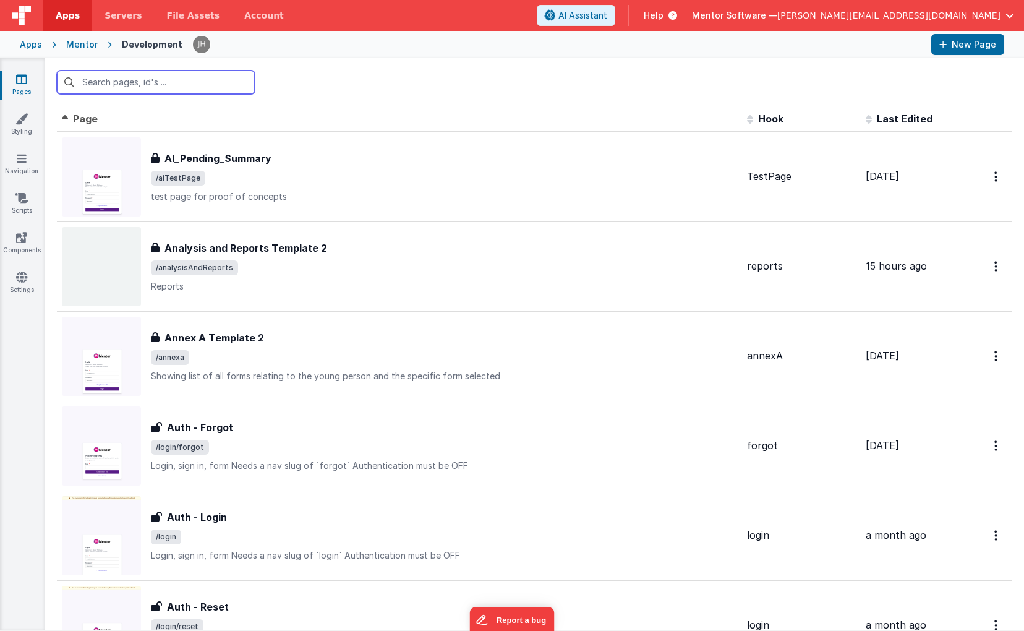
click at [169, 88] on input "text" at bounding box center [156, 81] width 198 height 23
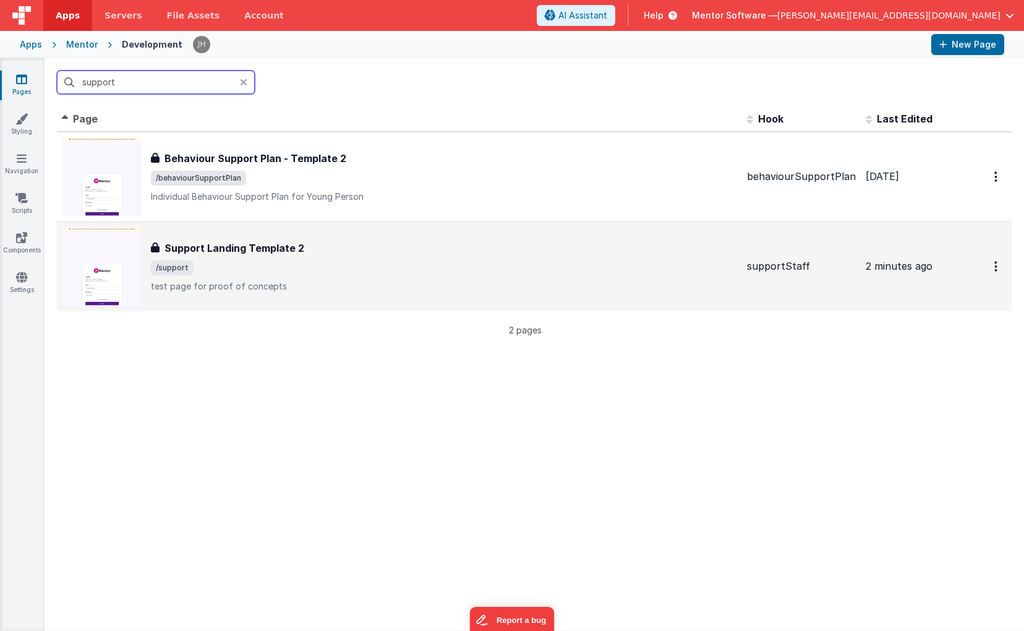
type input "support"
click at [249, 247] on h3 "Support Landing Template 2" at bounding box center [234, 247] width 140 height 15
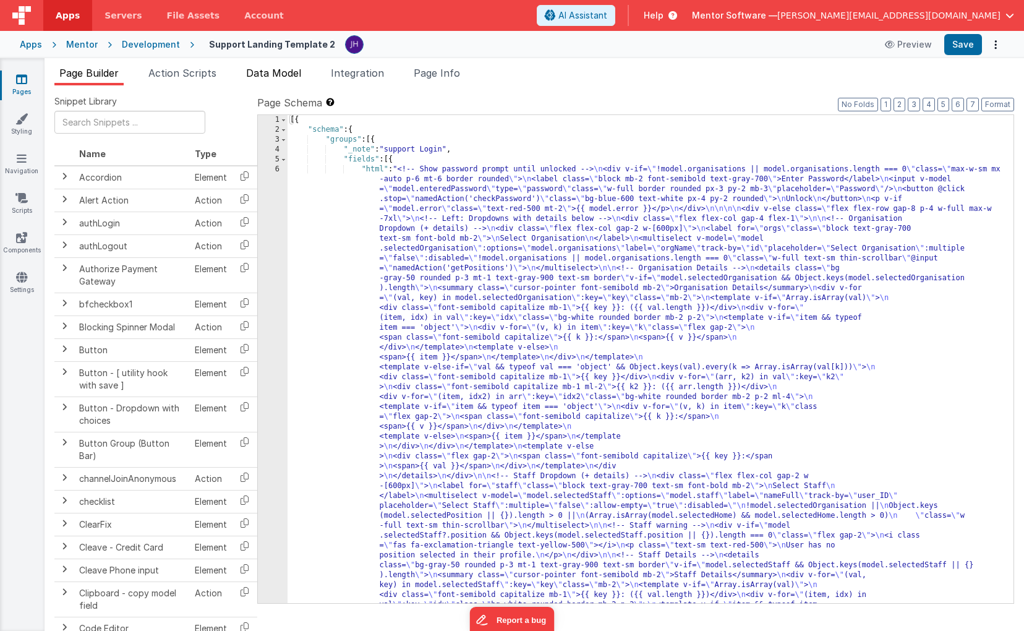
click at [278, 75] on span "Data Model" at bounding box center [273, 73] width 55 height 12
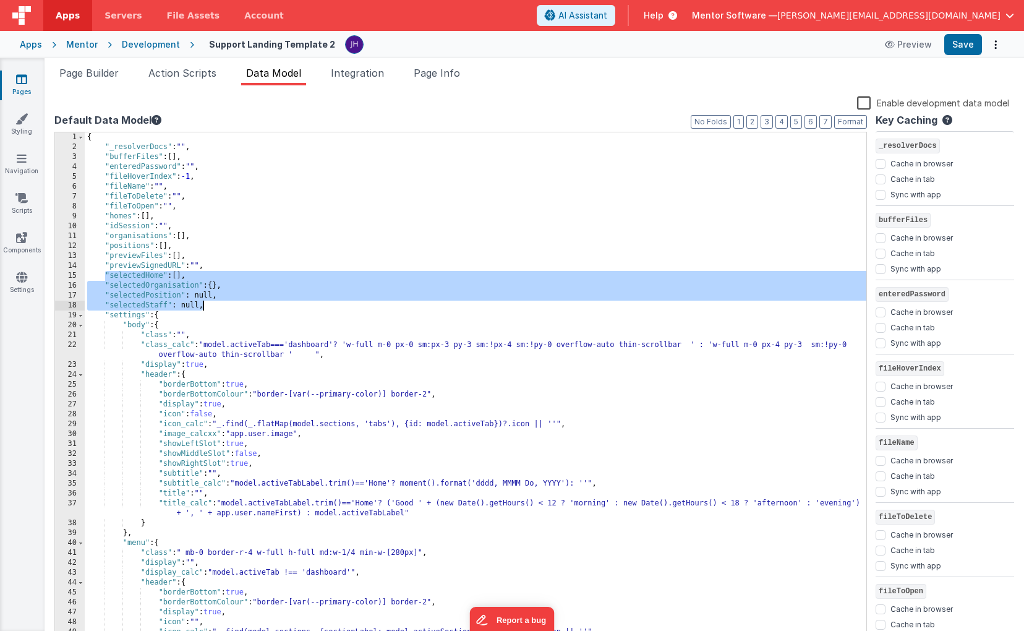
drag, startPoint x: 103, startPoint y: 276, endPoint x: 255, endPoint y: 300, distance: 153.5
click at [255, 300] on div "{ "_resolverDocs" : "" , "bufferFiles" : [ ] , "enteredPassword" : "" , "fileHo…" at bounding box center [475, 396] width 781 height 529
click at [82, 46] on div "Mentor" at bounding box center [82, 44] width 32 height 12
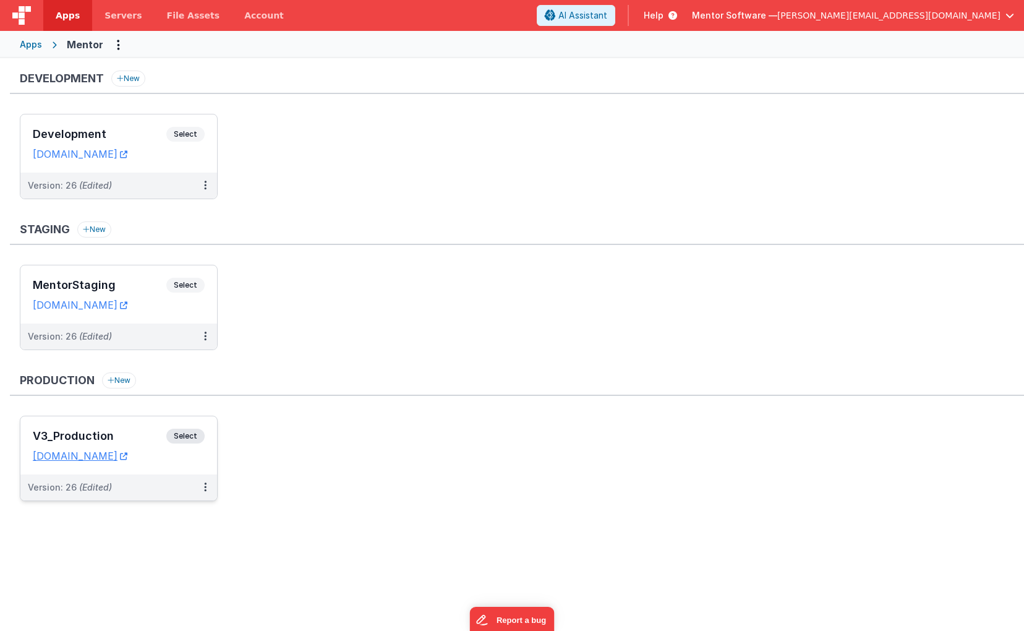
click at [129, 427] on div "V3_Production Select URLs homes.mentorsoftware.co.uk" at bounding box center [118, 445] width 197 height 58
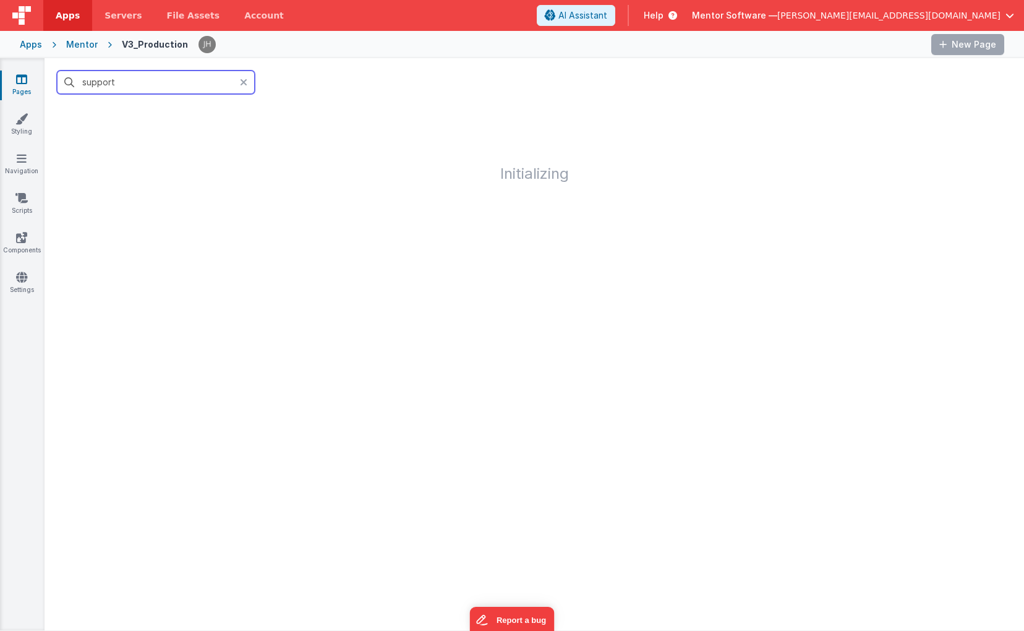
click at [176, 86] on input "support" at bounding box center [156, 81] width 198 height 23
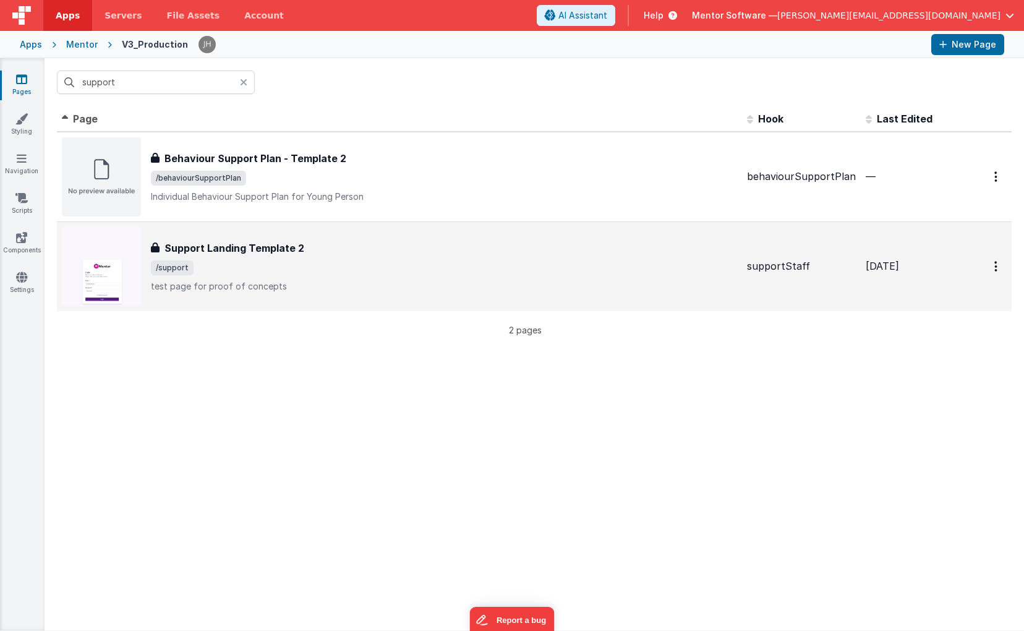
click at [197, 247] on h3 "Support Landing Template 2" at bounding box center [234, 247] width 140 height 15
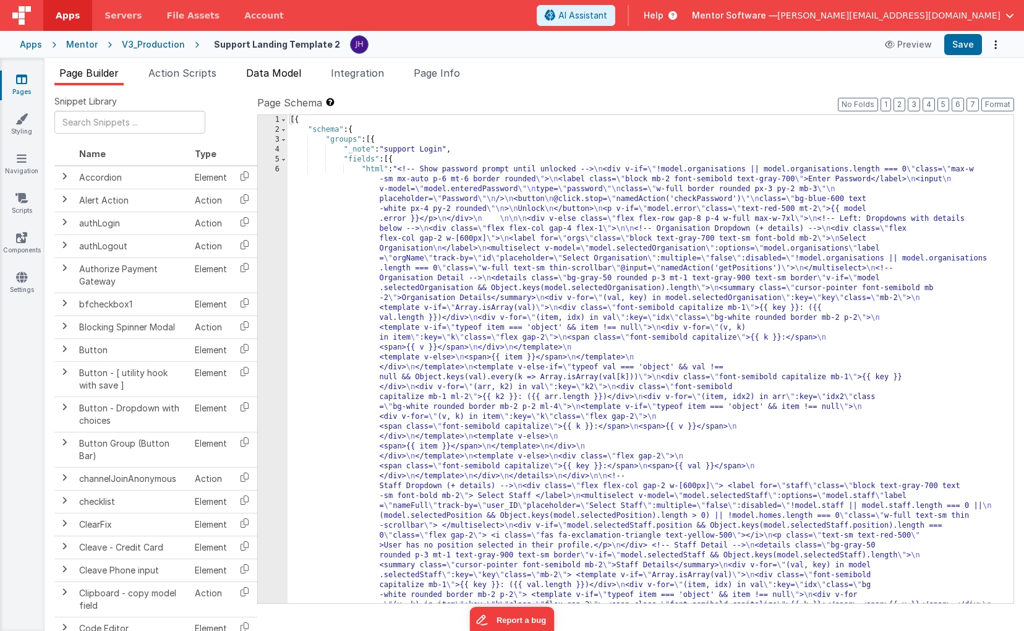
click at [267, 72] on span "Data Model" at bounding box center [273, 73] width 55 height 12
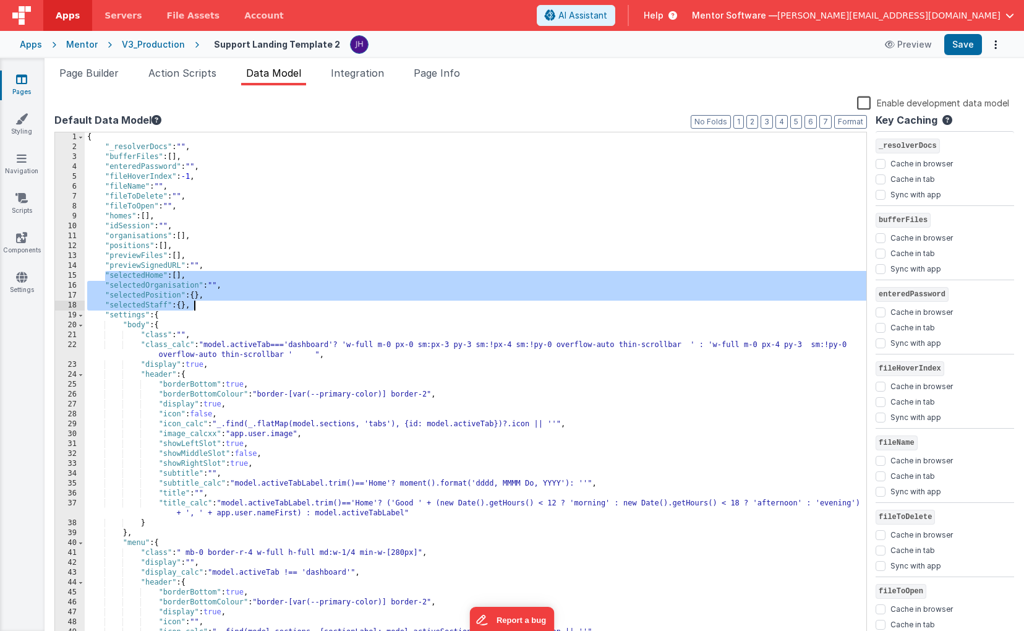
drag, startPoint x: 104, startPoint y: 273, endPoint x: 257, endPoint y: 304, distance: 155.7
click at [257, 304] on div "{ "_resolverDocs" : "" , "bufferFiles" : [ ] , "enteredPassword" : "" , "fileHo…" at bounding box center [475, 396] width 781 height 529
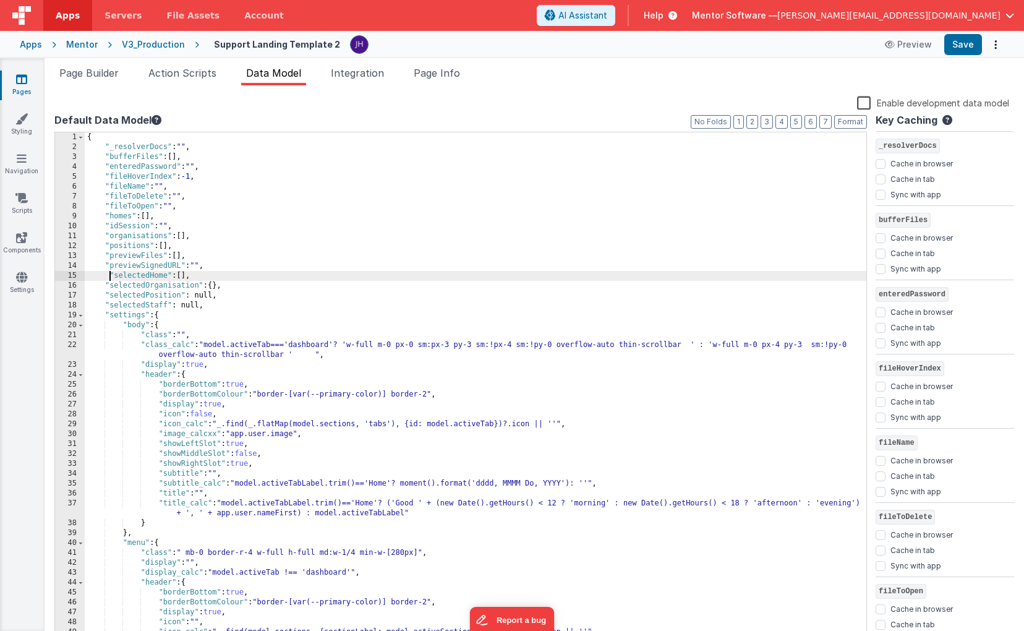
click at [110, 273] on div "{ "_resolverDocs" : "" , "bufferFiles" : [ ] , "enteredPassword" : "" , "fileHo…" at bounding box center [475, 396] width 781 height 529
click at [90, 71] on span "Page Builder" at bounding box center [88, 73] width 59 height 12
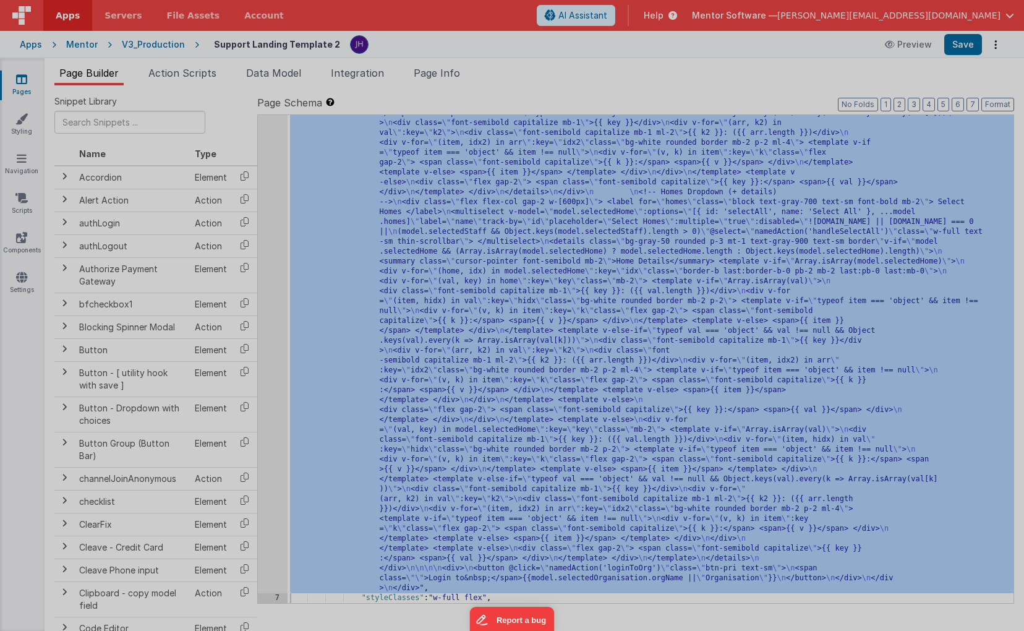
scroll to position [709, 0]
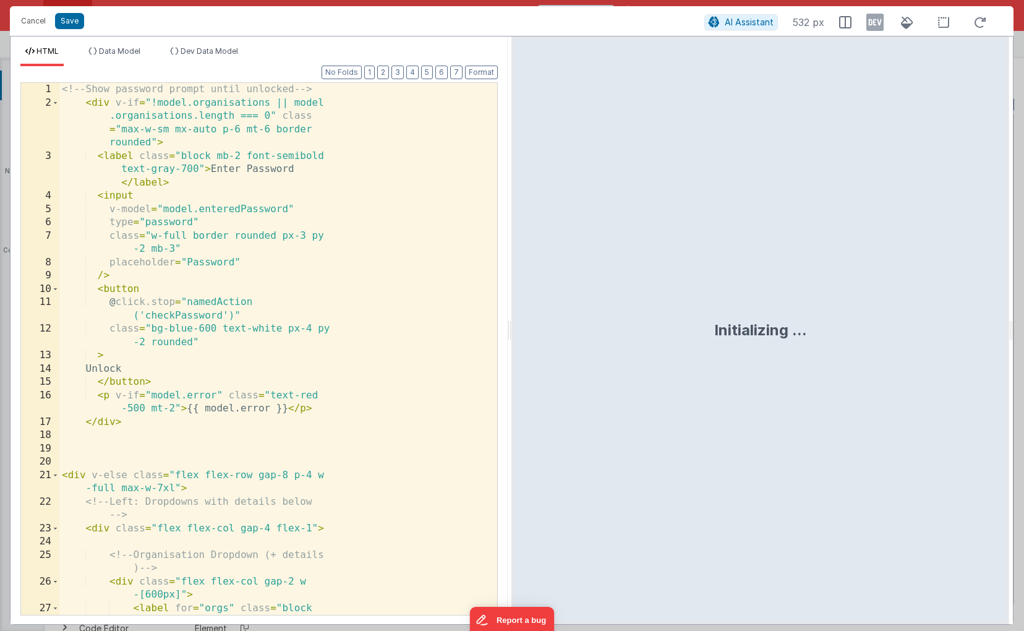
click at [338, 244] on div "<!-- Show password prompt until unlocked --> < div v-if = "!model.organisations…" at bounding box center [278, 369] width 438 height 573
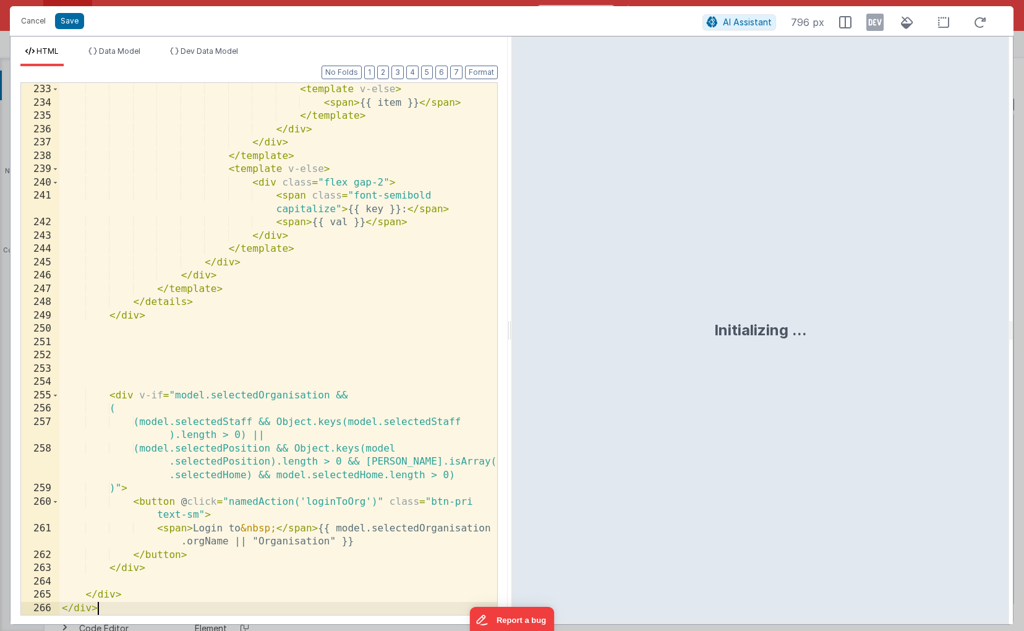
scroll to position [4545, 0]
click at [73, 24] on button "Save" at bounding box center [69, 21] width 29 height 16
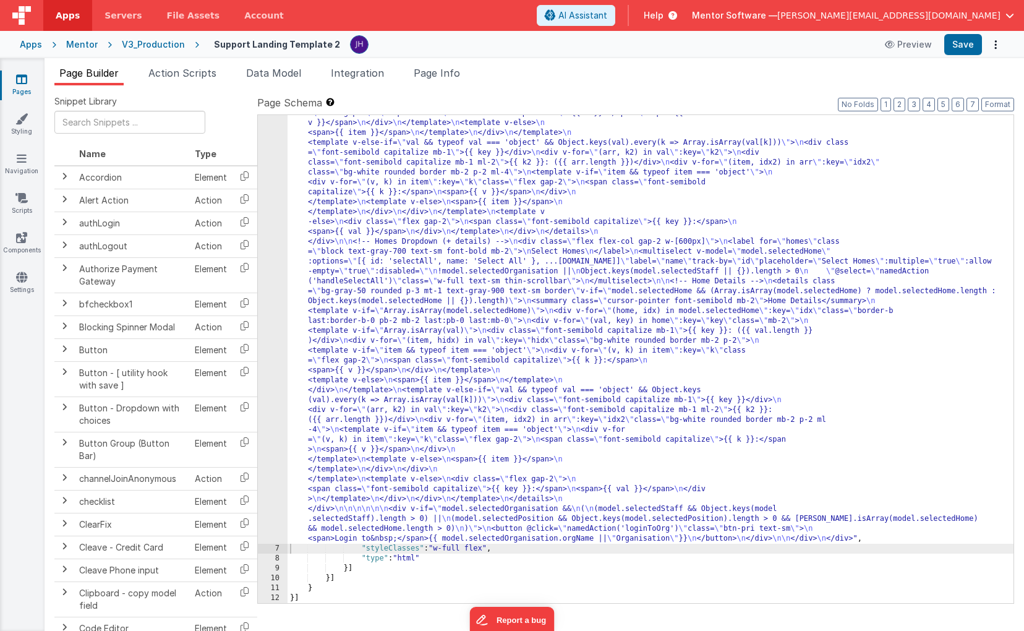
scroll to position [679, 0]
click at [967, 38] on button "Save" at bounding box center [963, 44] width 38 height 21
